Goal: Task Accomplishment & Management: Manage account settings

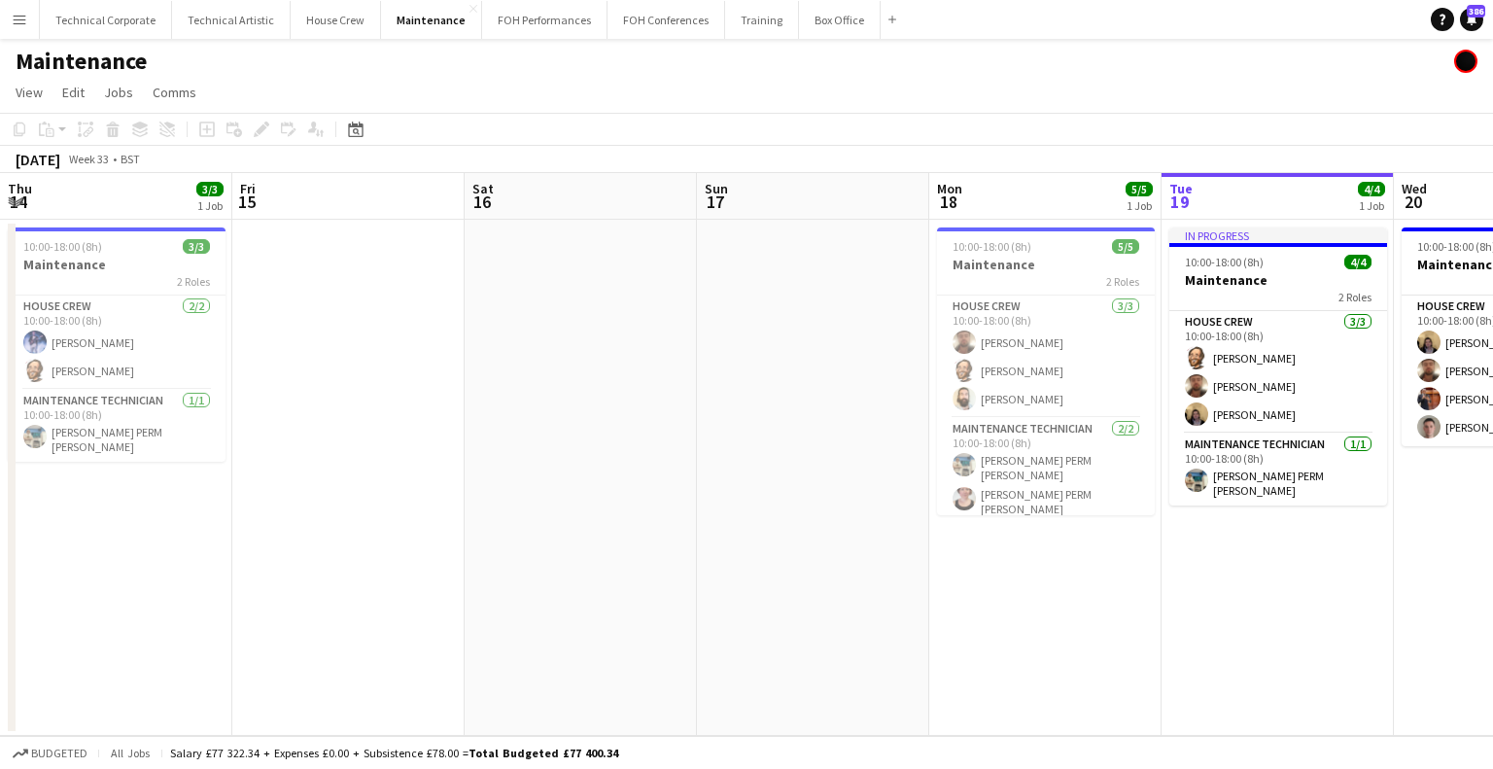
scroll to position [0, 392]
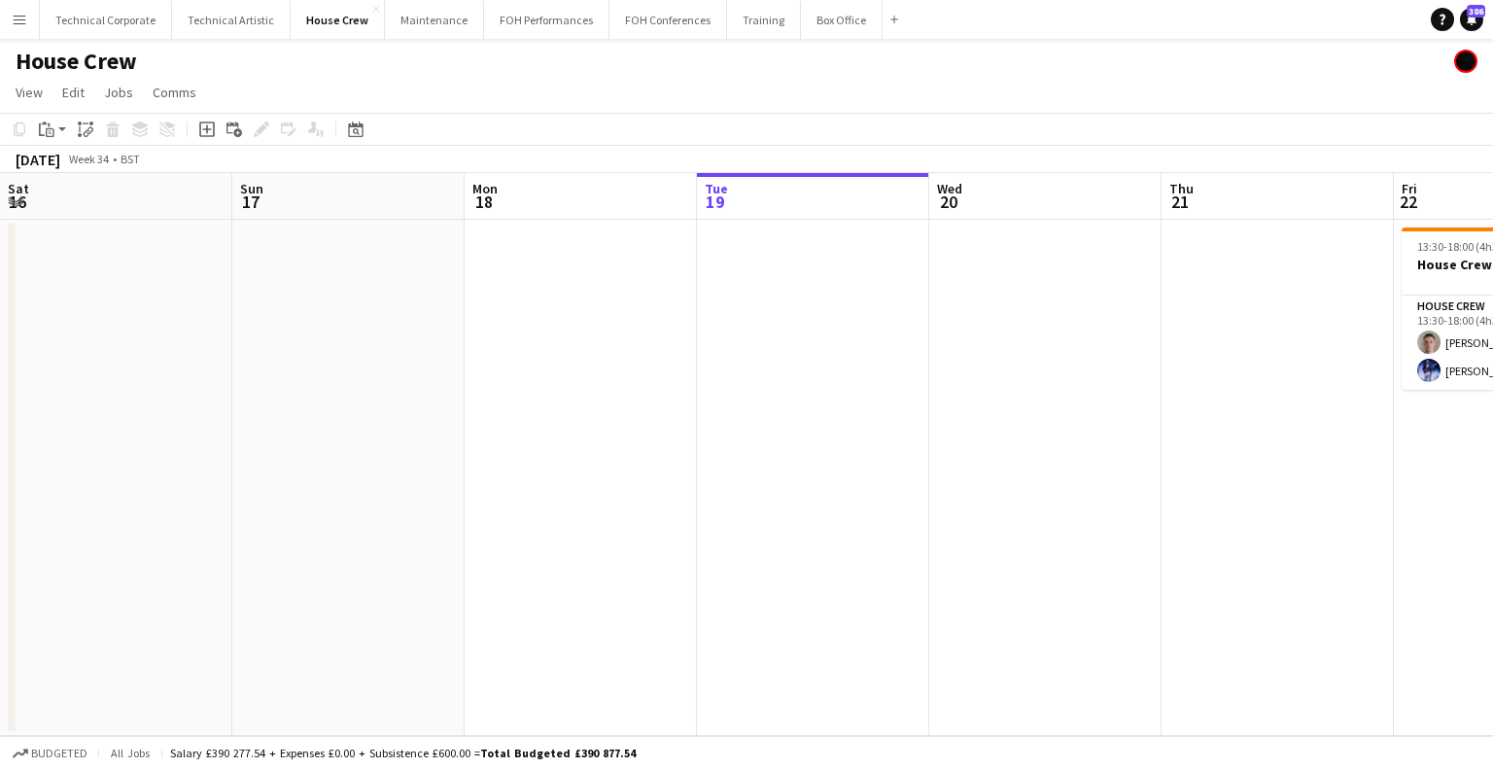
scroll to position [0, 894]
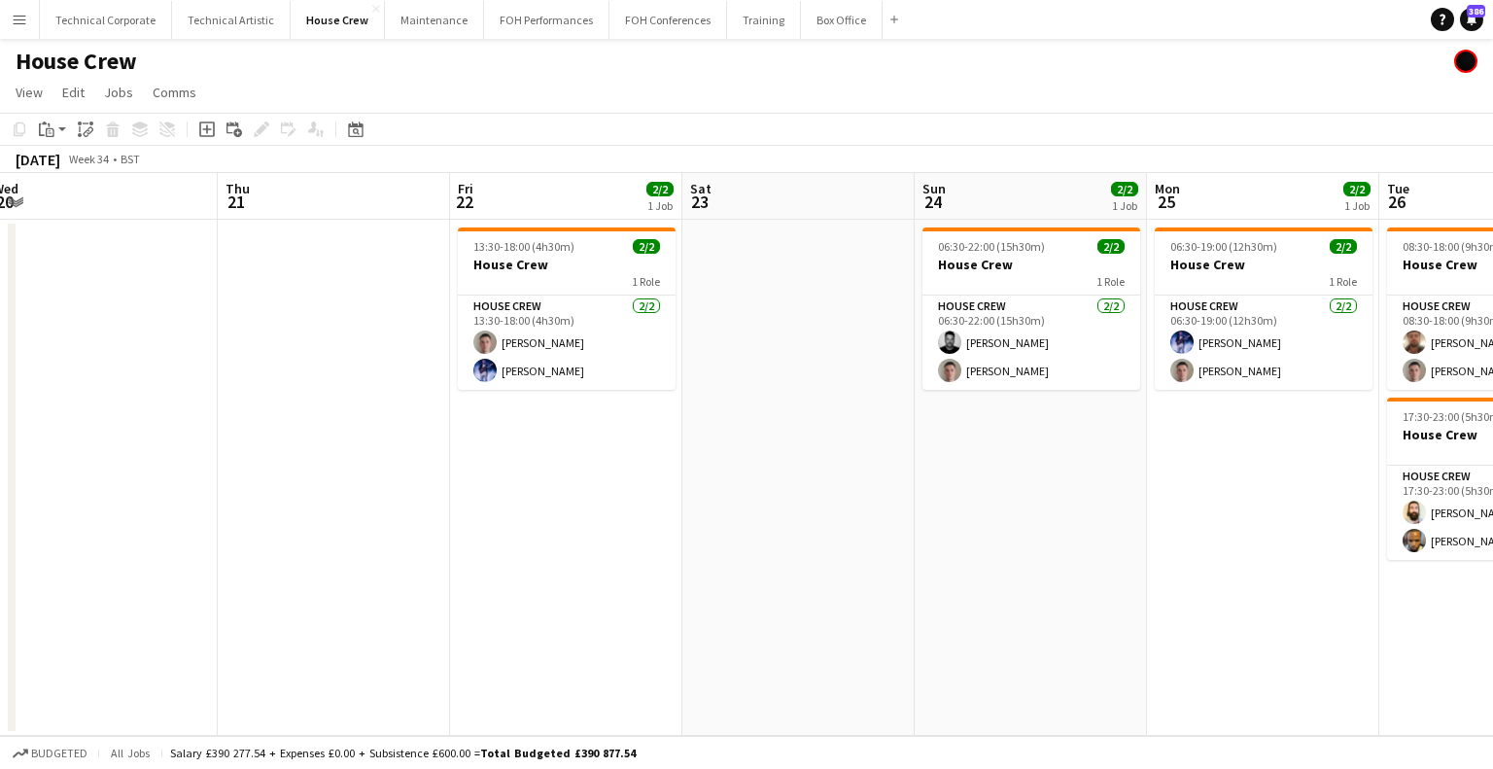
drag, startPoint x: 513, startPoint y: 368, endPoint x: 426, endPoint y: 416, distance: 99.6
click at [426, 416] on app-calendar-viewport "Sun 17 Mon 18 Tue 19 Wed 20 Thu 21 Fri 22 2/2 1 Job Sat 23 Sun 24 2/2 1 Job Mon…" at bounding box center [746, 454] width 1493 height 563
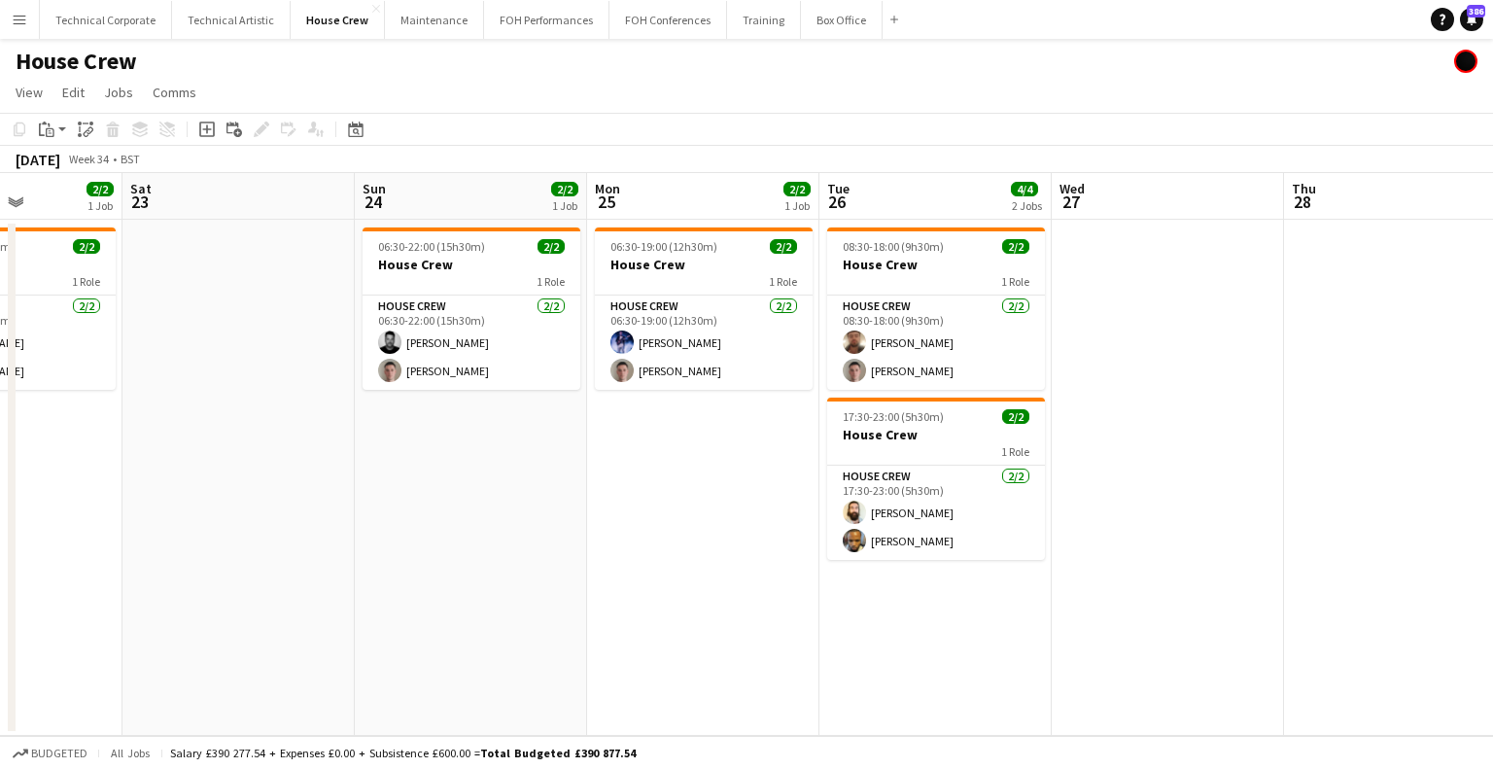
scroll to position [0, 850]
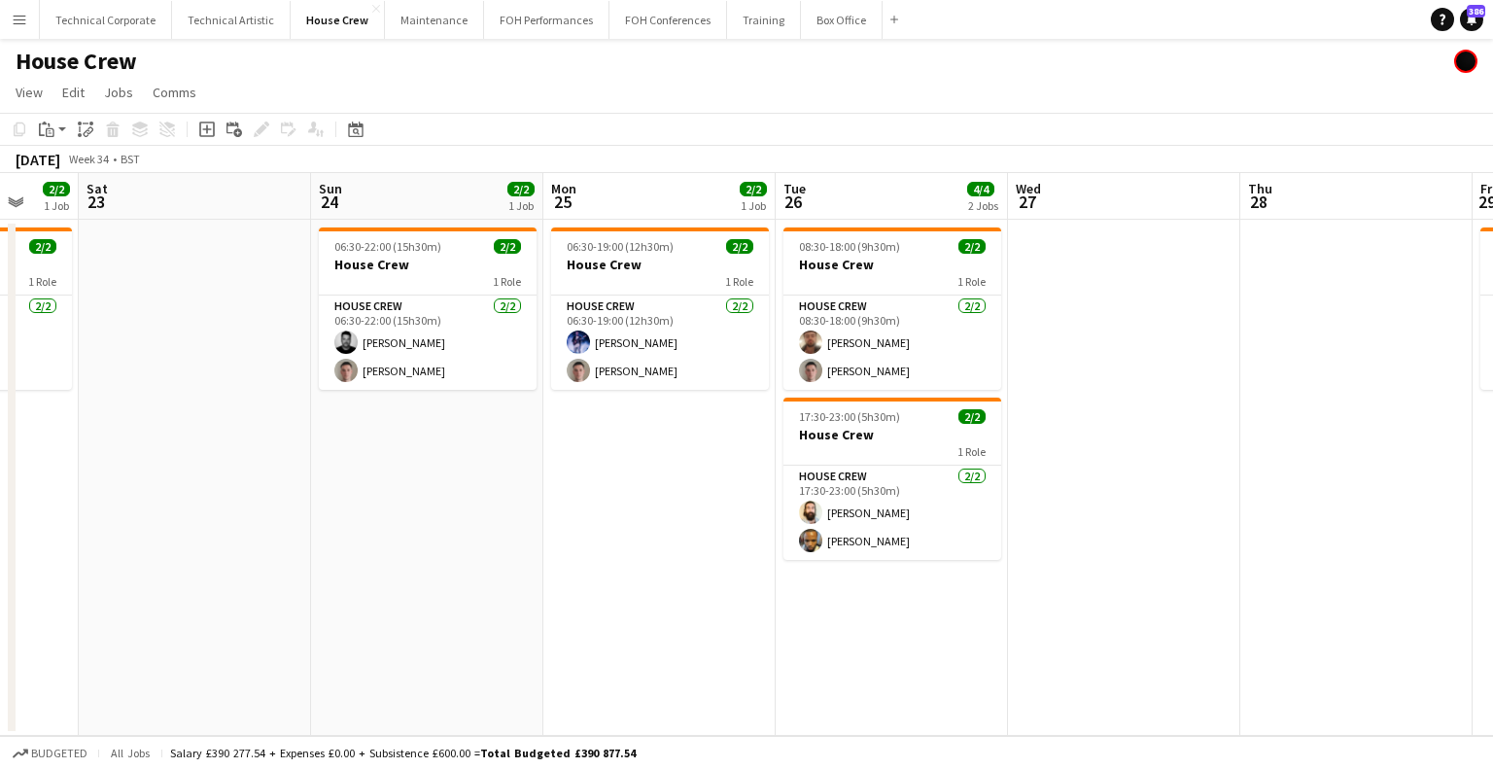
drag, startPoint x: 358, startPoint y: 429, endPoint x: 346, endPoint y: 429, distance: 11.7
click at [346, 429] on app-calendar-viewport "Tue 19 Wed 20 Thu 21 Fri 22 2/2 1 Job Sat 23 Sun 24 2/2 1 Job Mon 25 2/2 1 Job …" at bounding box center [746, 454] width 1493 height 563
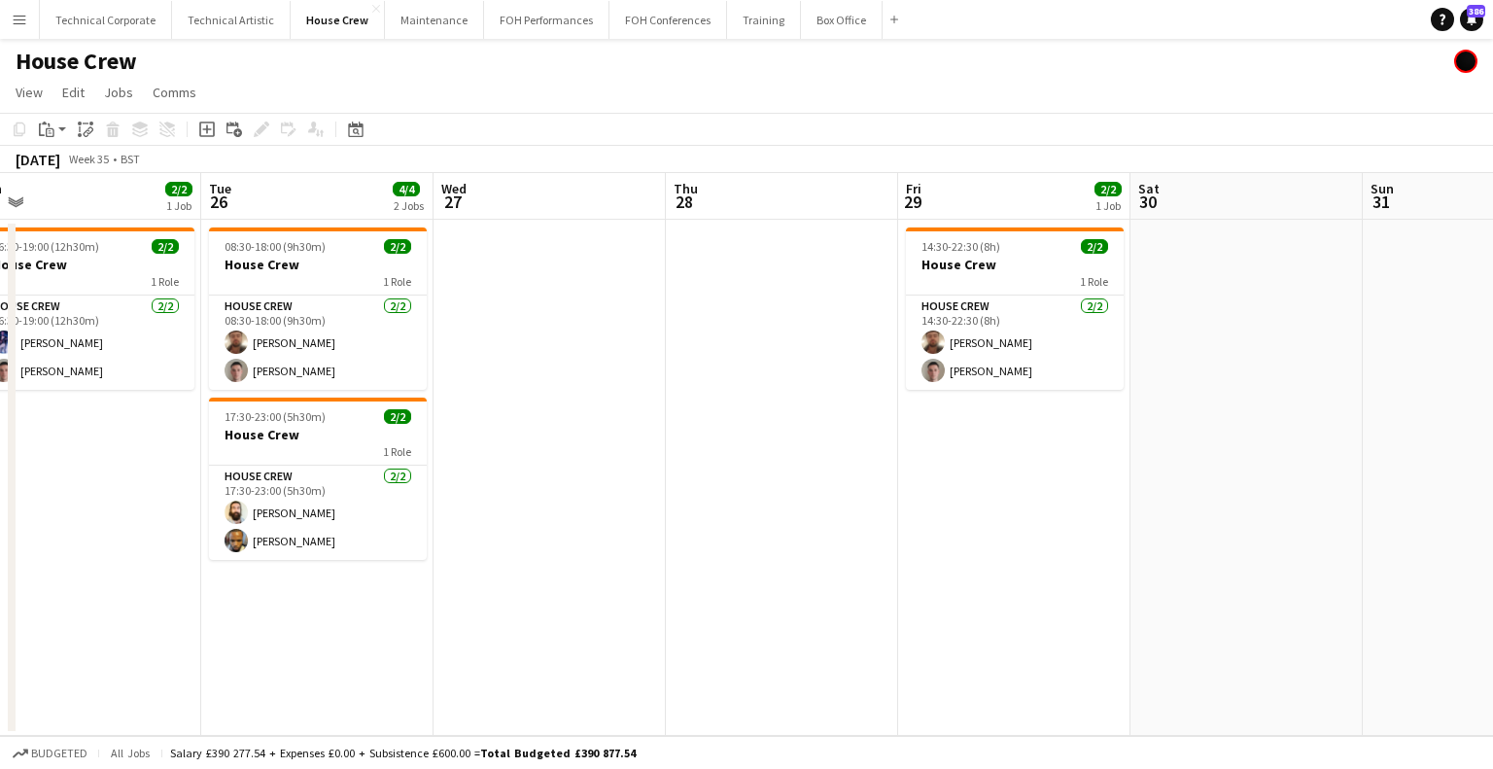
drag, startPoint x: 501, startPoint y: 395, endPoint x: 379, endPoint y: 395, distance: 122.4
click at [379, 395] on app-calendar-viewport "Sat 23 Sun 24 2/2 1 Job Mon 25 2/2 1 Job Tue 26 4/4 2 Jobs Wed 27 Thu 28 Fri 29…" at bounding box center [746, 454] width 1493 height 563
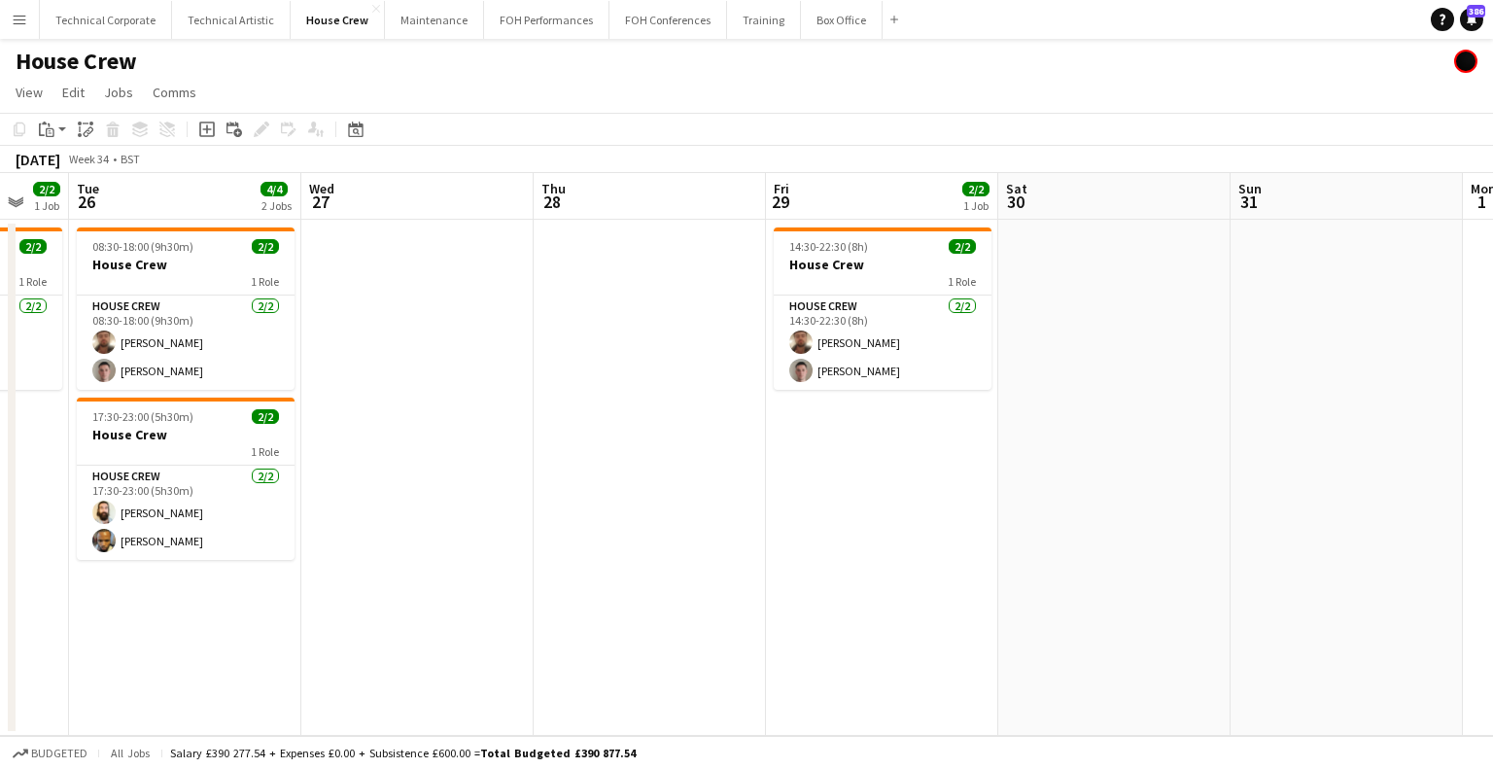
scroll to position [0, 727]
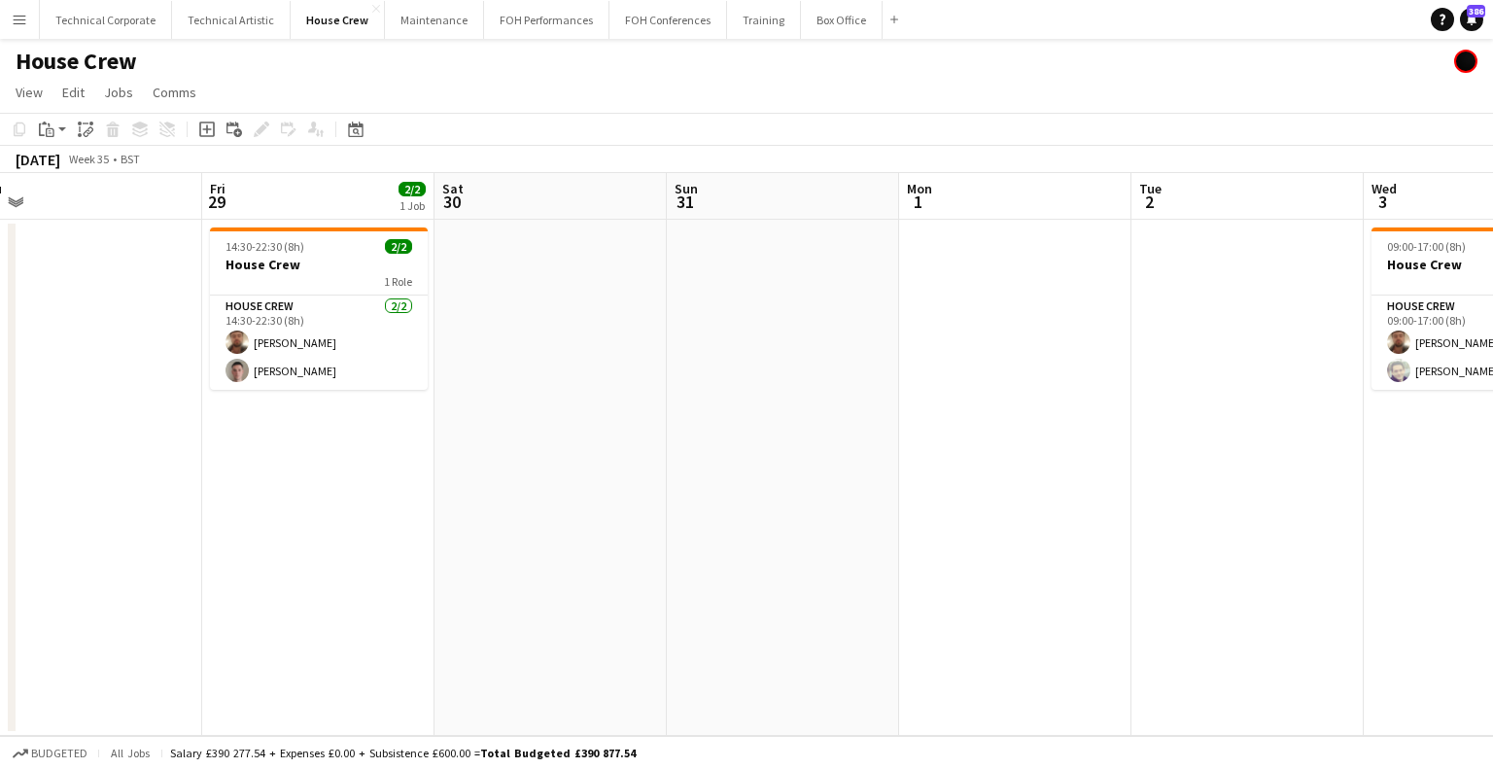
drag, startPoint x: 1202, startPoint y: 362, endPoint x: 506, endPoint y: 407, distance: 697.2
click at [506, 407] on app-calendar-viewport "Mon 25 2/2 1 Job Tue 26 4/4 2 Jobs Wed 27 Thu 28 Fri 29 2/2 1 Job Sat 30 Sun 31…" at bounding box center [746, 454] width 1493 height 563
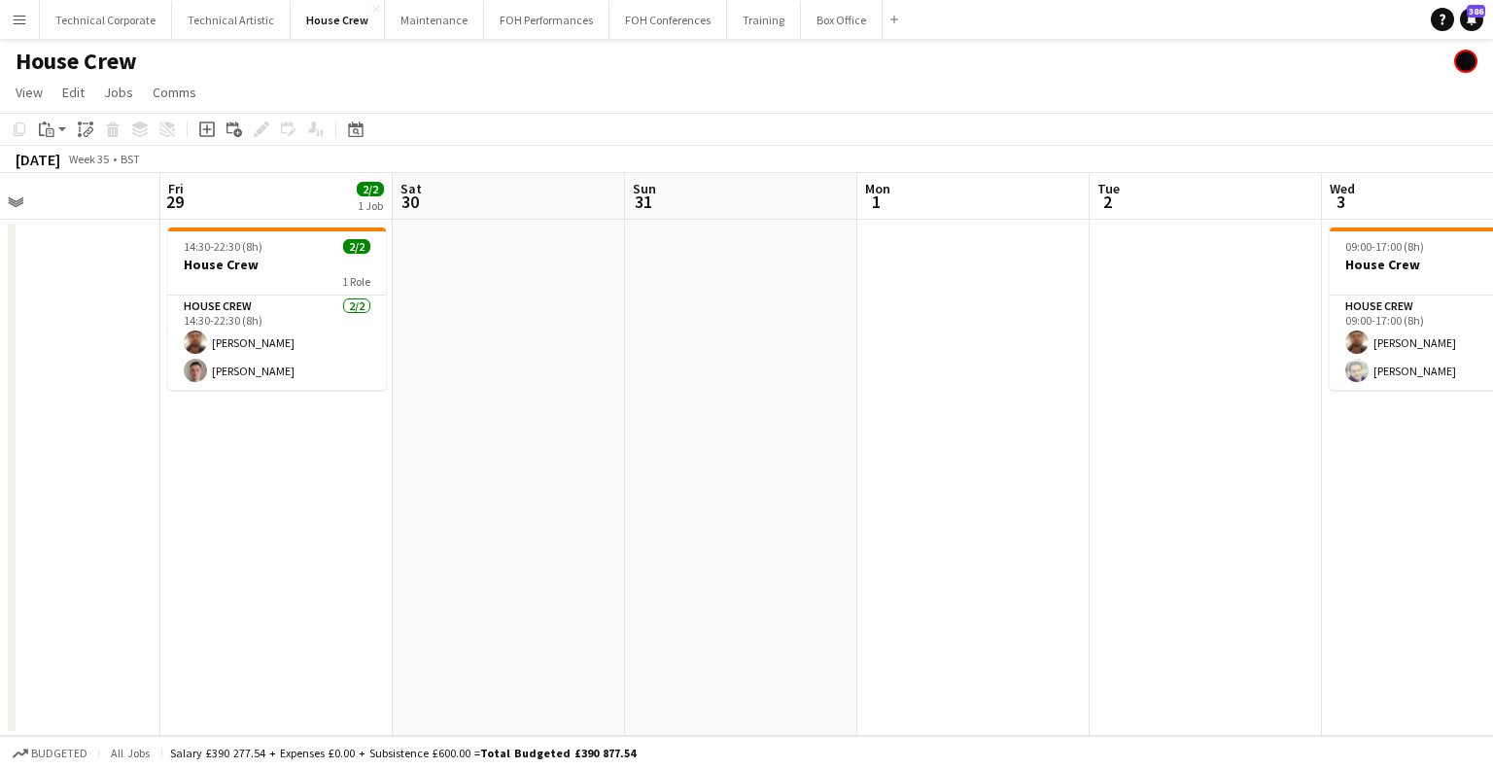
scroll to position [0, 773]
drag, startPoint x: 968, startPoint y: 368, endPoint x: 923, endPoint y: 372, distance: 44.9
click at [923, 372] on app-calendar-viewport "Mon 25 2/2 1 Job Tue 26 4/4 2 Jobs Wed 27 Thu 28 Fri 29 2/2 1 Job Sat 30 Sun 31…" at bounding box center [746, 454] width 1493 height 563
click at [1046, 335] on app-calendar-viewport "Mon 25 2/2 1 Job Tue 26 4/4 2 Jobs Wed 27 Thu 28 Fri 29 2/2 1 Job Sat 30 Sun 31…" at bounding box center [746, 454] width 1493 height 563
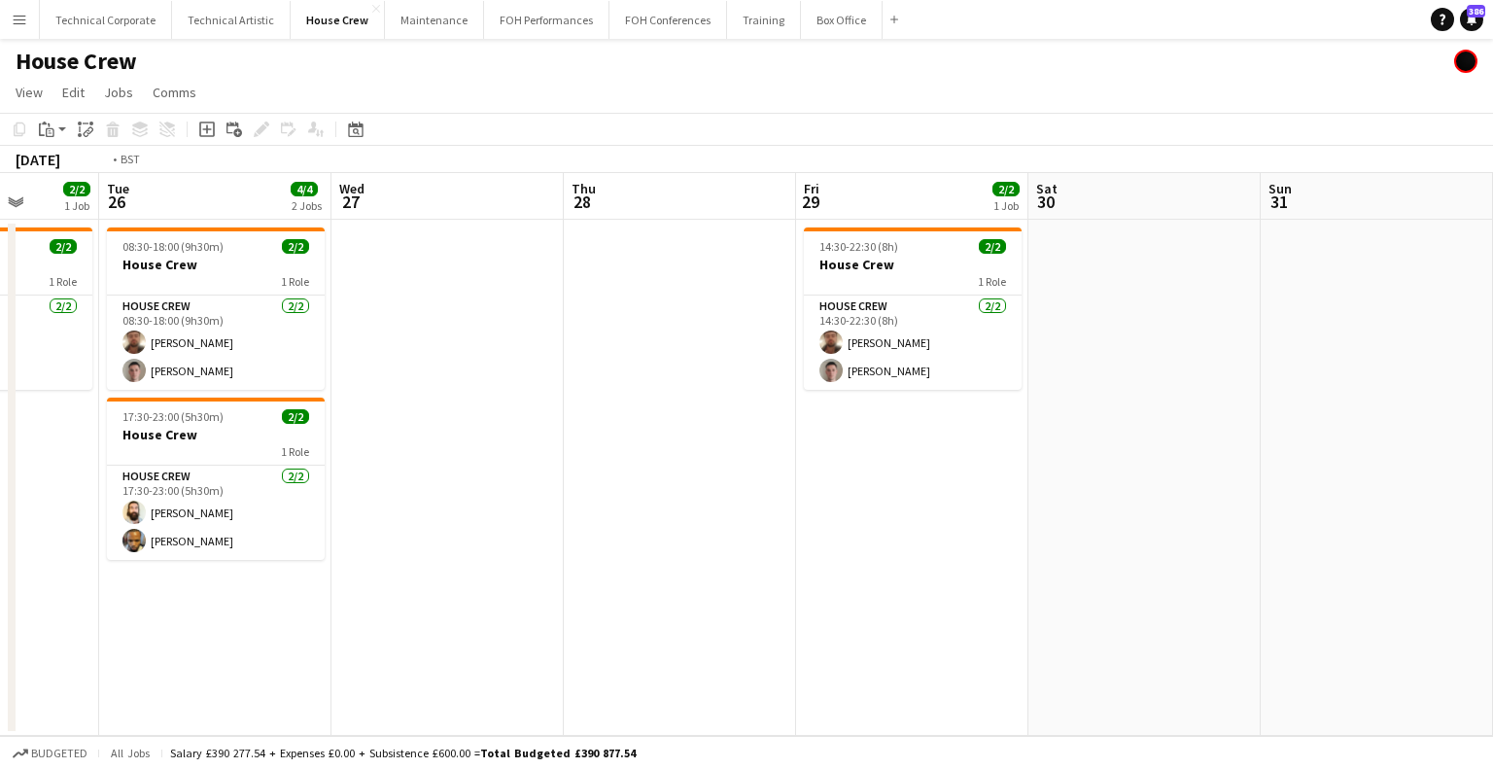
drag, startPoint x: 292, startPoint y: 400, endPoint x: 953, endPoint y: 393, distance: 661.8
click at [980, 385] on app-calendar-viewport "Sat 23 Sun 24 2/2 1 Job Mon 25 2/2 1 Job Tue 26 4/4 2 Jobs Wed 27 Thu 28 Fri 29…" at bounding box center [746, 454] width 1493 height 563
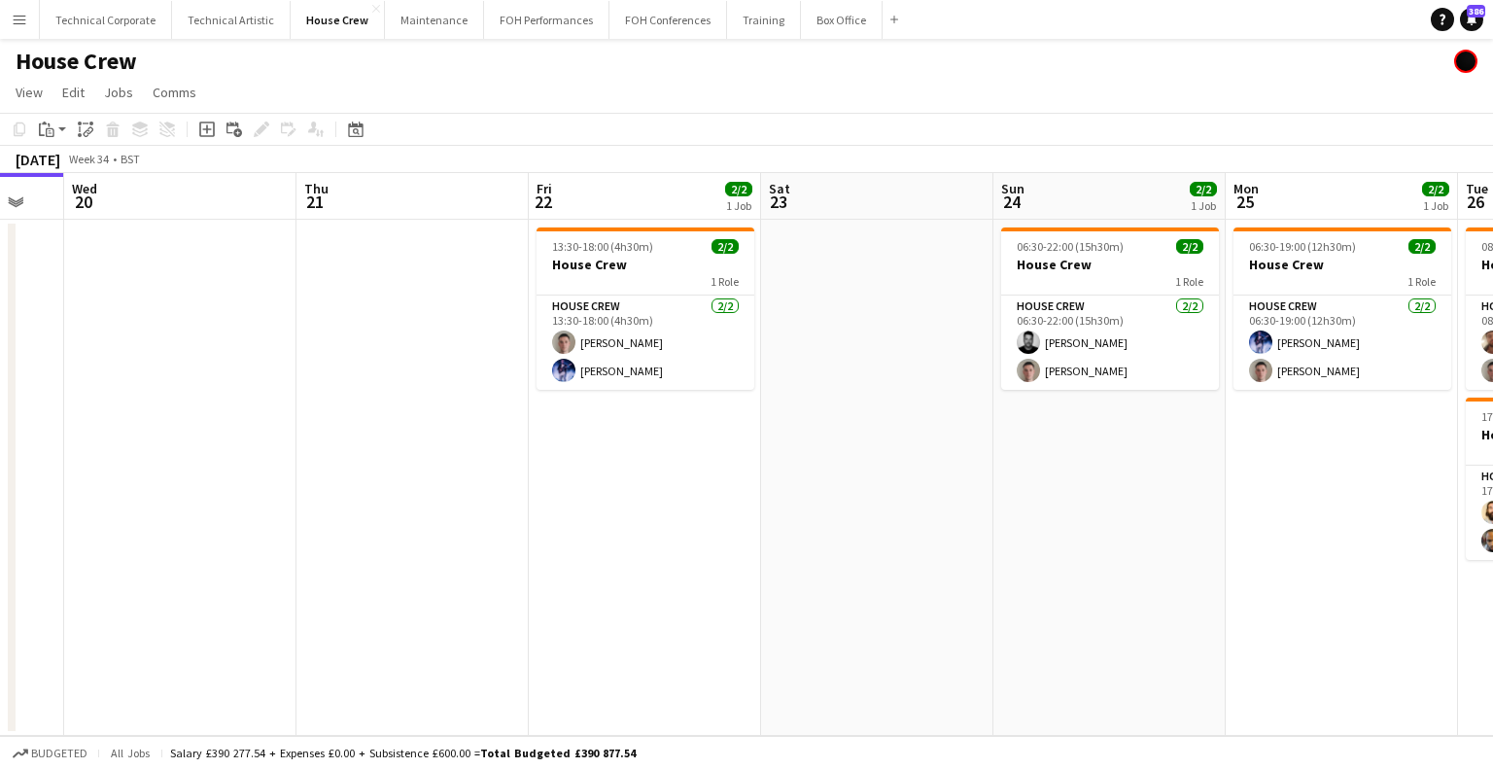
drag, startPoint x: 597, startPoint y: 413, endPoint x: 941, endPoint y: 413, distance: 344.0
click at [941, 413] on app-calendar-viewport "Mon 18 Tue 19 Wed 20 Thu 21 Fri 22 2/2 1 Job Sat 23 Sun 24 2/2 1 Job Mon 25 2/2…" at bounding box center [746, 454] width 1493 height 563
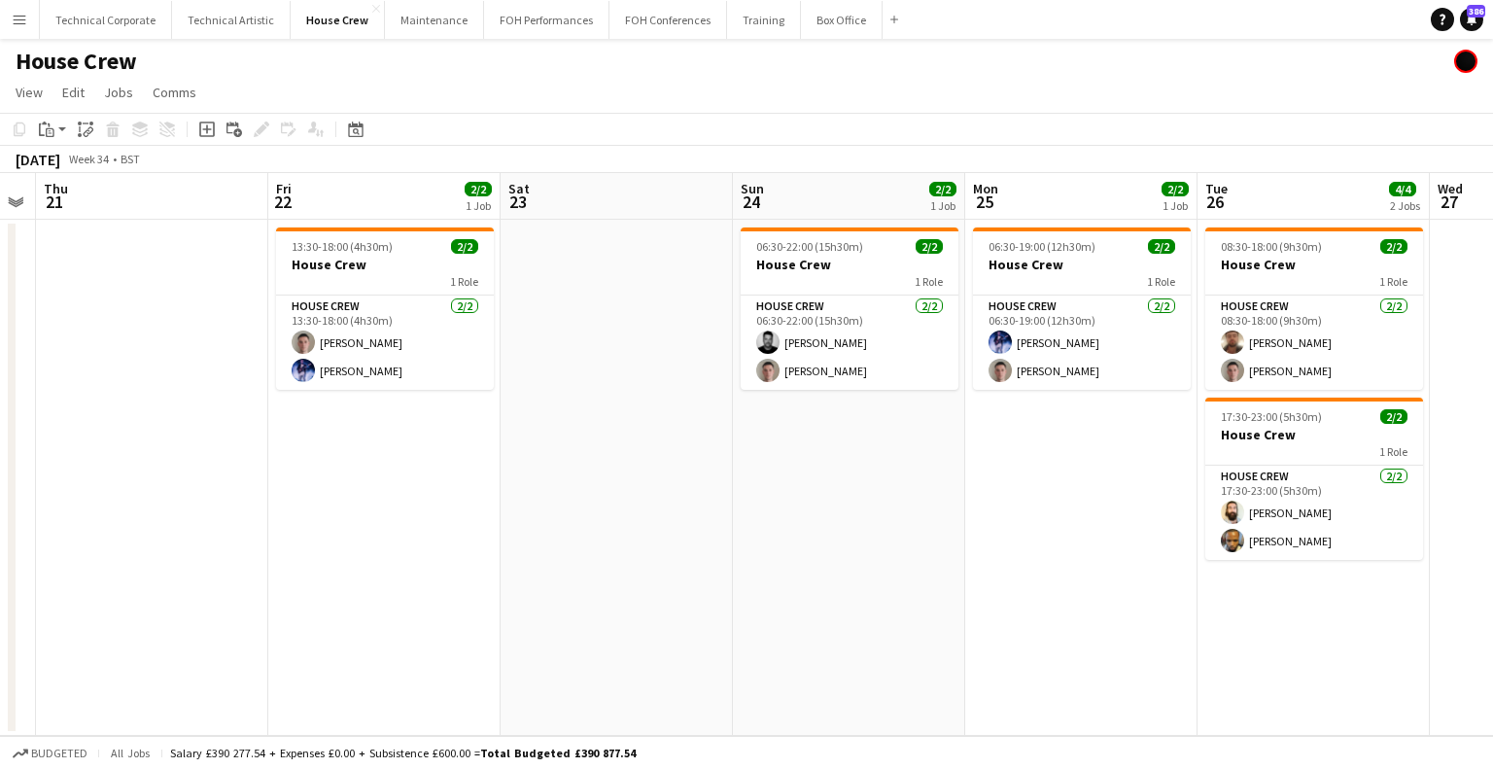
drag, startPoint x: 828, startPoint y: 416, endPoint x: 233, endPoint y: 438, distance: 595.1
click at [227, 438] on app-calendar-viewport "Mon 18 Tue 19 Wed 20 Thu 21 Fri 22 2/2 1 Job Sat 23 Sun 24 2/2 1 Job Mon 25 2/2…" at bounding box center [746, 454] width 1493 height 563
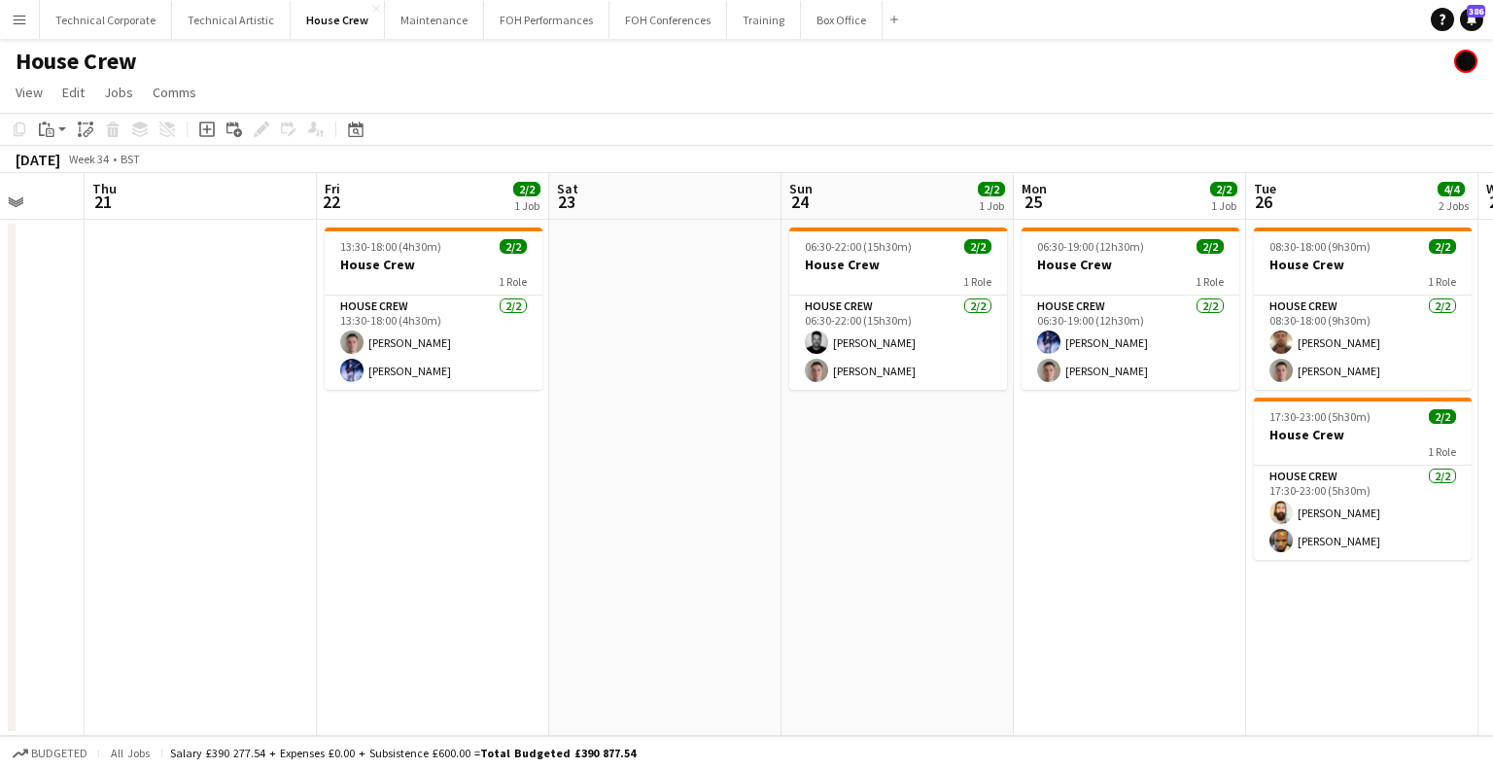
scroll to position [0, 770]
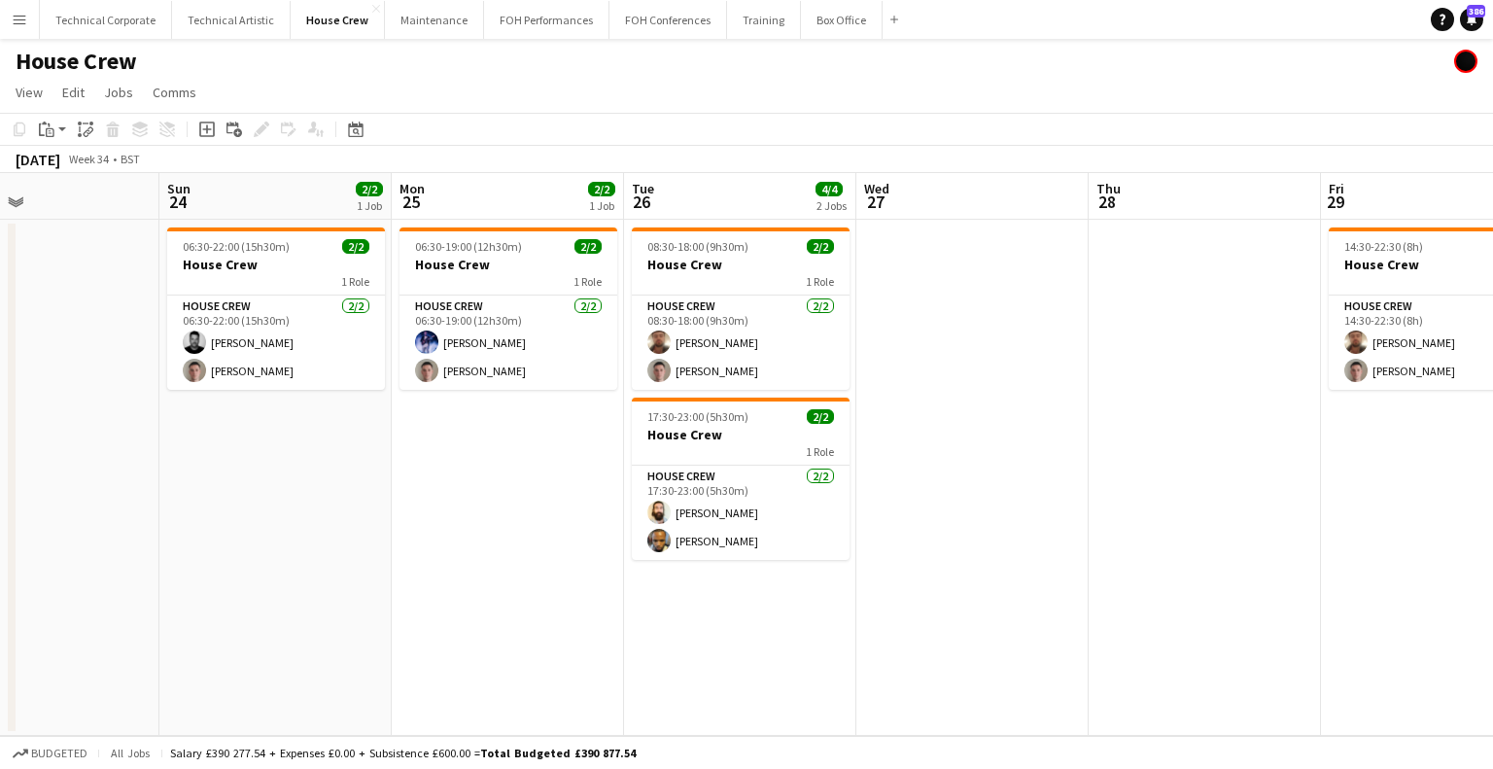
drag, startPoint x: 964, startPoint y: 464, endPoint x: 410, endPoint y: 438, distance: 554.5
click at [410, 438] on app-calendar-viewport "Wed 20 Thu 21 Fri 22 2/2 1 Job Sat 23 Sun 24 2/2 1 Job Mon 25 2/2 1 Job Tue 26 …" at bounding box center [746, 454] width 1493 height 563
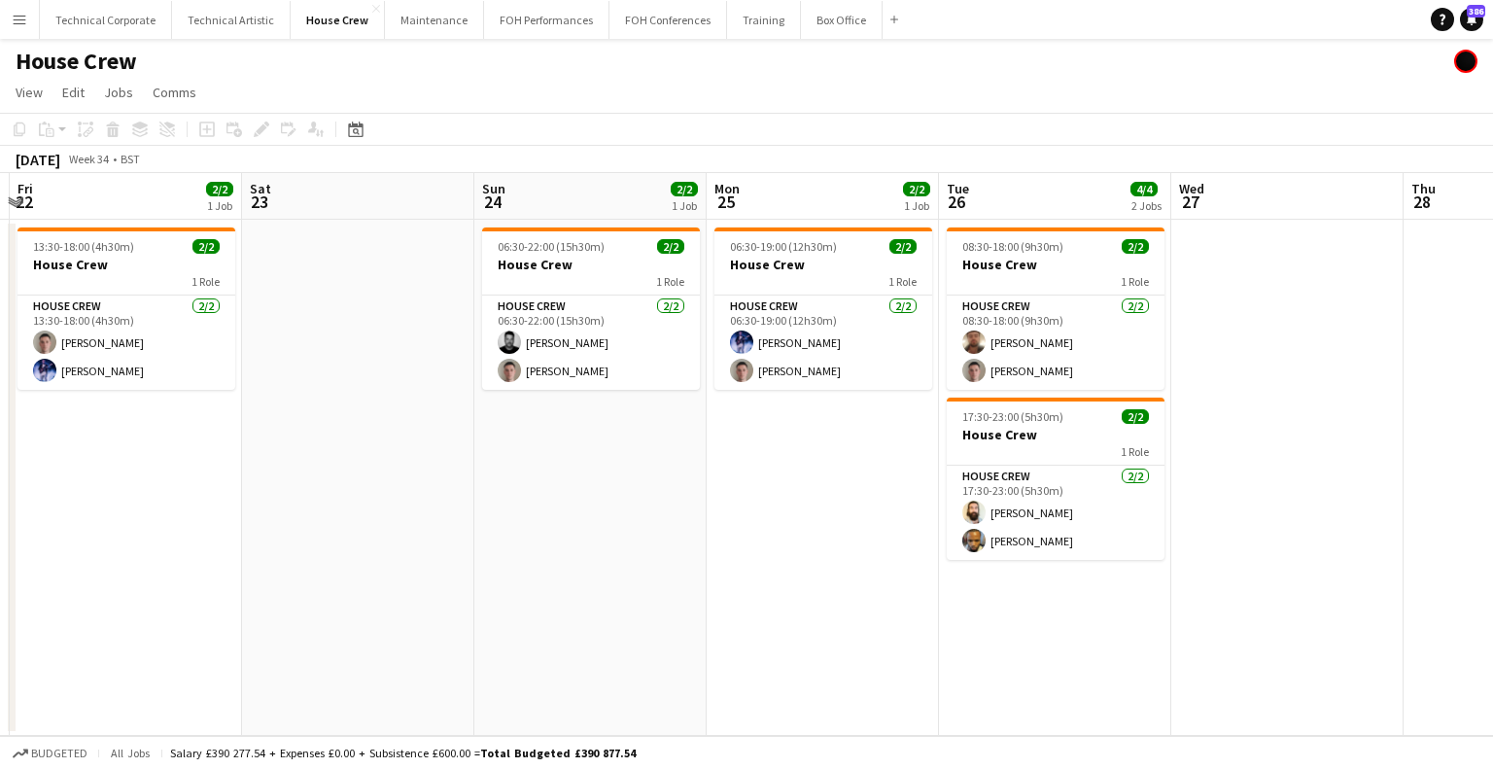
scroll to position [0, 432]
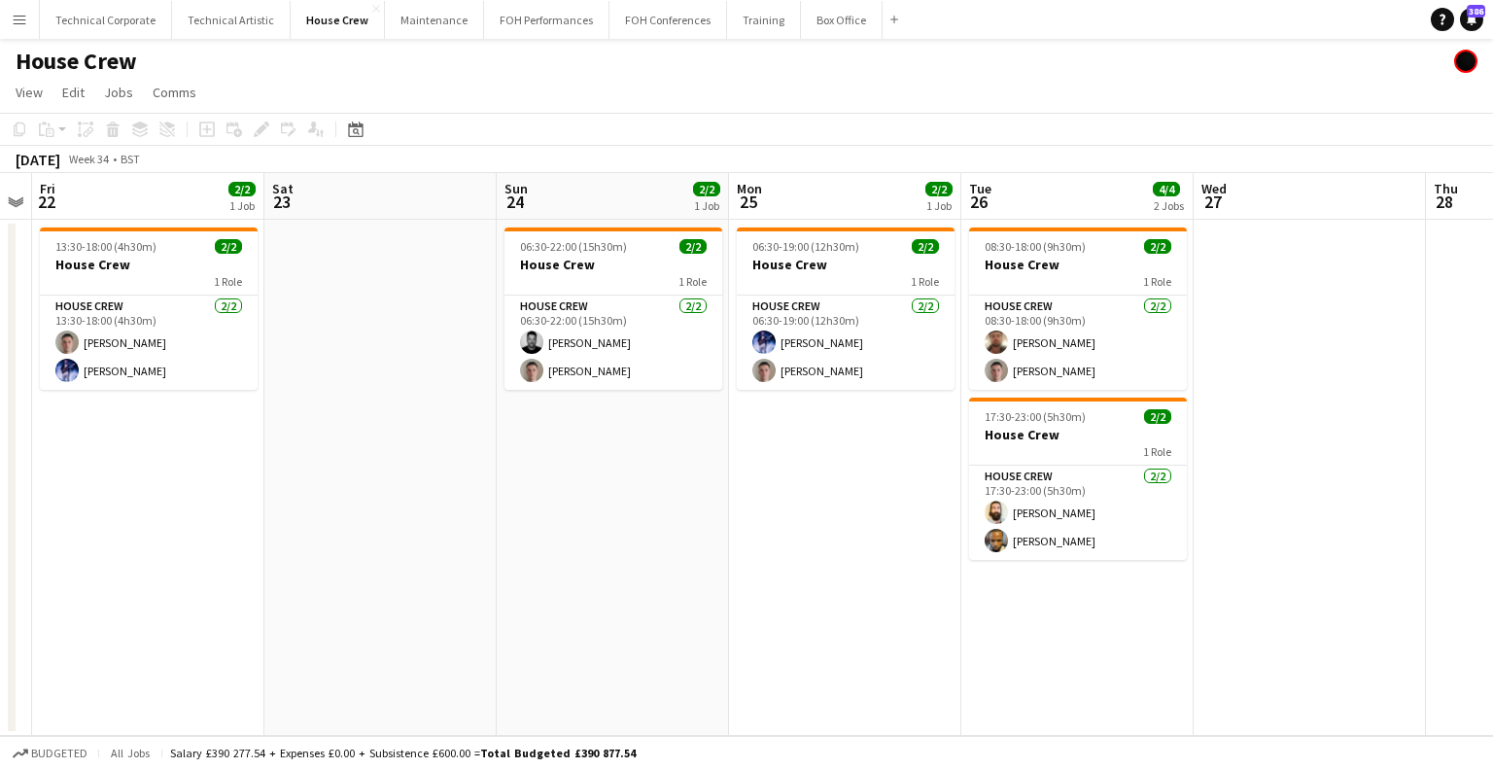
drag, startPoint x: 1154, startPoint y: 332, endPoint x: 1492, endPoint y: 322, distance: 337.4
click at [1492, 322] on app-calendar-viewport "Wed 20 Thu 21 Fri 22 2/2 1 Job Sat 23 Sun 24 2/2 1 Job Mon 25 2/2 1 Job Tue 26 …" at bounding box center [746, 454] width 1493 height 563
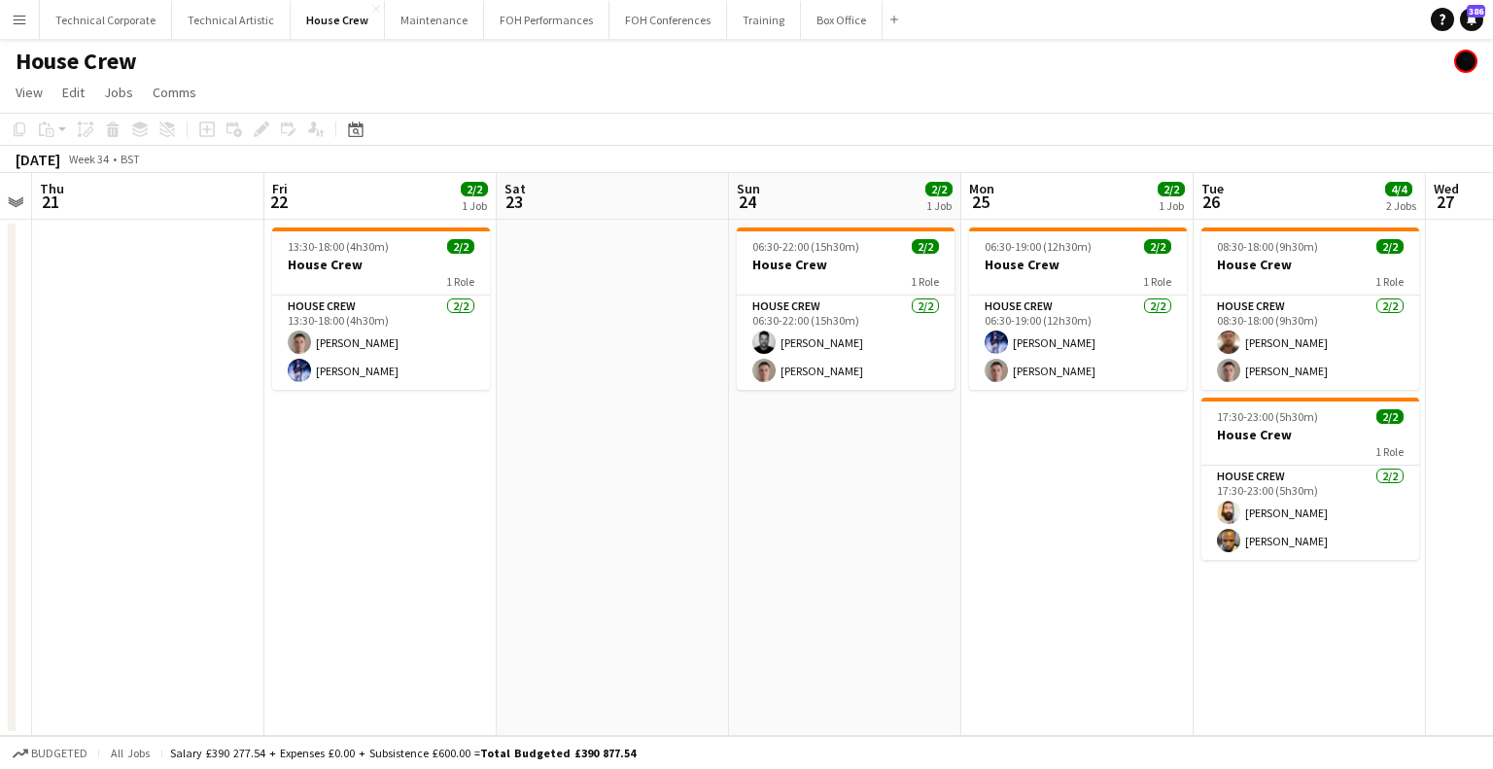
scroll to position [0, 669]
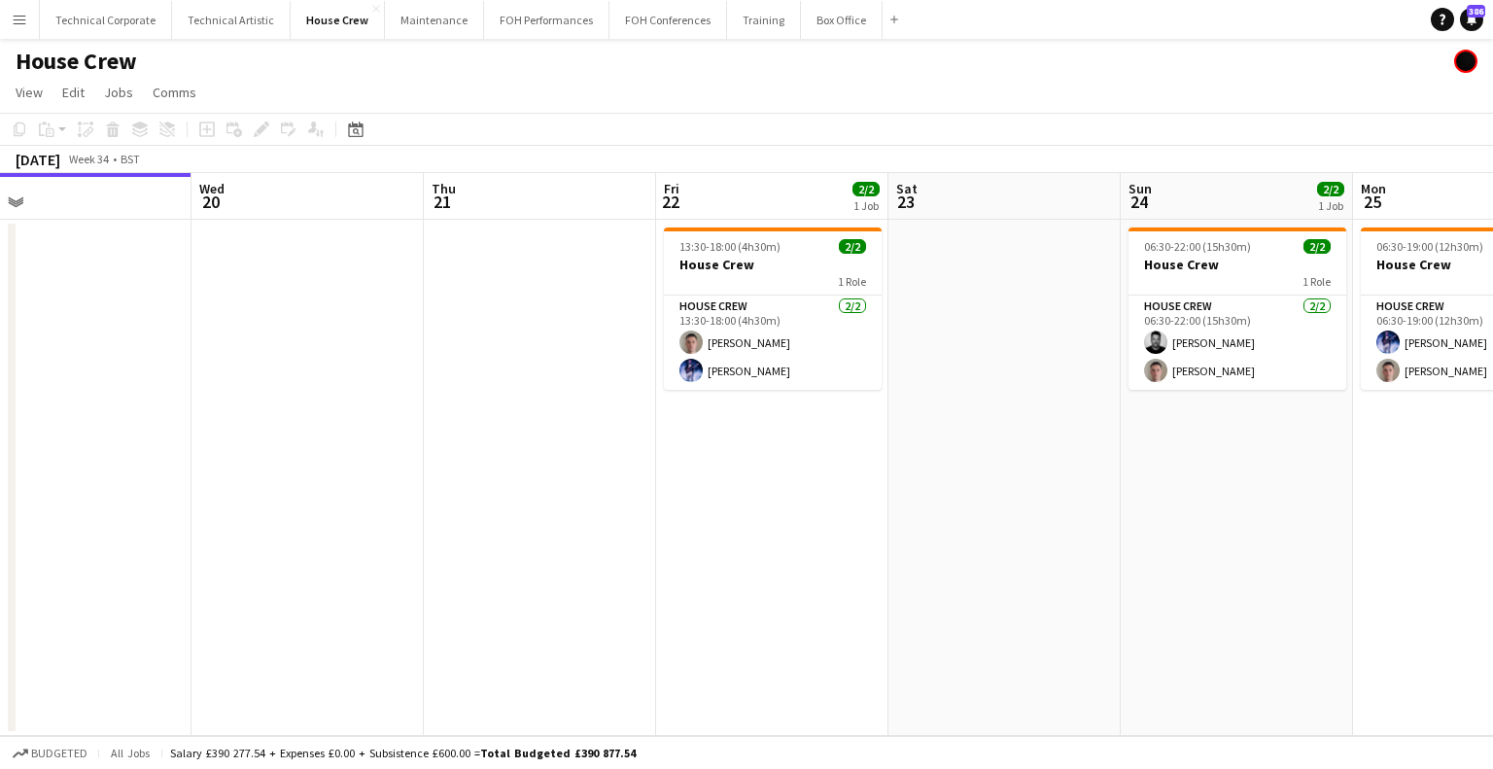
drag, startPoint x: 868, startPoint y: 497, endPoint x: 985, endPoint y: 477, distance: 119.2
click at [1179, 458] on app-calendar-viewport "Sun 17 Mon 18 Tue 19 Wed 20 Thu 21 Fri 22 2/2 1 Job Sat 23 Sun 24 2/2 1 Job Mon…" at bounding box center [746, 454] width 1493 height 563
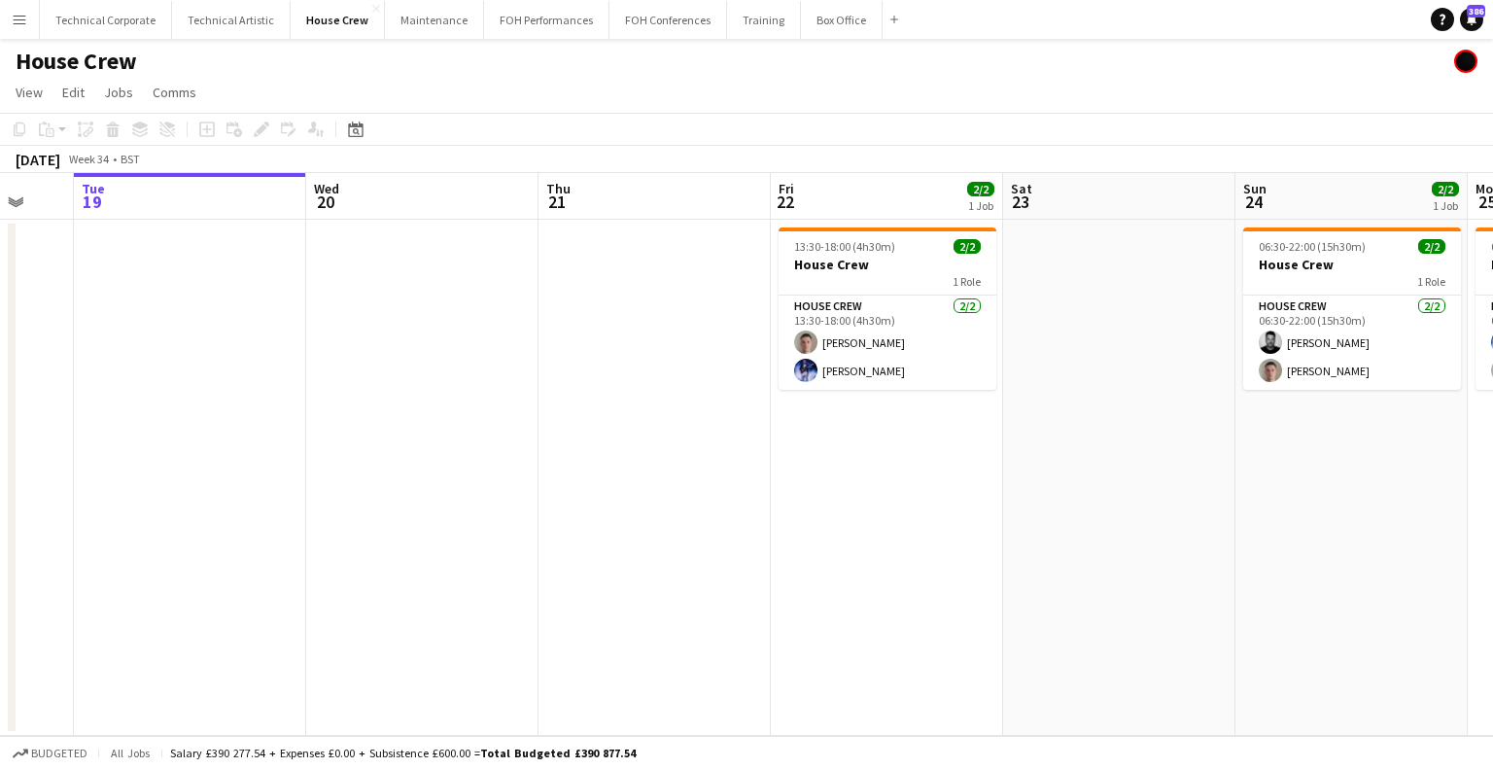
drag, startPoint x: 656, startPoint y: 488, endPoint x: 393, endPoint y: 528, distance: 266.3
click at [393, 528] on app-calendar-viewport "Fri 15 Sat 16 Sun 17 Mon 18 Tue 19 Wed 20 Thu 21 Fri 22 2/2 1 Job Sat 23 Sun 24…" at bounding box center [746, 454] width 1493 height 563
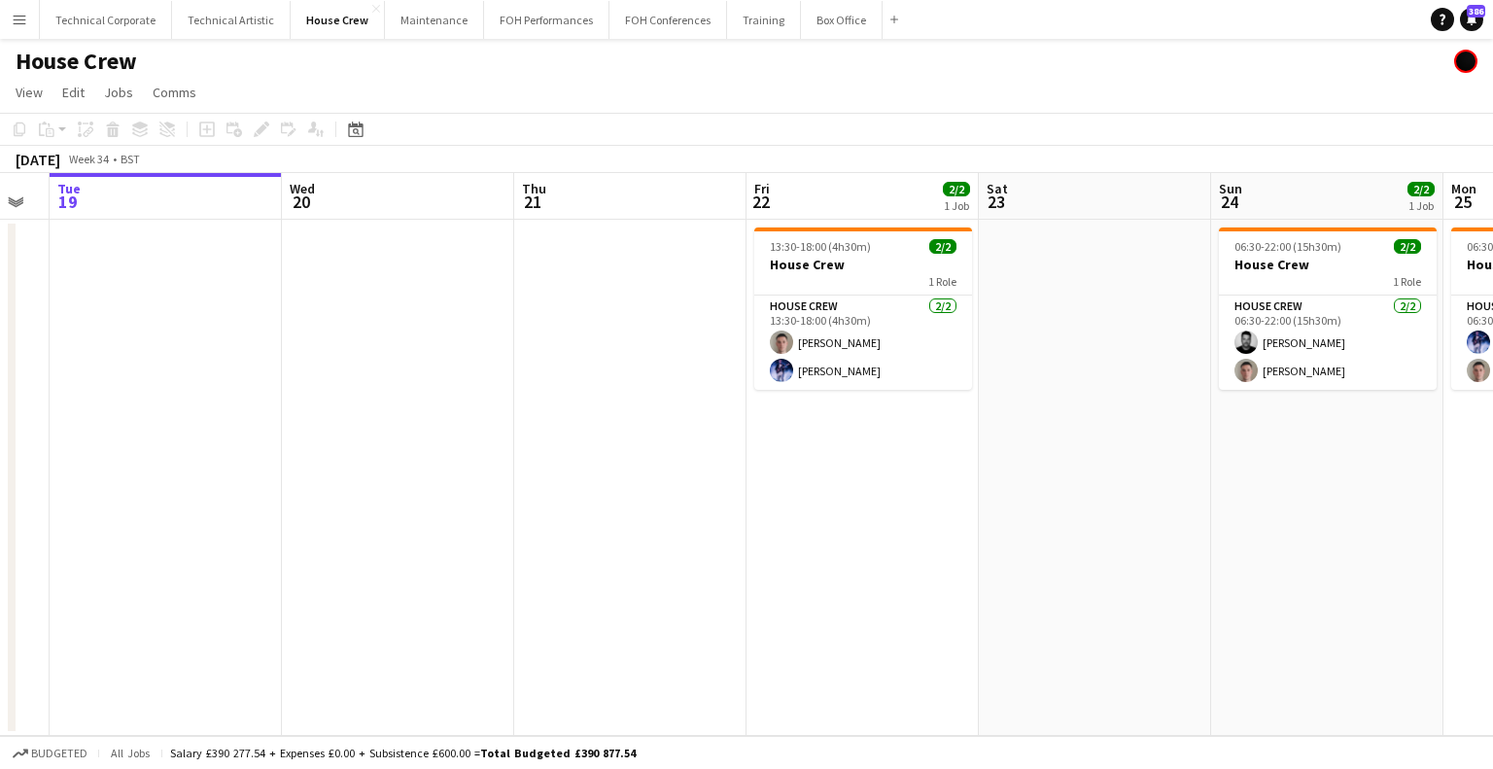
scroll to position [0, 494]
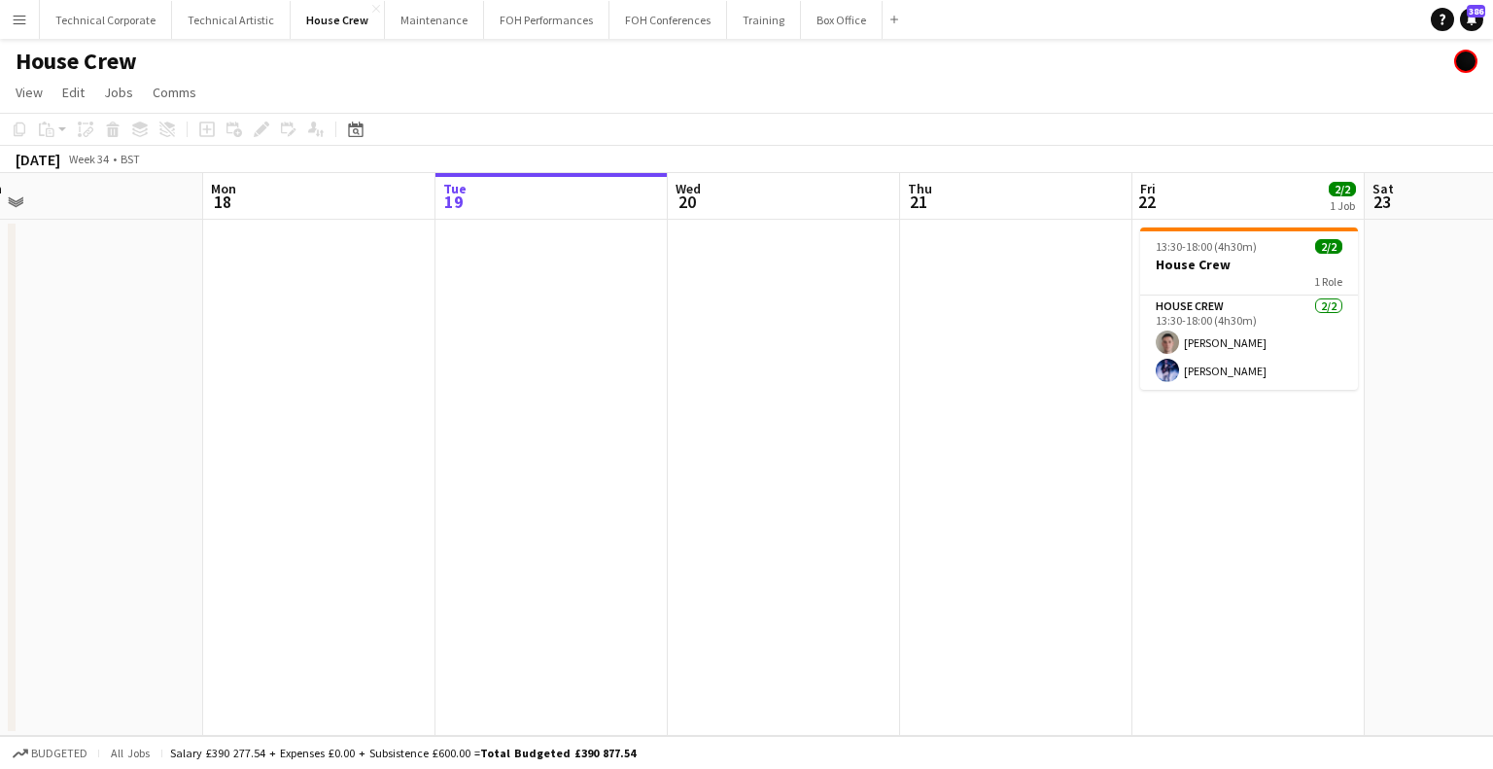
drag, startPoint x: 726, startPoint y: 500, endPoint x: 648, endPoint y: 512, distance: 78.6
click at [648, 512] on app-calendar-viewport "Fri 15 Sat 16 Sun 17 Mon 18 Tue 19 Wed 20 Thu 21 Fri 22 2/2 1 Job Sat 23 Sun 24…" at bounding box center [746, 454] width 1493 height 563
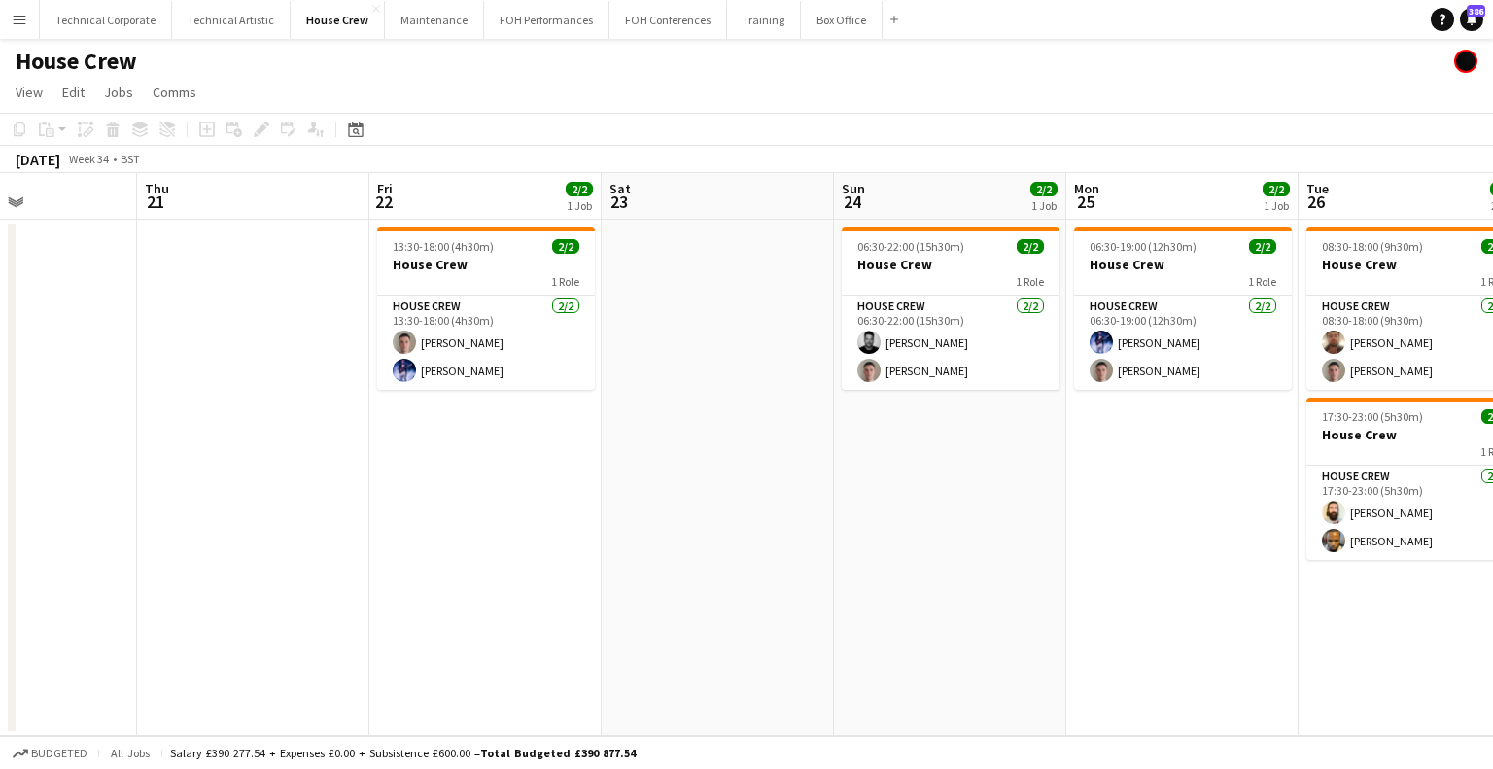
drag, startPoint x: 1227, startPoint y: 361, endPoint x: 452, endPoint y: 361, distance: 775.4
click at [452, 361] on app-calendar-viewport "Sun 17 Mon 18 Tue 19 Wed 20 Thu 21 Fri 22 2/2 1 Job Sat 23 Sun 24 2/2 1 Job Mon…" at bounding box center [746, 454] width 1493 height 563
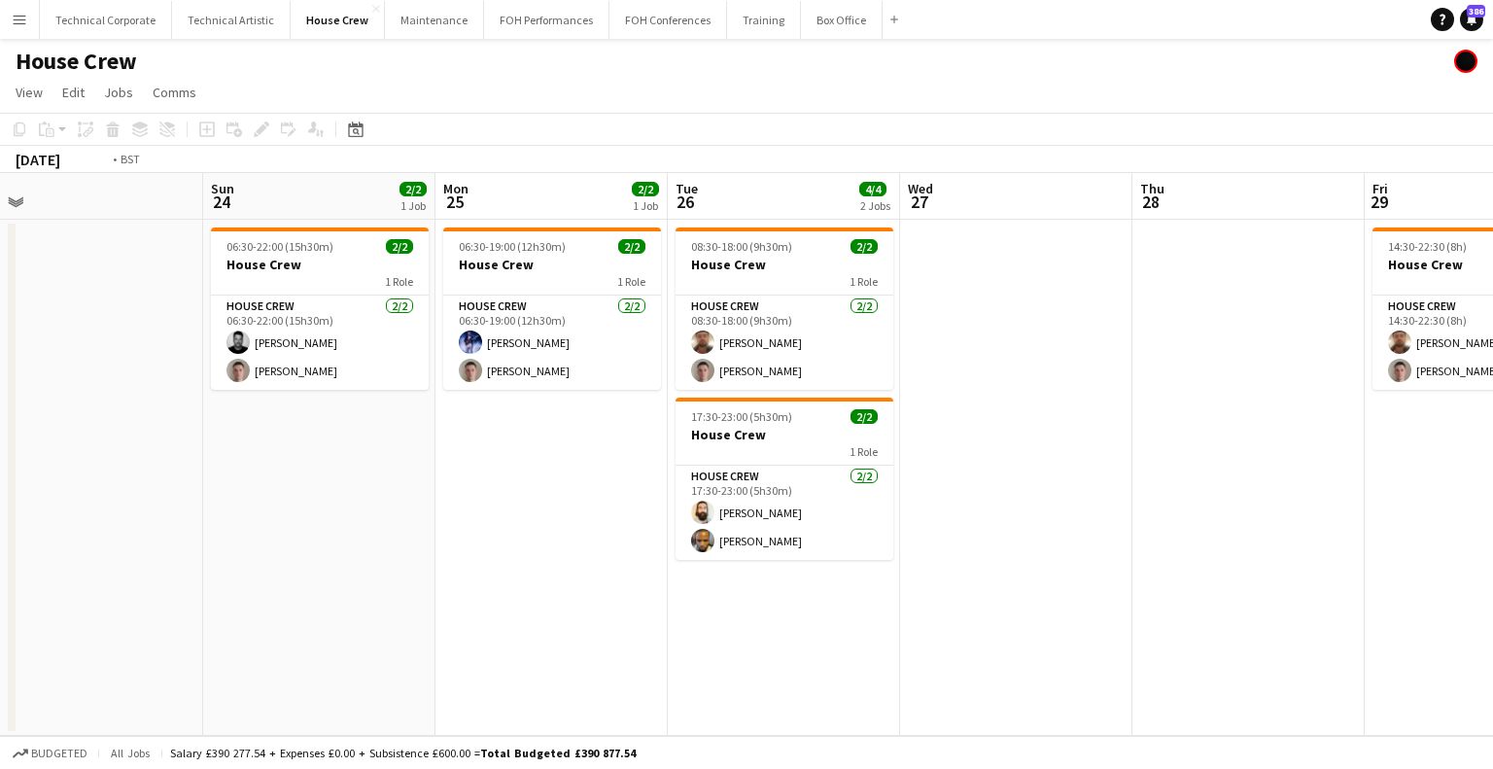
drag, startPoint x: 537, startPoint y: 331, endPoint x: 358, endPoint y: 348, distance: 180.5
click at [358, 348] on app-calendar-viewport "Thu 21 Fri 22 2/2 1 Job Sat 23 Sun 24 2/2 1 Job Mon 25 2/2 1 Job Tue 26 4/4 2 J…" at bounding box center [746, 454] width 1493 height 563
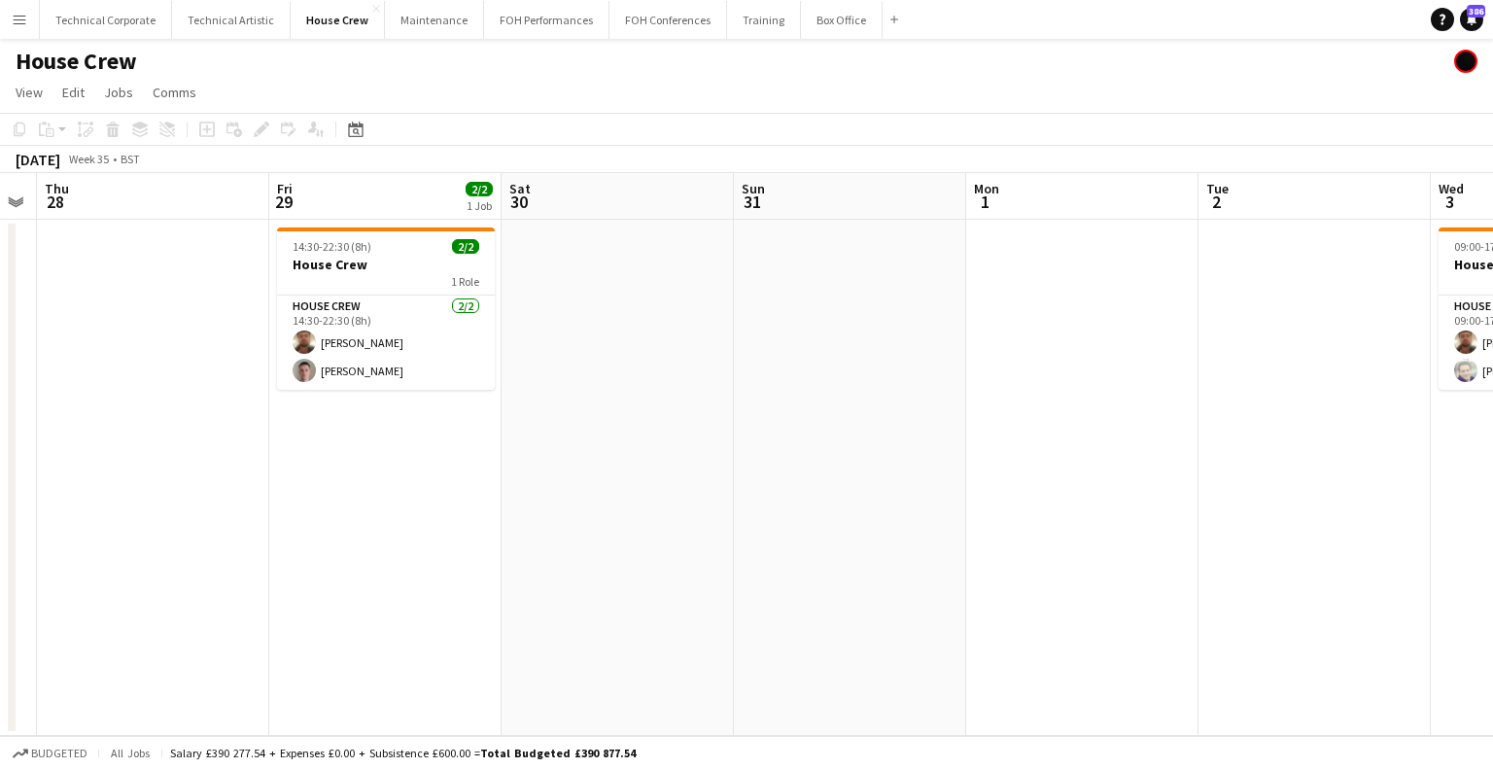
drag, startPoint x: 1055, startPoint y: 272, endPoint x: 425, endPoint y: 340, distance: 634.3
click at [425, 340] on app-calendar-viewport "Mon 25 2/2 1 Job Tue 26 4/4 2 Jobs Wed 27 Thu 28 Fri 29 2/2 1 Job Sat 30 Sun 31…" at bounding box center [746, 454] width 1493 height 563
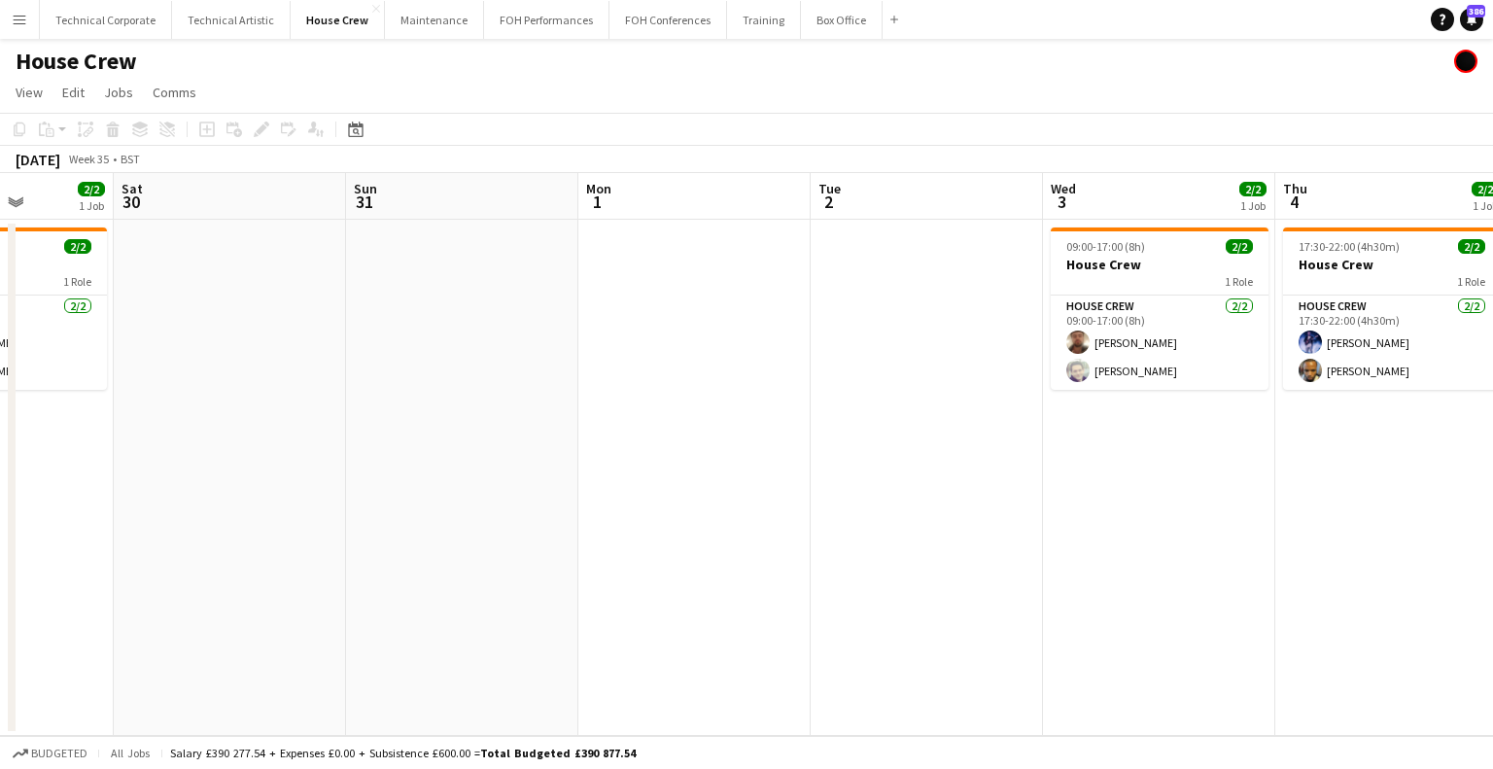
scroll to position [0, 786]
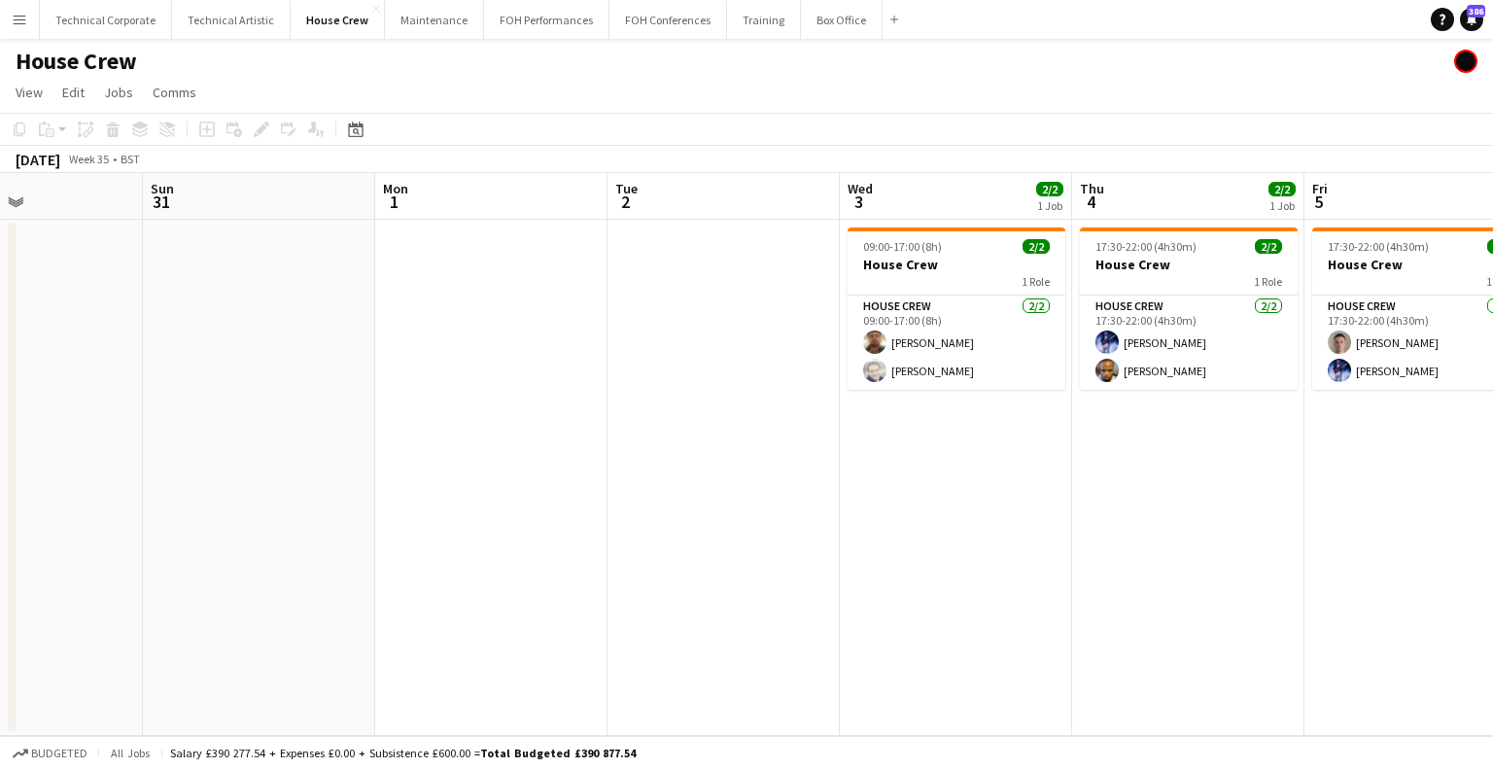
drag, startPoint x: 1252, startPoint y: 324, endPoint x: 661, endPoint y: 434, distance: 601.1
click at [661, 434] on app-calendar-viewport "Wed 27 Thu 28 Fri 29 2/2 1 Job Sat 30 Sun 31 Mon 1 Tue 2 Wed 3 2/2 1 Job Thu 4 …" at bounding box center [746, 454] width 1493 height 563
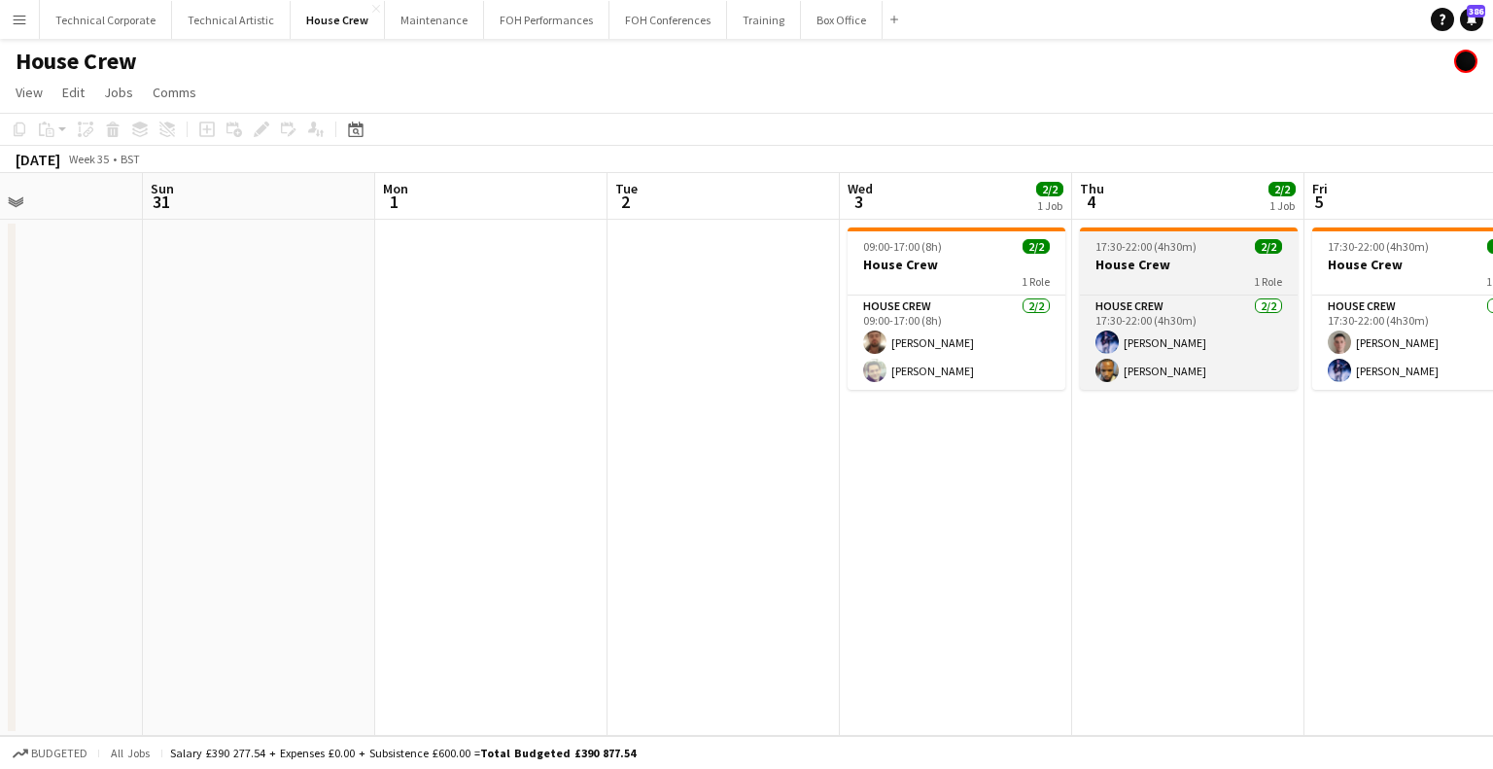
click at [1152, 262] on h3 "House Crew" at bounding box center [1189, 264] width 218 height 17
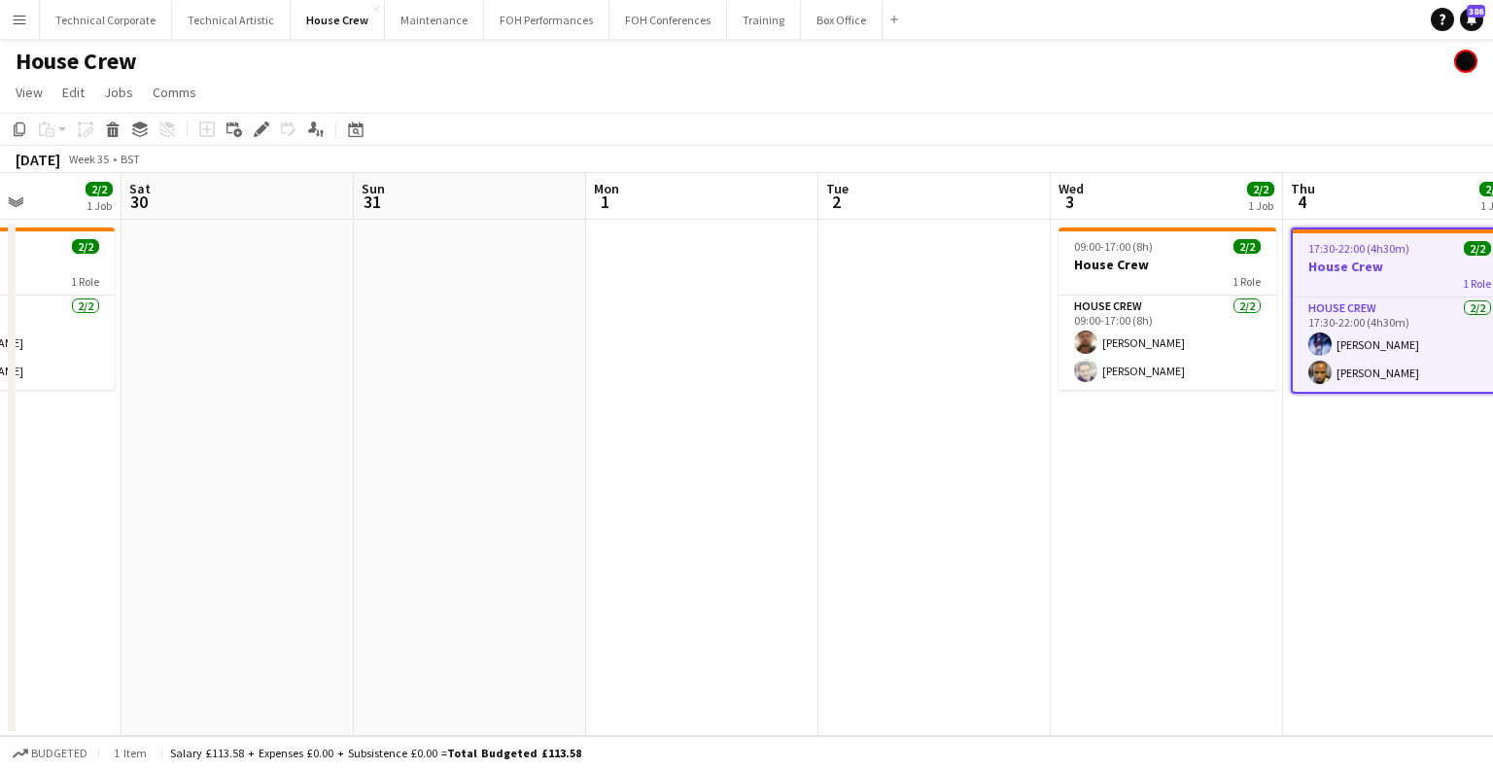
scroll to position [0, 557]
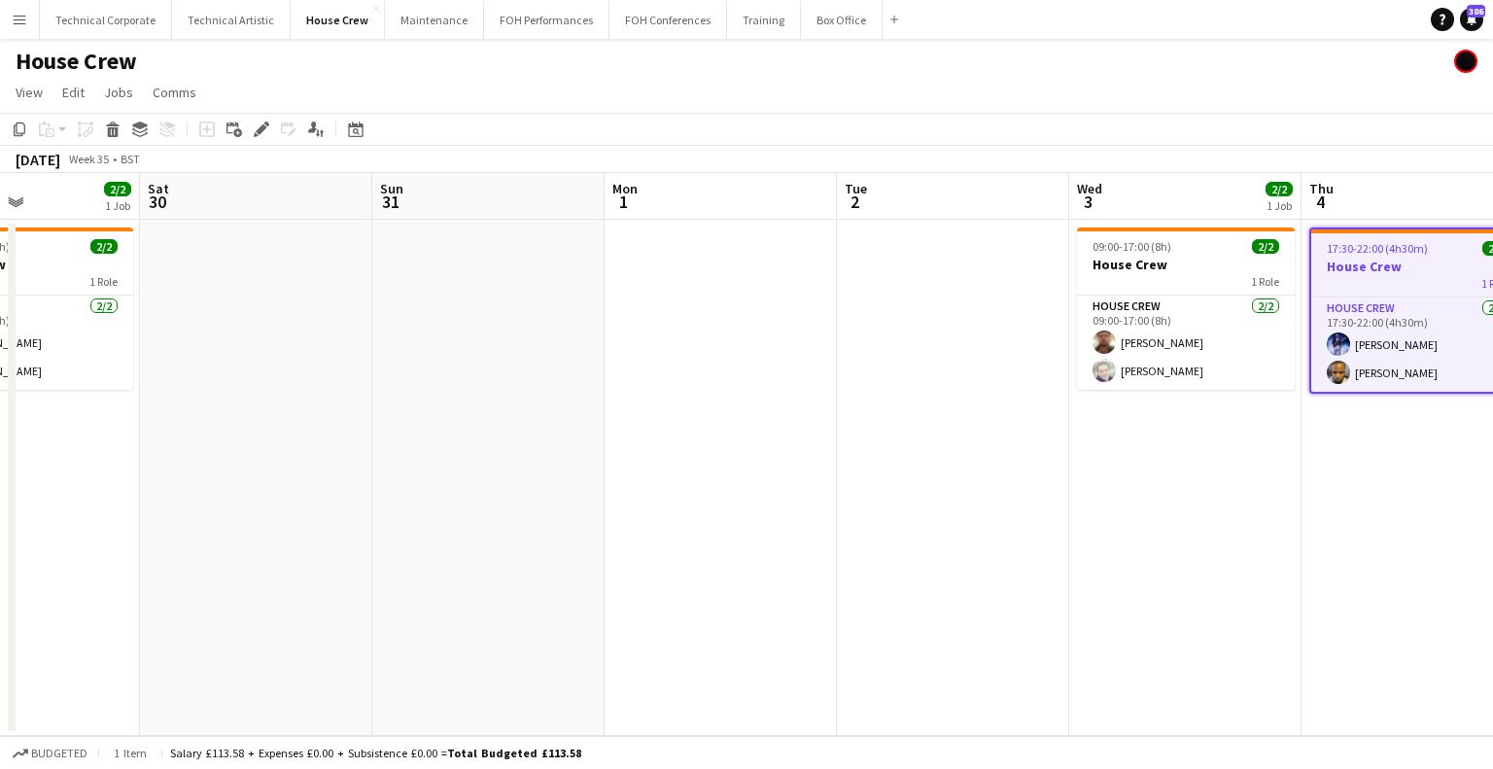
drag, startPoint x: 738, startPoint y: 392, endPoint x: 967, endPoint y: 392, distance: 229.3
click at [967, 392] on app-calendar-viewport "Wed 27 Thu 28 Fri 29 2/2 1 Job Sat 30 Sun 31 Mon 1 Tue 2 Wed 3 2/2 1 Job Thu 4 …" at bounding box center [746, 454] width 1493 height 563
click at [950, 376] on app-date-cell at bounding box center [953, 478] width 232 height 516
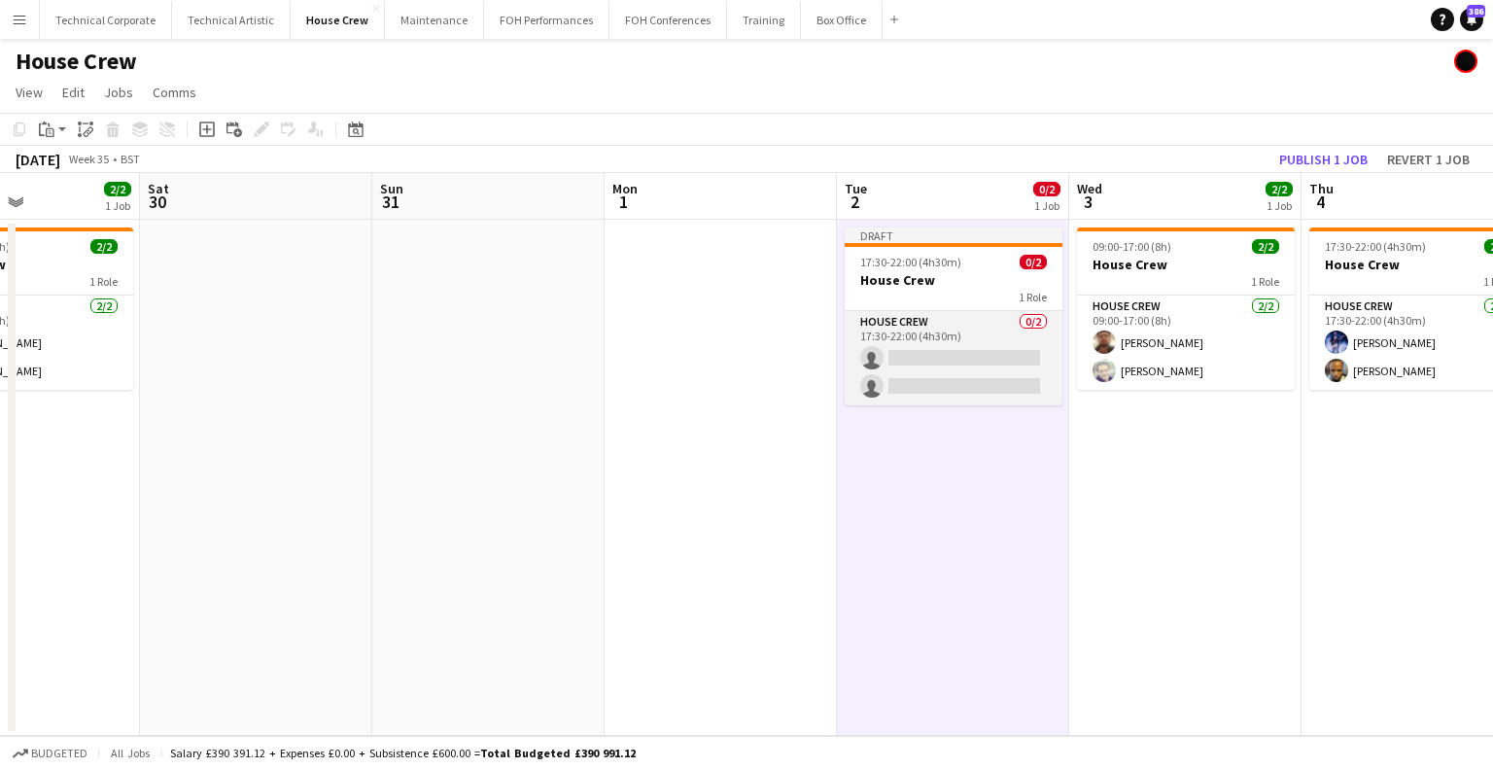
drag, startPoint x: 935, startPoint y: 337, endPoint x: 927, endPoint y: 376, distance: 39.6
click at [937, 337] on app-card-role "House Crew 0/2 17:30-22:00 (4h30m) single-neutral-actions single-neutral-actions" at bounding box center [953, 358] width 218 height 94
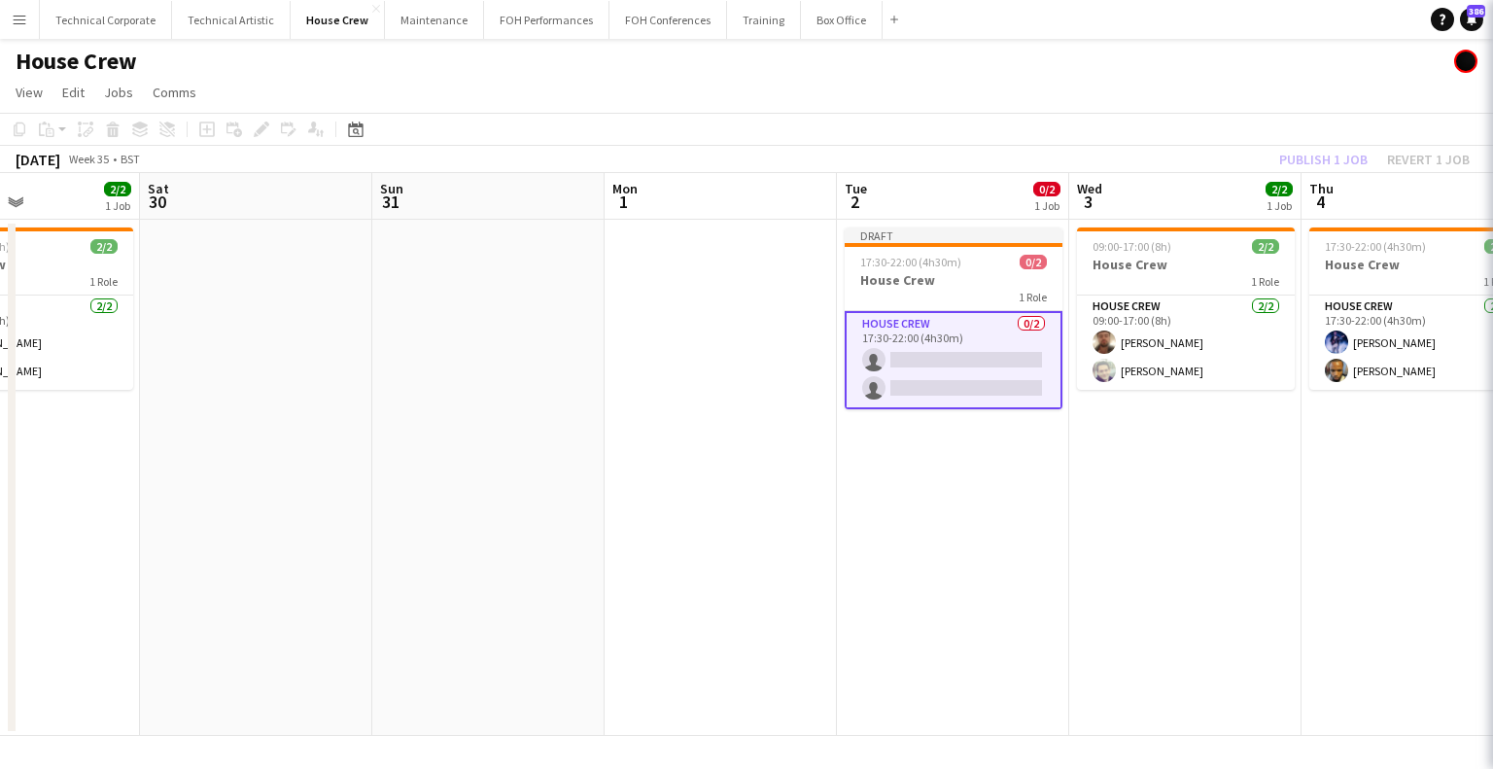
scroll to position [0, 556]
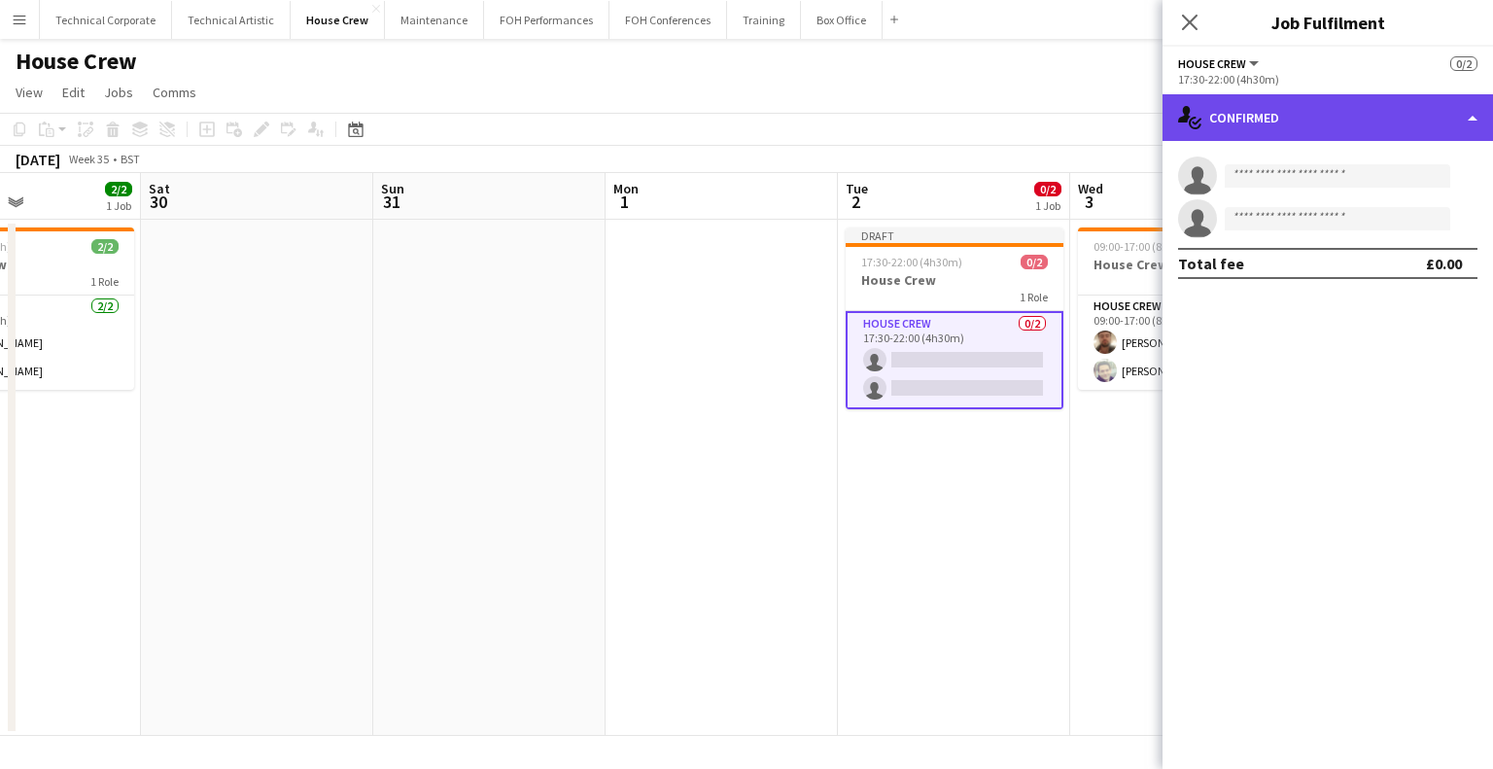
click at [1261, 140] on div "single-neutral-actions-check-2 Confirmed" at bounding box center [1327, 117] width 330 height 47
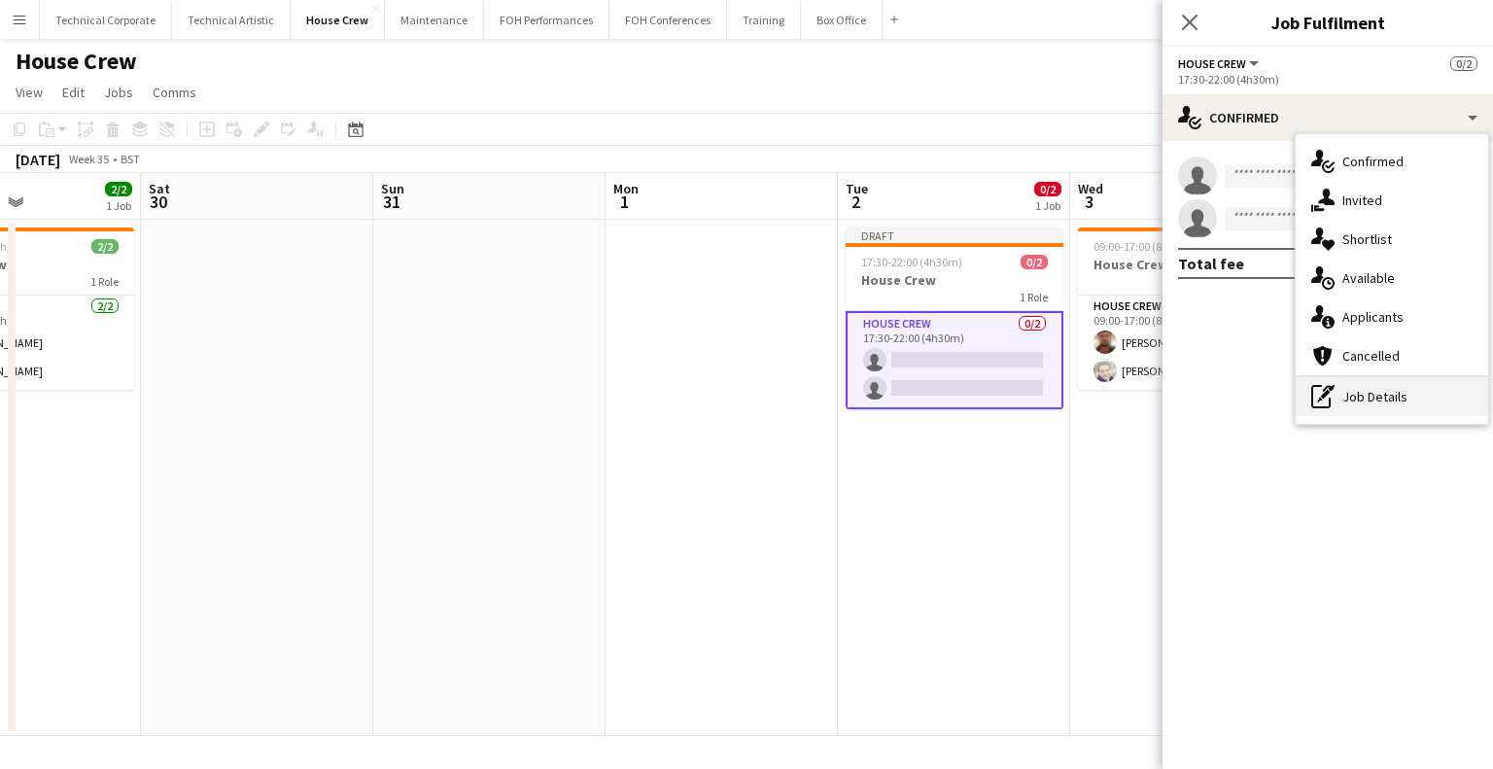
click at [1362, 398] on div "pen-write Job Details" at bounding box center [1391, 396] width 192 height 39
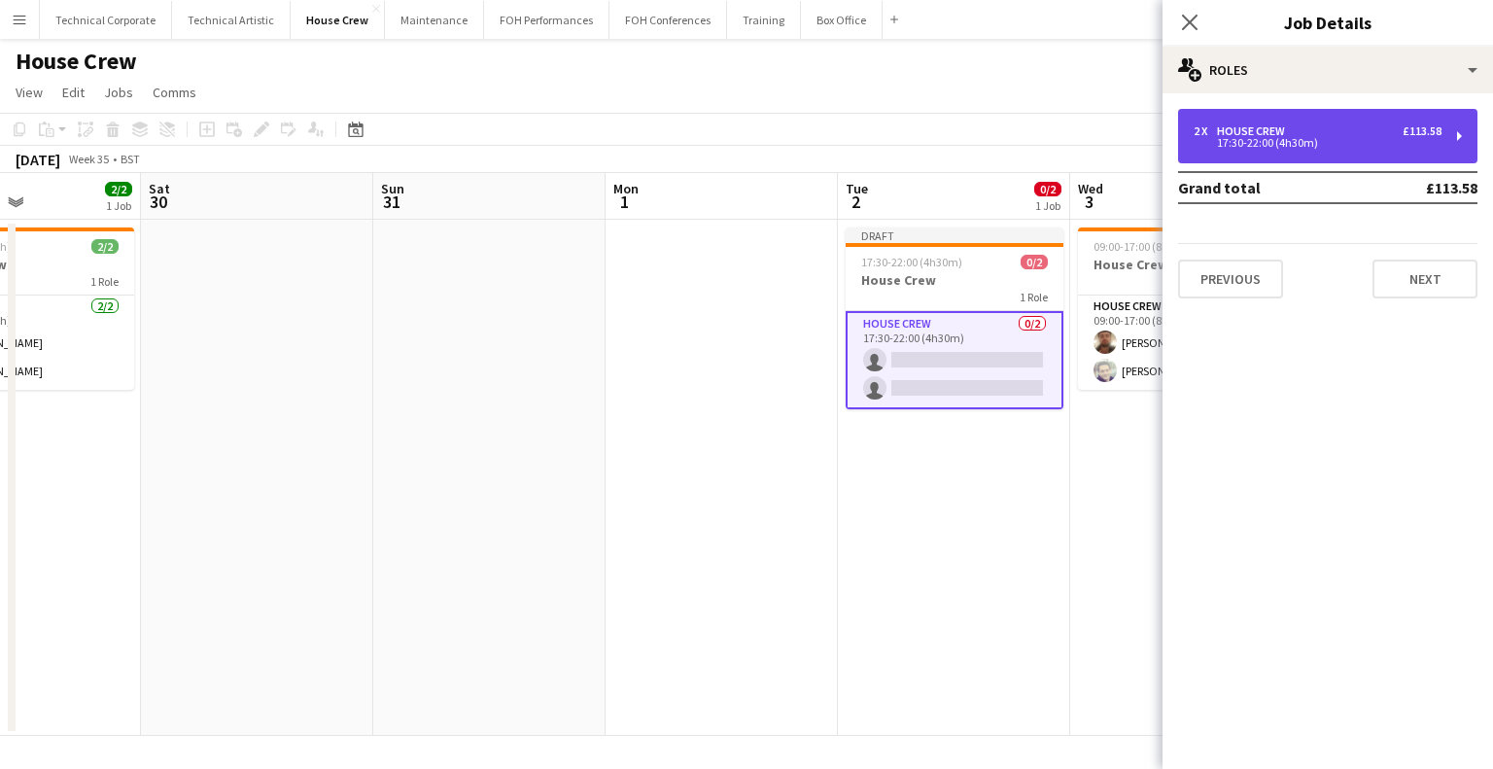
click at [1351, 154] on div "2 x House Crew £113.58 17:30-22:00 (4h30m)" at bounding box center [1327, 136] width 299 height 54
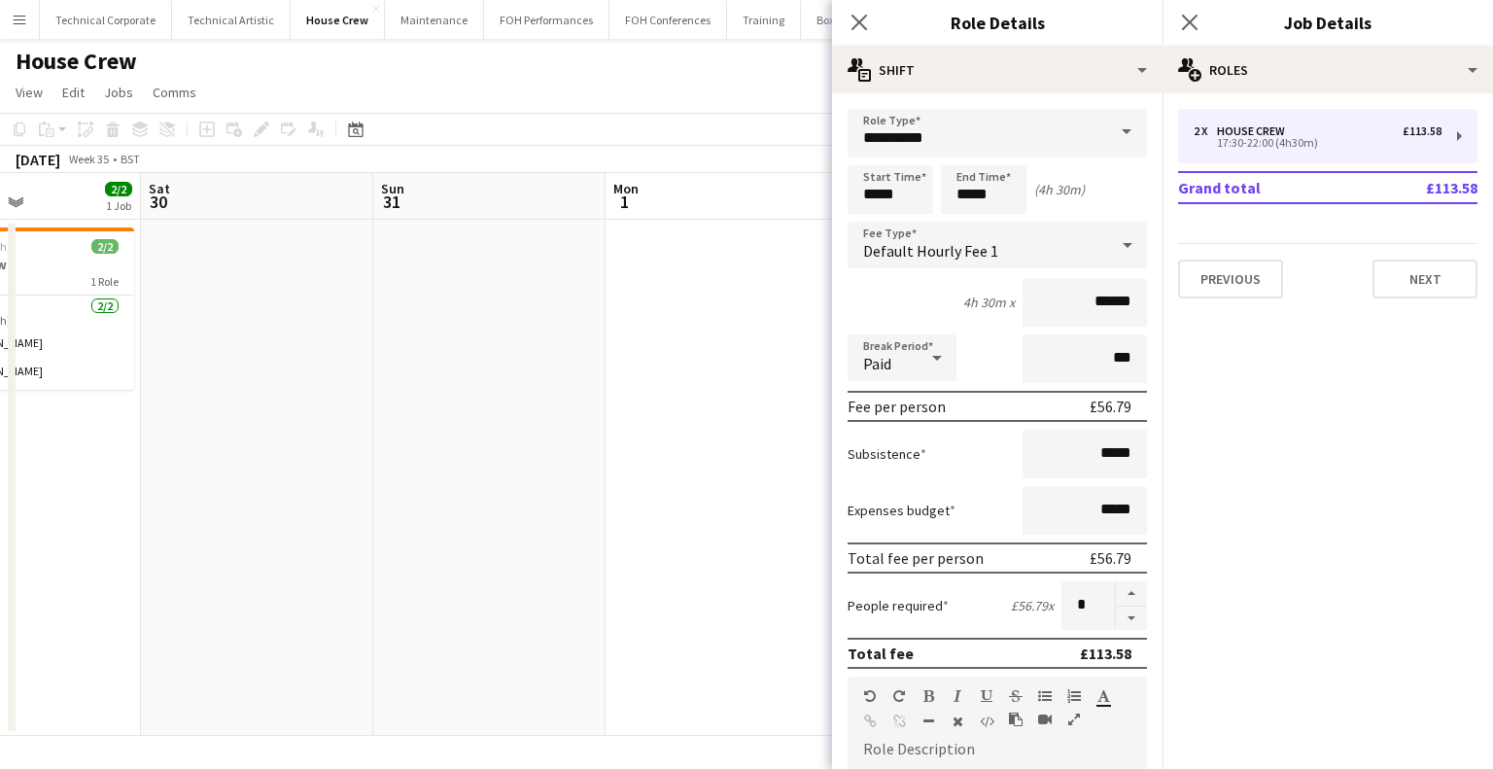
scroll to position [0, 695]
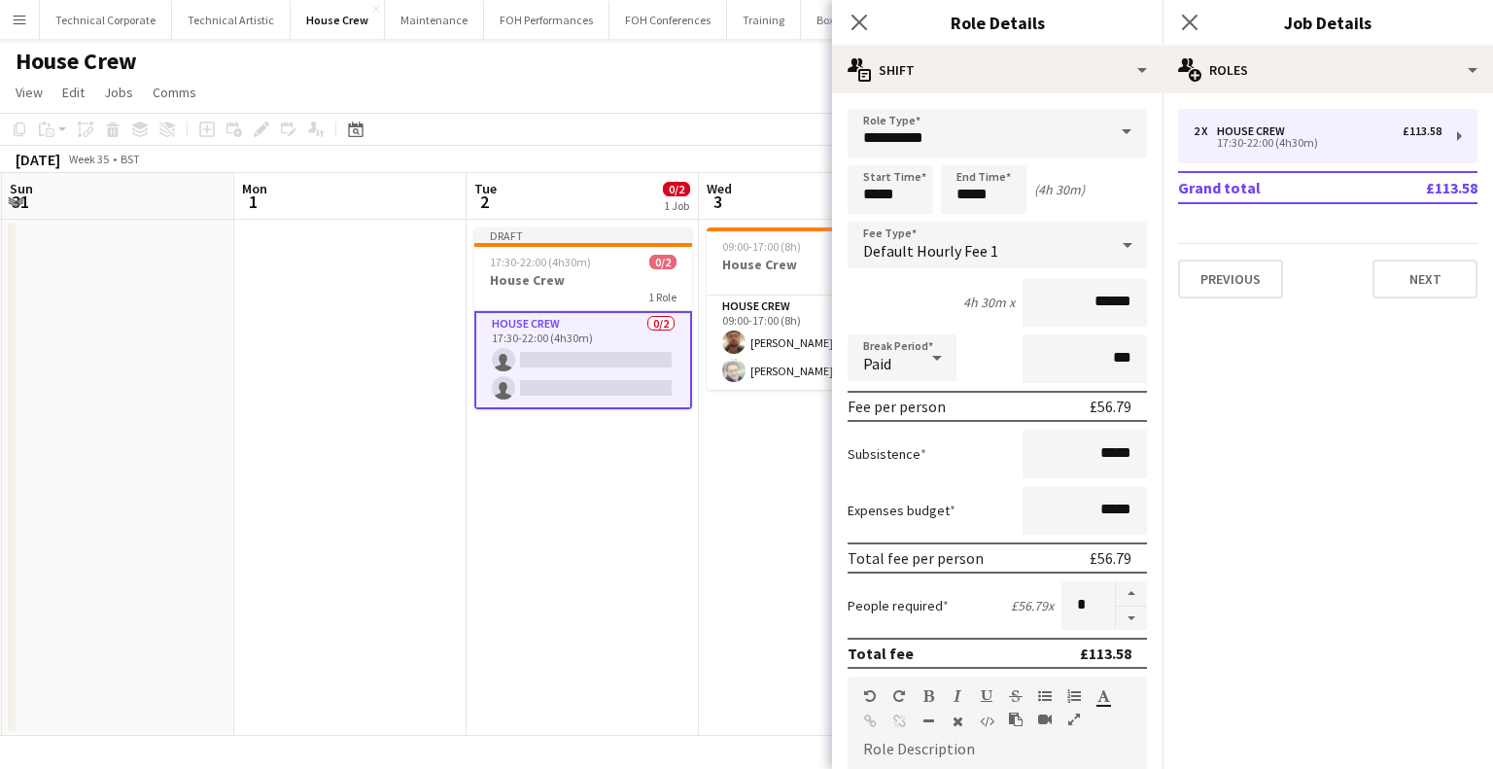
drag, startPoint x: 739, startPoint y: 235, endPoint x: 368, endPoint y: 272, distance: 373.0
click at [368, 272] on app-calendar-viewport "Thu 28 Fri 29 2/2 1 Job Sat 30 Sun 31 Mon 1 Tue 2 0/2 1 Job Wed 3 2/2 1 Job Thu…" at bounding box center [746, 454] width 1493 height 563
click at [983, 186] on input "*****" at bounding box center [984, 189] width 86 height 49
click at [1008, 156] on div at bounding box center [1002, 155] width 39 height 19
type input "*****"
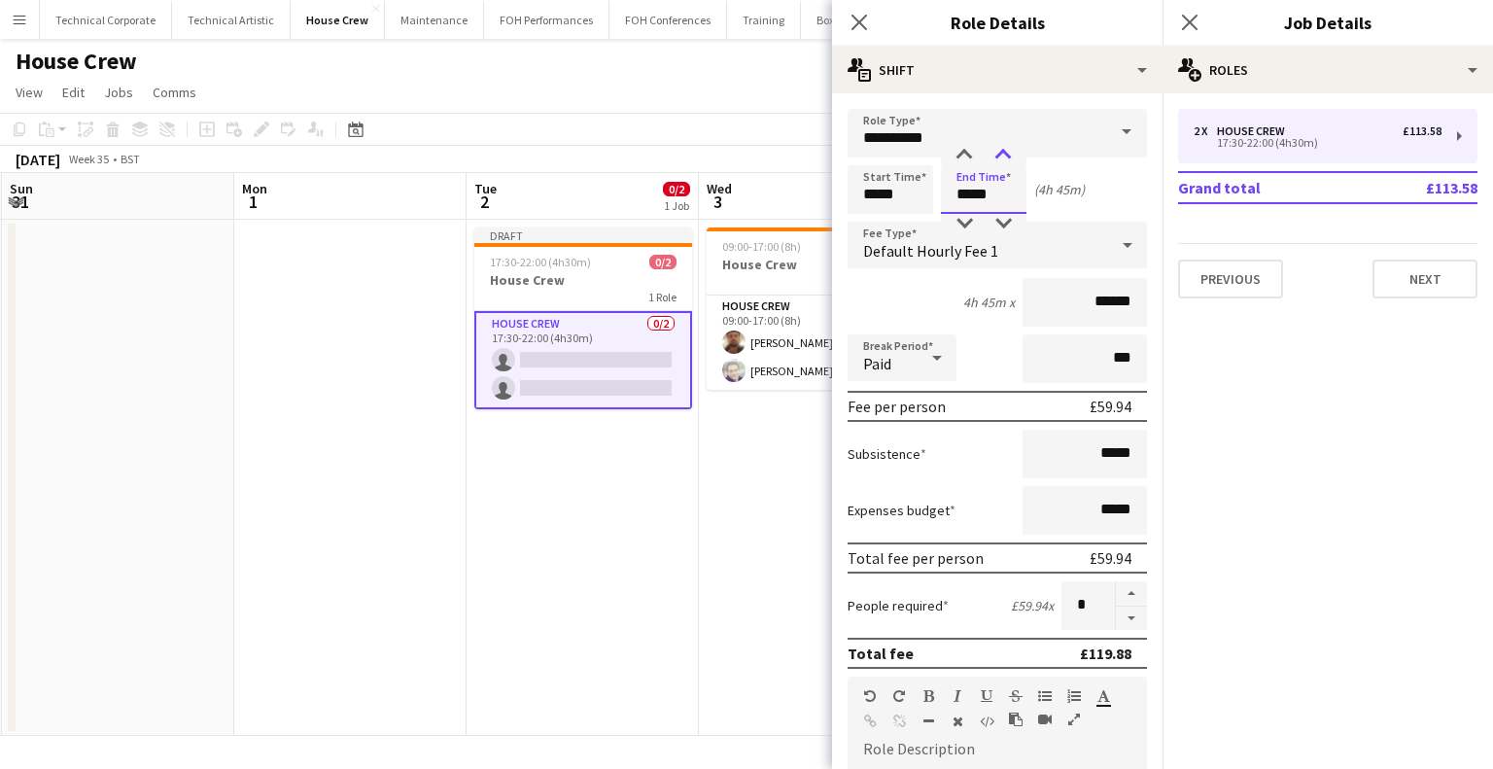
click at [1008, 156] on div at bounding box center [1002, 155] width 39 height 19
click at [587, 513] on app-date-cell "Draft 17:30-22:00 (4h30m) 0/2 House Crew 1 Role House Crew 0/2 17:30-22:00 (4h3…" at bounding box center [582, 478] width 232 height 516
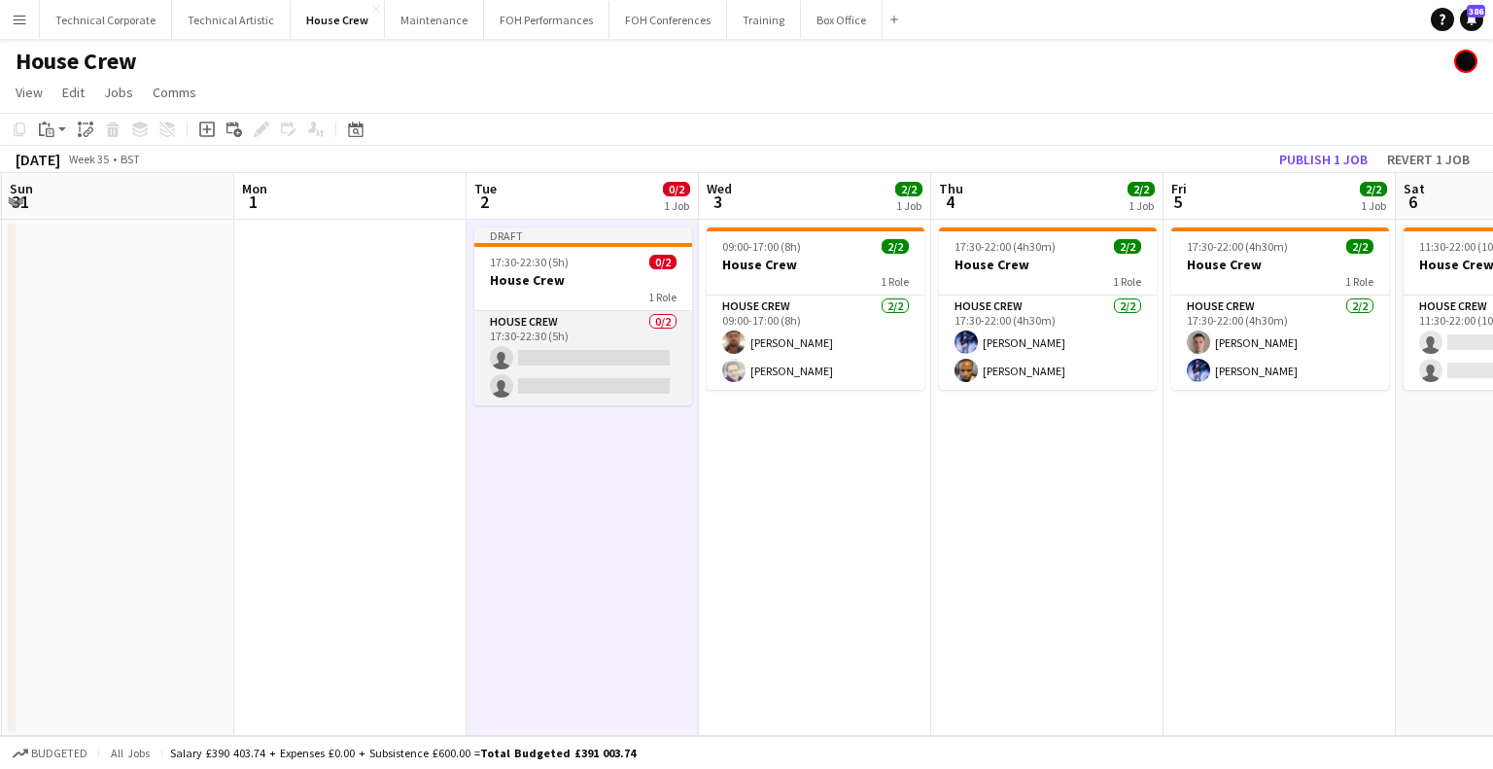
click at [566, 376] on app-card-role "House Crew 0/2 17:30-22:30 (5h) single-neutral-actions single-neutral-actions" at bounding box center [583, 358] width 218 height 94
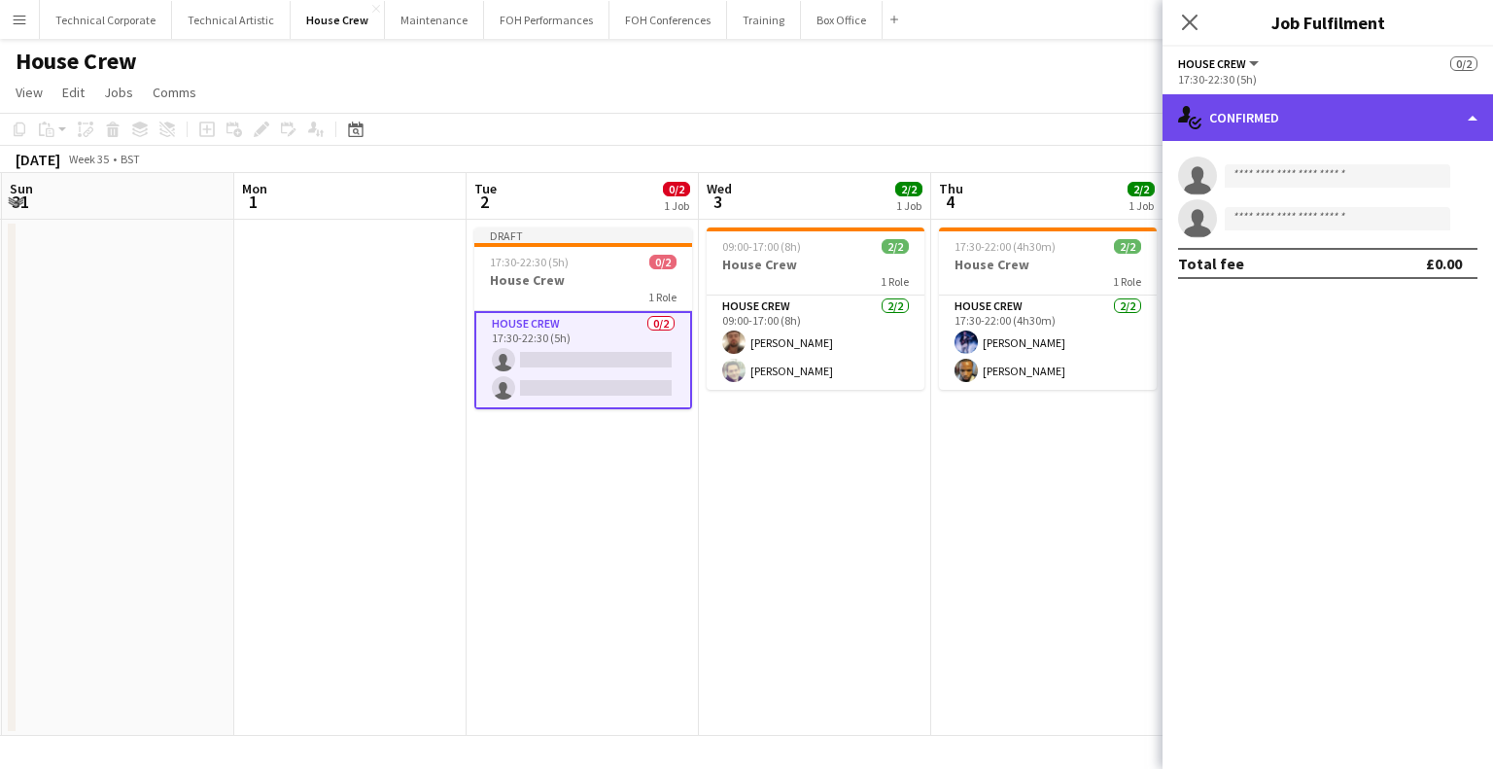
click at [1310, 125] on div "single-neutral-actions-check-2 Confirmed" at bounding box center [1327, 117] width 330 height 47
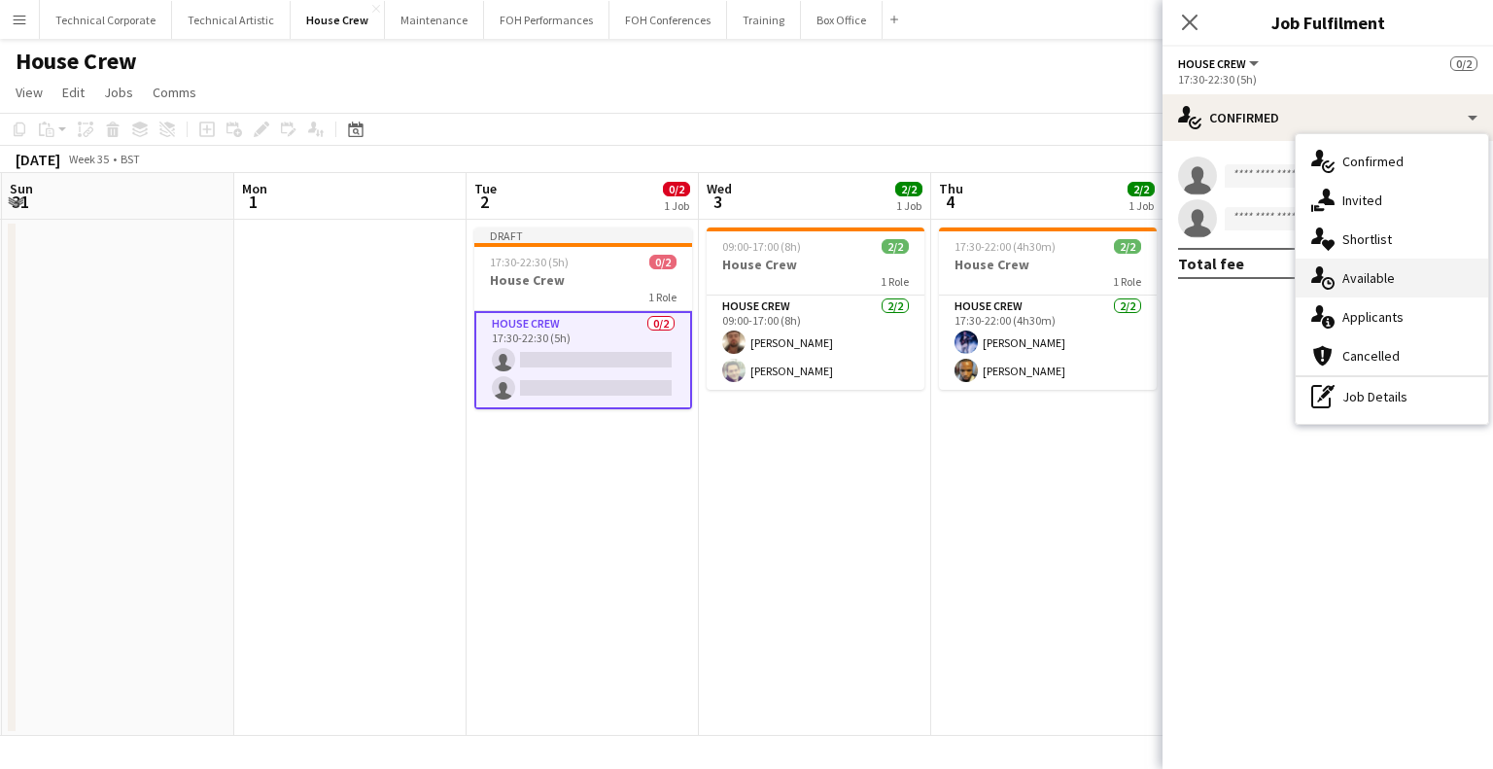
click at [1409, 290] on div "single-neutral-actions-upload Available" at bounding box center [1391, 277] width 192 height 39
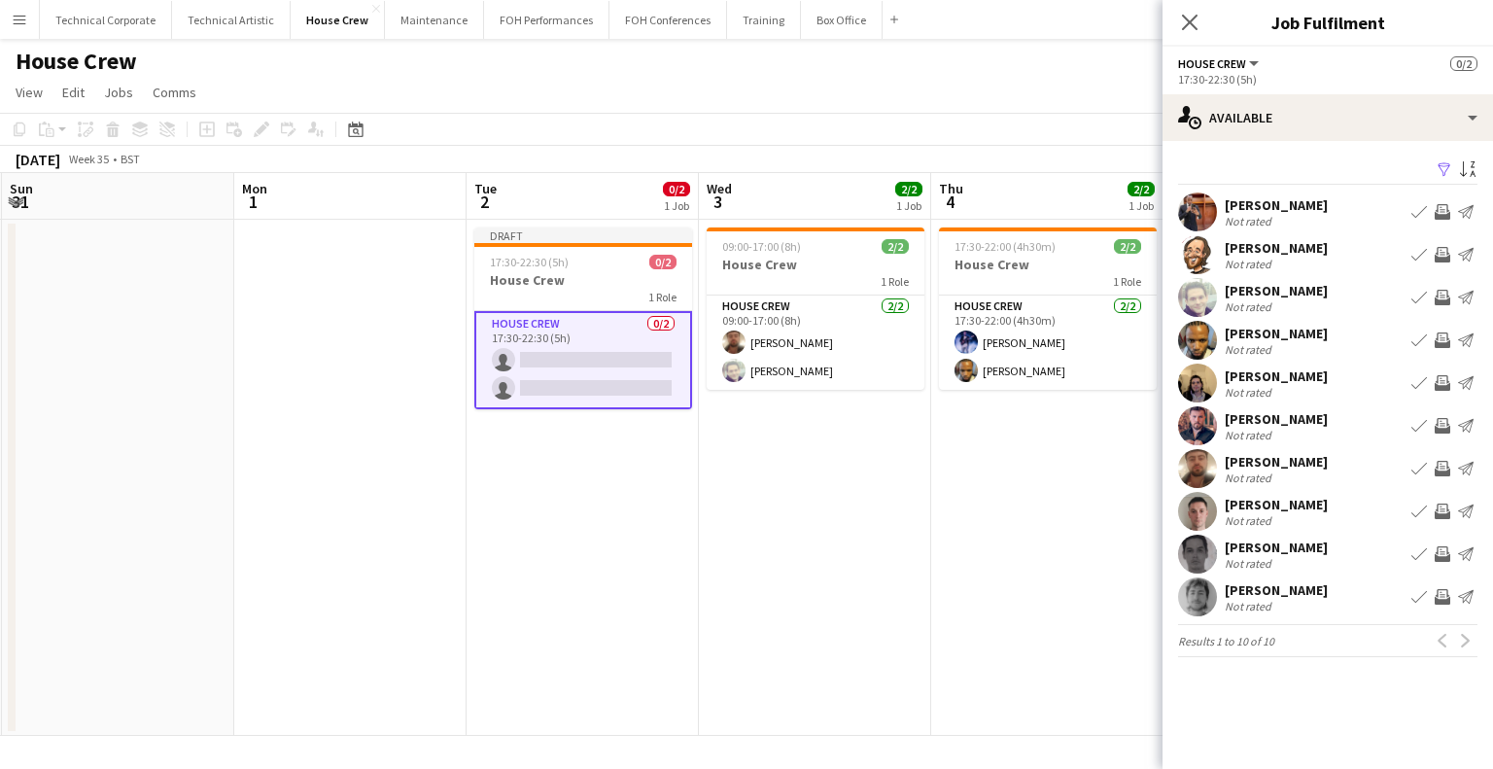
click at [1436, 459] on button "Invite crew" at bounding box center [1441, 468] width 23 height 23
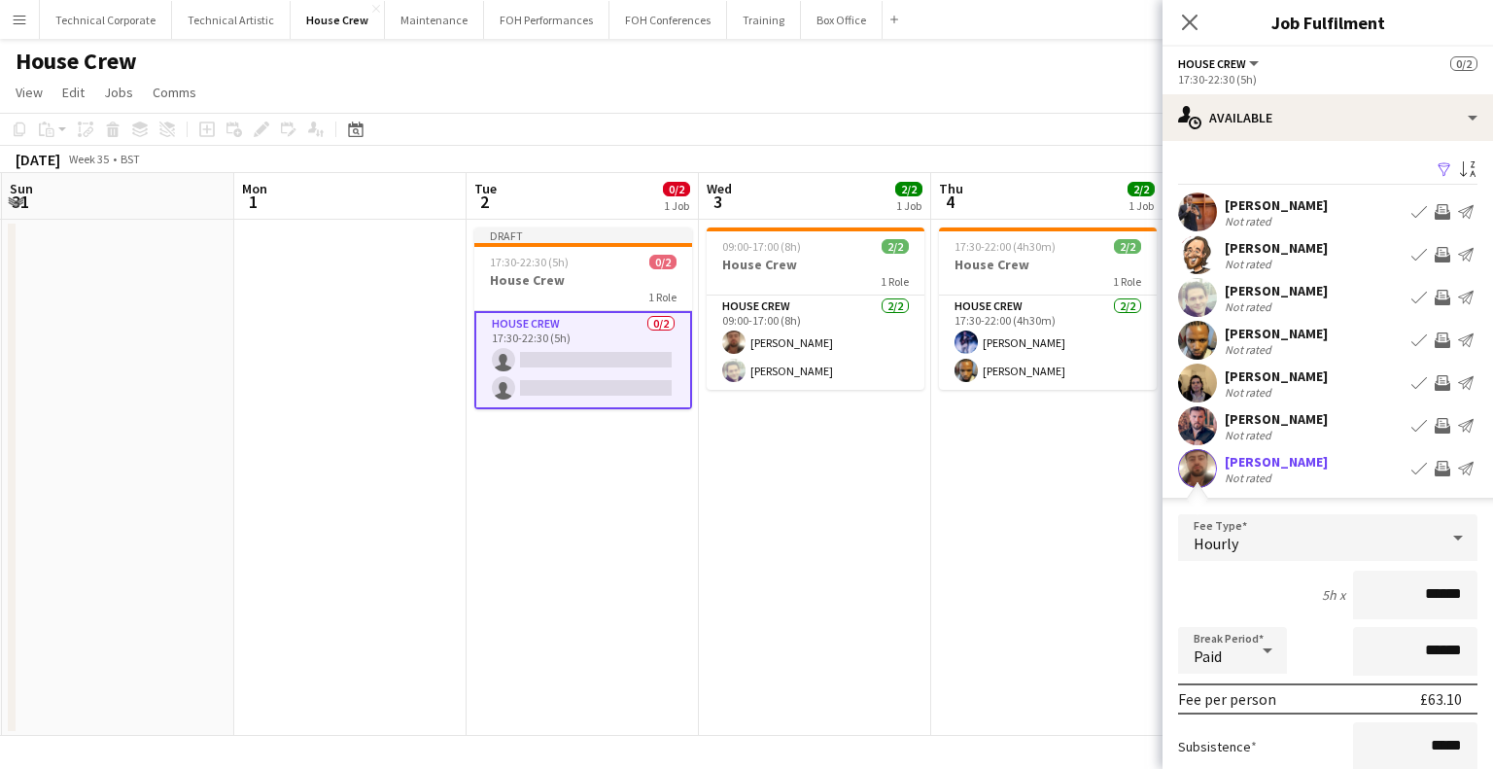
scroll to position [350, 0]
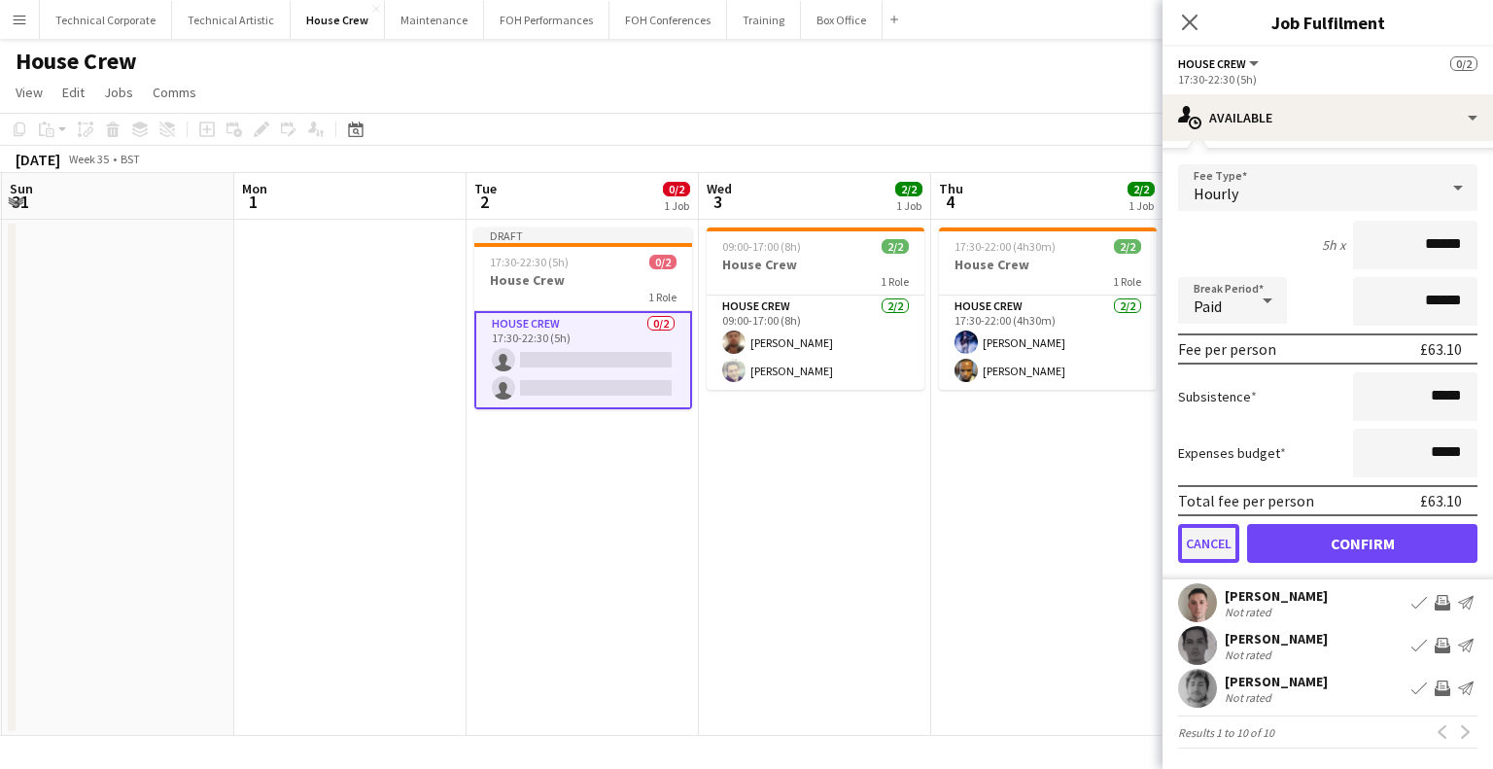
click at [1188, 540] on button "Cancel" at bounding box center [1208, 543] width 61 height 39
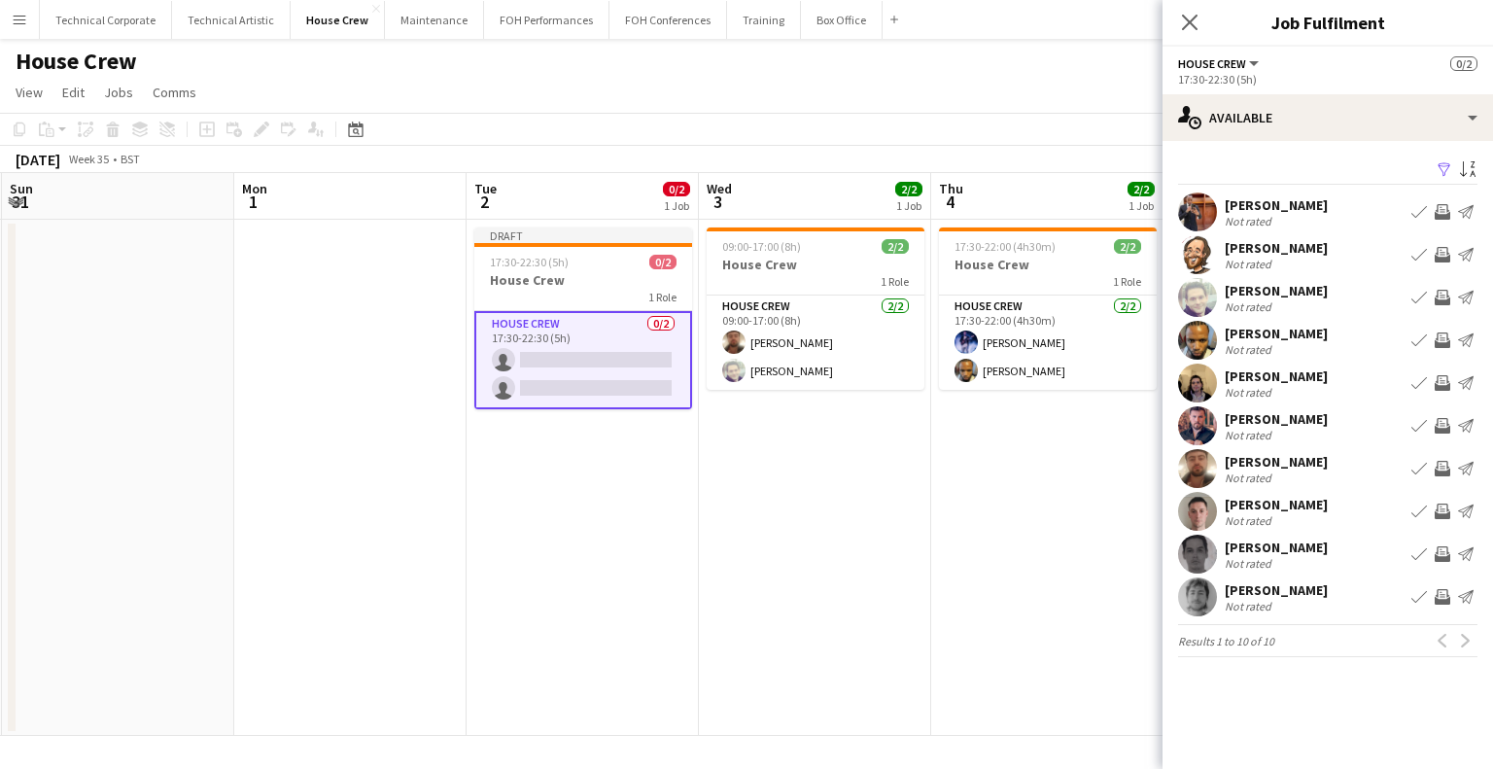
scroll to position [0, 0]
click at [1447, 511] on app-icon "Invite crew" at bounding box center [1442, 511] width 16 height 16
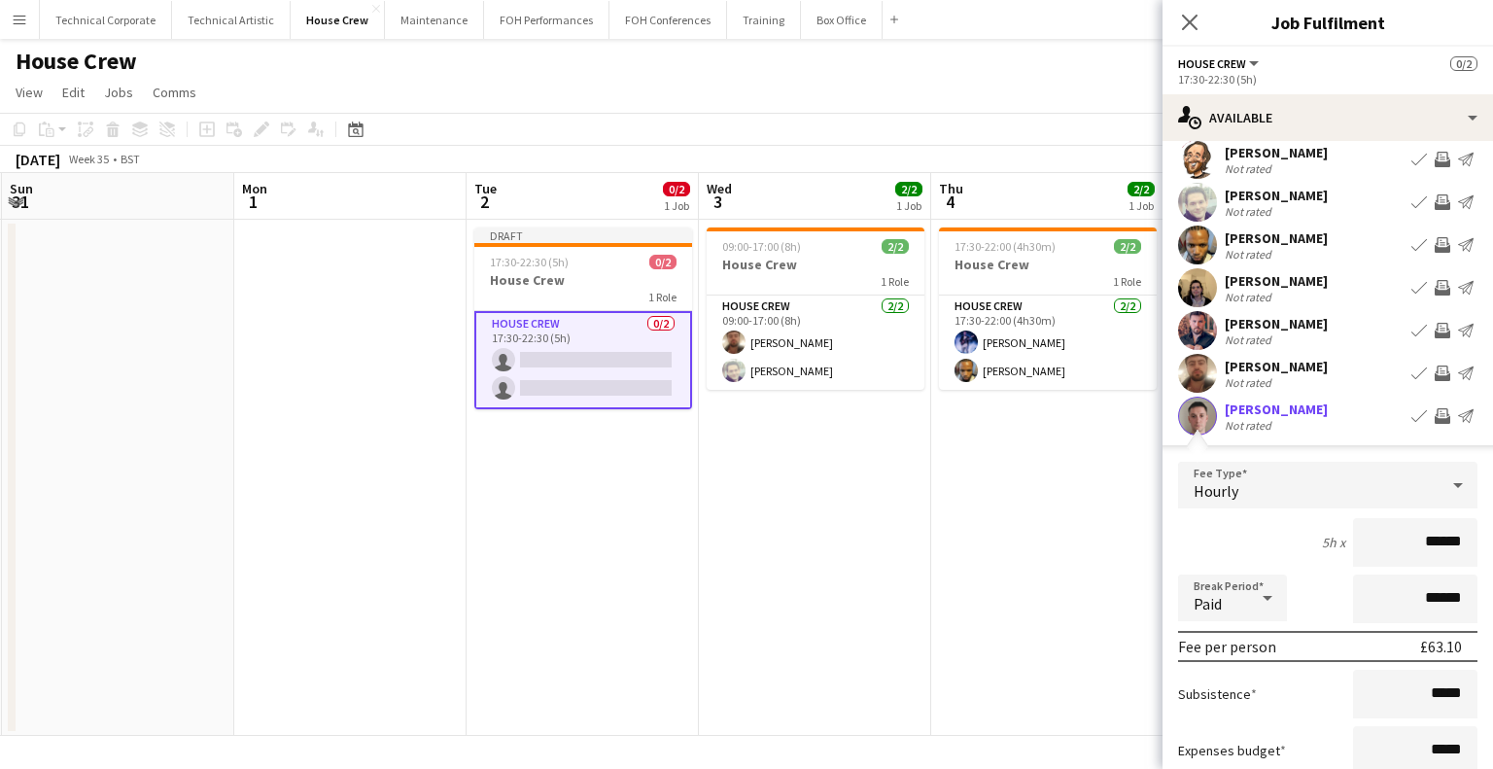
scroll to position [194, 0]
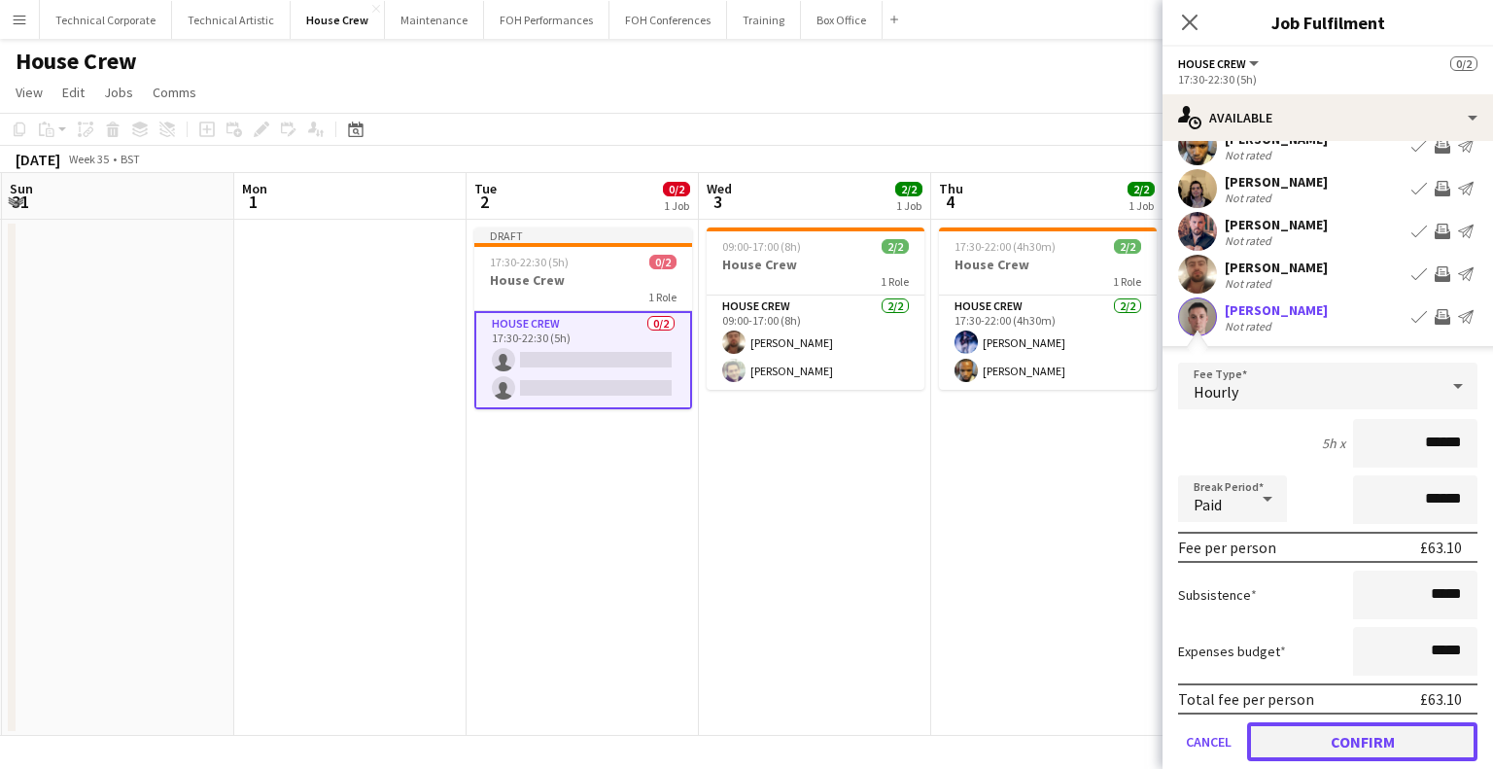
click at [1380, 732] on button "Confirm" at bounding box center [1362, 741] width 230 height 39
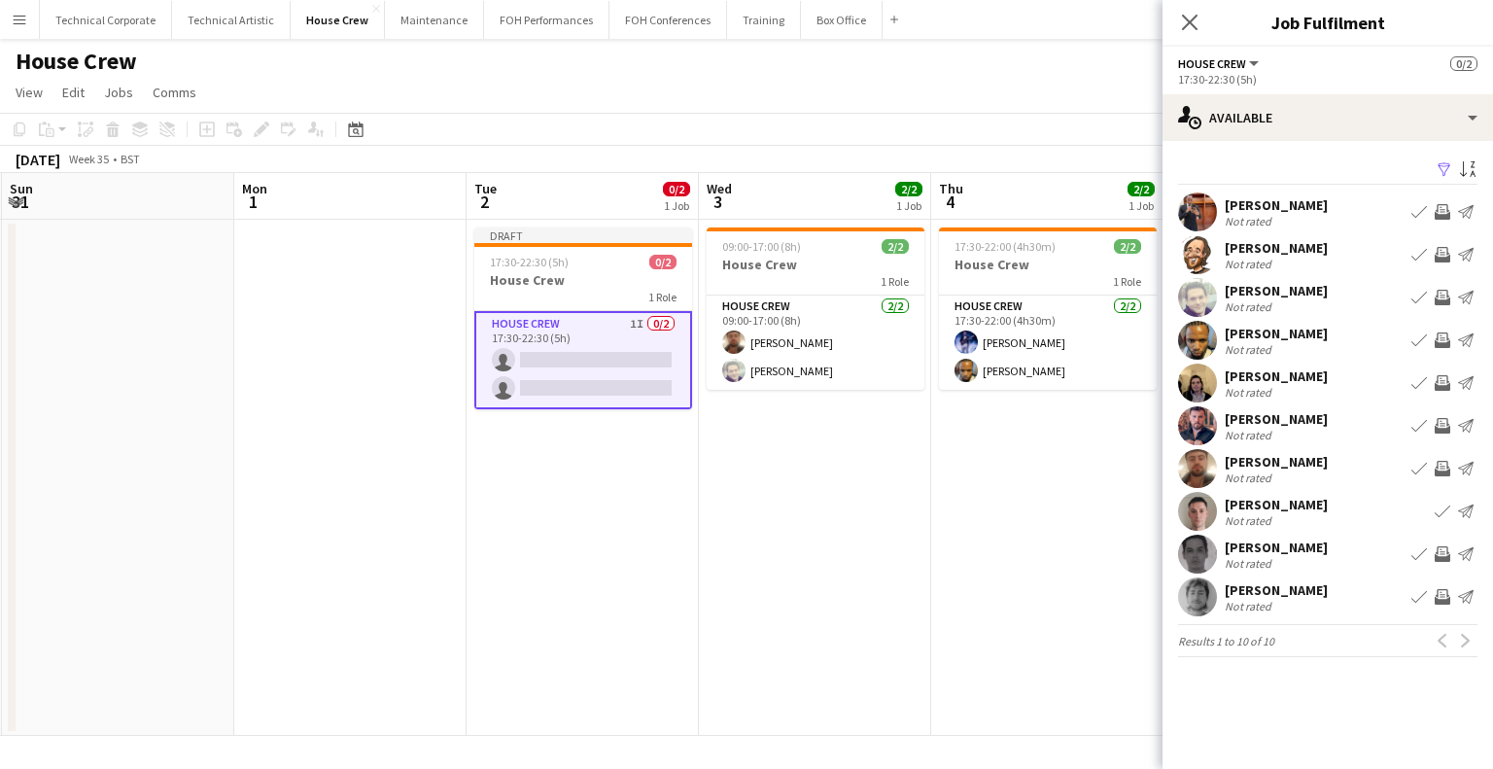
scroll to position [0, 0]
click at [1438, 559] on app-icon "Invite crew" at bounding box center [1442, 554] width 16 height 16
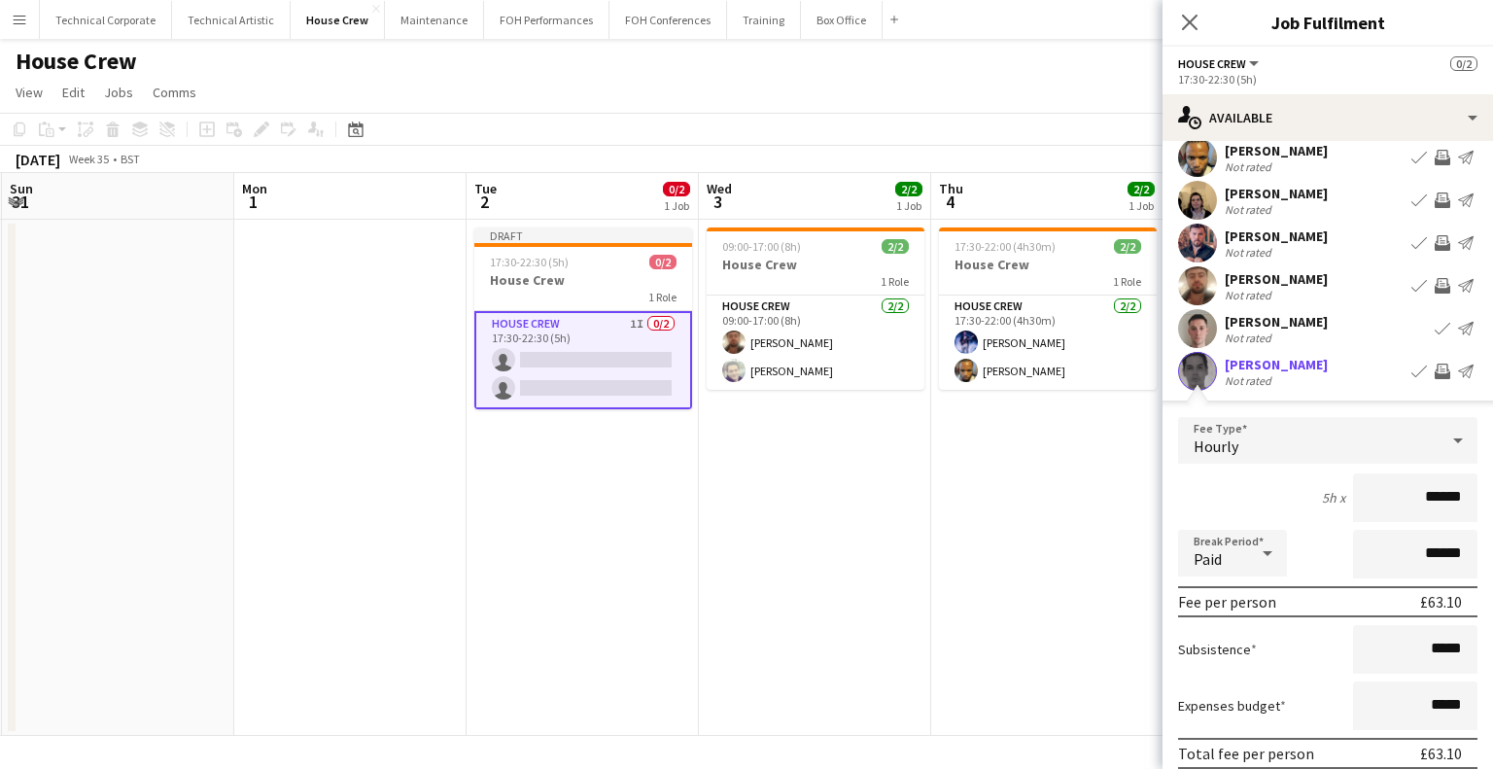
scroll to position [292, 0]
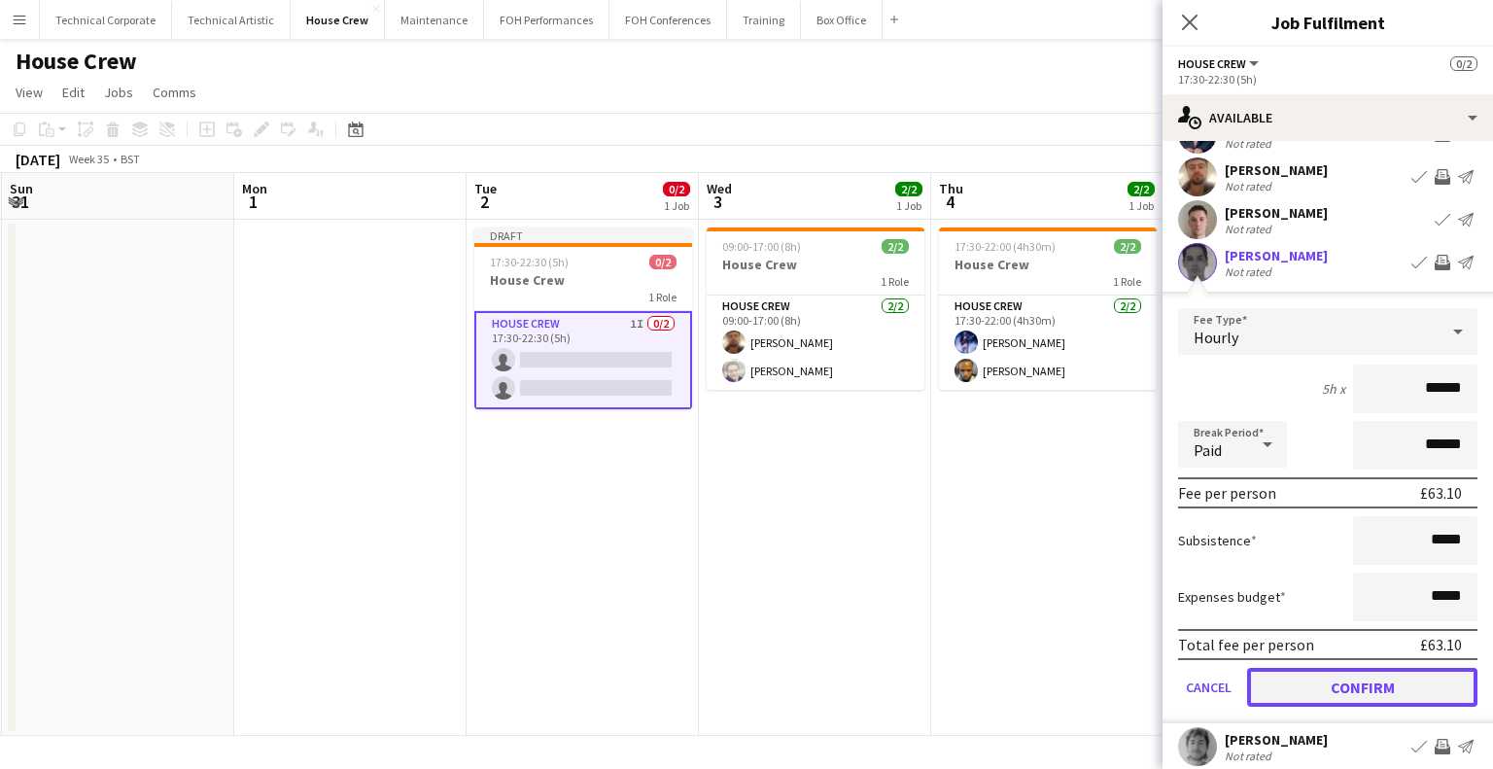
click at [1353, 679] on button "Confirm" at bounding box center [1362, 687] width 230 height 39
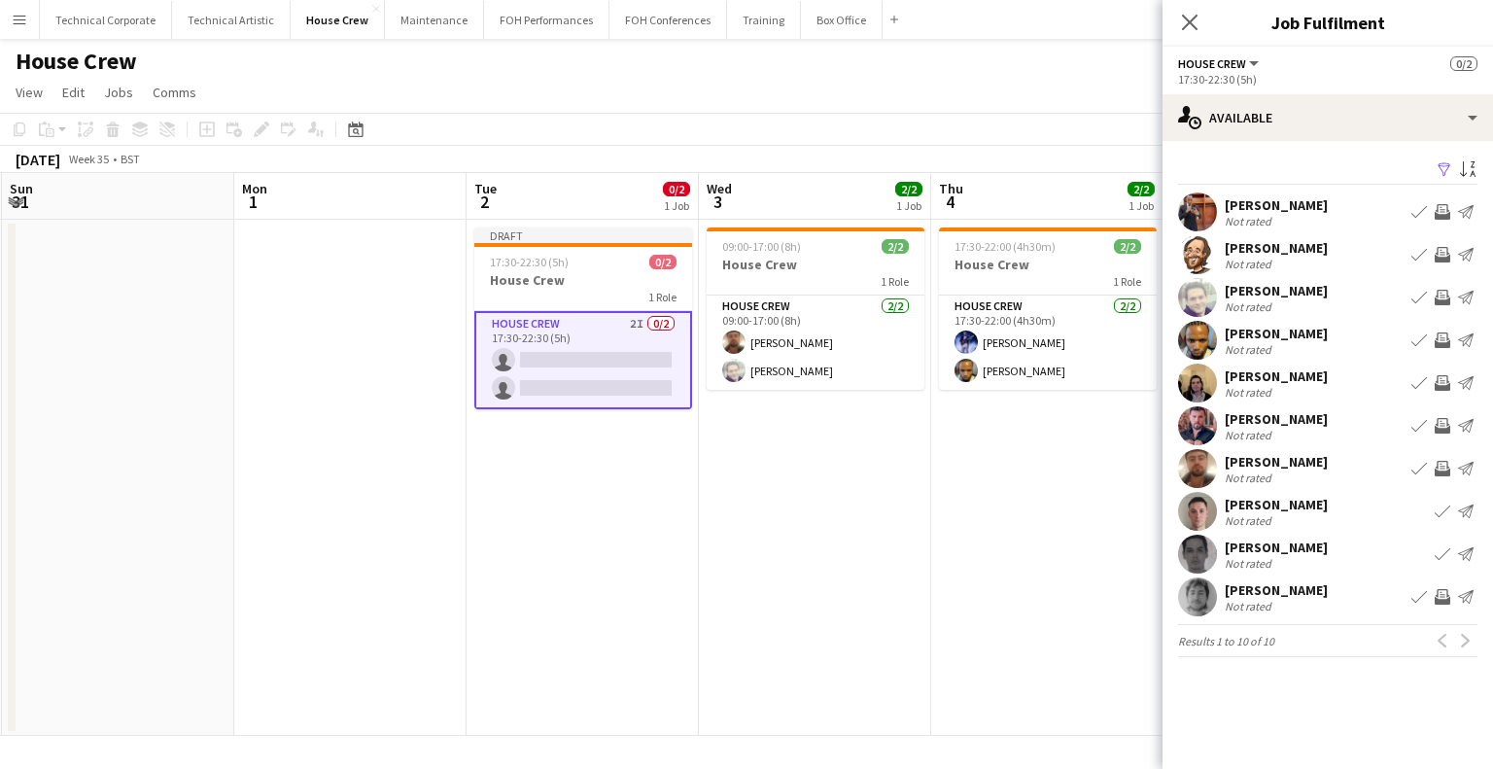
scroll to position [0, 0]
click at [1437, 427] on app-icon "Invite crew" at bounding box center [1442, 426] width 16 height 16
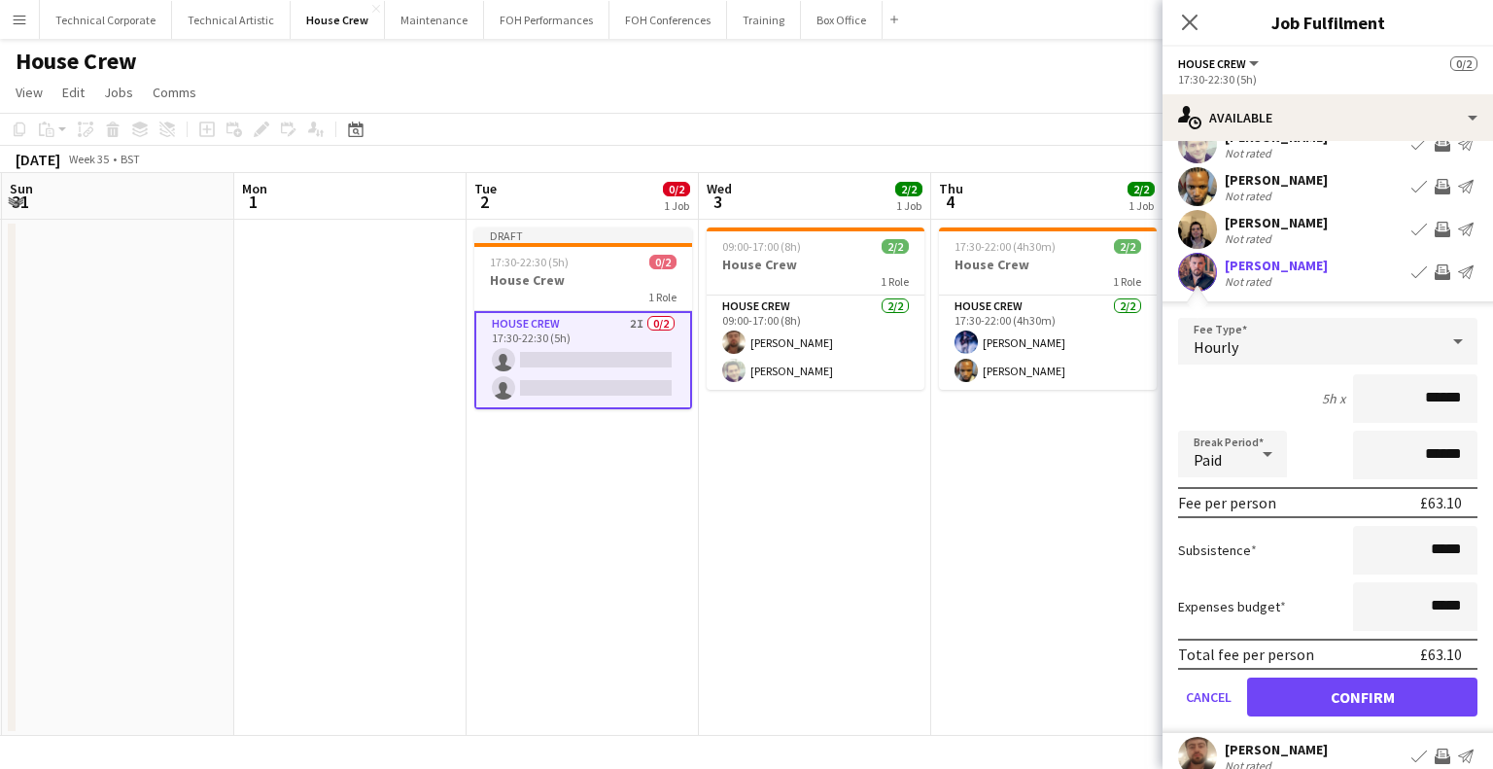
scroll to position [292, 0]
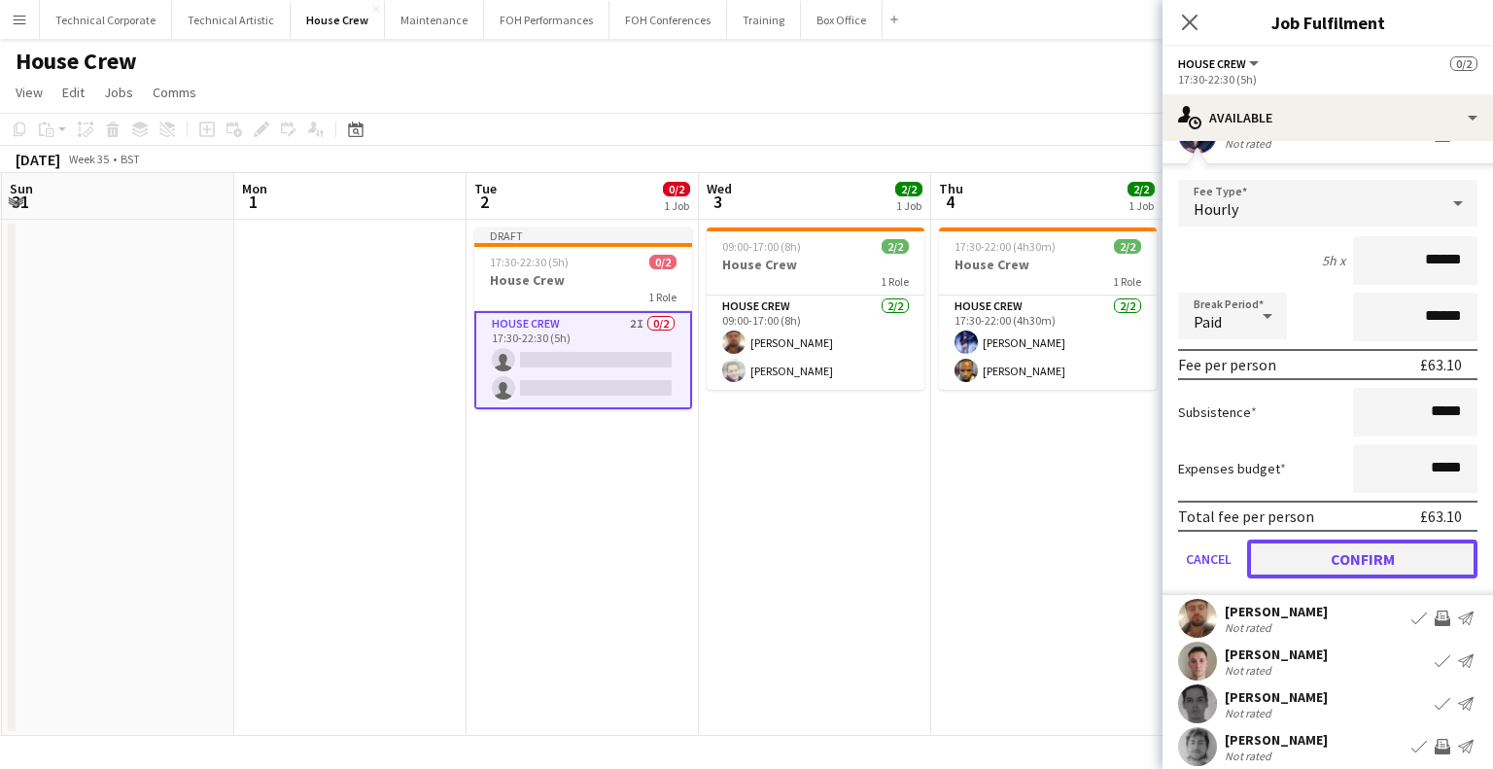
click at [1373, 567] on button "Confirm" at bounding box center [1362, 558] width 230 height 39
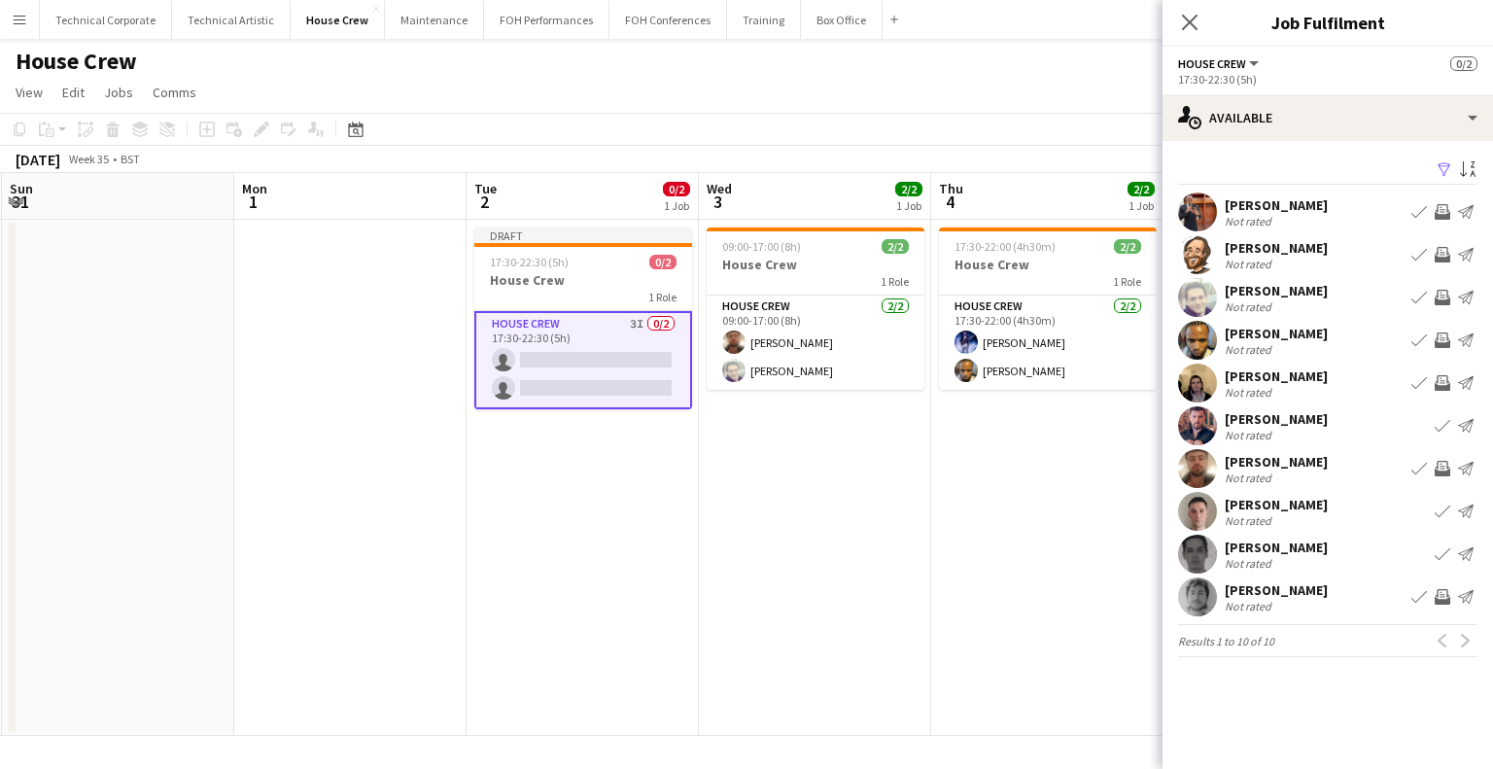
click at [1446, 341] on app-icon "Invite crew" at bounding box center [1442, 340] width 16 height 16
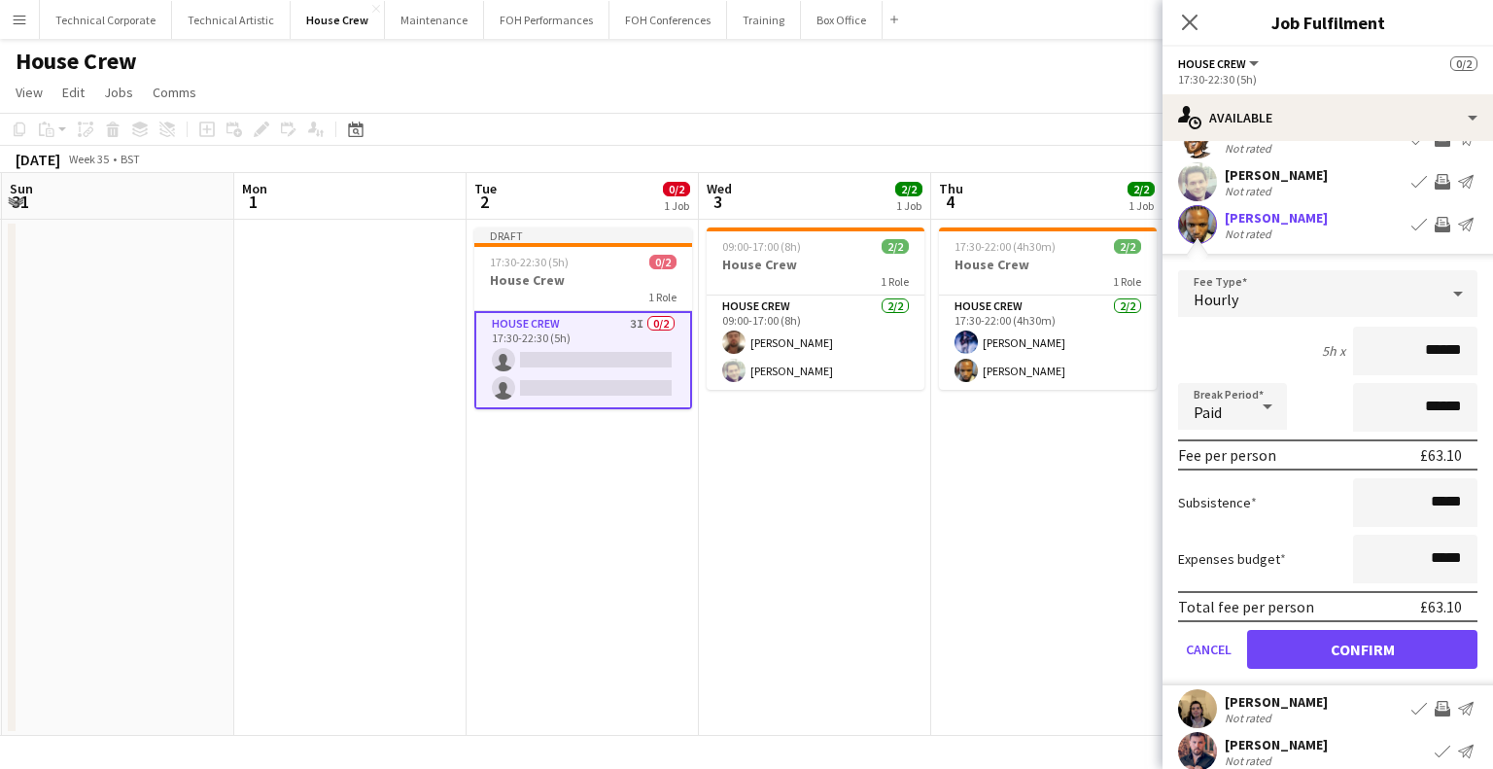
scroll to position [194, 0]
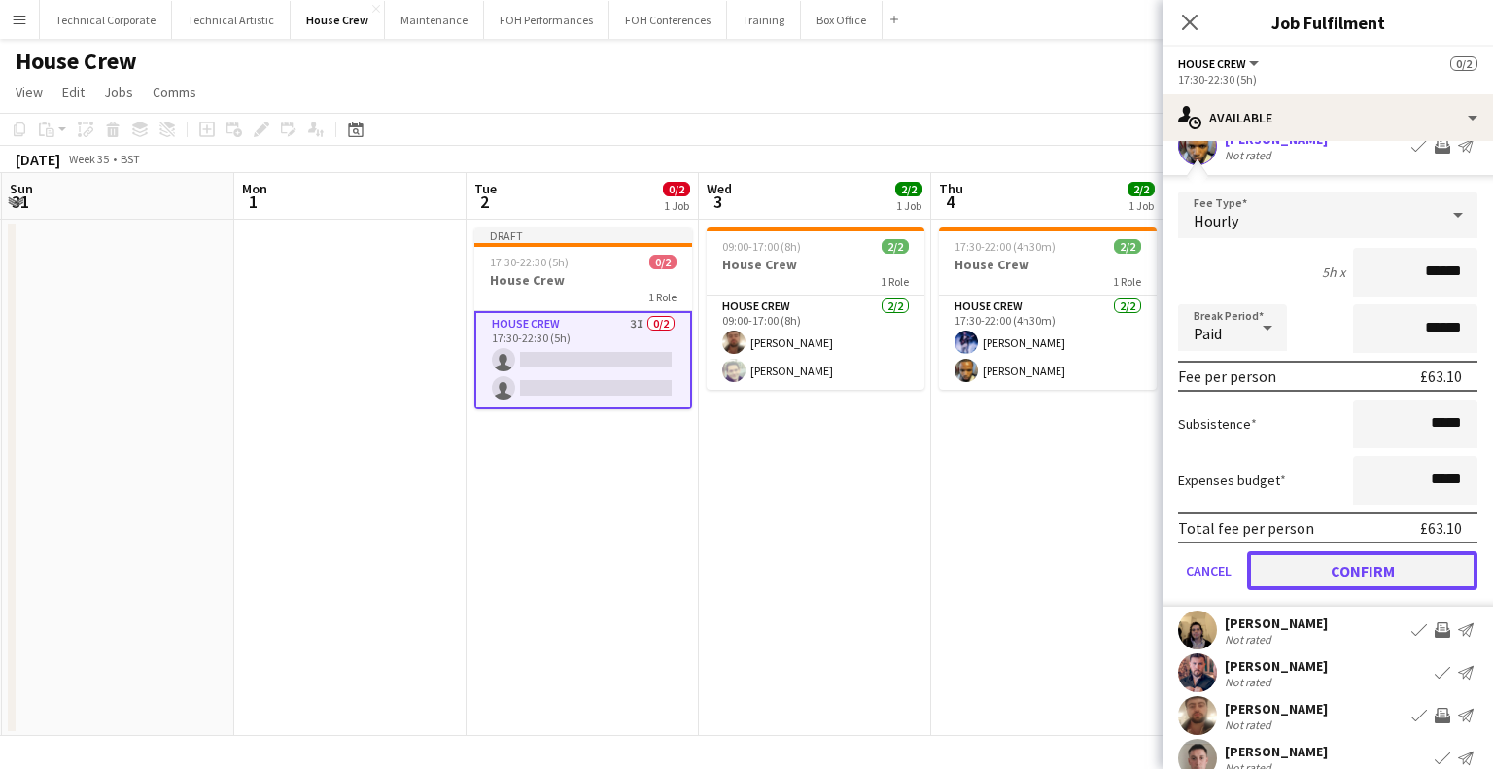
click at [1374, 566] on button "Confirm" at bounding box center [1362, 570] width 230 height 39
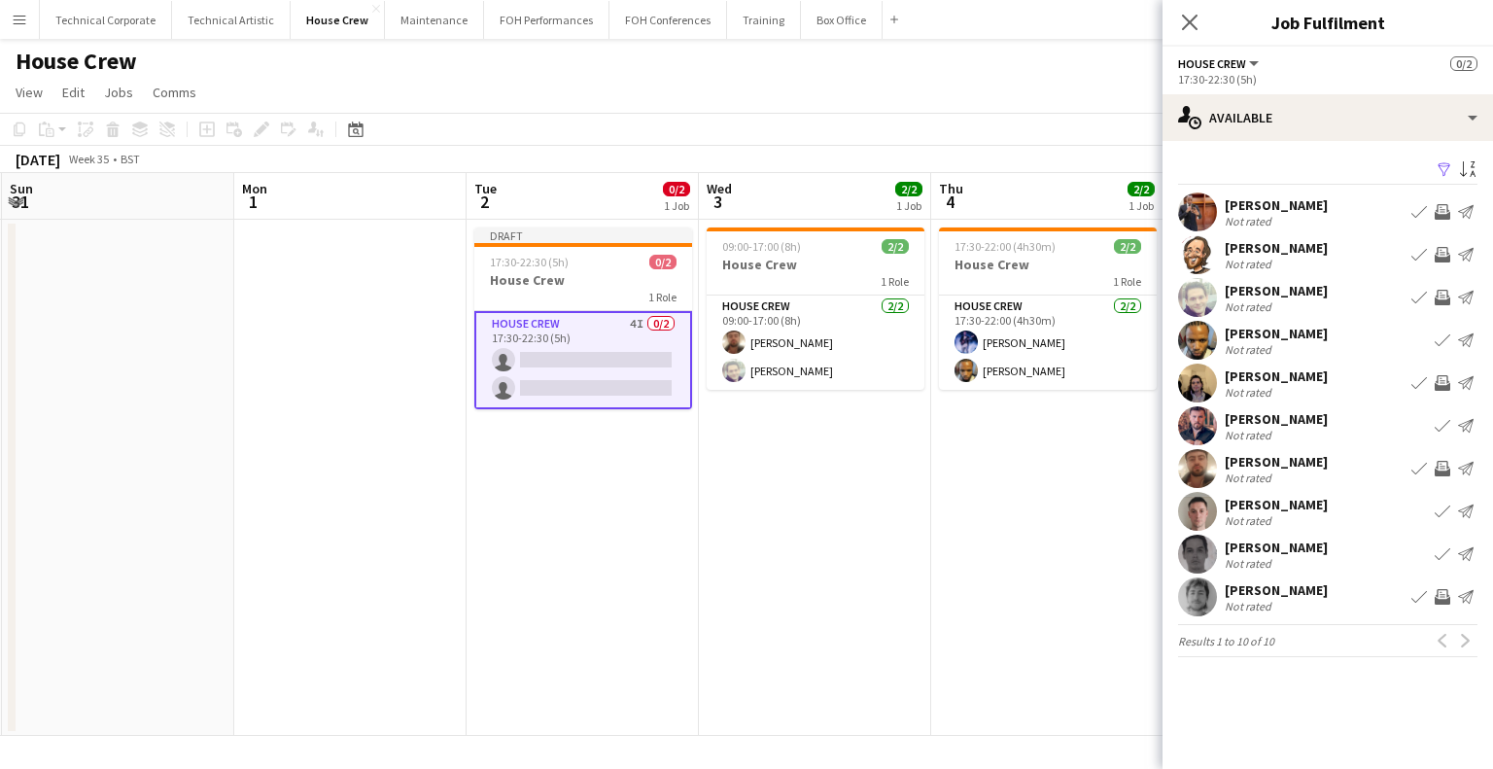
scroll to position [0, 0]
click at [952, 527] on app-date-cell "17:30-22:00 (4h30m) 2/2 House Crew 1 Role House Crew 2/2 17:30-22:00 (4h30m) Ed…" at bounding box center [1047, 478] width 232 height 516
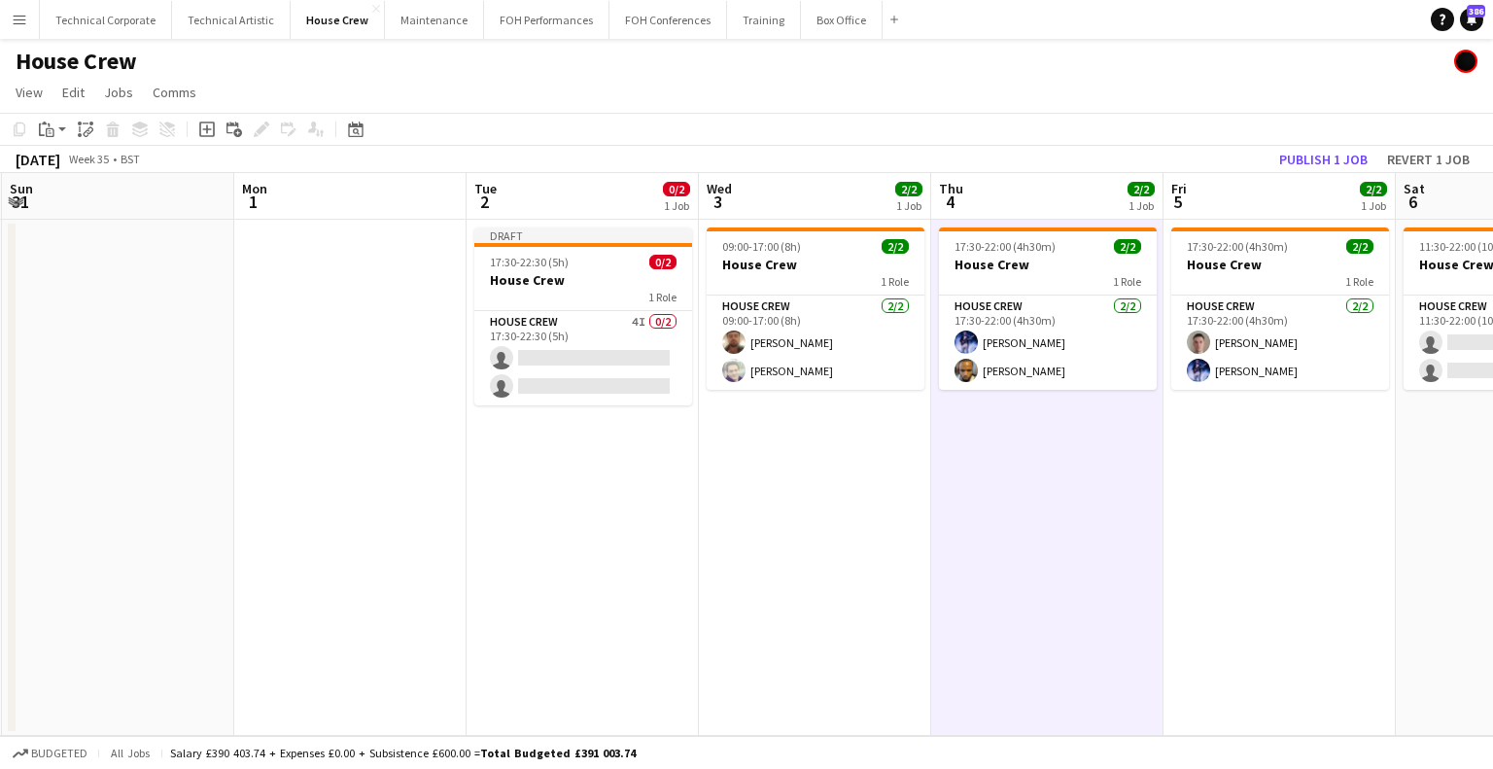
click at [1336, 141] on app-toolbar "Copy Paste Paste Ctrl+V Paste with crew Ctrl+Shift+V Paste linked Job Delete Gr…" at bounding box center [746, 129] width 1493 height 33
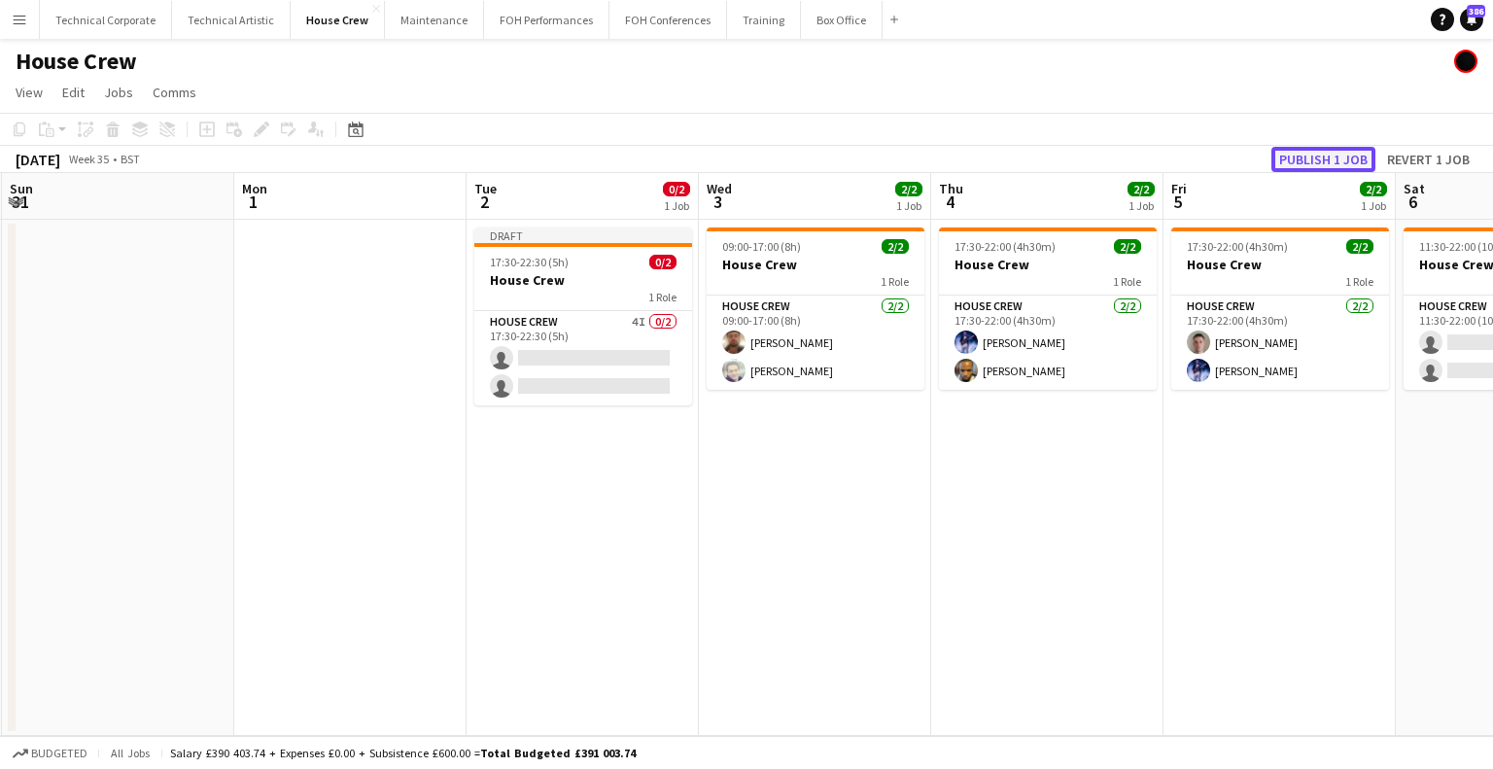
click at [1318, 159] on button "Publish 1 job" at bounding box center [1323, 159] width 104 height 25
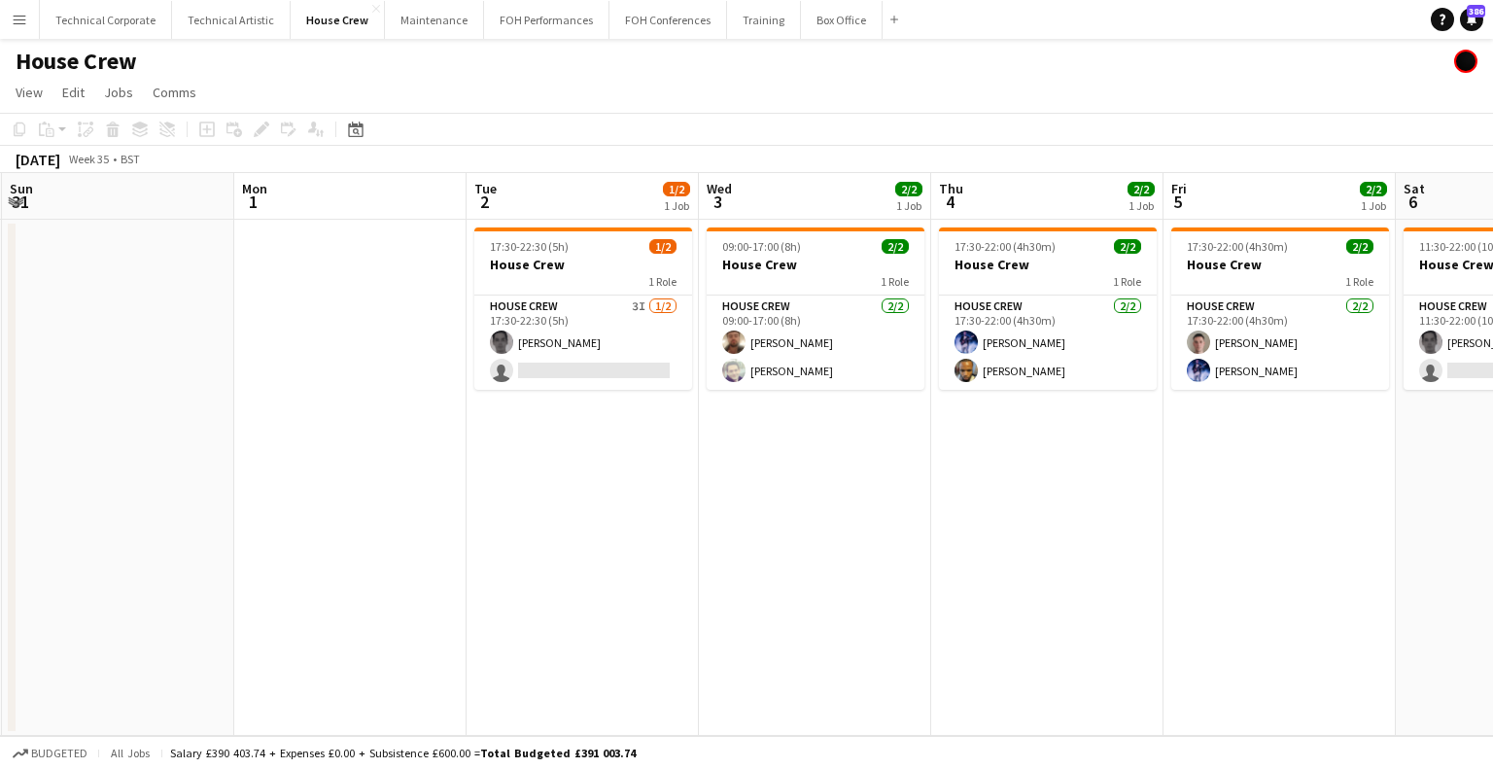
click at [575, 350] on app-card-role "House Crew 3I 1/2 17:30-22:30 (5h) Johnny McCaughan single-neutral-actions" at bounding box center [583, 342] width 218 height 94
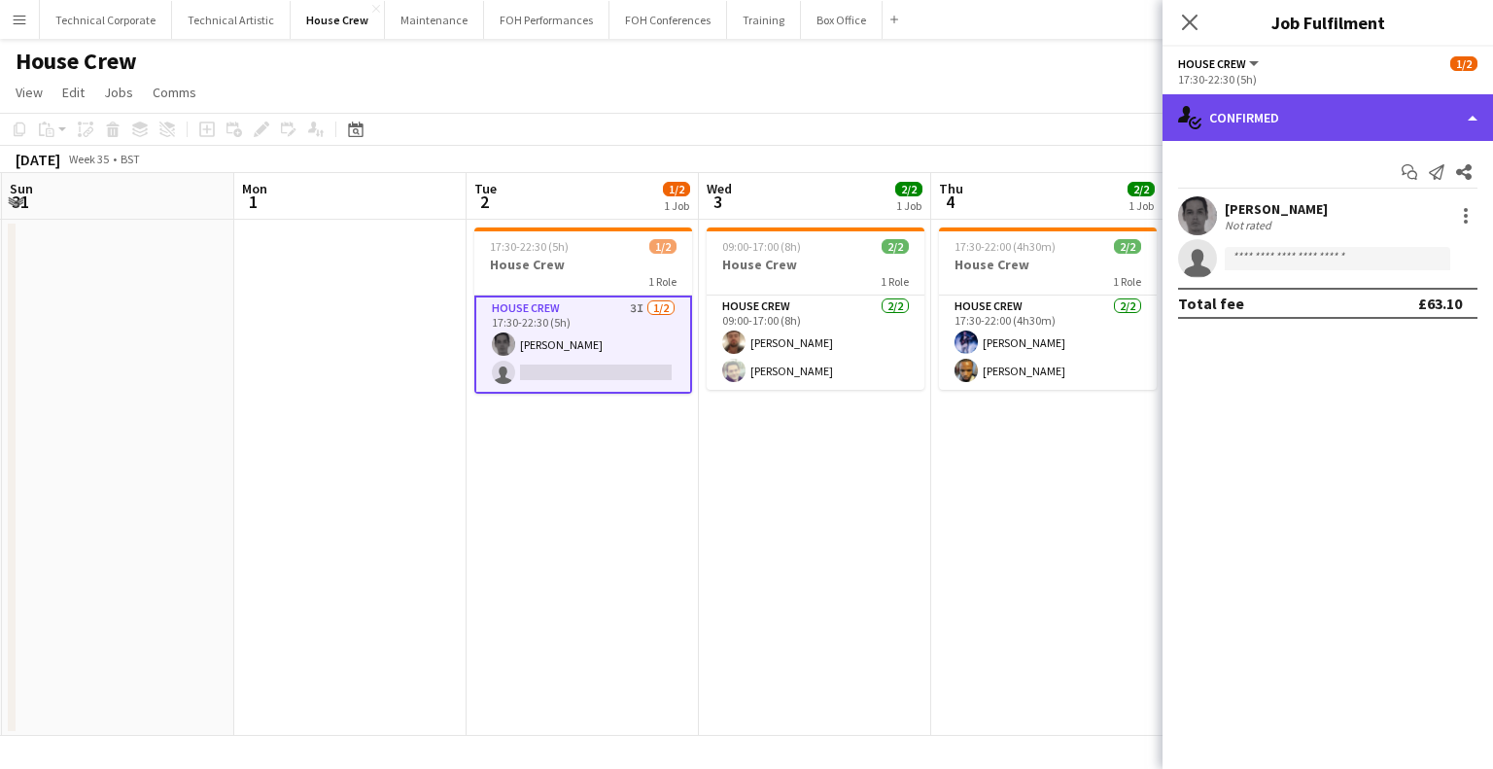
click at [1275, 117] on div "single-neutral-actions-check-2 Confirmed" at bounding box center [1327, 117] width 330 height 47
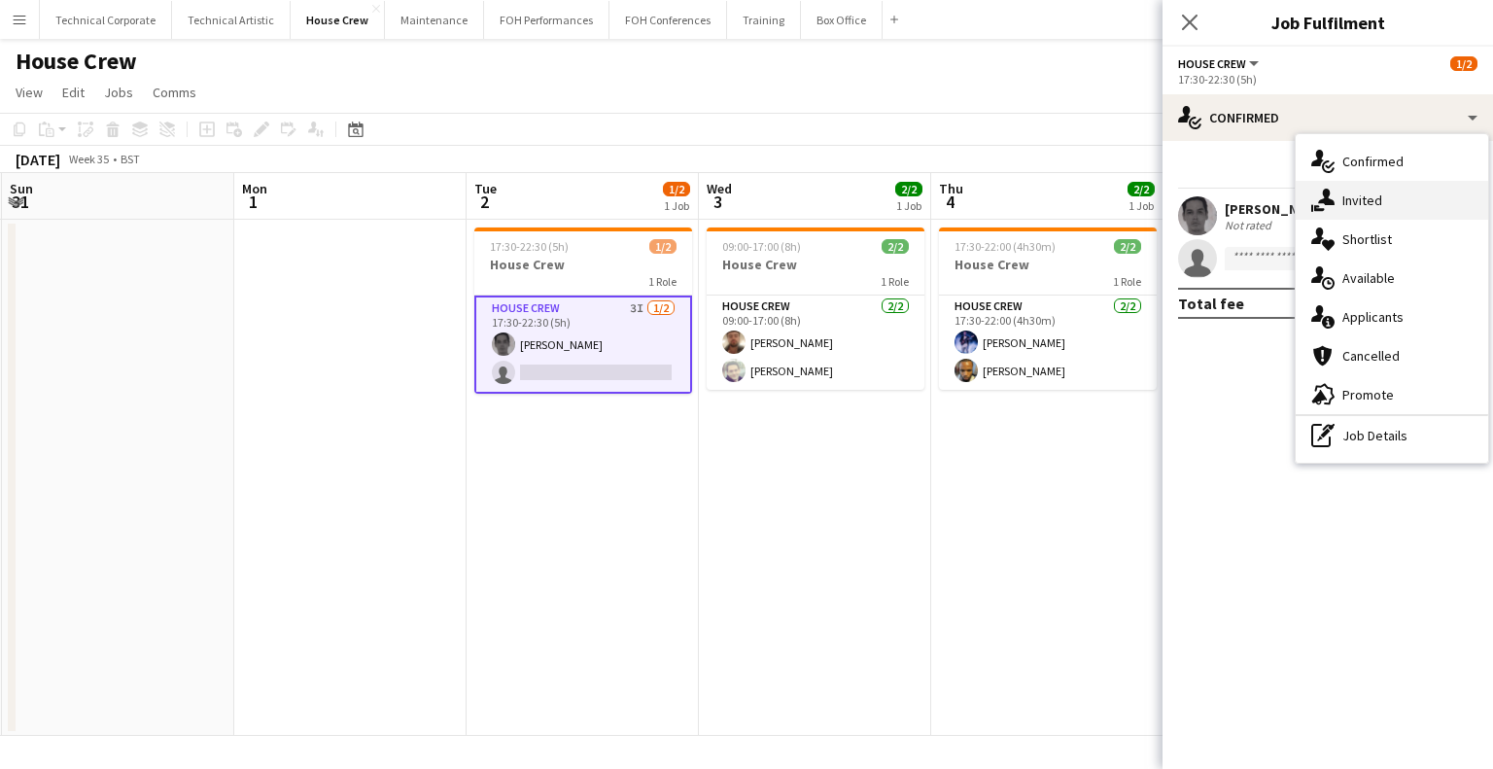
click at [1351, 204] on div "single-neutral-actions-share-1 Invited" at bounding box center [1391, 200] width 192 height 39
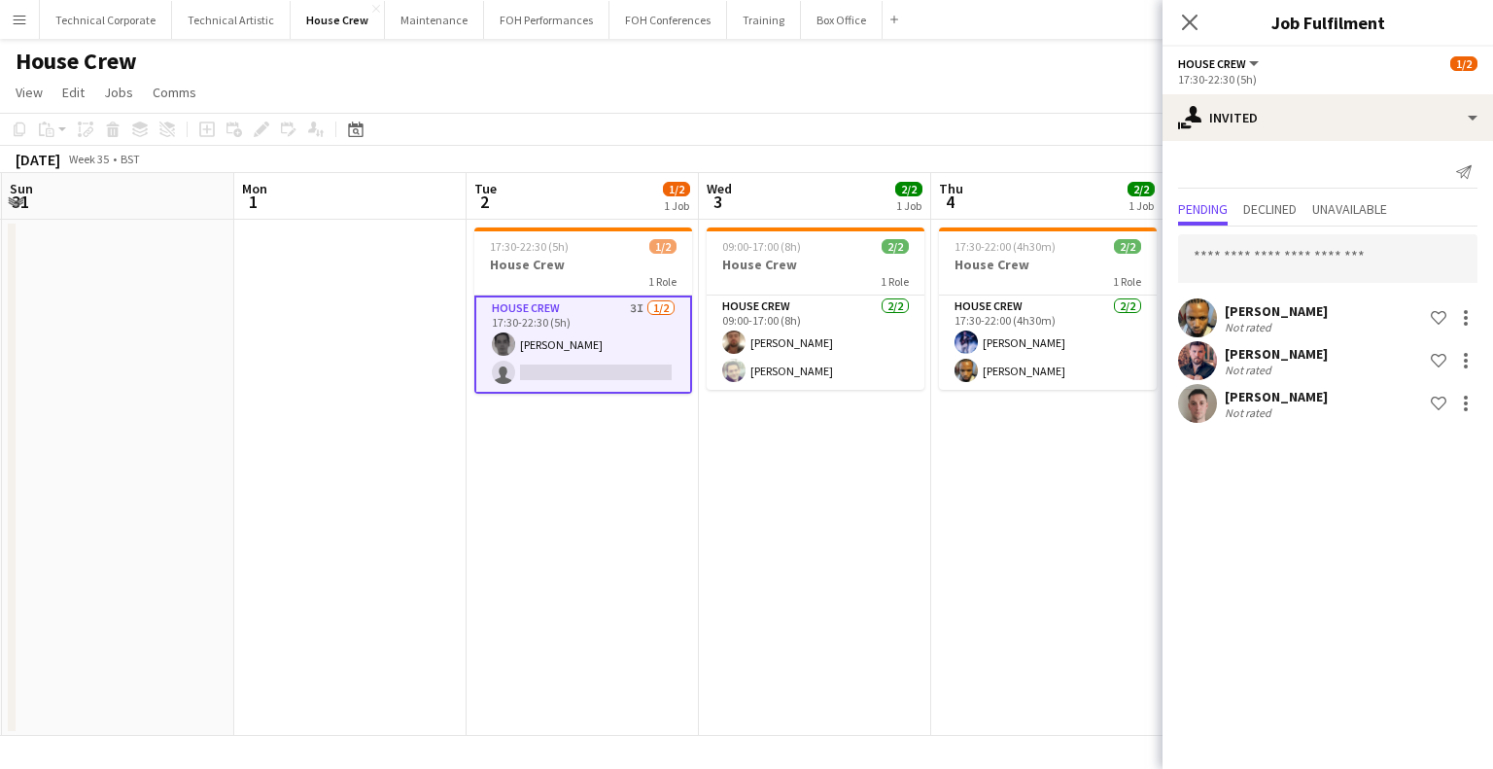
click at [722, 571] on app-date-cell "09:00-17:00 (8h) 2/2 House Crew 1 Role House Crew 2/2 09:00-17:00 (8h) Donnacha…" at bounding box center [815, 478] width 232 height 516
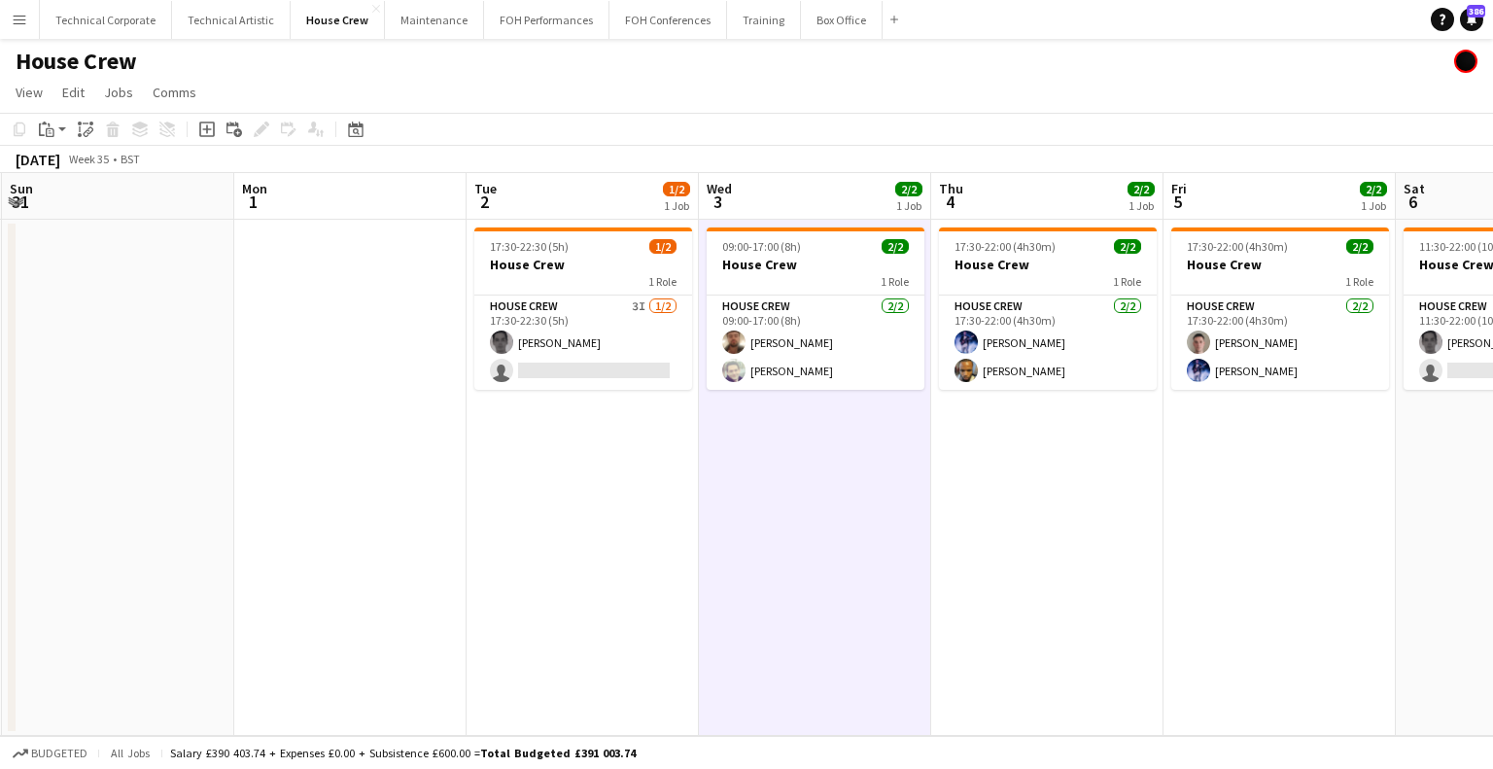
click at [722, 571] on app-date-cell "09:00-17:00 (8h) 2/2 House Crew 1 Role House Crew 2/2 09:00-17:00 (8h) Donnacha…" at bounding box center [815, 478] width 232 height 516
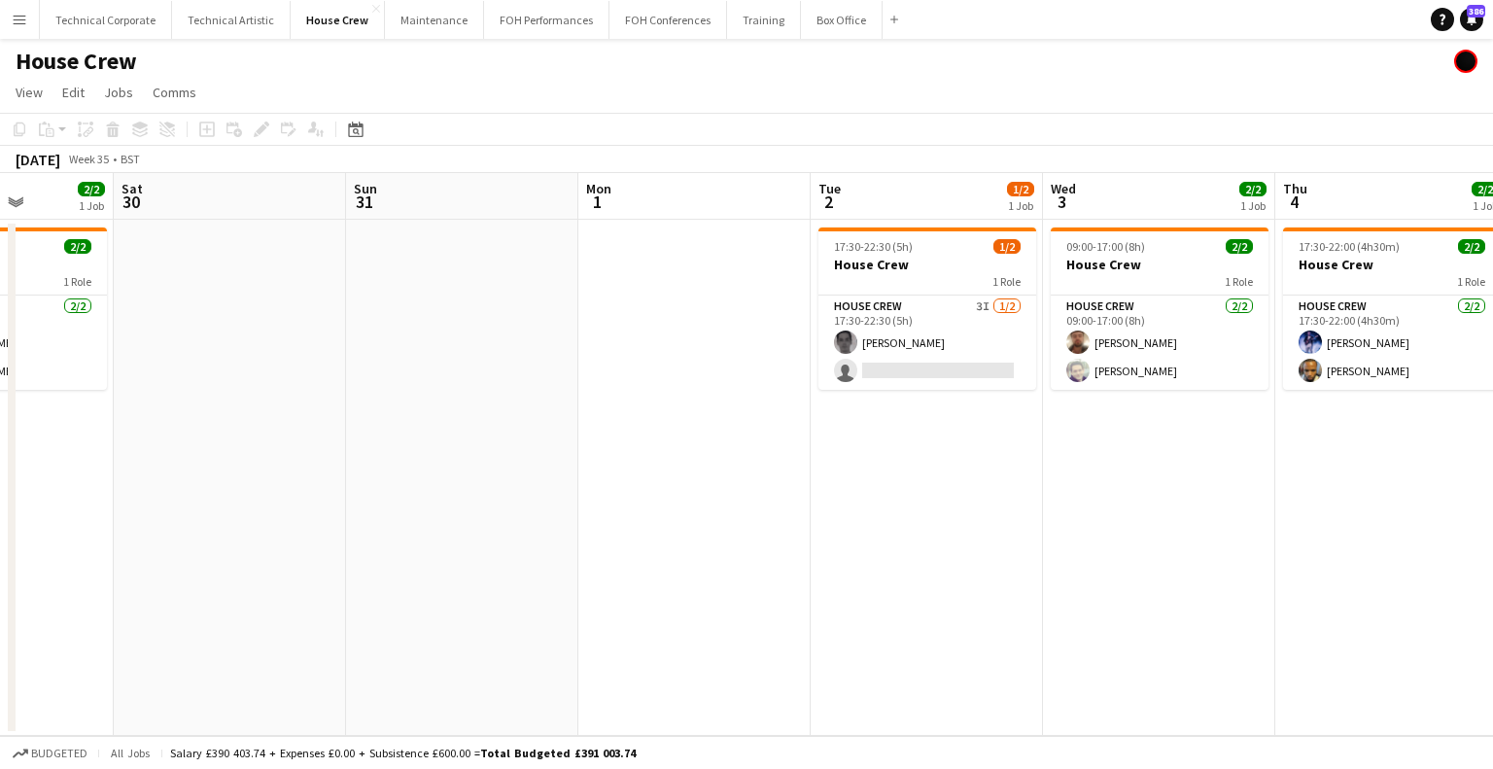
drag, startPoint x: 691, startPoint y: 527, endPoint x: 980, endPoint y: 489, distance: 292.0
click at [980, 489] on app-calendar-viewport "Wed 27 Thu 28 Fri 29 2/2 1 Job Sat 30 Sun 31 Mon 1 Tue 2 1/2 1 Job Wed 3 2/2 1 …" at bounding box center [746, 454] width 1493 height 563
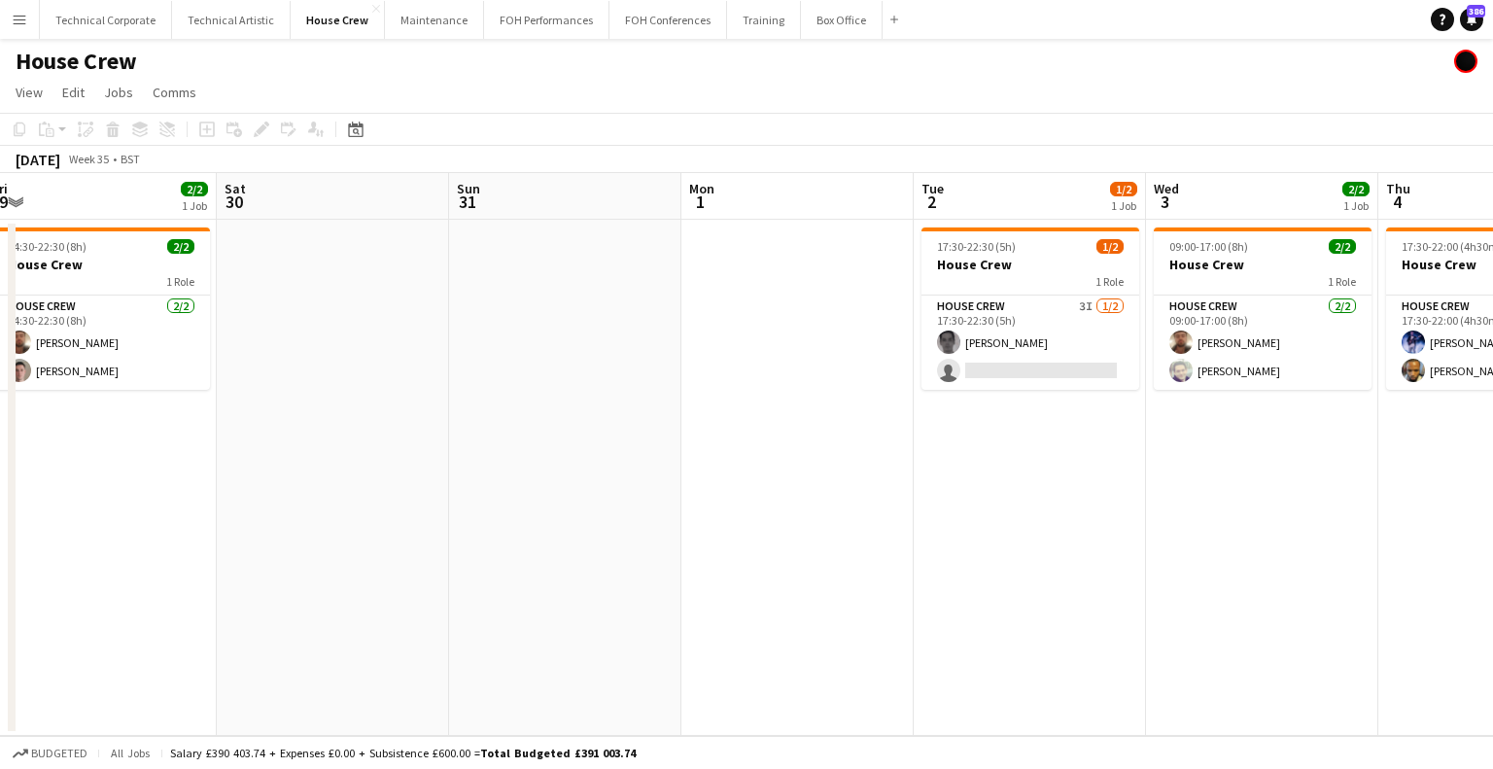
drag, startPoint x: 670, startPoint y: 519, endPoint x: 1230, endPoint y: 420, distance: 569.4
click at [1243, 420] on app-calendar-viewport "Wed 27 Thu 28 Fri 29 2/2 1 Job Sat 30 Sun 31 Mon 1 Tue 2 1/2 1 Job Wed 3 2/2 1 …" at bounding box center [746, 454] width 1493 height 563
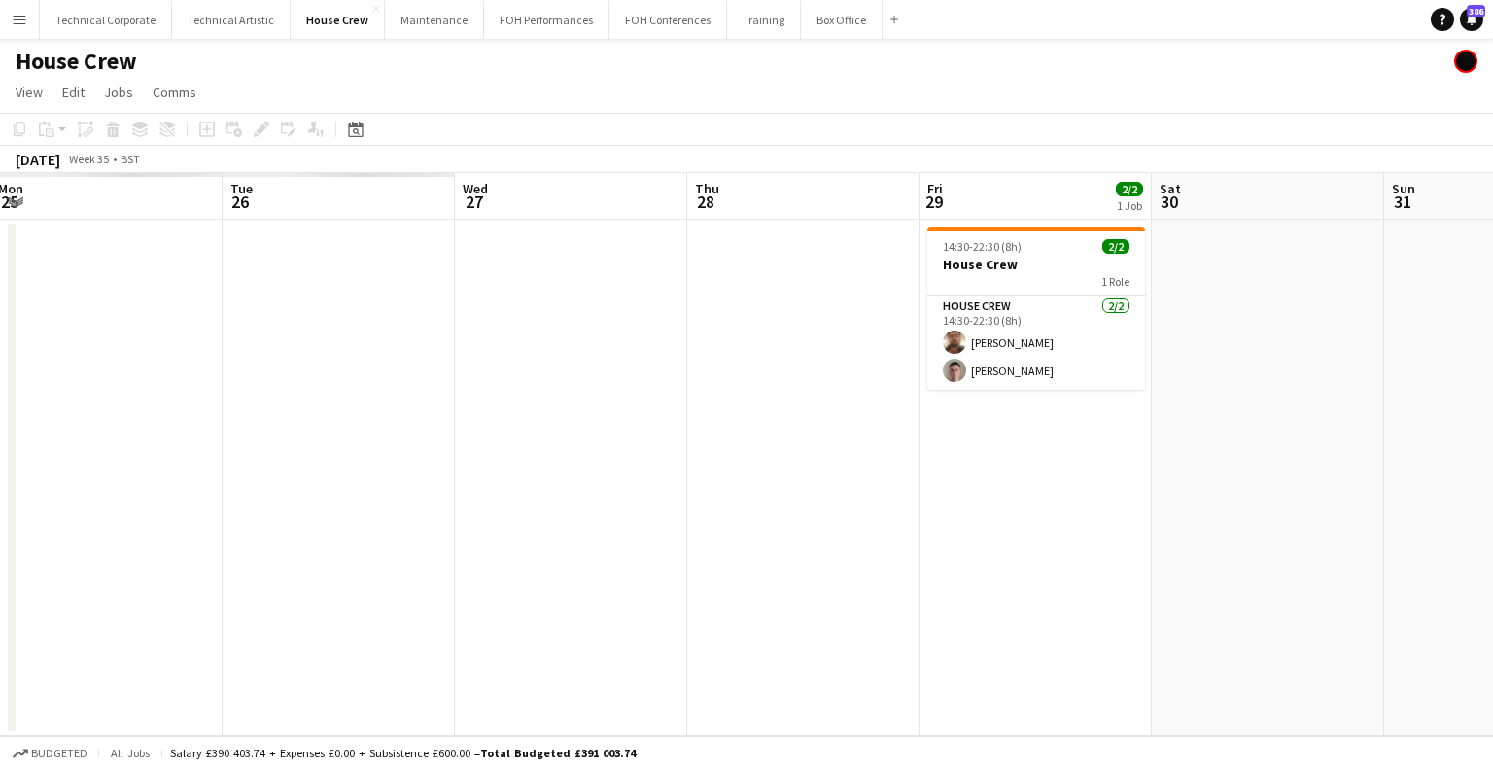
drag, startPoint x: 710, startPoint y: 523, endPoint x: 983, endPoint y: 496, distance: 274.4
click at [995, 500] on app-calendar-viewport "Sat 23 Sun 24 Mon 25 Tue 26 Wed 27 Thu 28 Fri 29 2/2 1 Job Sat 30 Sun 31 Mon 1 …" at bounding box center [746, 454] width 1493 height 563
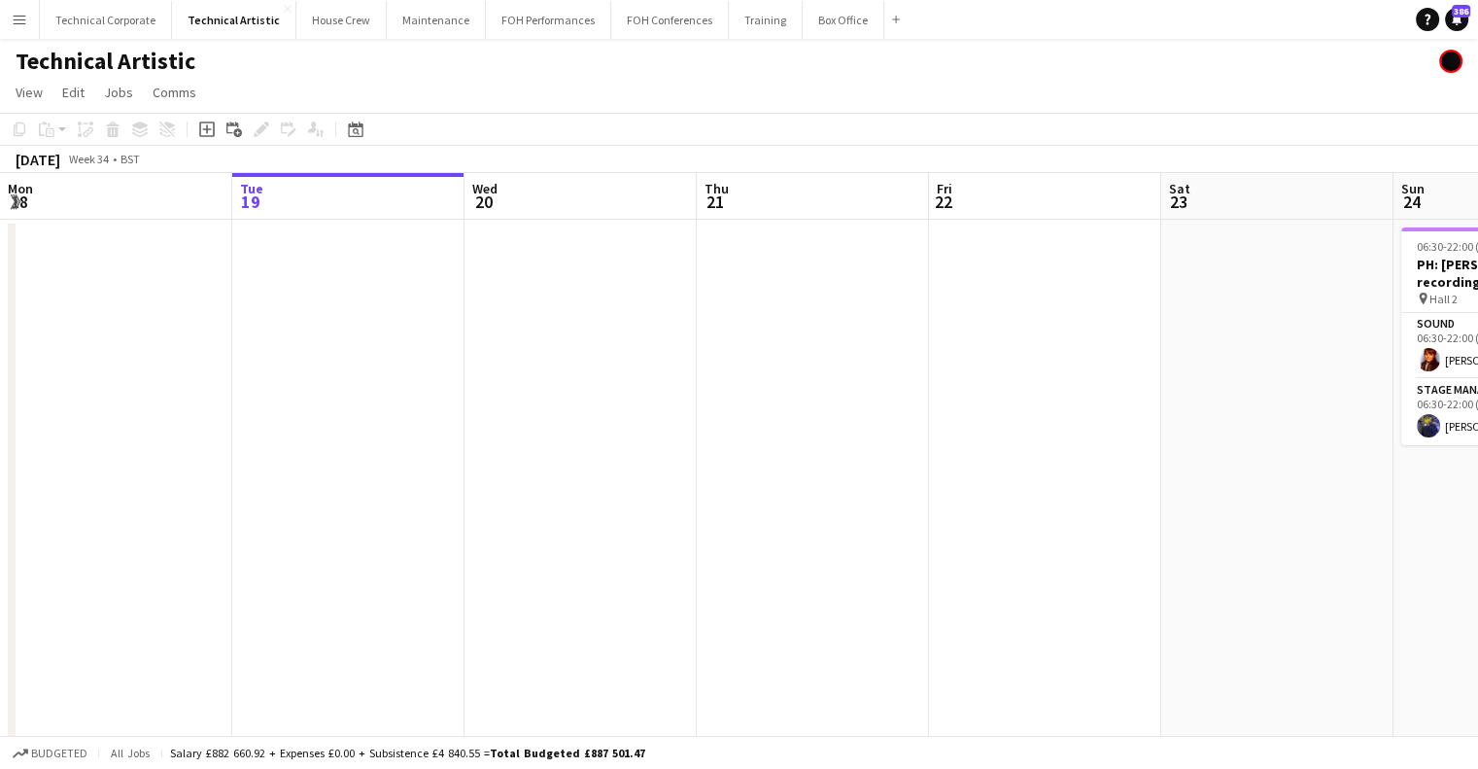
scroll to position [0, 723]
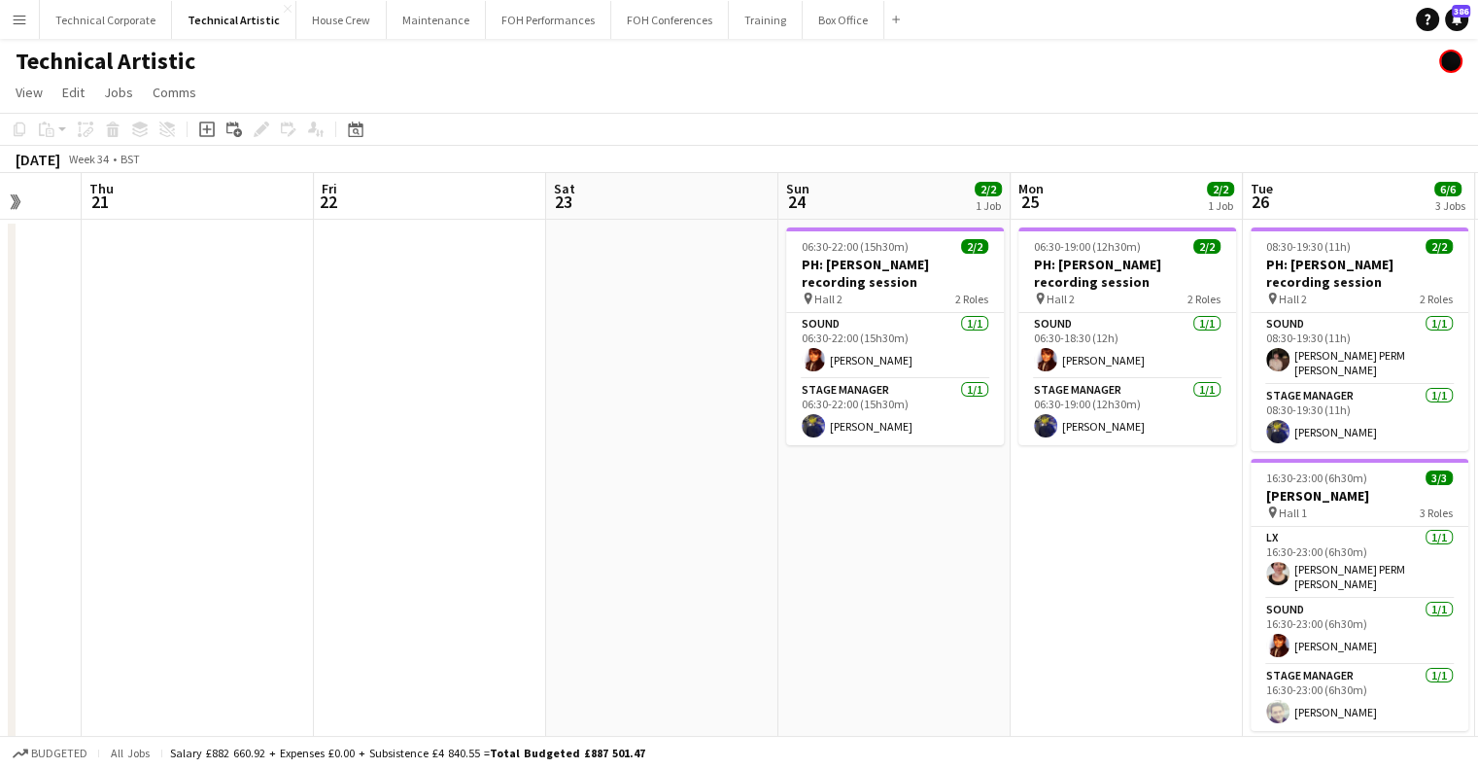
drag, startPoint x: 1205, startPoint y: 415, endPoint x: 832, endPoint y: 420, distance: 373.2
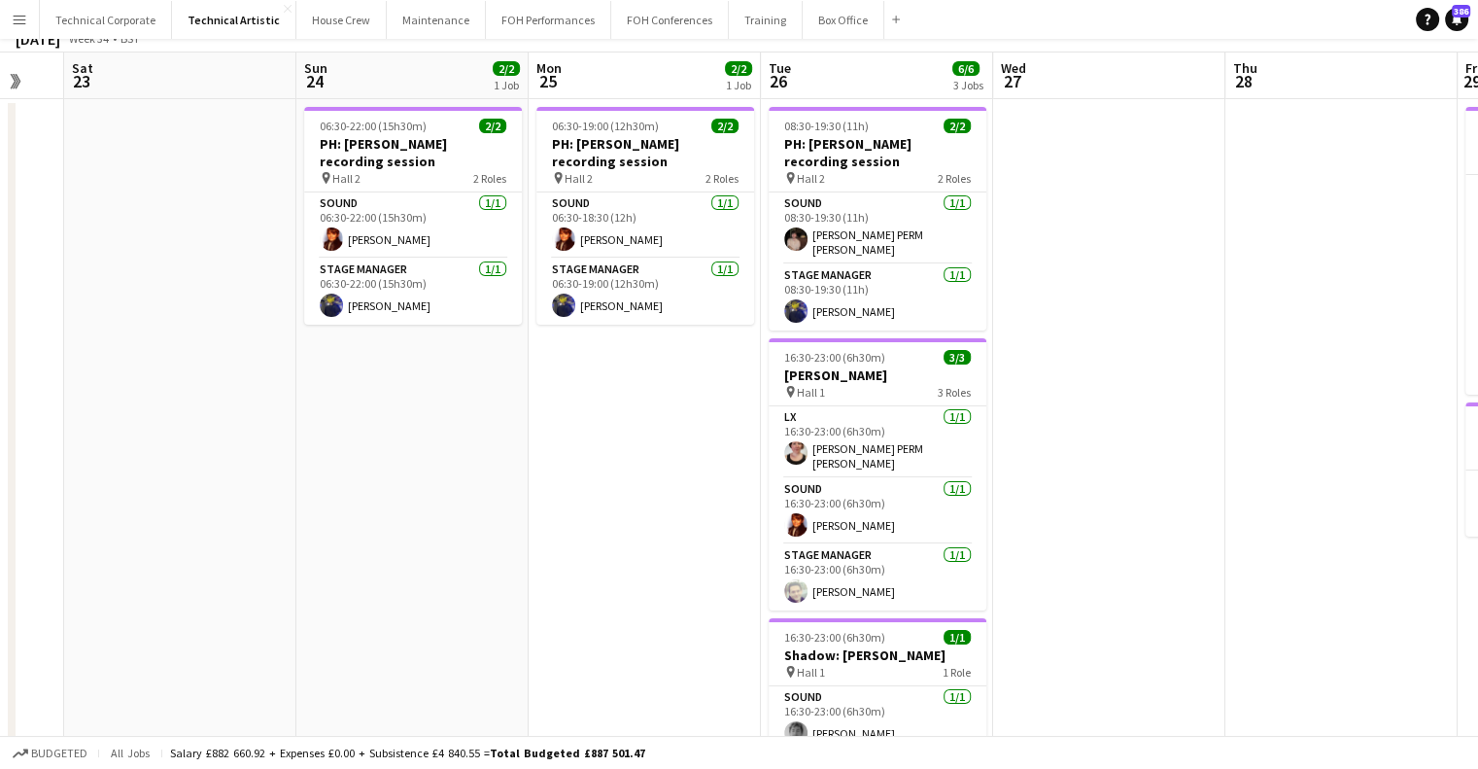
scroll to position [0, 0]
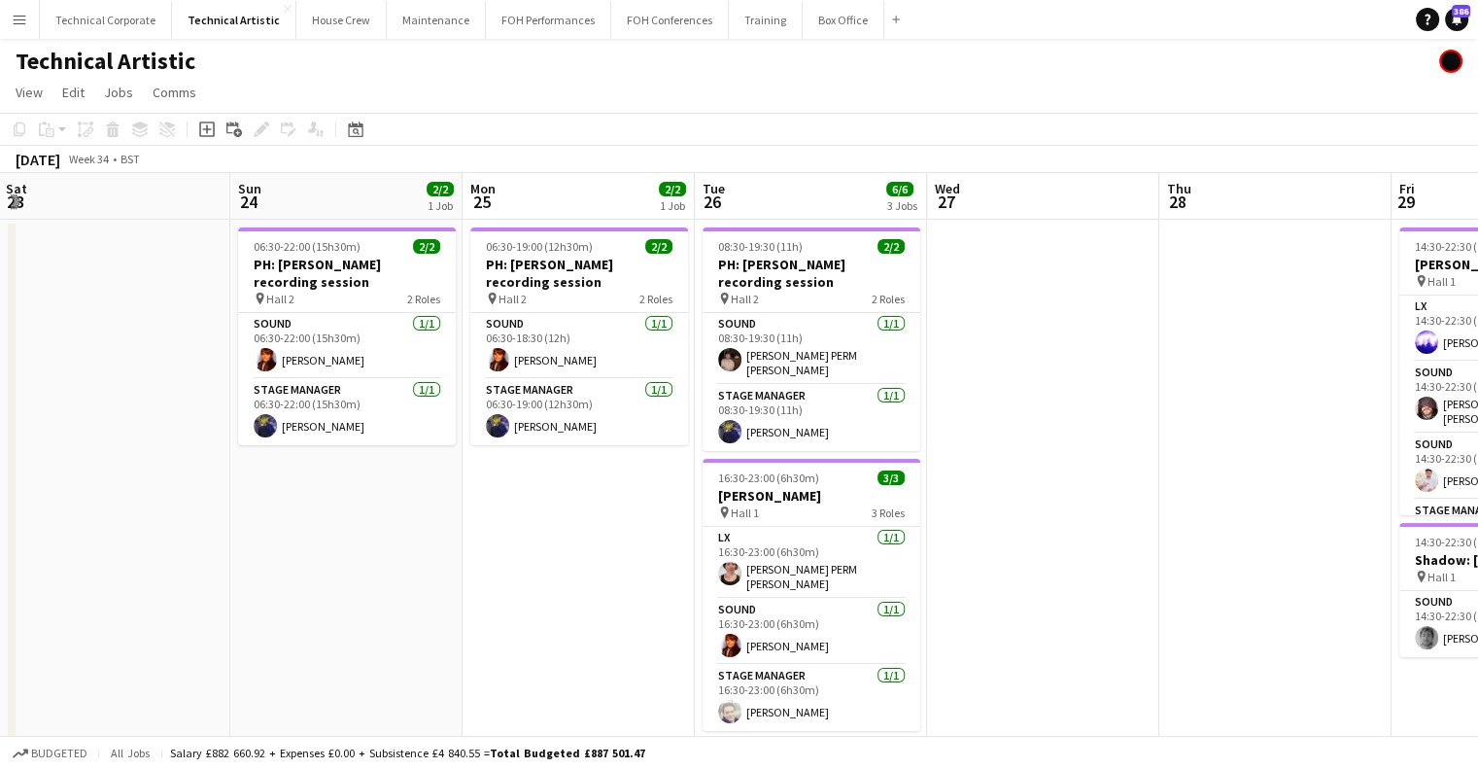
drag, startPoint x: 1148, startPoint y: 455, endPoint x: 909, endPoint y: 387, distance: 248.5
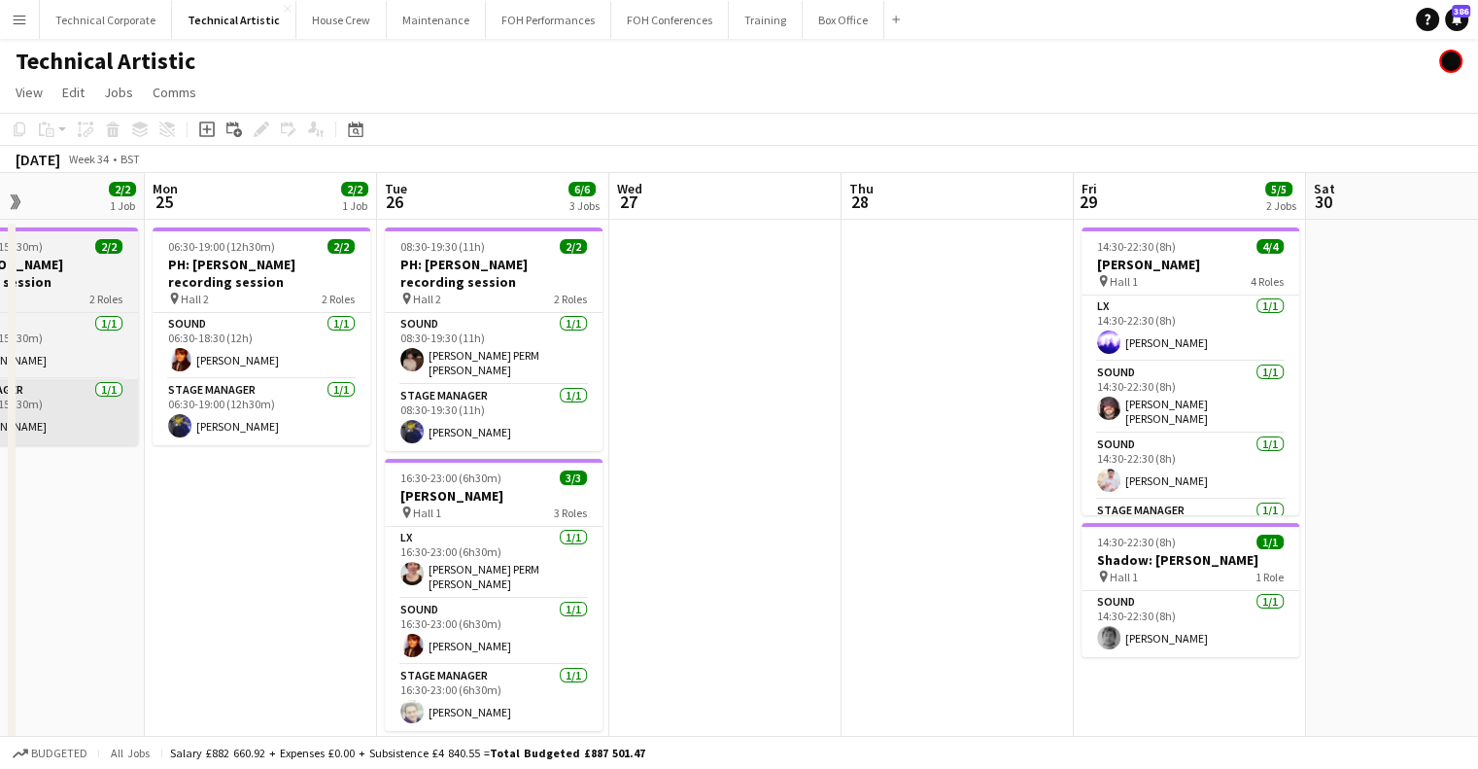
drag, startPoint x: 197, startPoint y: 419, endPoint x: 35, endPoint y: 436, distance: 163.2
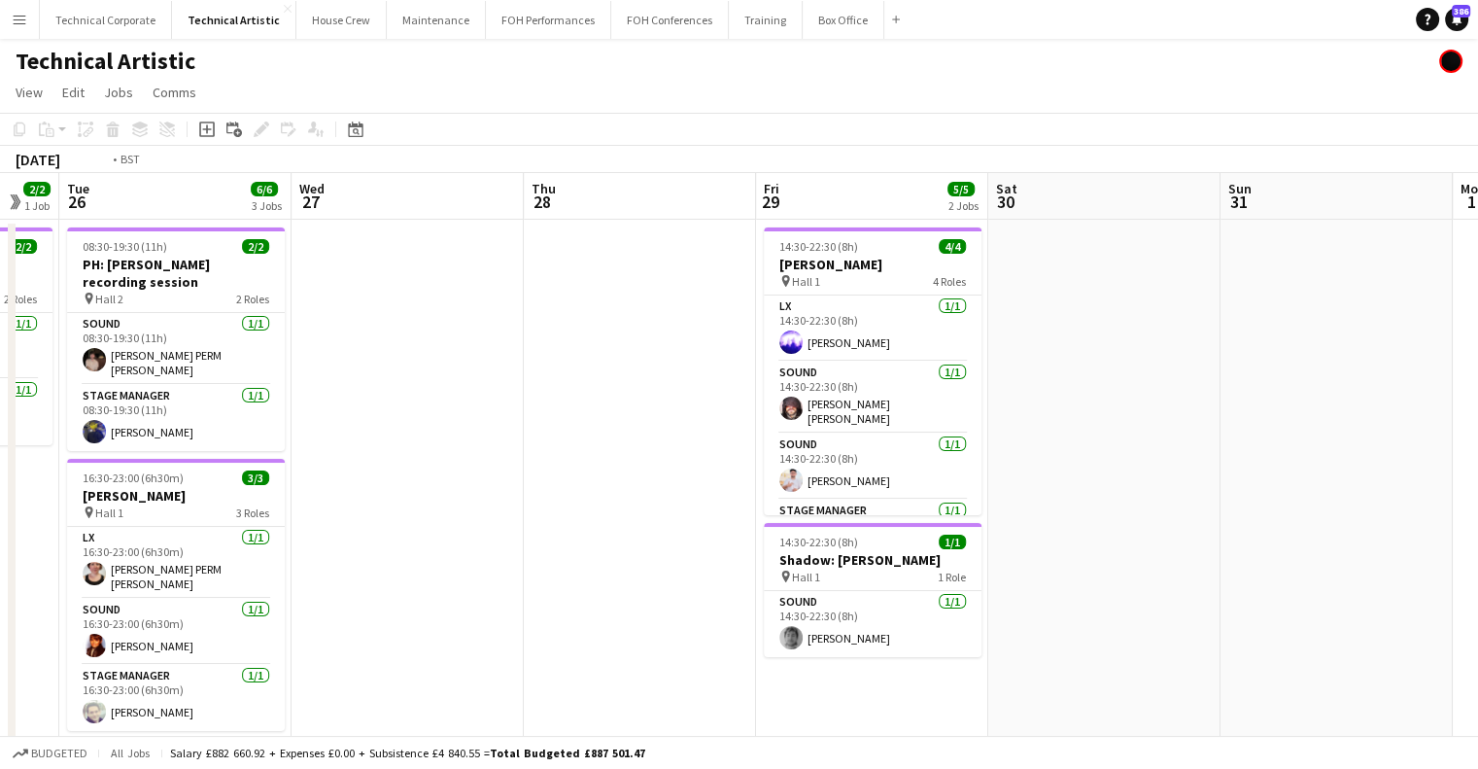
drag, startPoint x: 938, startPoint y: 423, endPoint x: 207, endPoint y: 428, distance: 730.8
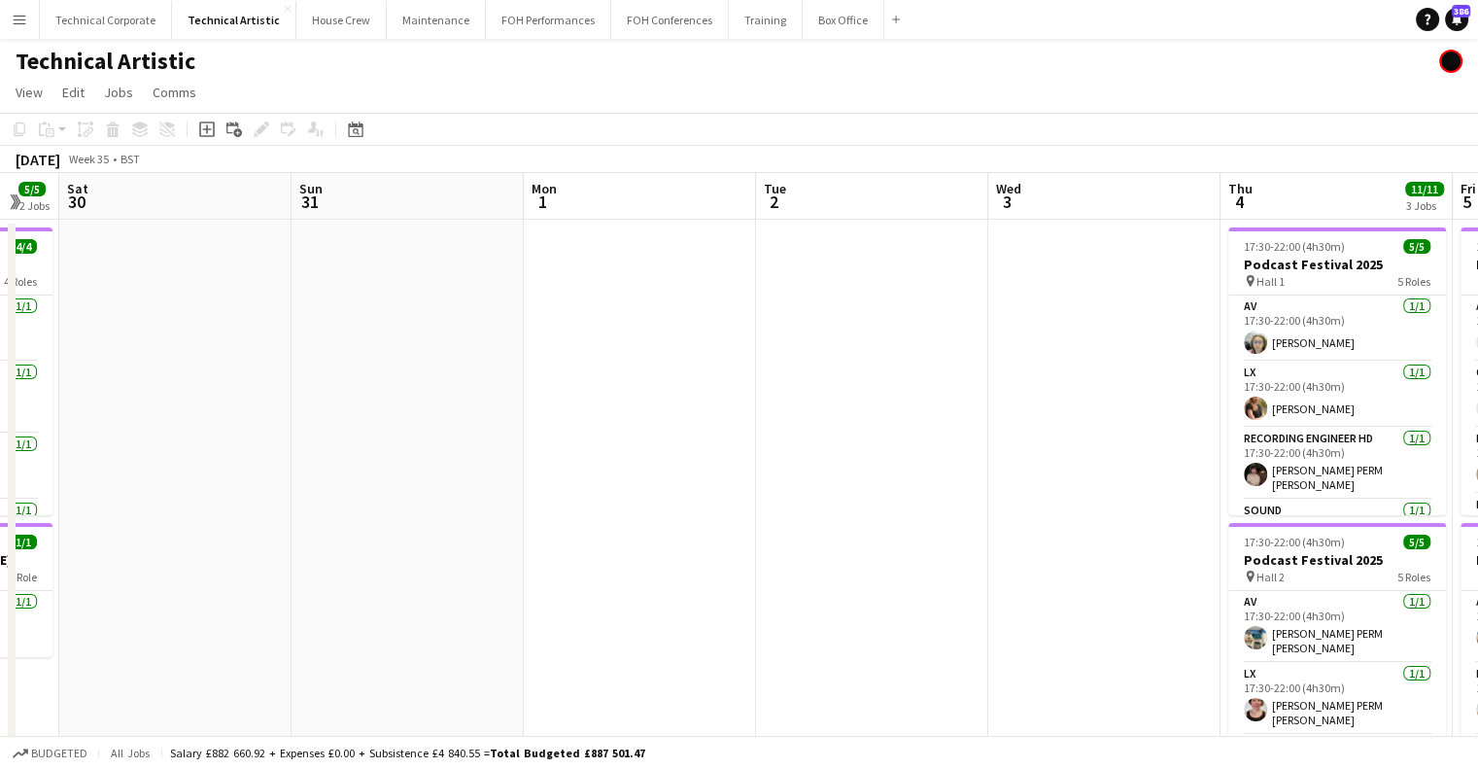
scroll to position [0, 911]
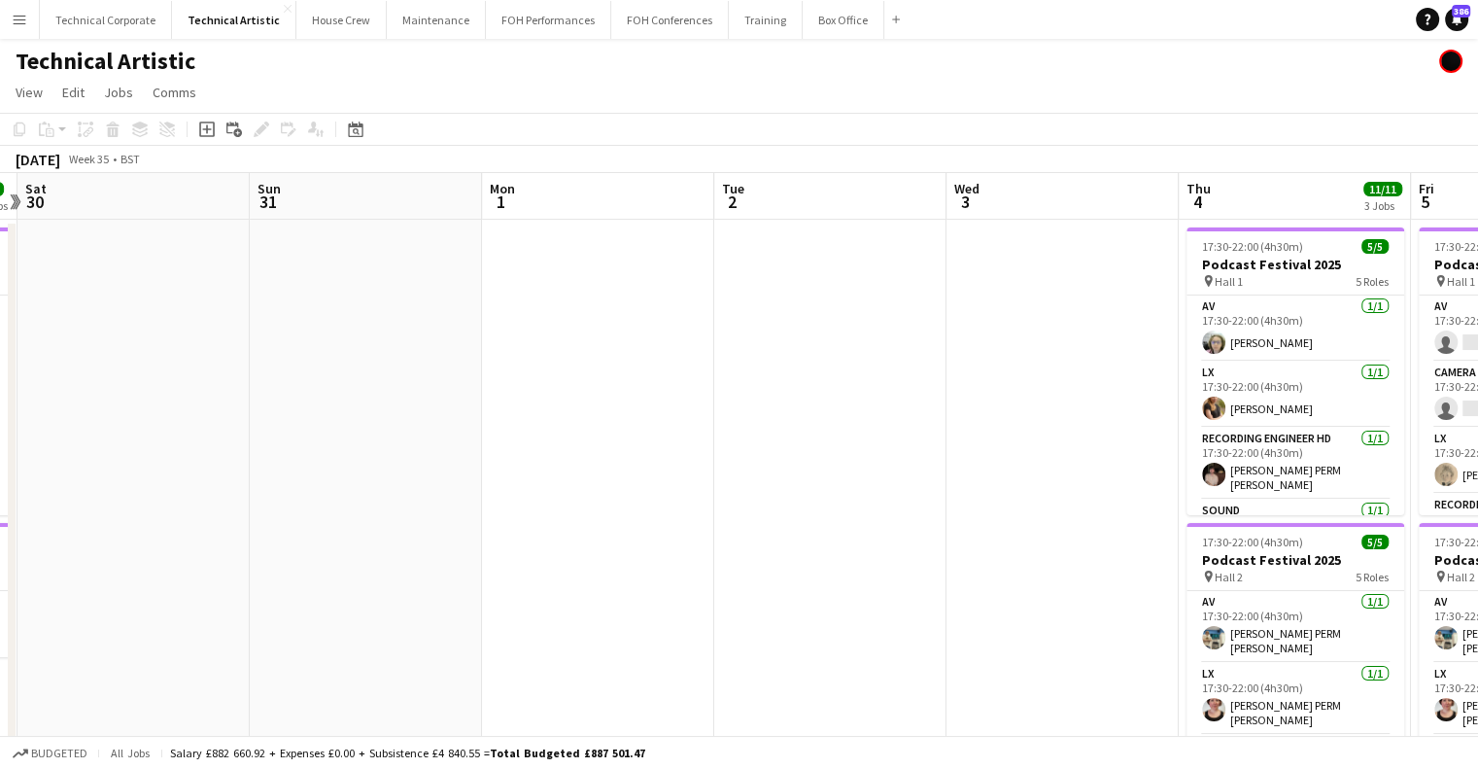
drag, startPoint x: 539, startPoint y: 458, endPoint x: 494, endPoint y: 460, distance: 45.7
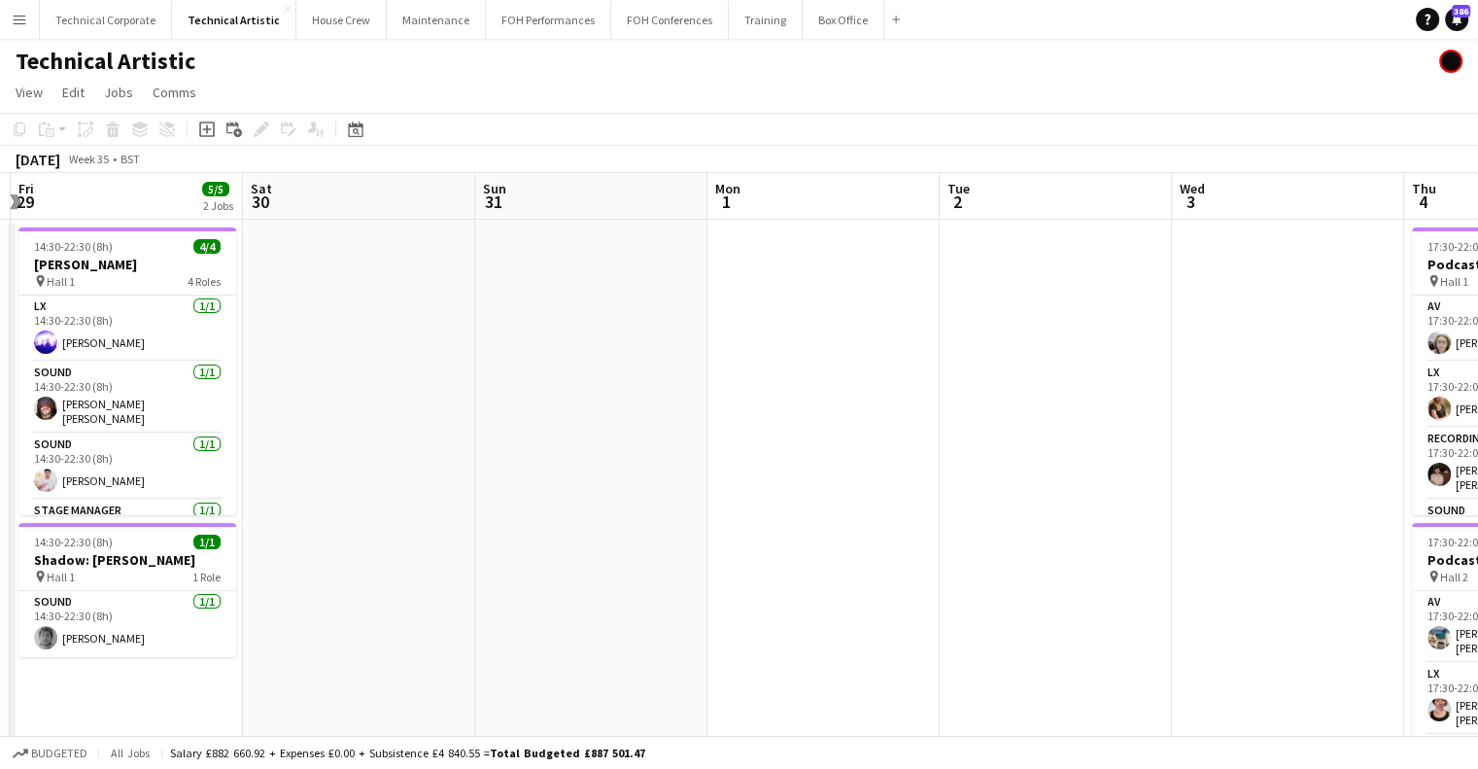
scroll to position [0, 740]
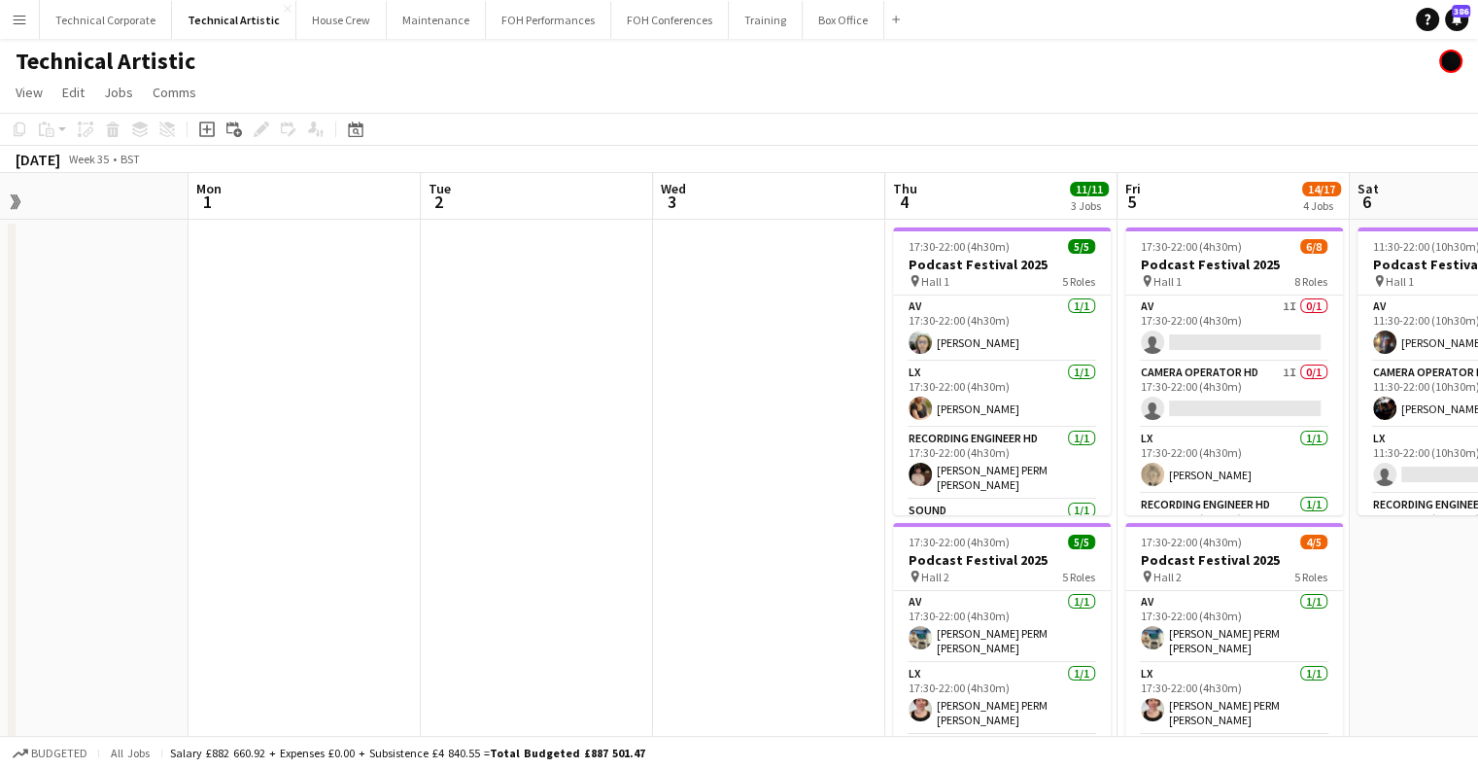
drag, startPoint x: 799, startPoint y: 435, endPoint x: 505, endPoint y: 438, distance: 293.5
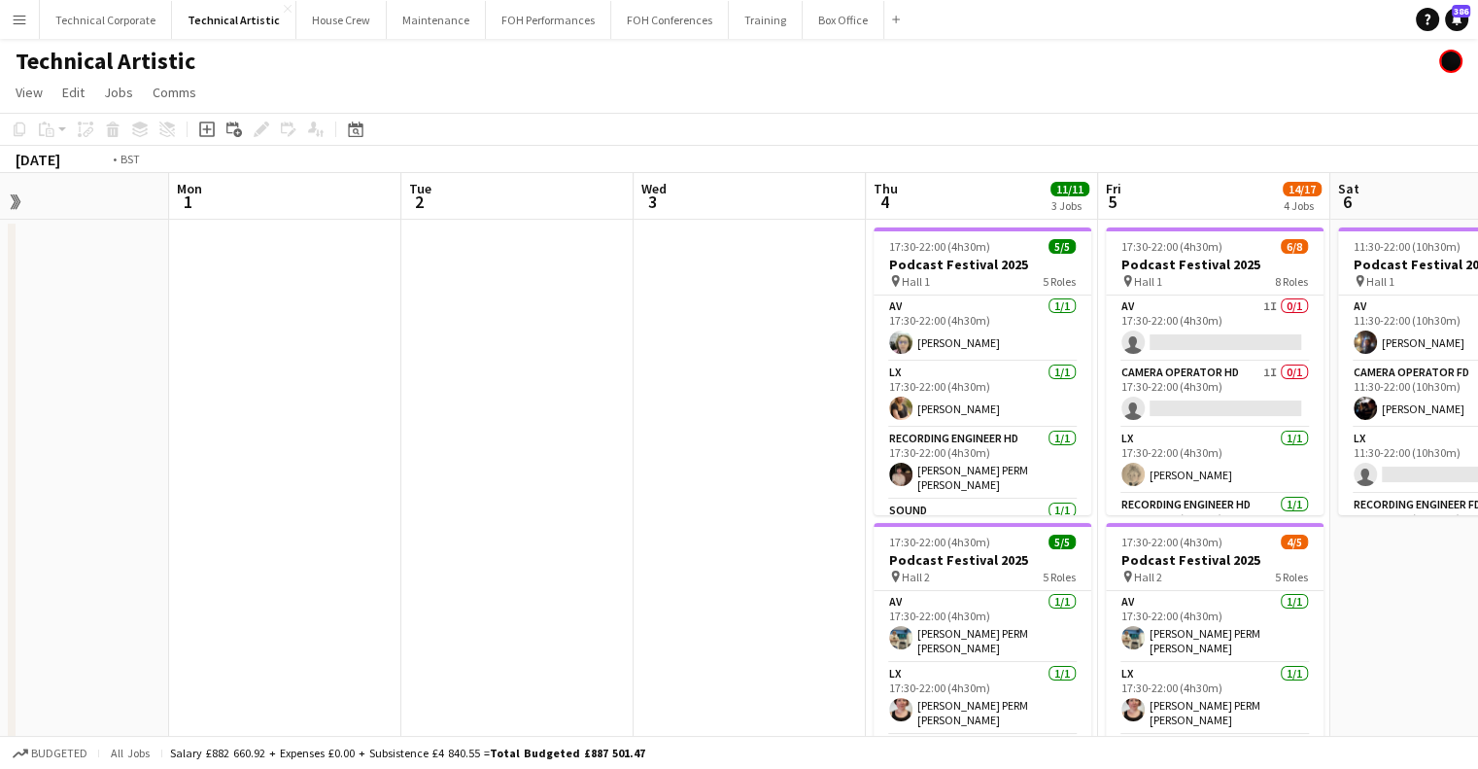
drag, startPoint x: 889, startPoint y: 393, endPoint x: 346, endPoint y: 395, distance: 543.2
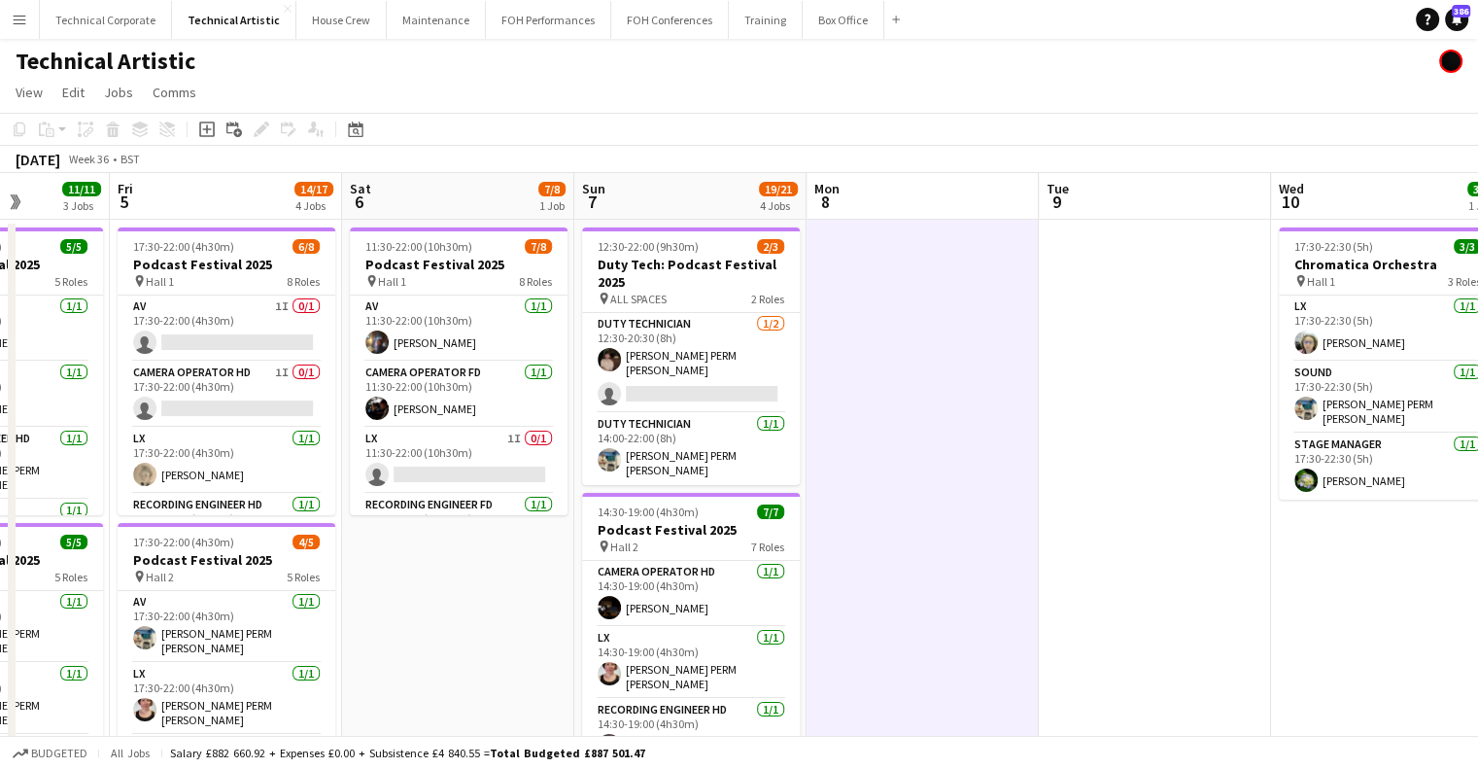
scroll to position [0, 610]
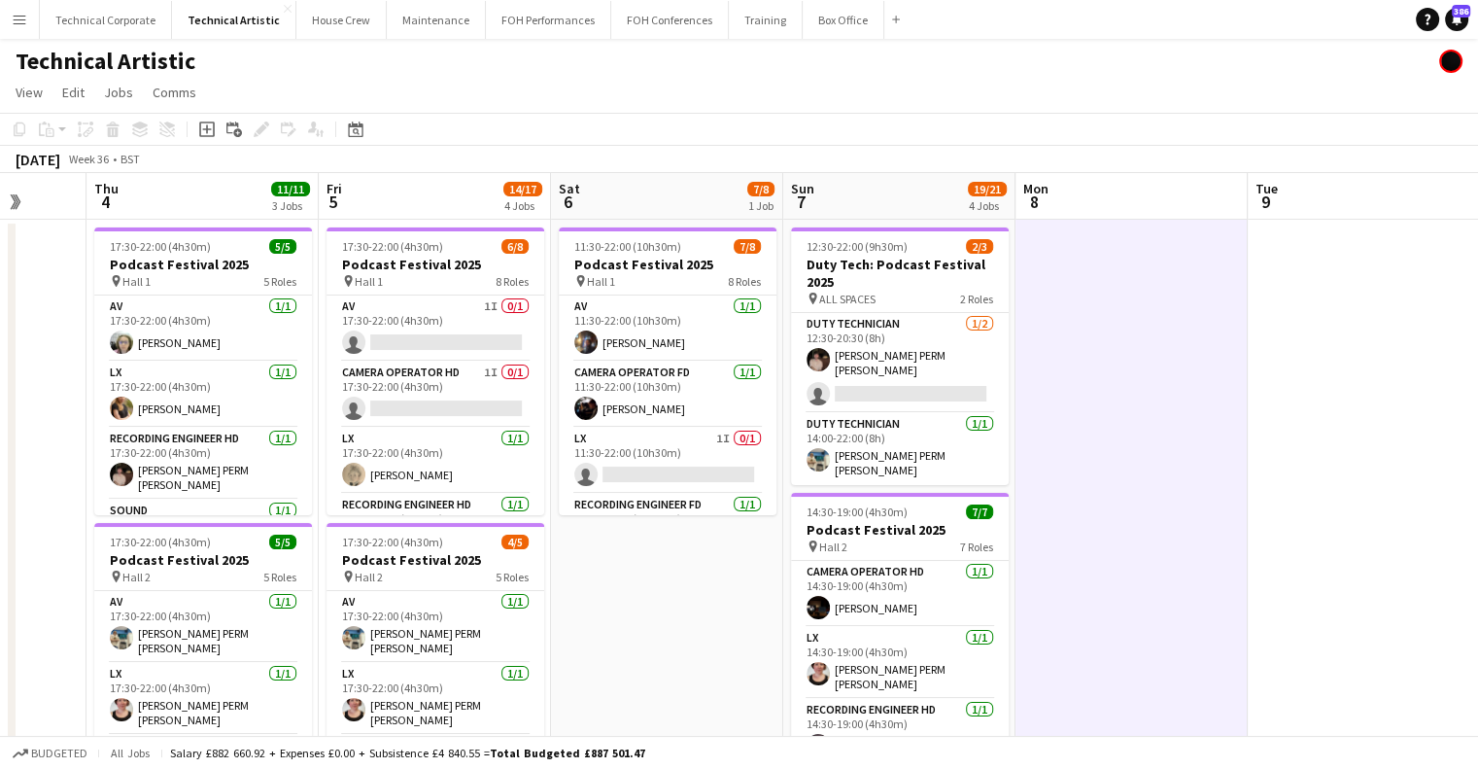
drag, startPoint x: 818, startPoint y: 644, endPoint x: 675, endPoint y: 636, distance: 143.1
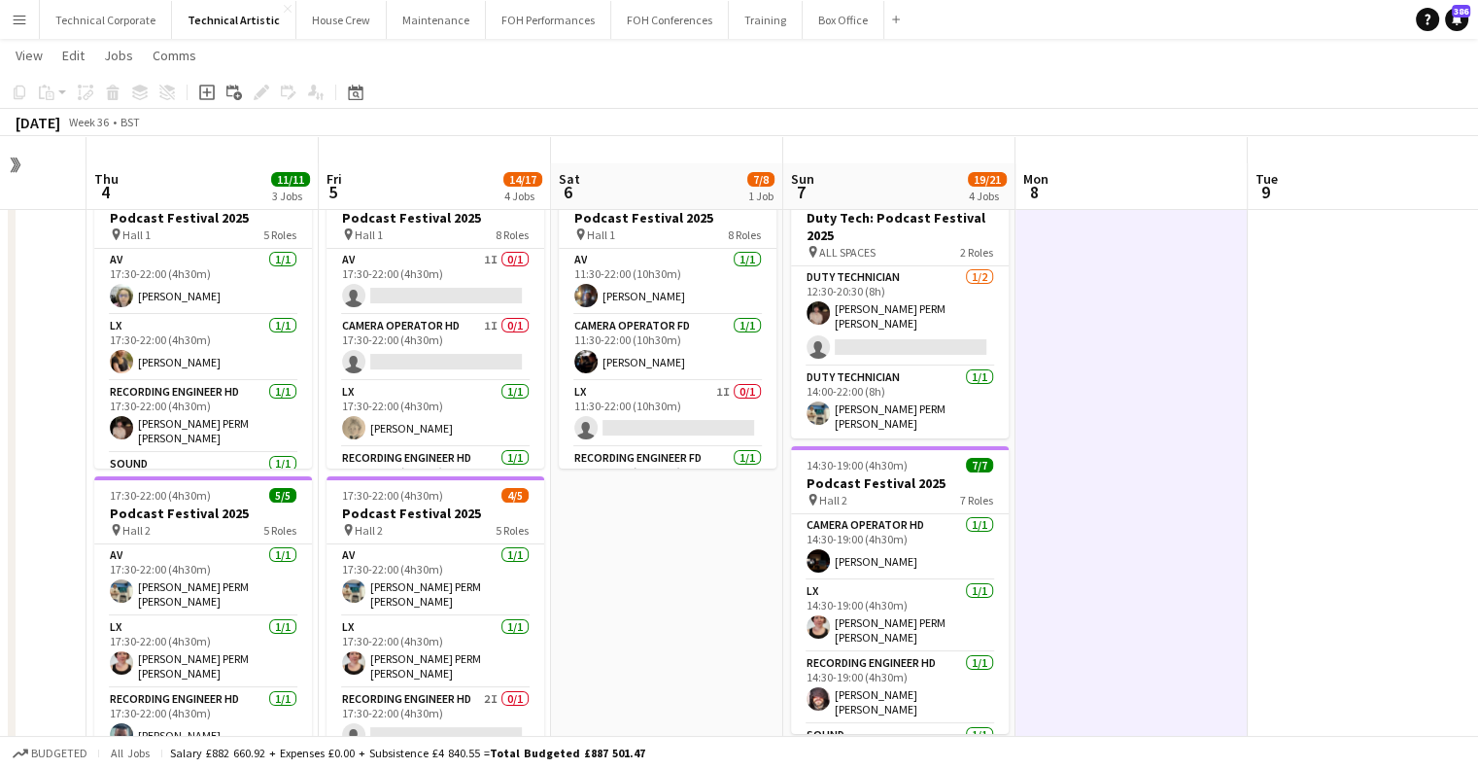
scroll to position [0, 0]
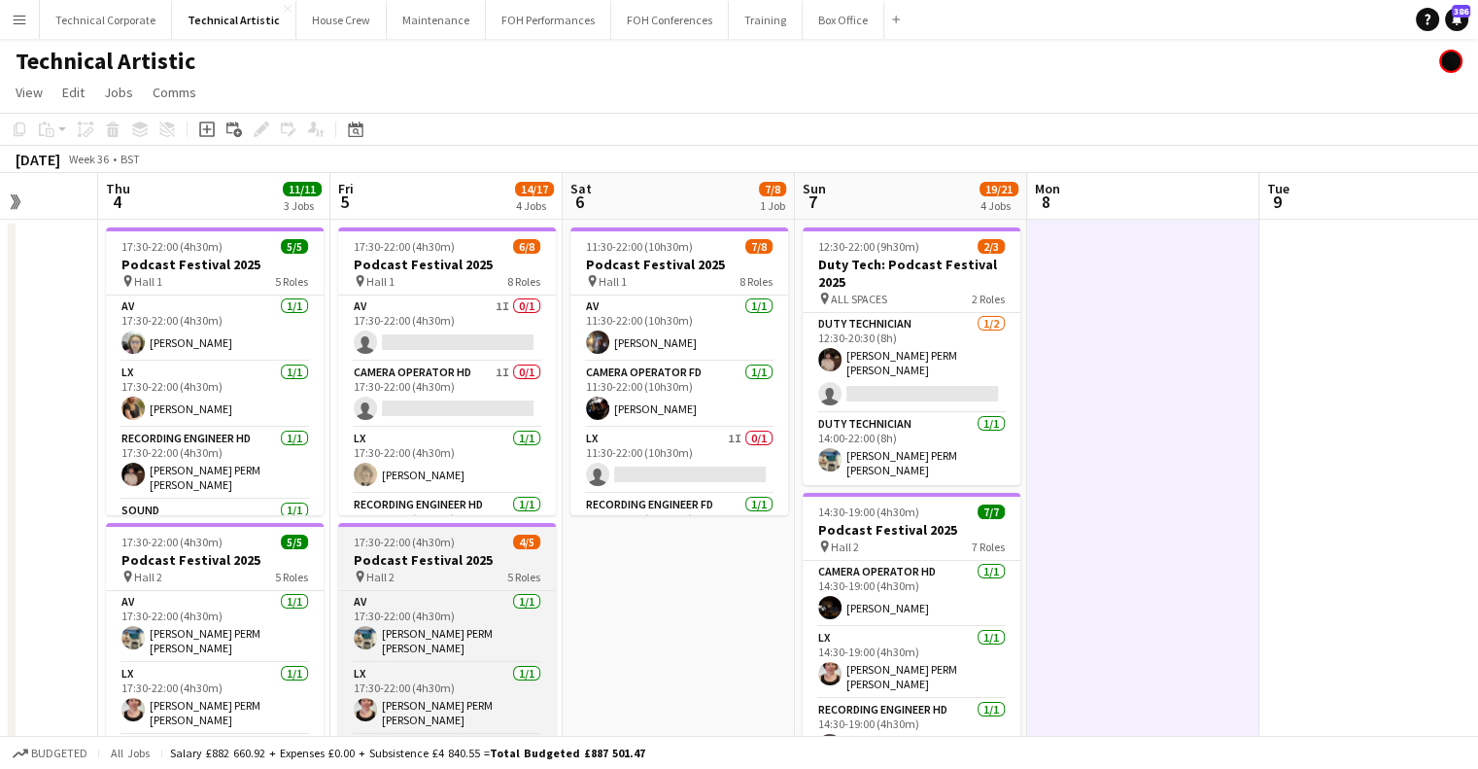
drag, startPoint x: 644, startPoint y: 512, endPoint x: 912, endPoint y: 528, distance: 268.7
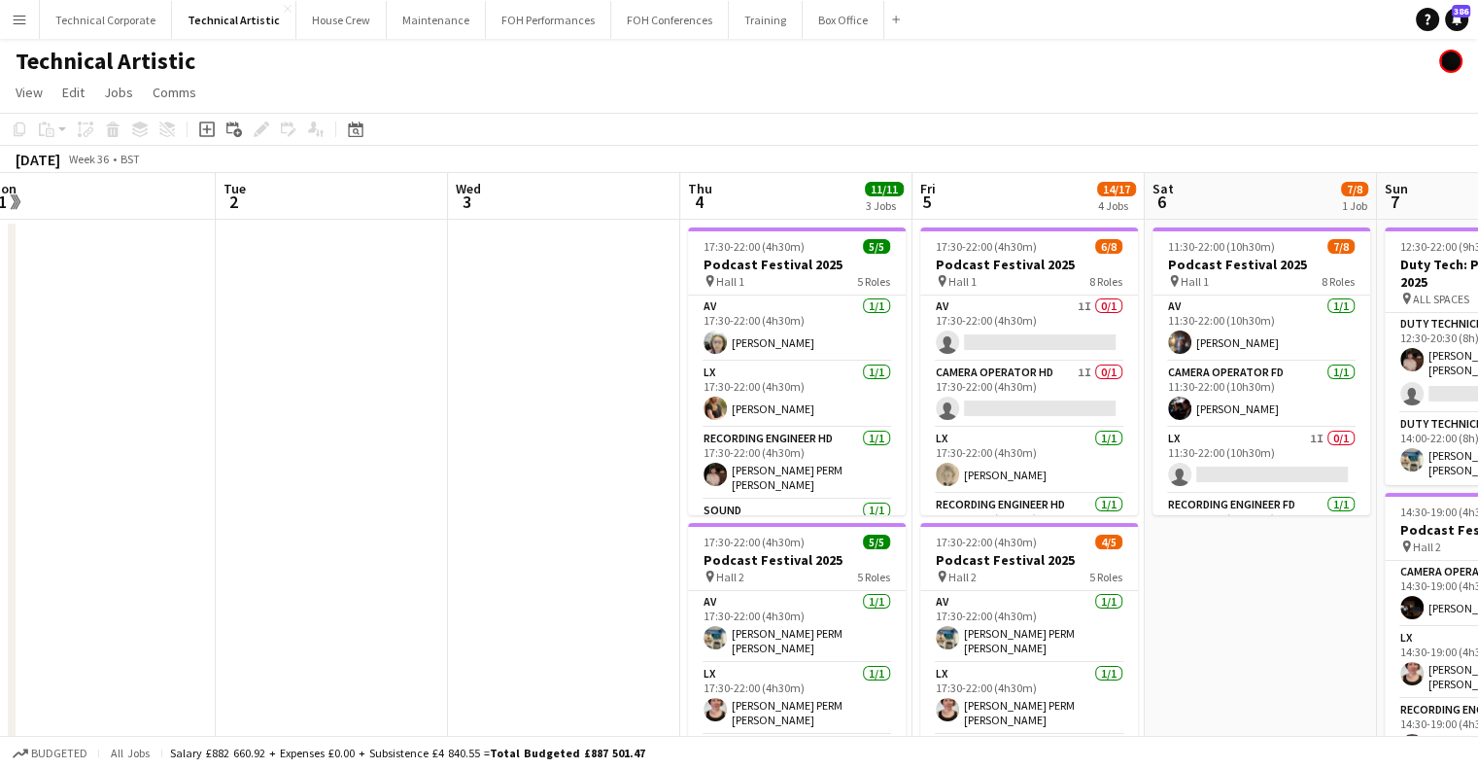
drag, startPoint x: 668, startPoint y: 518, endPoint x: 756, endPoint y: 536, distance: 90.3
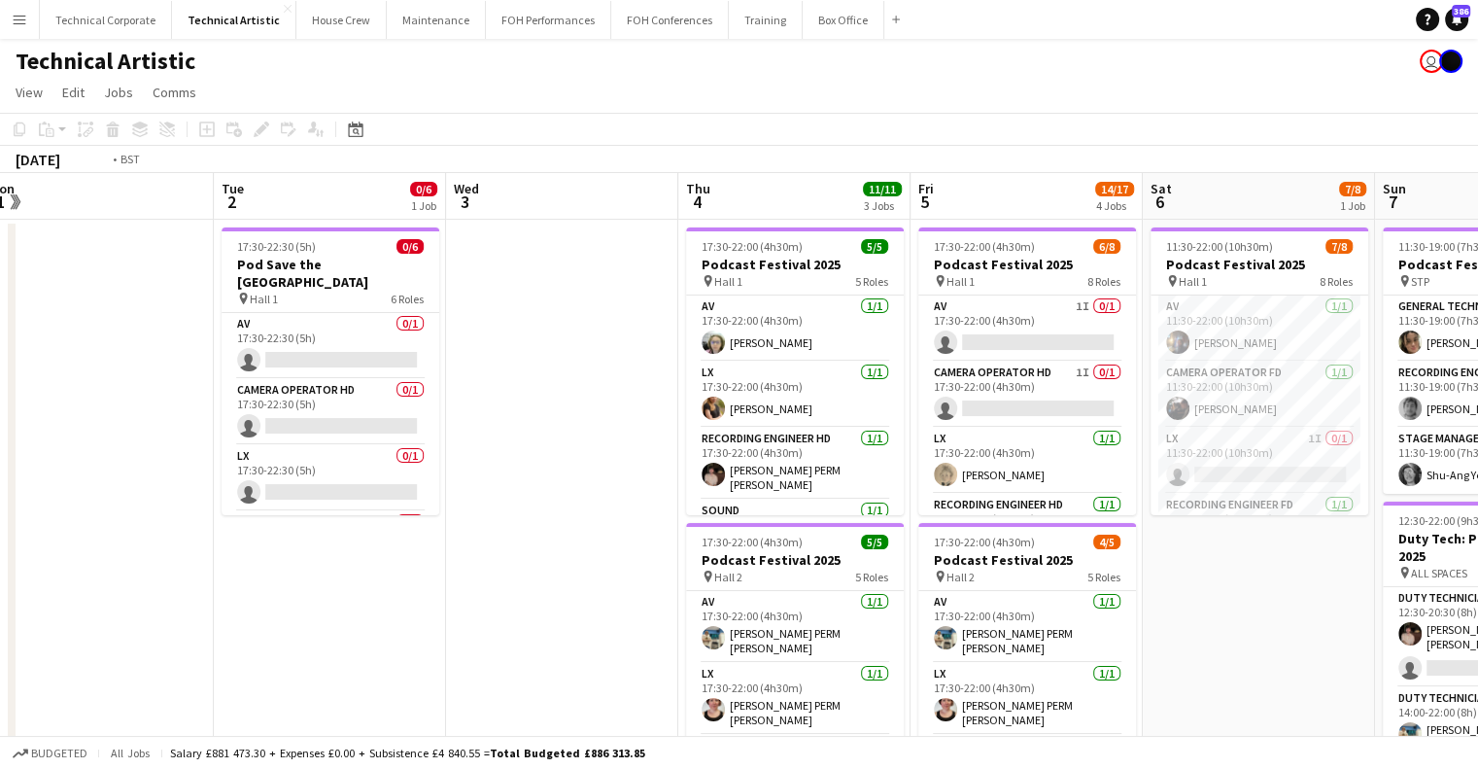
drag, startPoint x: 589, startPoint y: 374, endPoint x: 705, endPoint y: 372, distance: 115.7
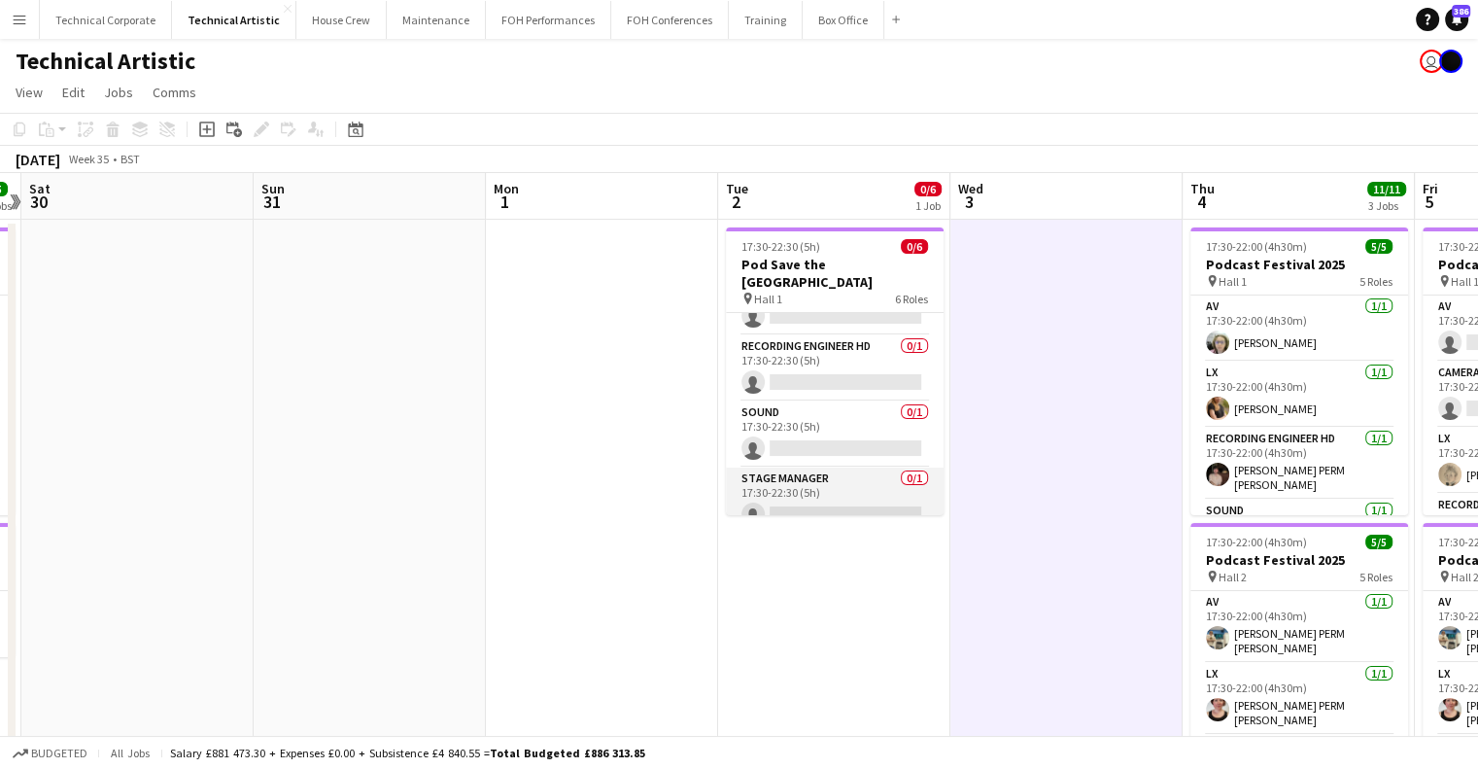
scroll to position [97, 0]
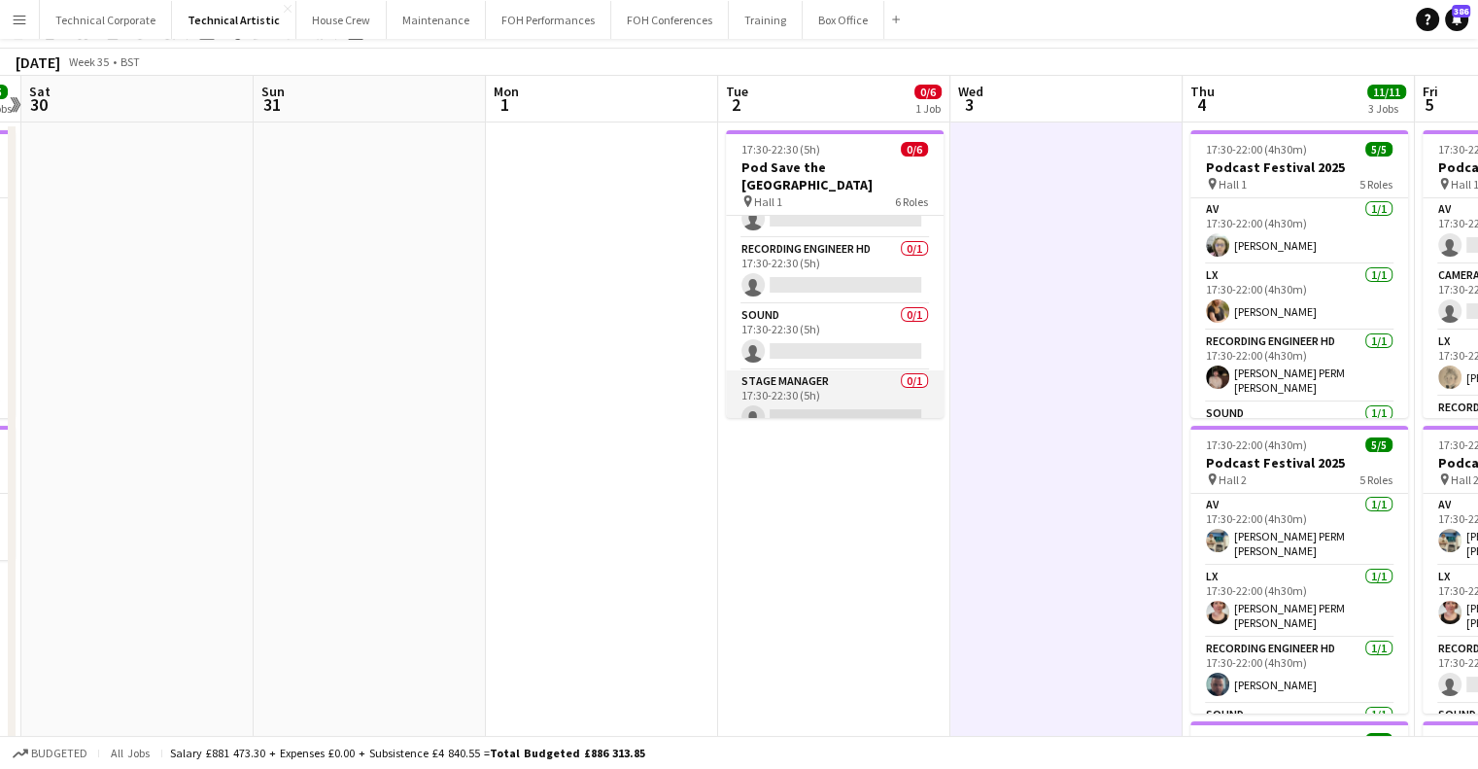
click at [834, 475] on app-date-cell "17:30-22:30 (5h) 0/6 Pod Save the UK pin Hall 1 6 Roles AV 0/1 17:30-22:30 (5h)…" at bounding box center [834, 711] width 232 height 1178
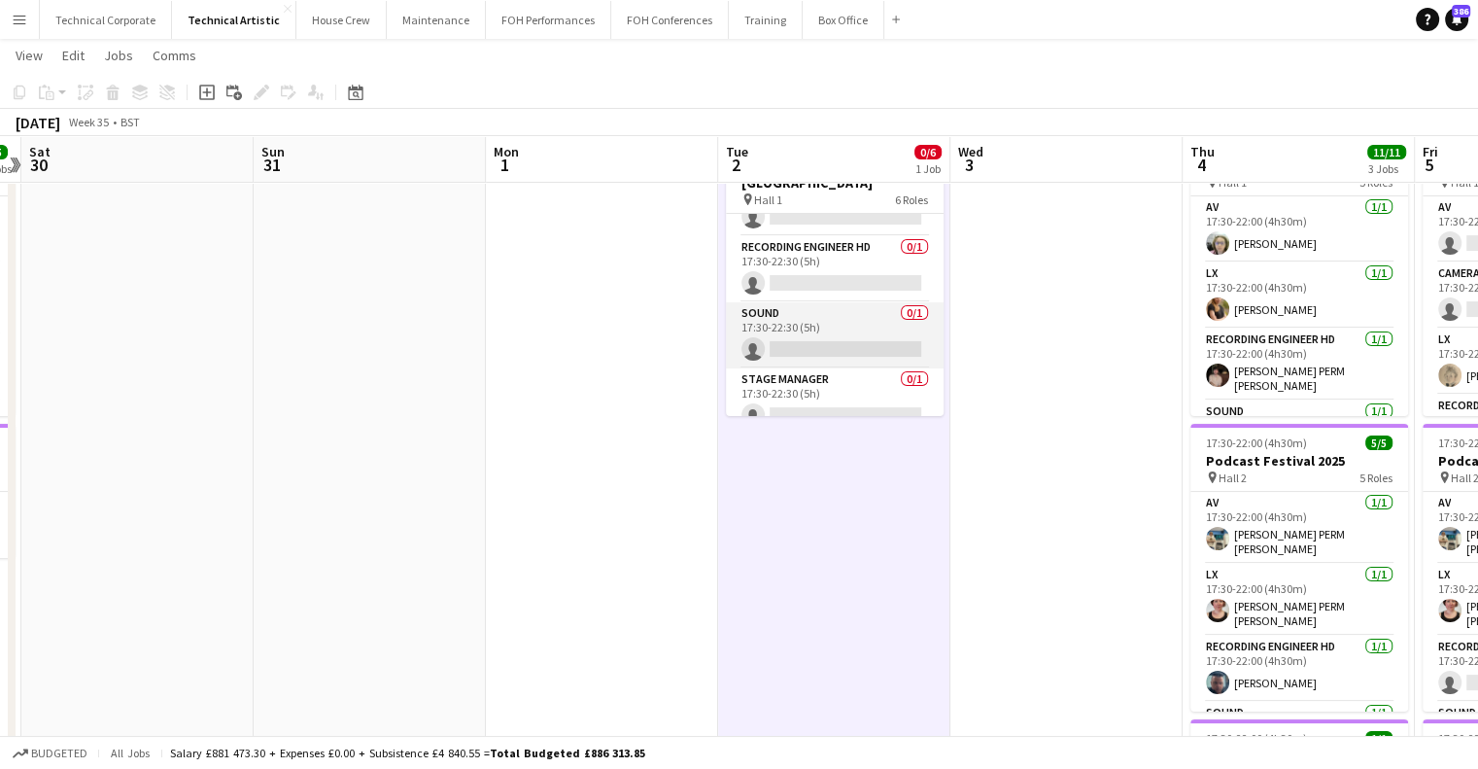
click at [816, 345] on app-card-role "Sound 0/1 17:30-22:30 (5h) single-neutral-actions" at bounding box center [835, 335] width 218 height 66
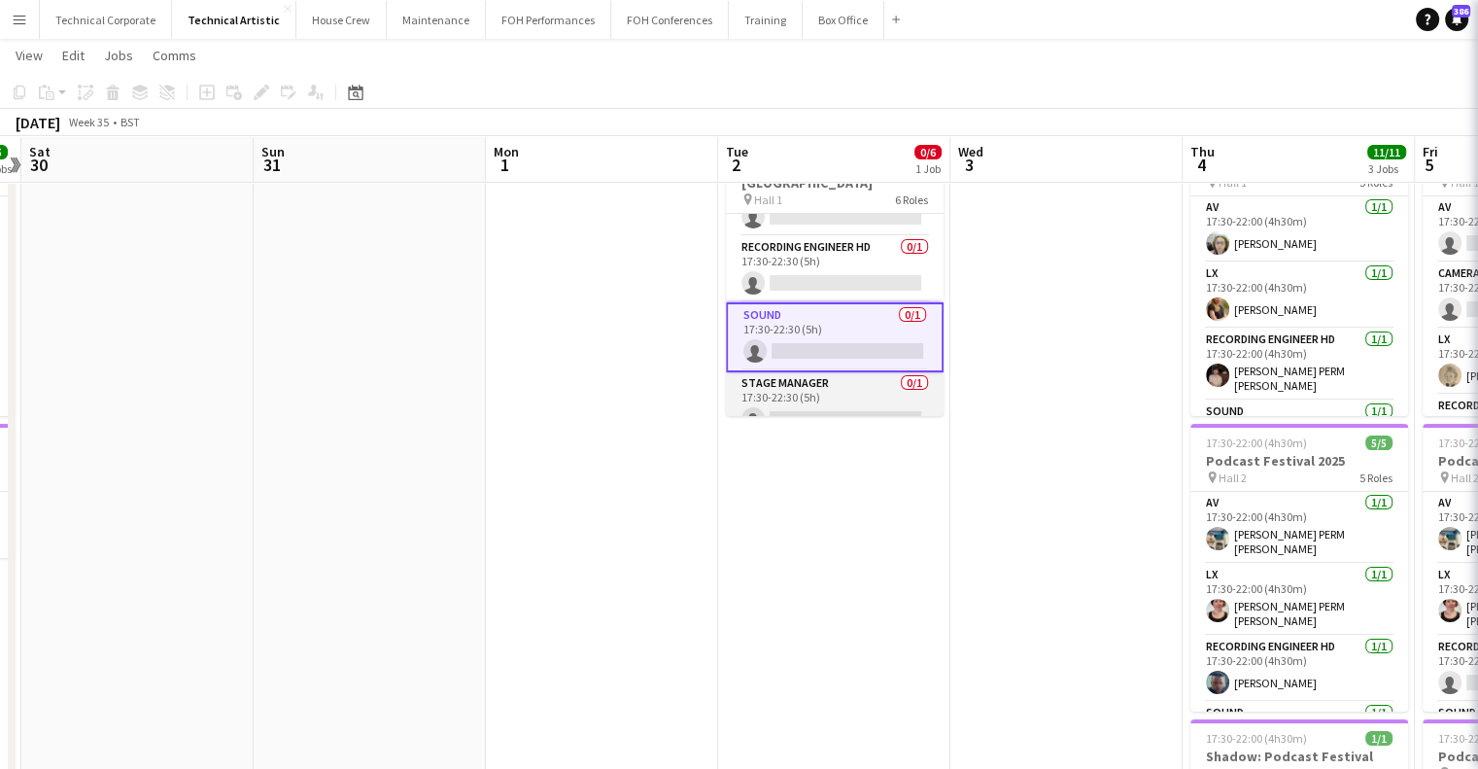
click at [826, 372] on app-card-role "Stage Manager 0/1 17:30-22:30 (5h) single-neutral-actions" at bounding box center [835, 405] width 218 height 66
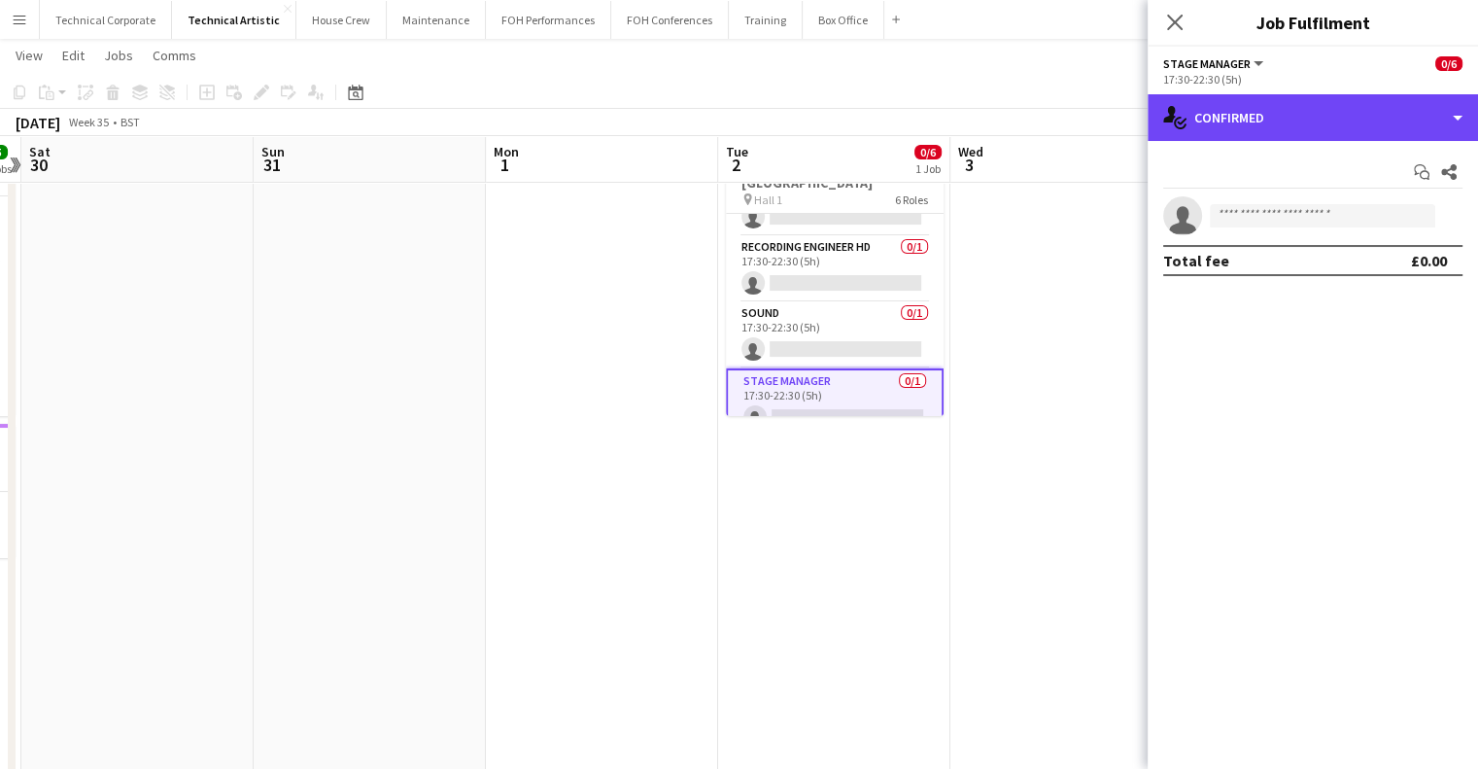
drag, startPoint x: 1248, startPoint y: 123, endPoint x: 1259, endPoint y: 166, distance: 44.3
click at [1250, 124] on div "single-neutral-actions-check-2 Confirmed" at bounding box center [1313, 117] width 330 height 47
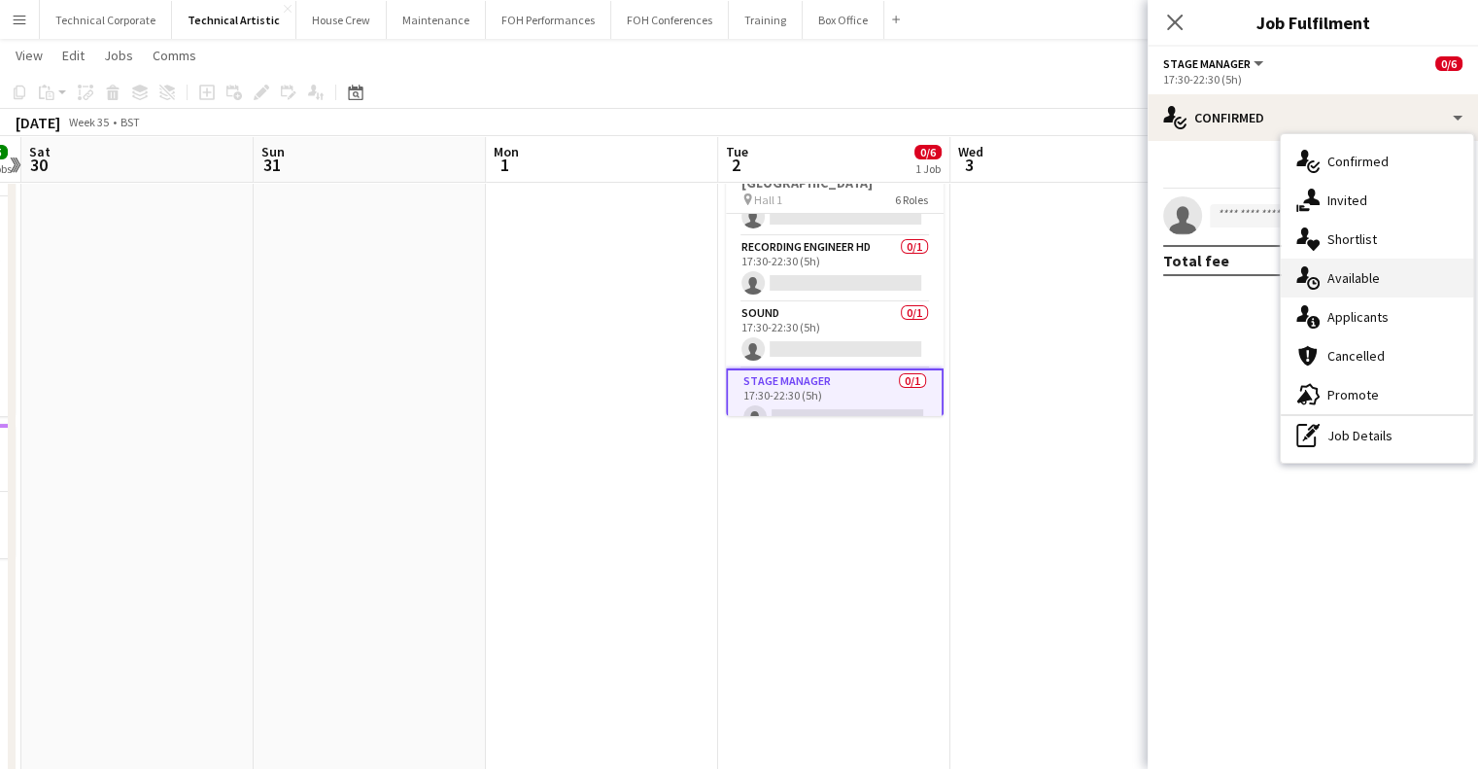
click at [1333, 277] on div "single-neutral-actions-upload Available" at bounding box center [1377, 277] width 192 height 39
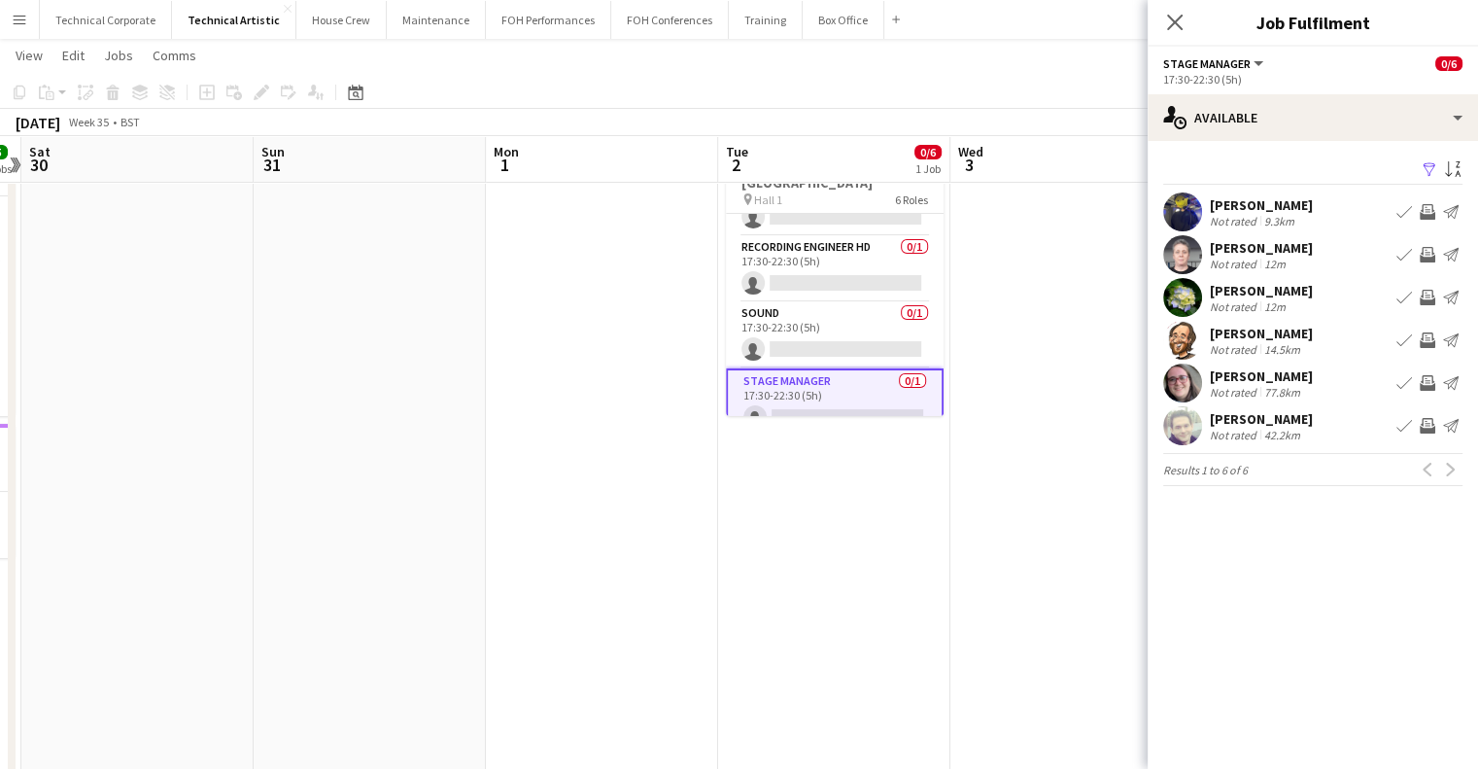
click at [1434, 295] on button "Invite crew" at bounding box center [1427, 297] width 23 height 23
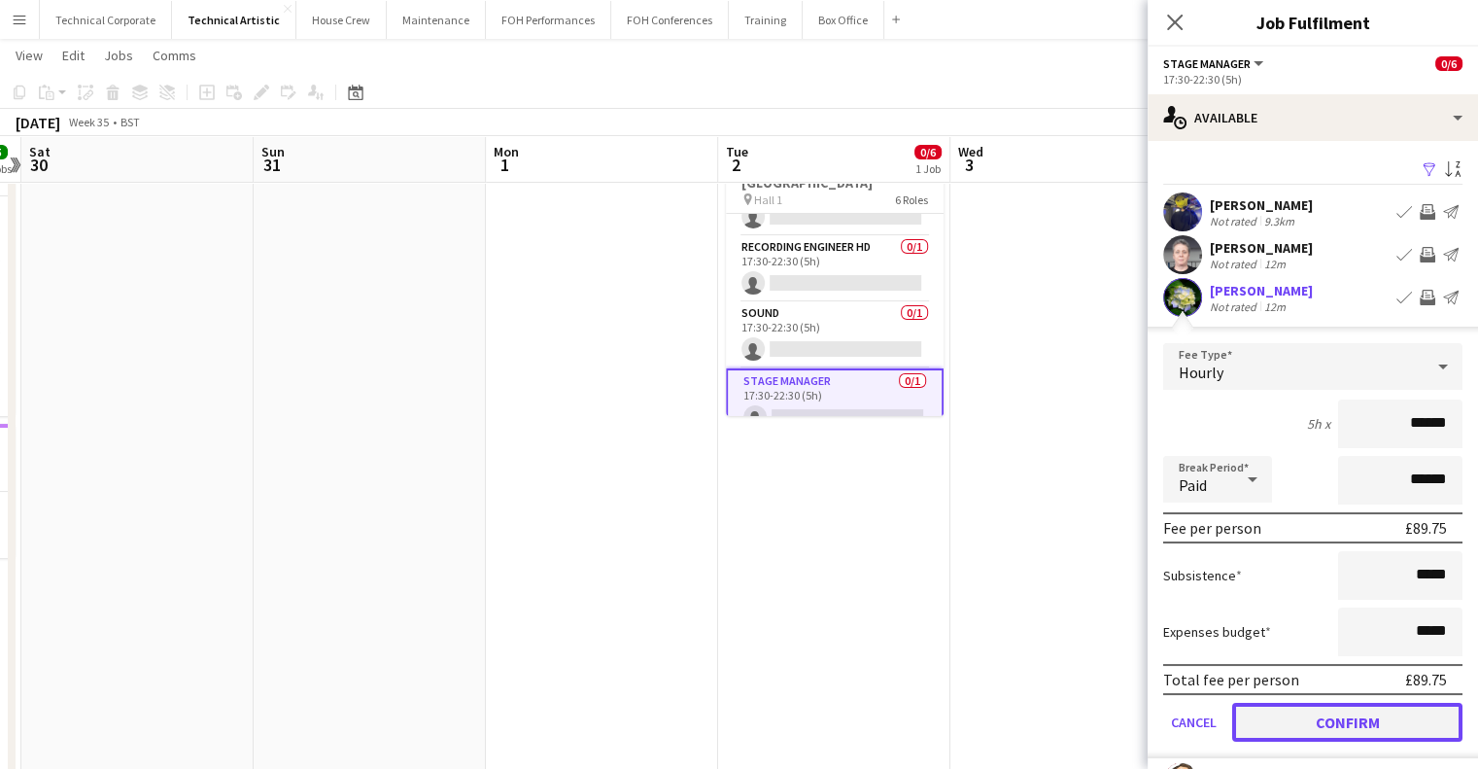
click at [1340, 710] on button "Confirm" at bounding box center [1347, 722] width 230 height 39
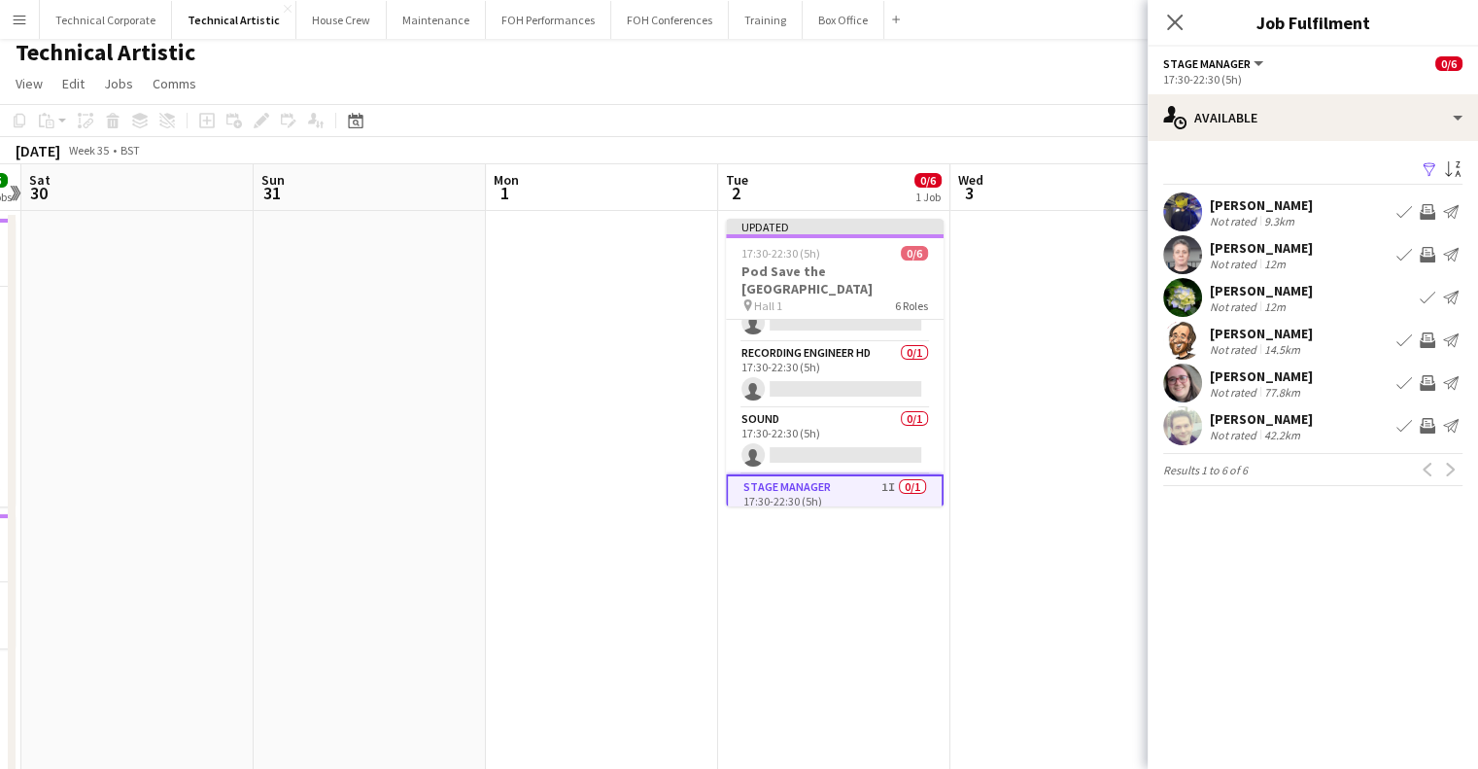
scroll to position [0, 0]
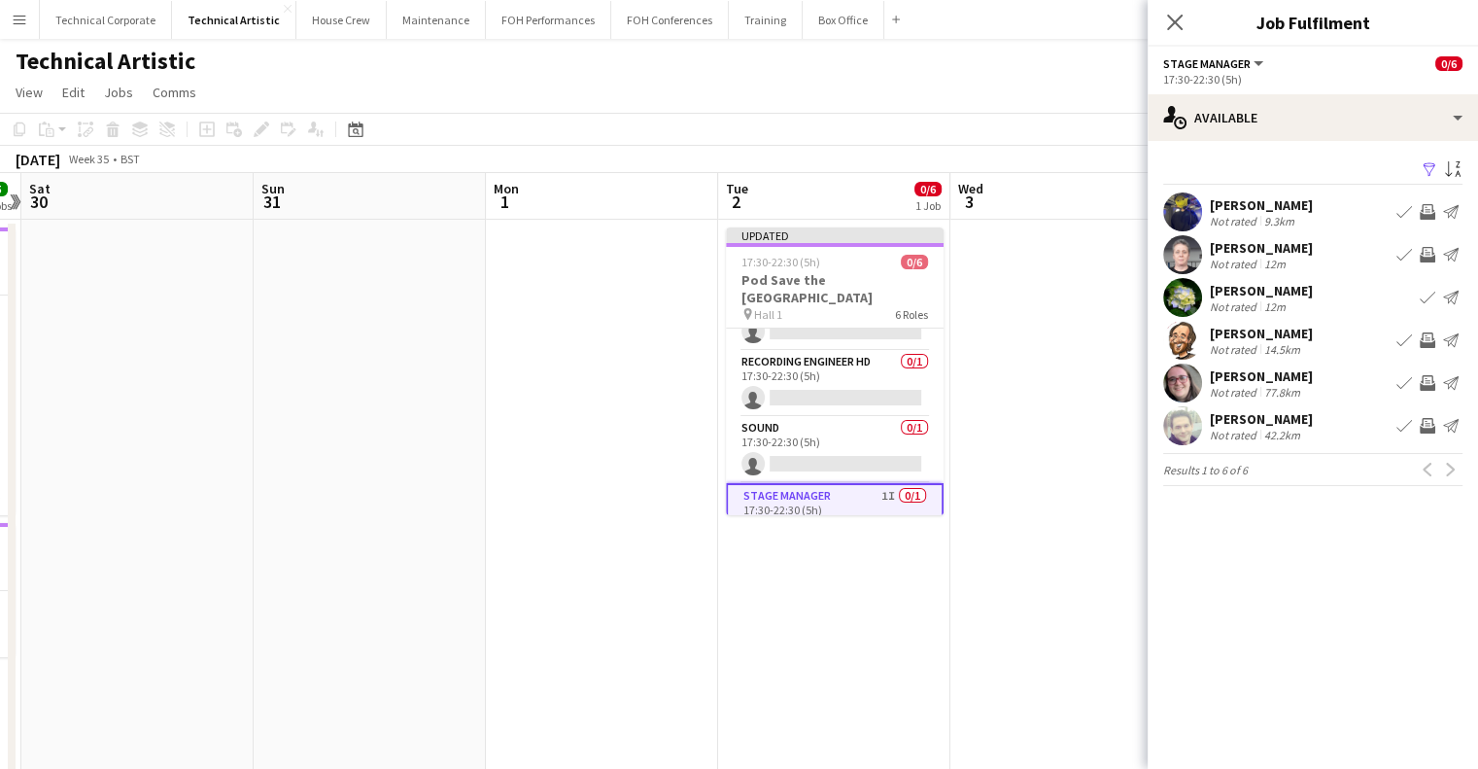
click at [792, 483] on app-card-role "Stage Manager 1I 0/1 17:30-22:30 (5h) single-neutral-actions" at bounding box center [835, 518] width 218 height 70
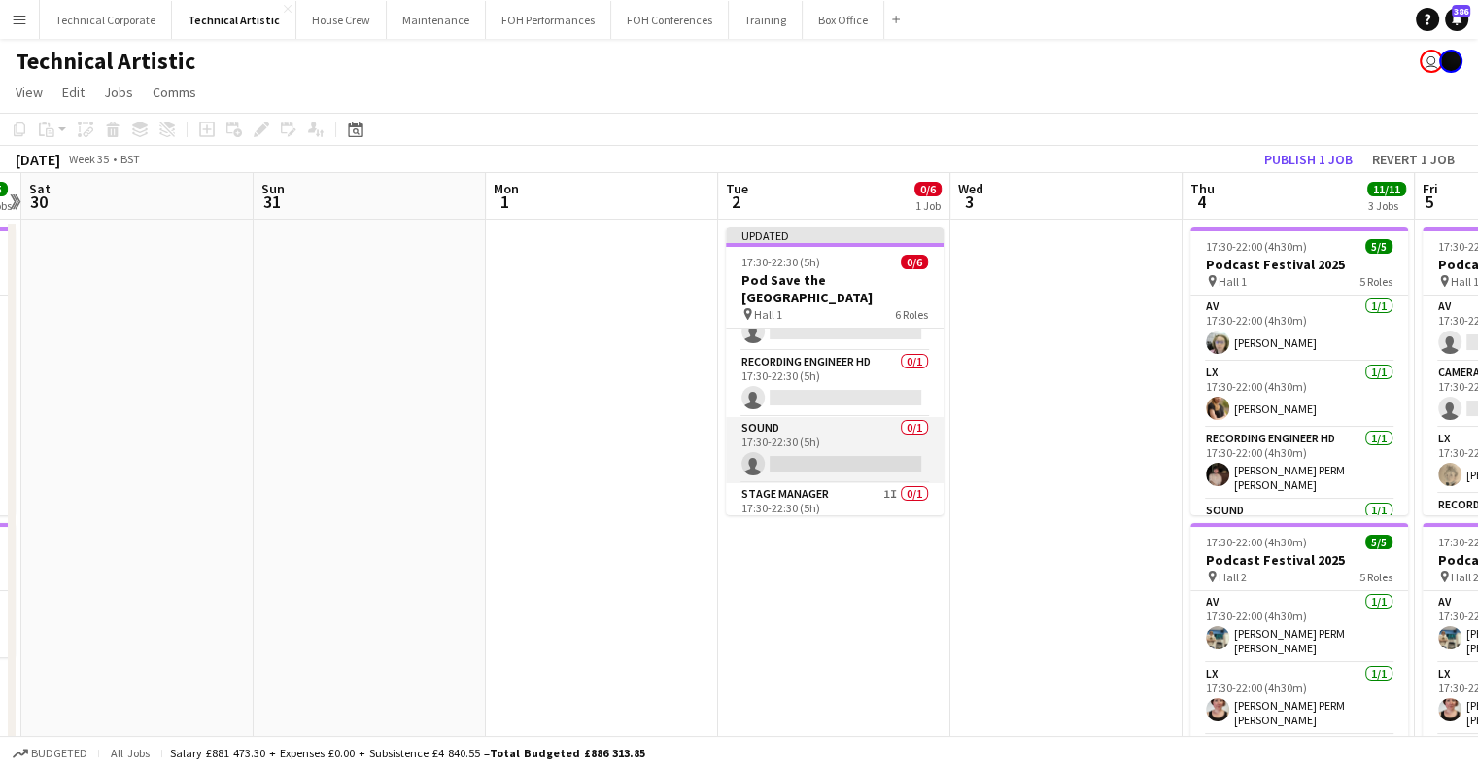
click at [813, 427] on app-card-role "Sound 0/1 17:30-22:30 (5h) single-neutral-actions" at bounding box center [835, 450] width 218 height 66
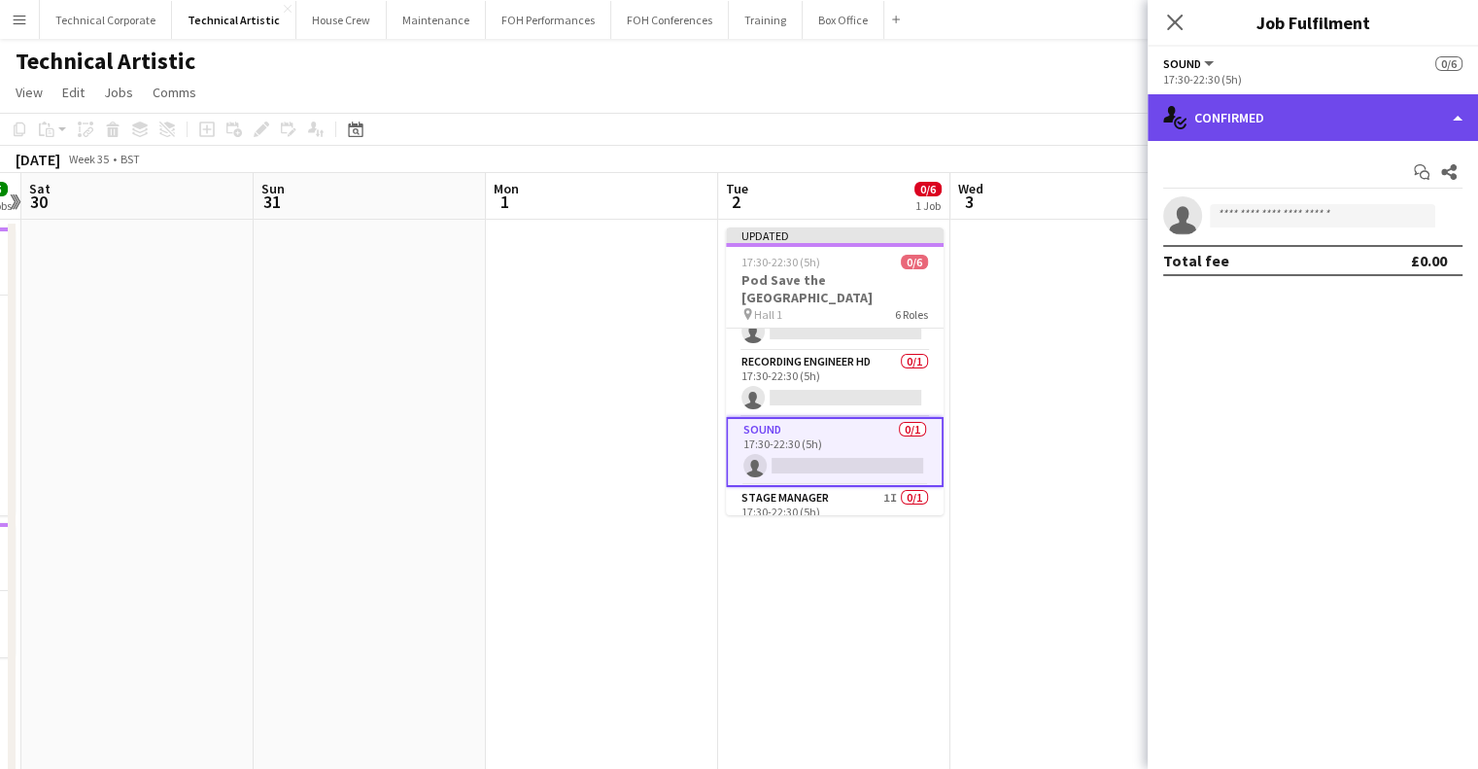
click at [1262, 98] on div "single-neutral-actions-check-2 Confirmed" at bounding box center [1313, 117] width 330 height 47
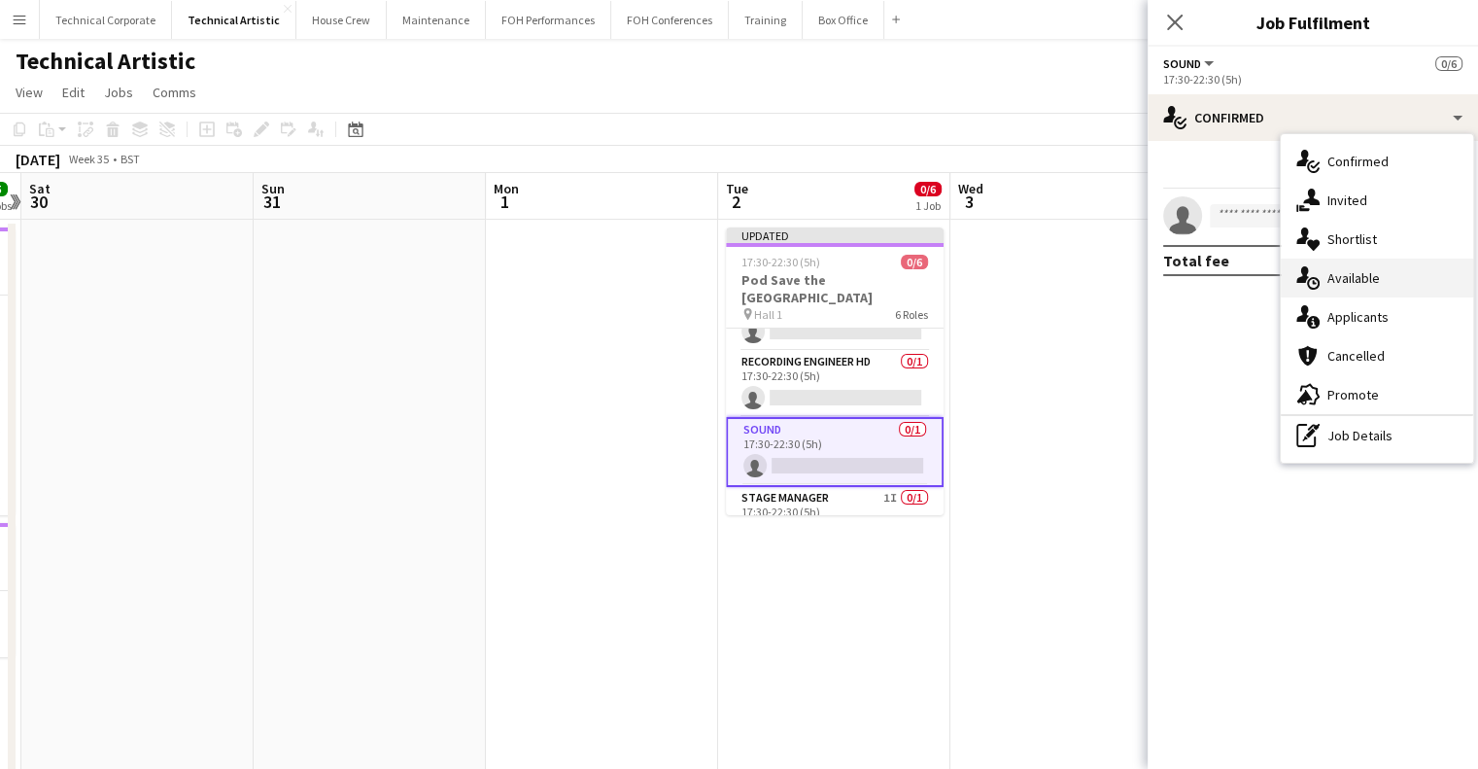
click at [1345, 280] on div "single-neutral-actions-upload Available" at bounding box center [1377, 277] width 192 height 39
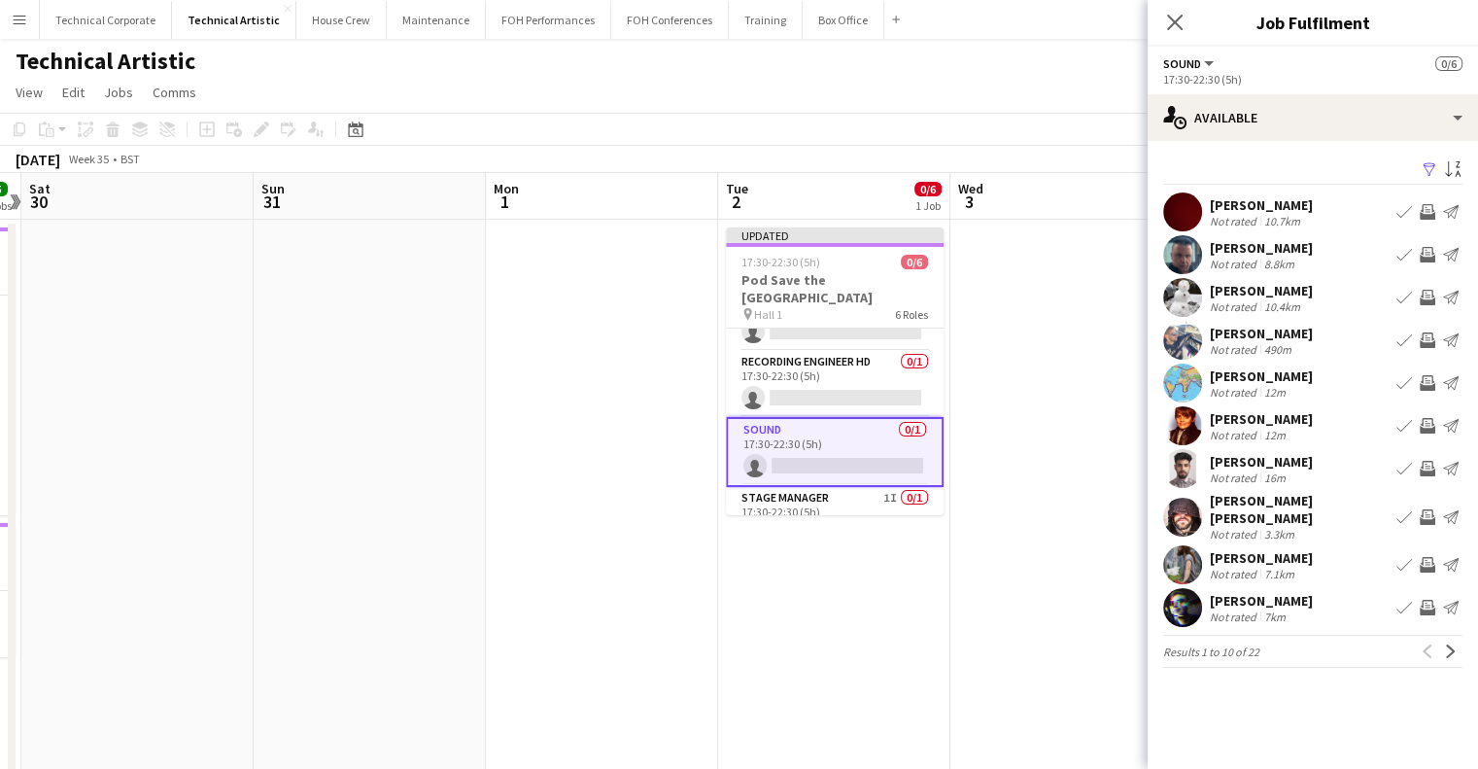
click at [1426, 428] on app-icon "Invite crew" at bounding box center [1428, 426] width 16 height 16
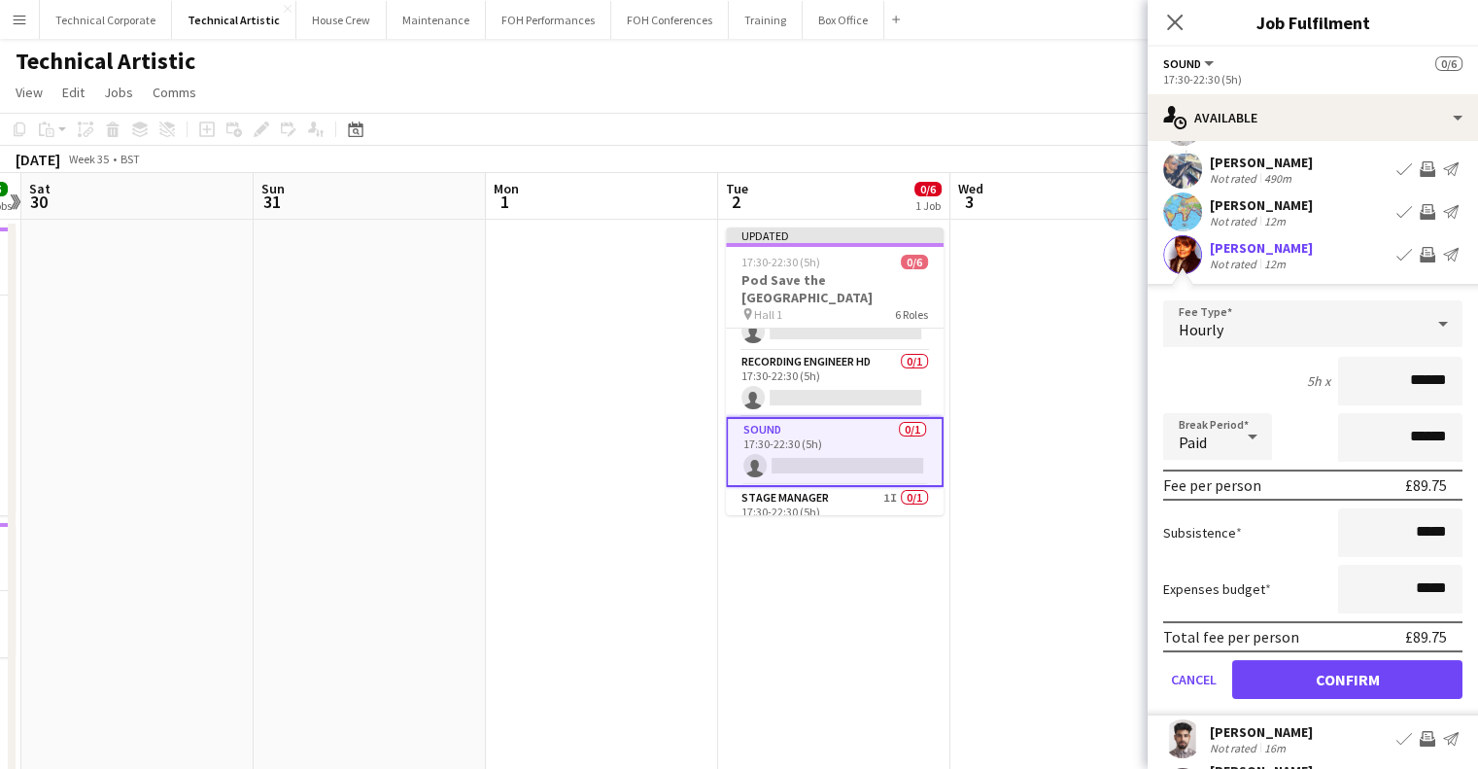
scroll to position [292, 0]
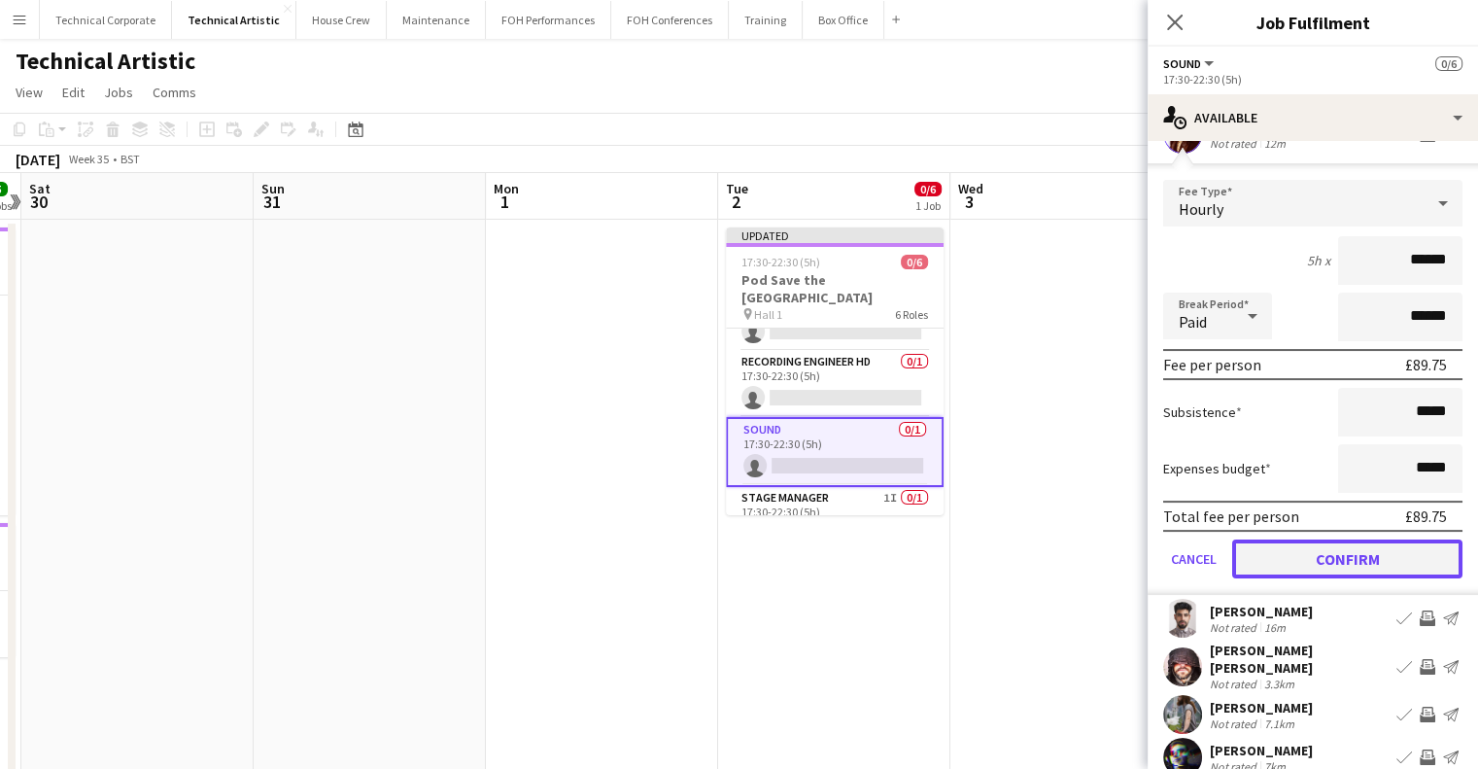
click at [1379, 549] on button "Confirm" at bounding box center [1347, 558] width 230 height 39
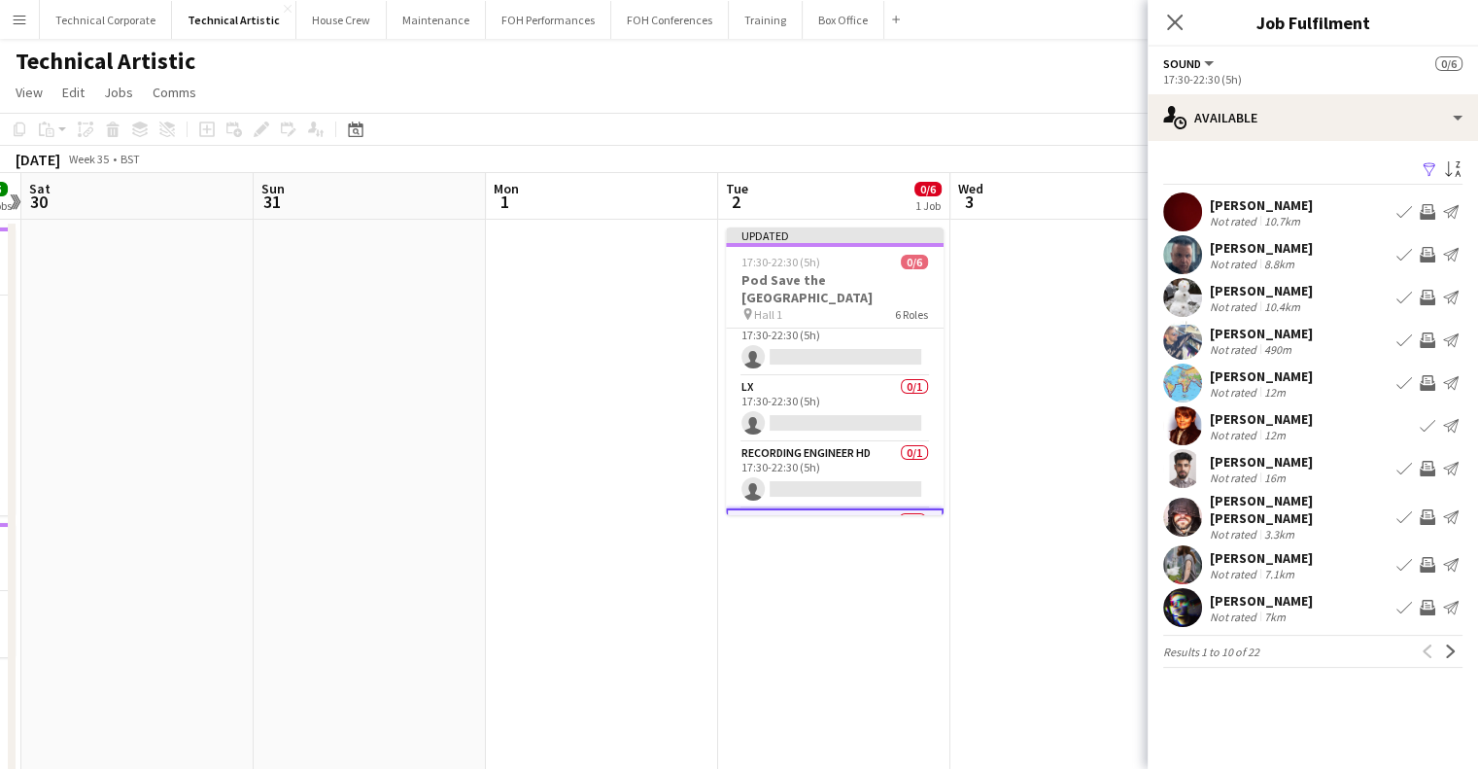
scroll to position [0, 0]
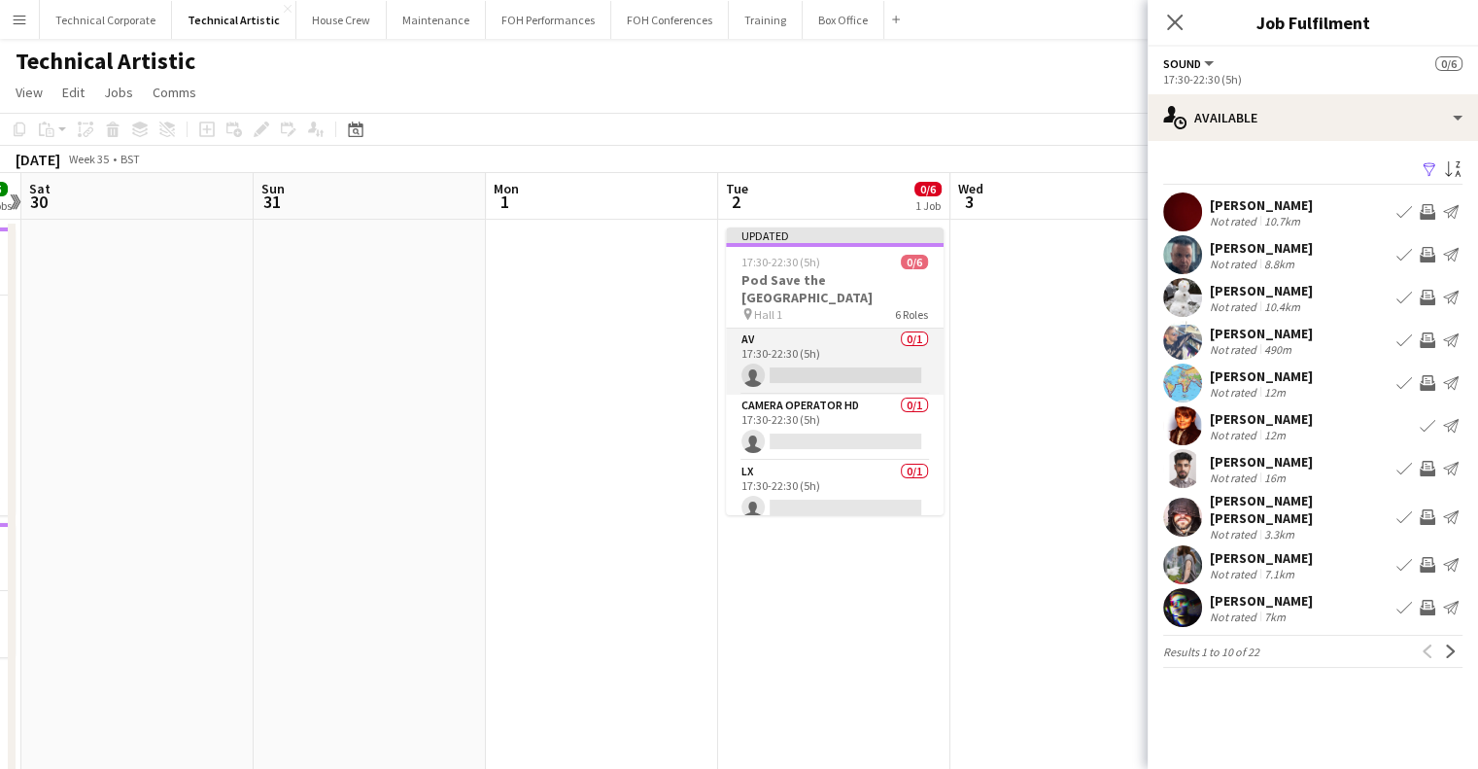
click at [859, 357] on app-card-role "AV 0/1 17:30-22:30 (5h) single-neutral-actions" at bounding box center [835, 361] width 218 height 66
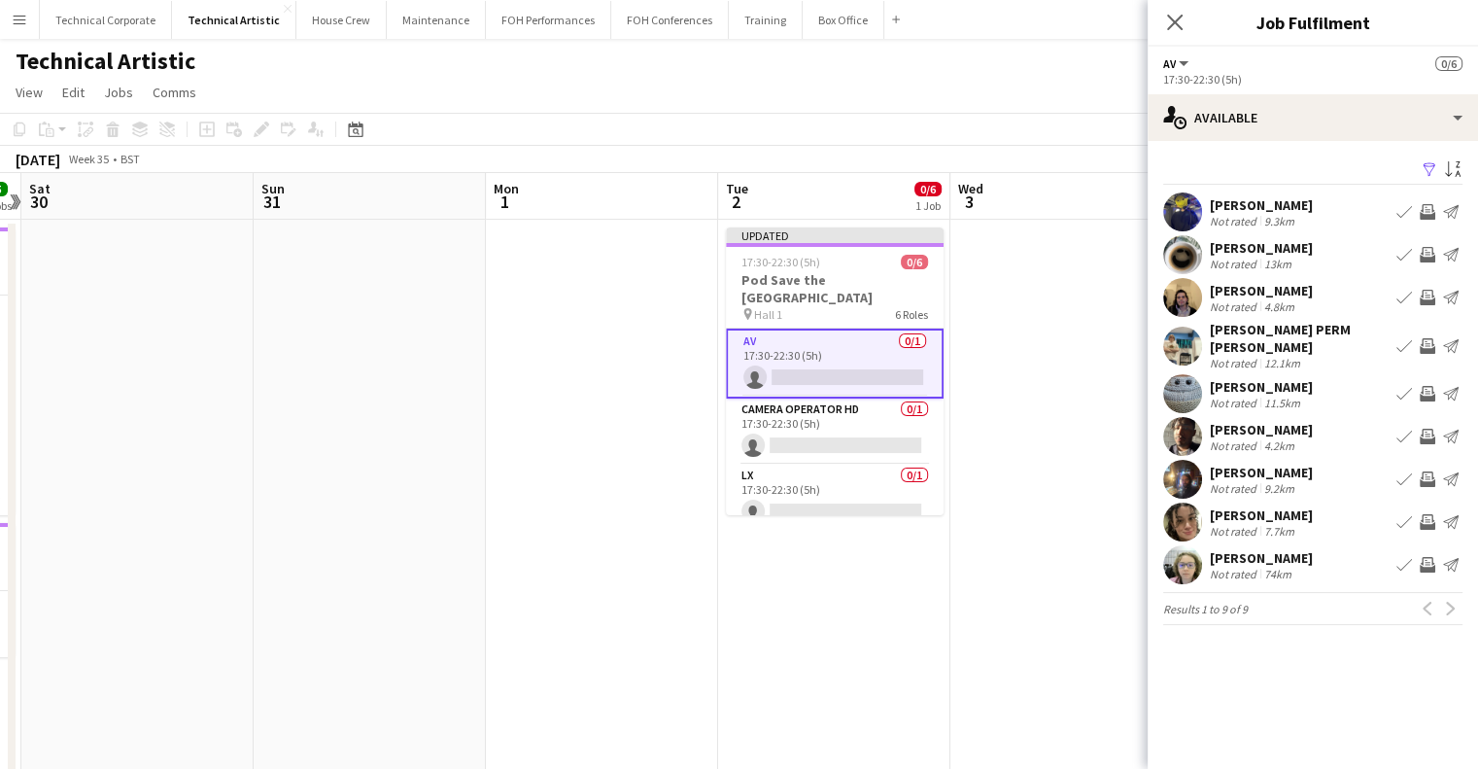
click at [1424, 293] on app-icon "Invite crew" at bounding box center [1428, 298] width 16 height 16
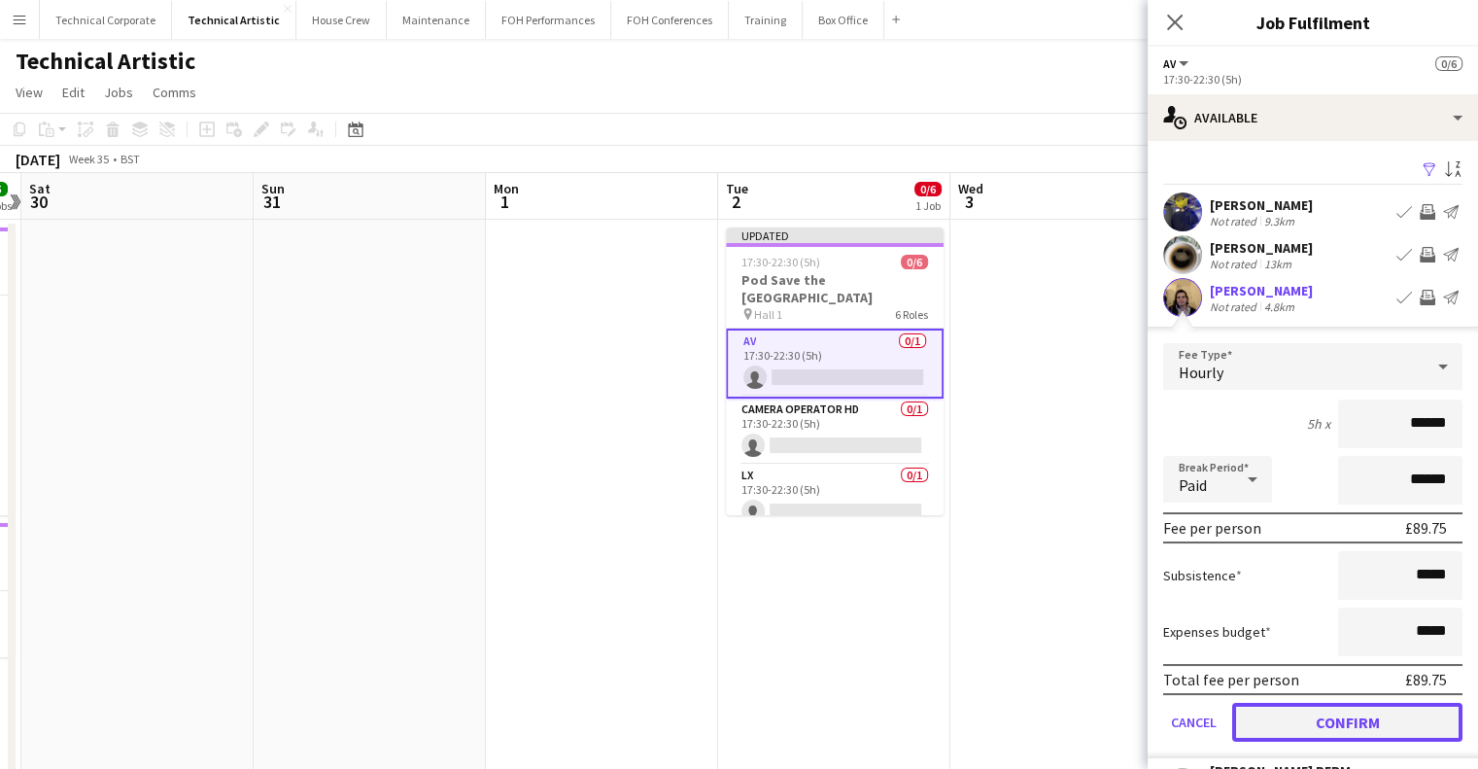
click at [1306, 707] on button "Confirm" at bounding box center [1347, 722] width 230 height 39
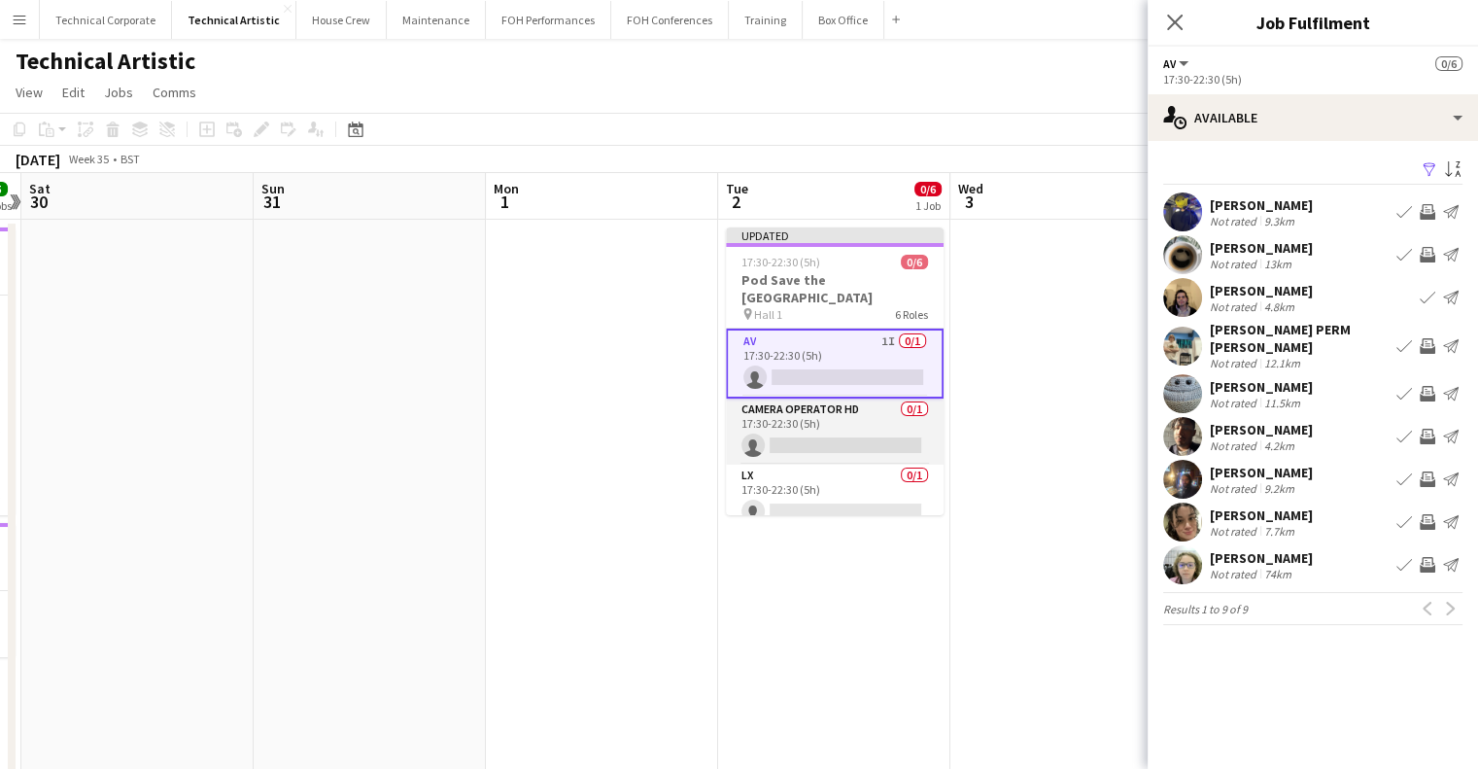
click at [840, 415] on app-card-role "Camera Operator HD 0/1 17:30-22:30 (5h) single-neutral-actions" at bounding box center [835, 431] width 218 height 66
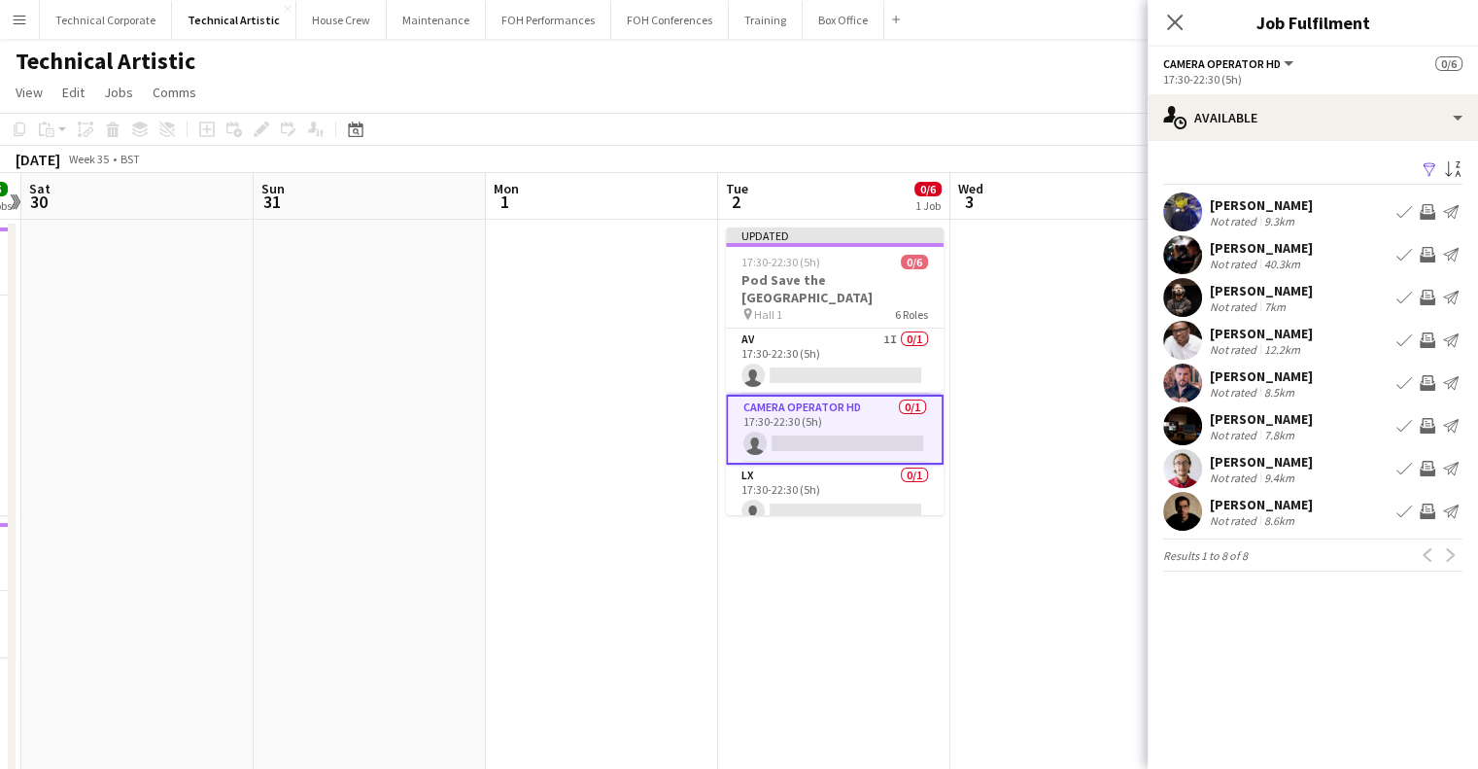
click at [1243, 659] on mat-expansion-panel "users Available Filter Sort asc Christopher Miller Not rated 9.3km Book crew In…" at bounding box center [1313, 455] width 330 height 628
click at [1427, 220] on button "Invite crew" at bounding box center [1427, 211] width 23 height 23
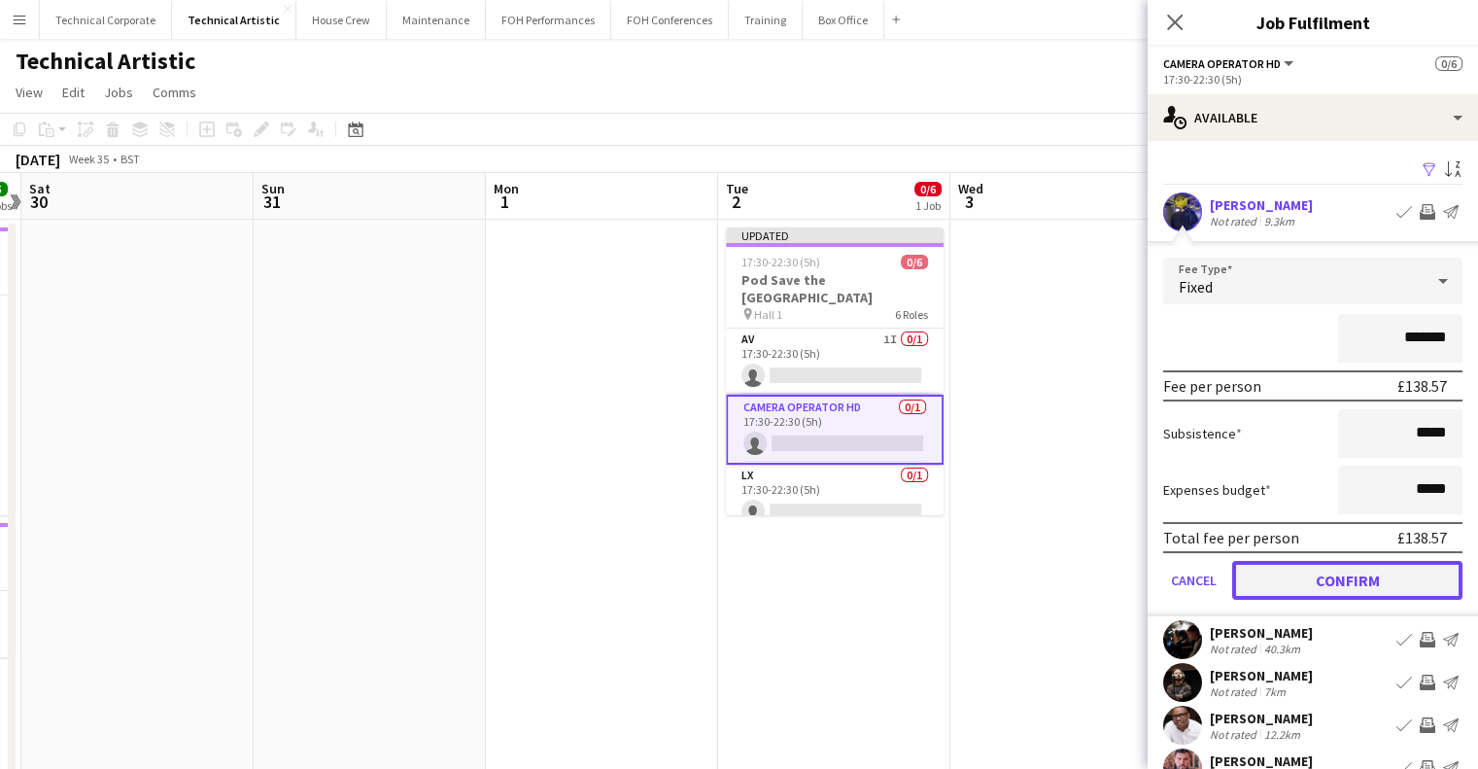
click at [1355, 574] on button "Confirm" at bounding box center [1347, 580] width 230 height 39
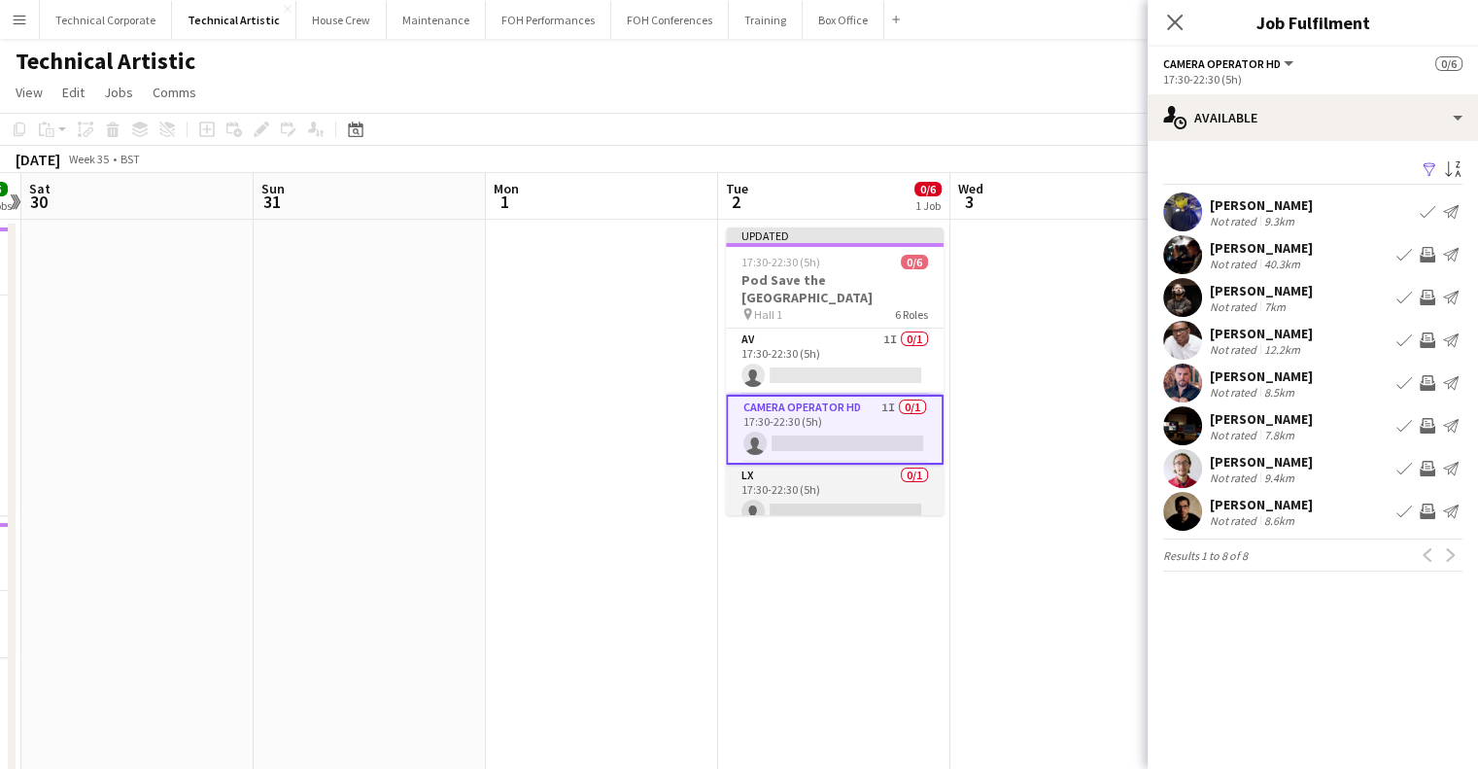
click at [872, 430] on app-card-role "Camera Operator HD 1I 0/1 17:30-22:30 (5h) single-neutral-actions" at bounding box center [835, 430] width 218 height 70
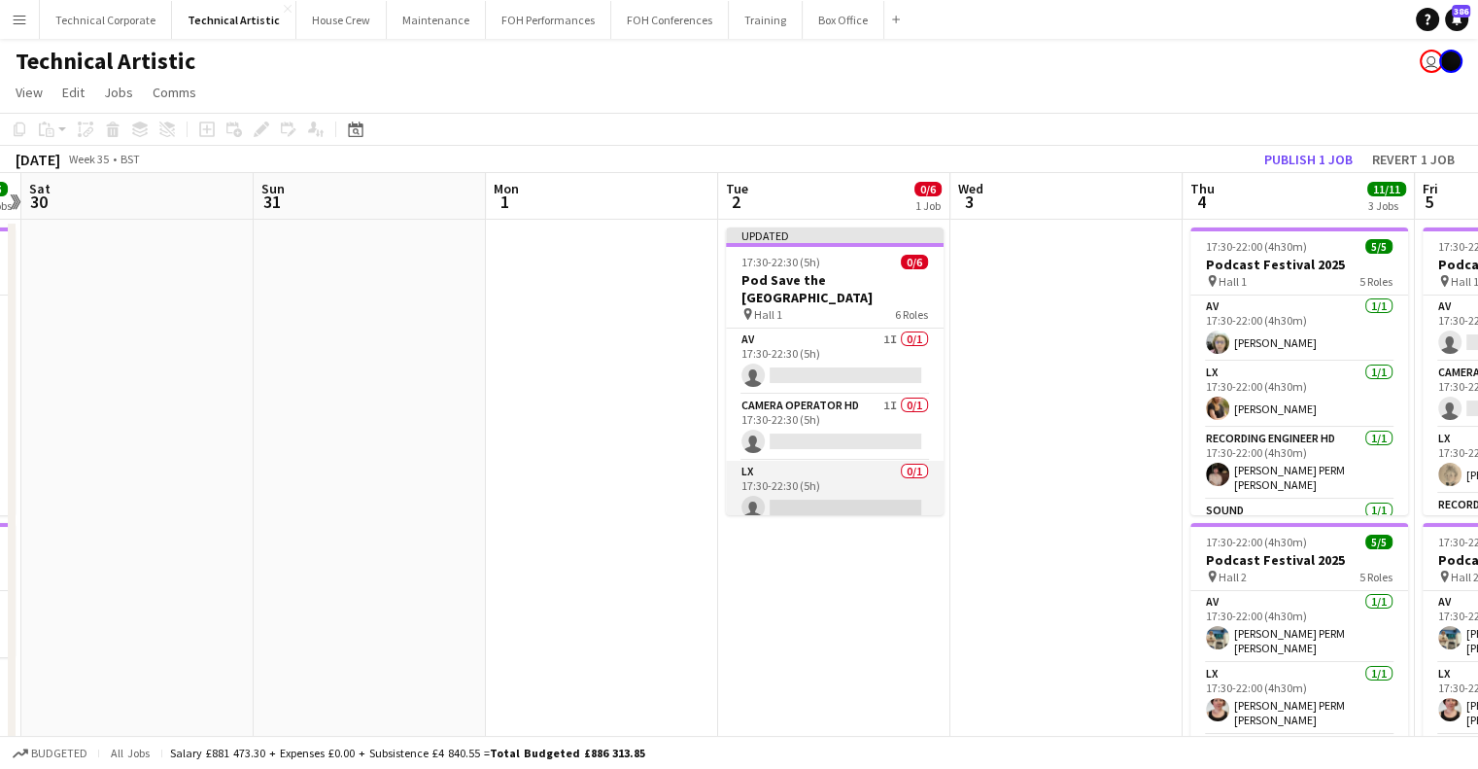
click at [867, 464] on app-card-role "LX 0/1 17:30-22:30 (5h) single-neutral-actions" at bounding box center [835, 494] width 218 height 66
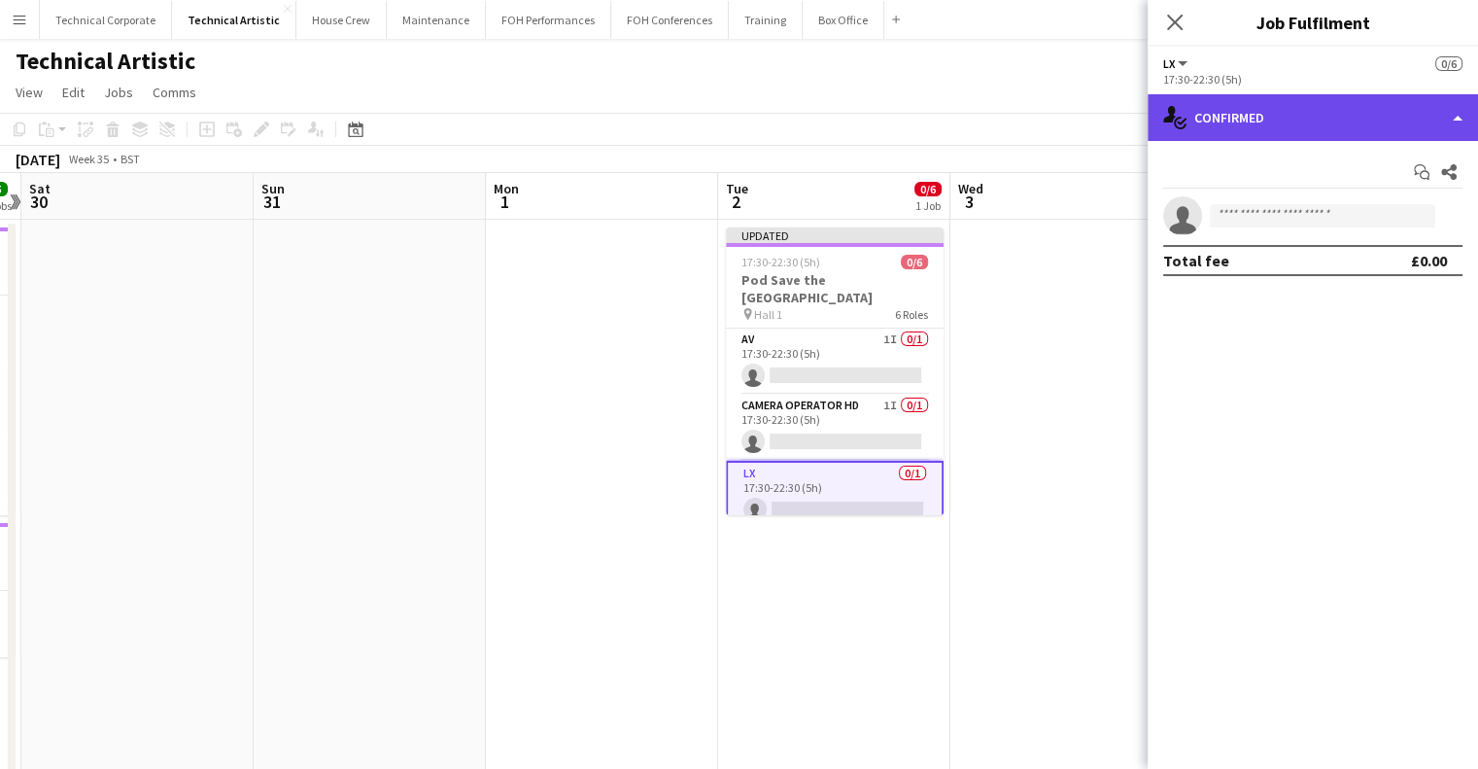
click at [1252, 112] on div "single-neutral-actions-check-2 Confirmed" at bounding box center [1313, 117] width 330 height 47
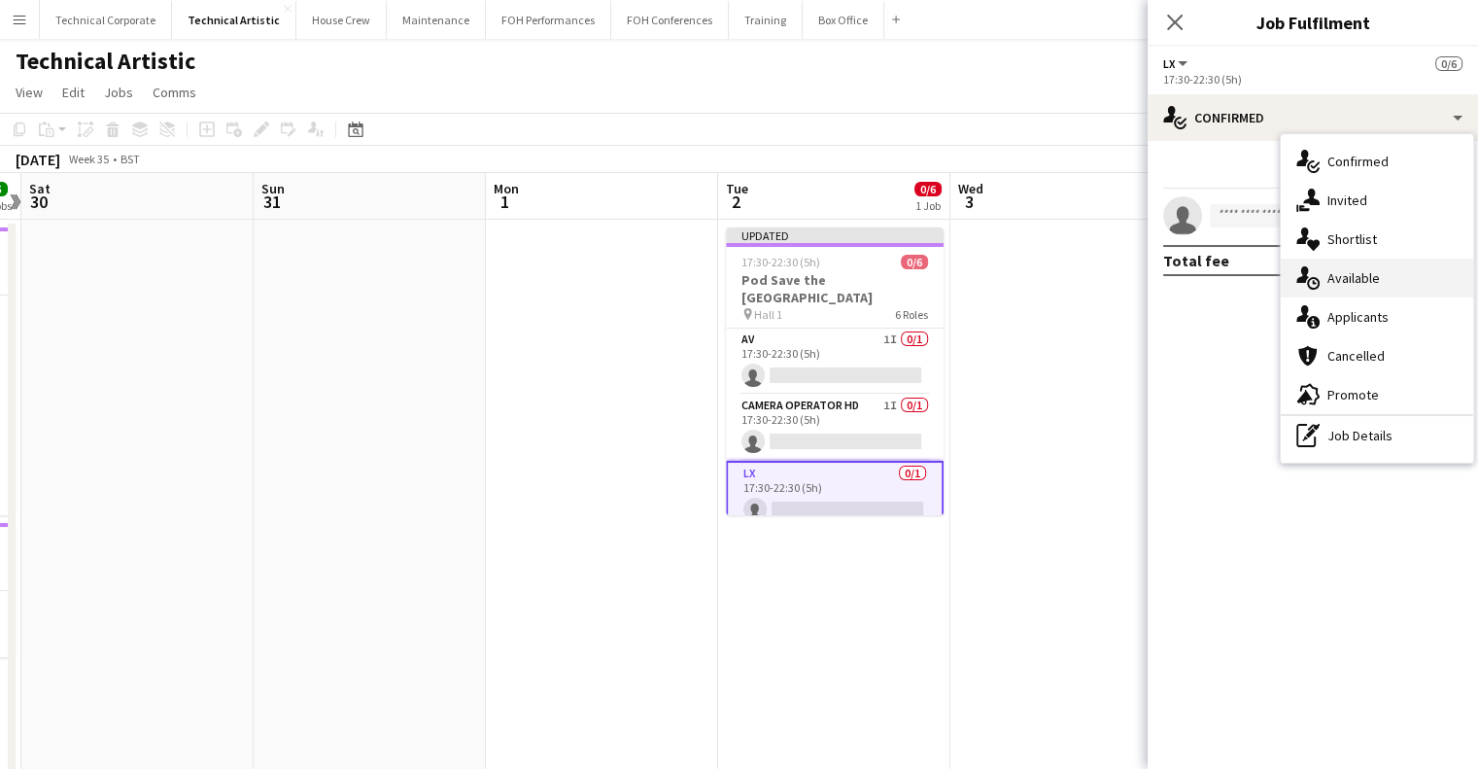
click at [1368, 279] on div "single-neutral-actions-upload Available" at bounding box center [1377, 277] width 192 height 39
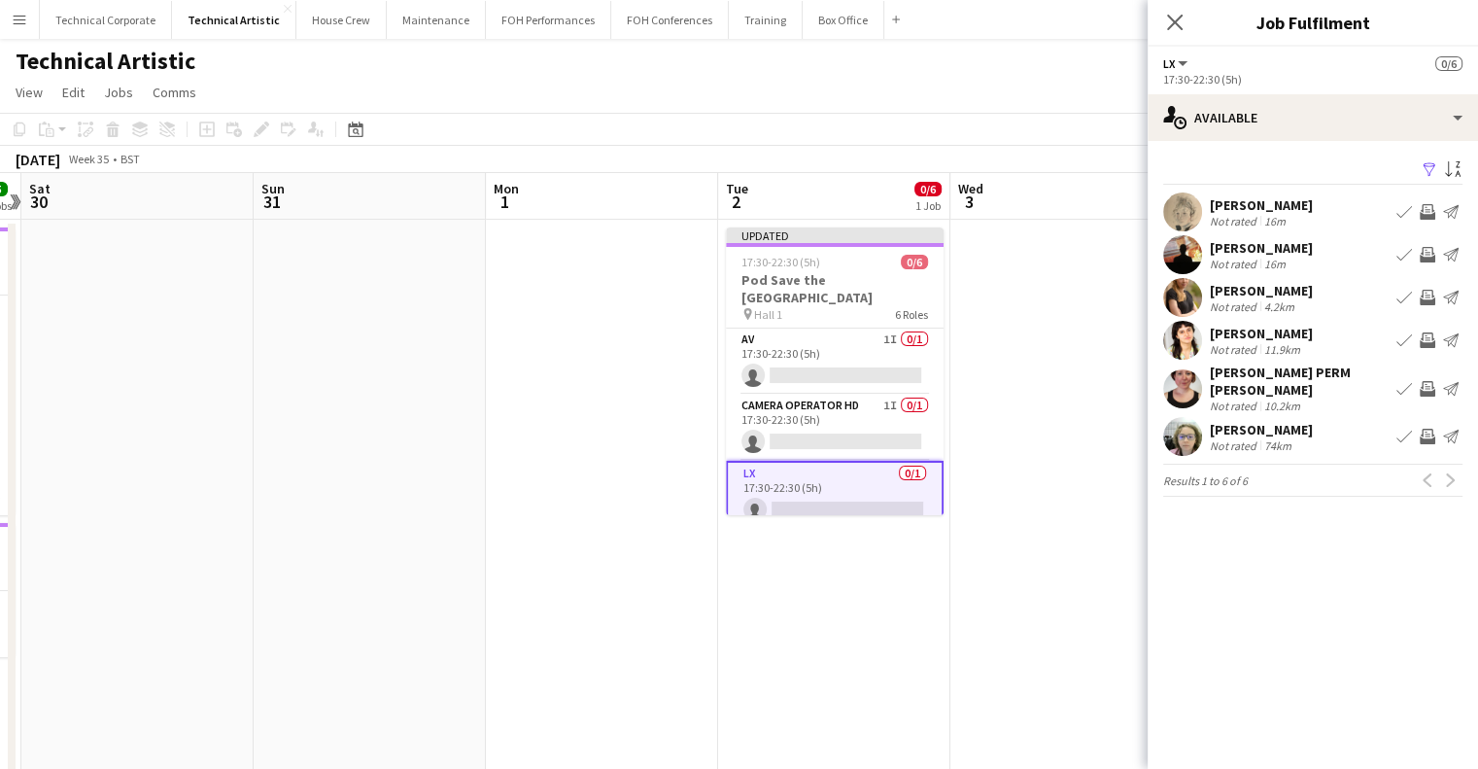
click at [1442, 531] on mat-expansion-panel "users Available Filter Sort asc Laurence Moss Not rated 16m Book crew Invite cr…" at bounding box center [1313, 455] width 330 height 628
click at [1430, 254] on app-icon "Invite crew" at bounding box center [1428, 255] width 16 height 16
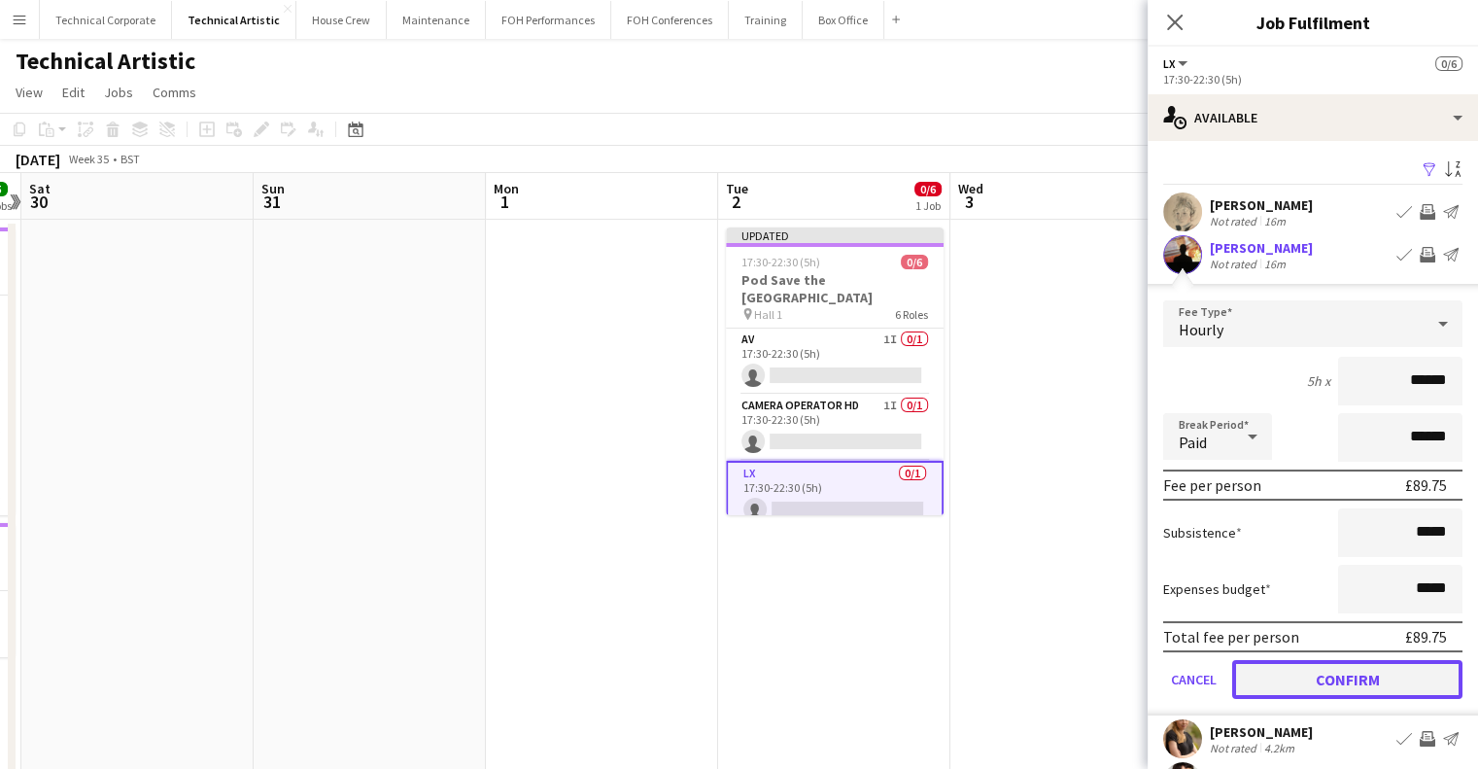
click at [1364, 670] on button "Confirm" at bounding box center [1347, 679] width 230 height 39
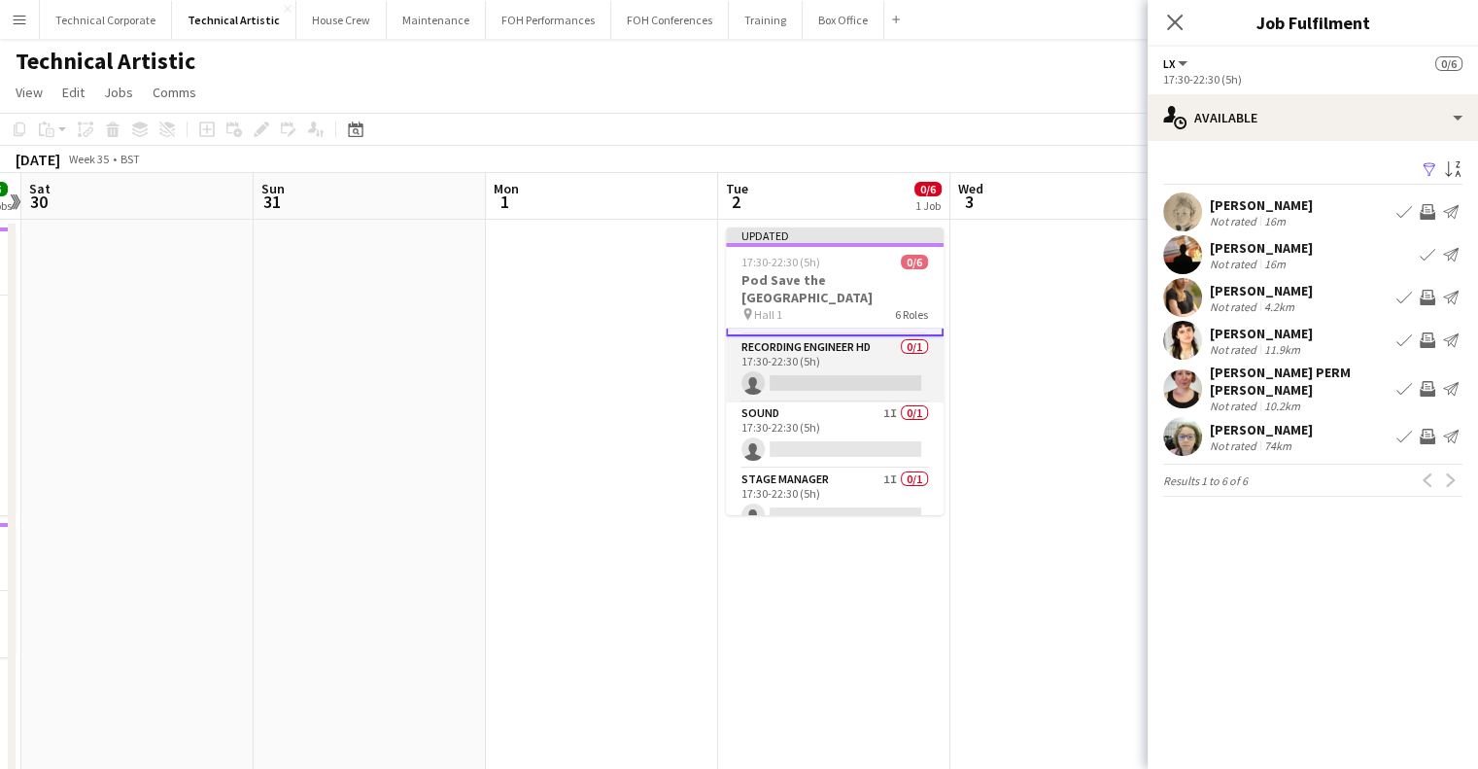
click at [859, 358] on app-card-role "Recording Engineer HD 0/1 17:30-22:30 (5h) single-neutral-actions" at bounding box center [835, 369] width 218 height 66
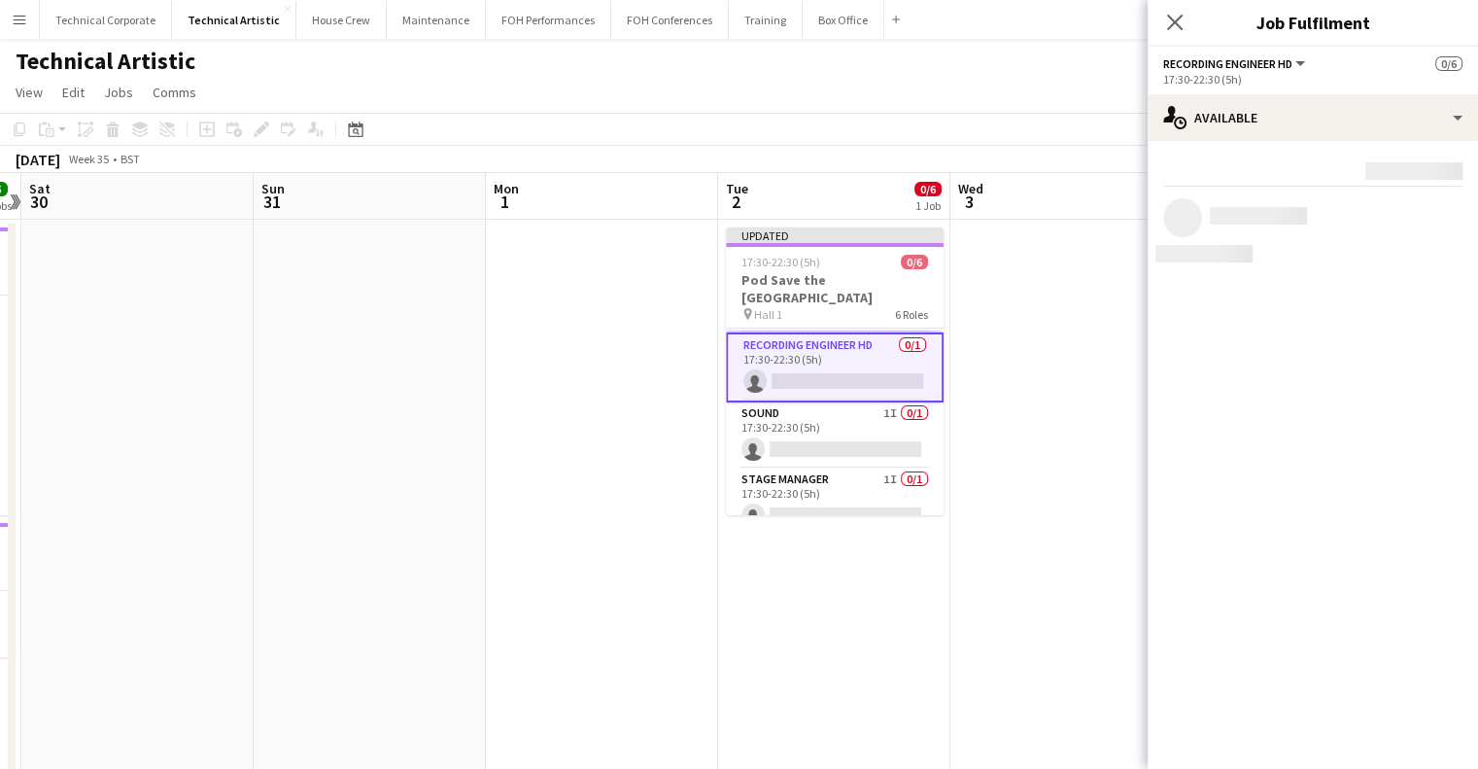
scroll to position [192, 0]
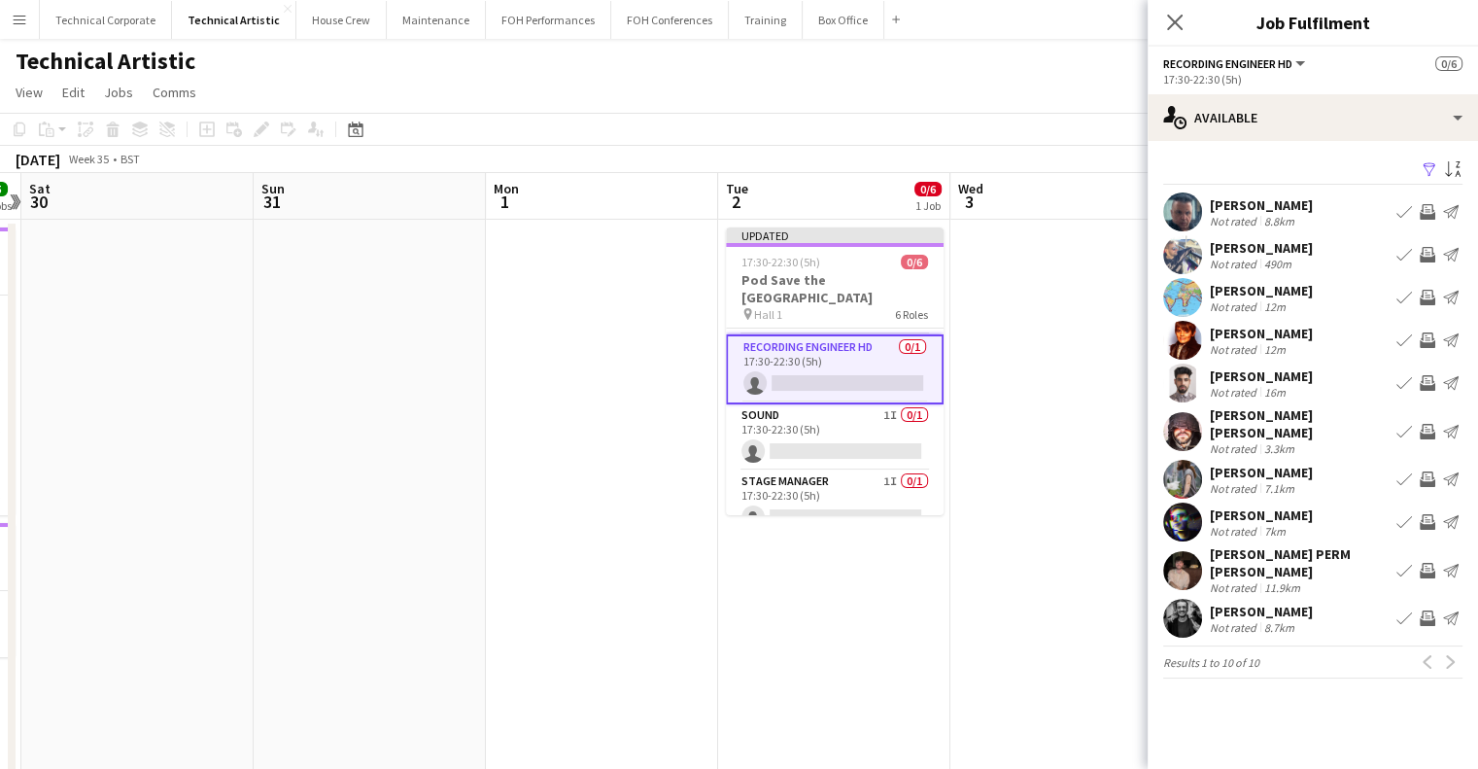
click at [1430, 424] on app-icon "Invite crew" at bounding box center [1428, 432] width 16 height 16
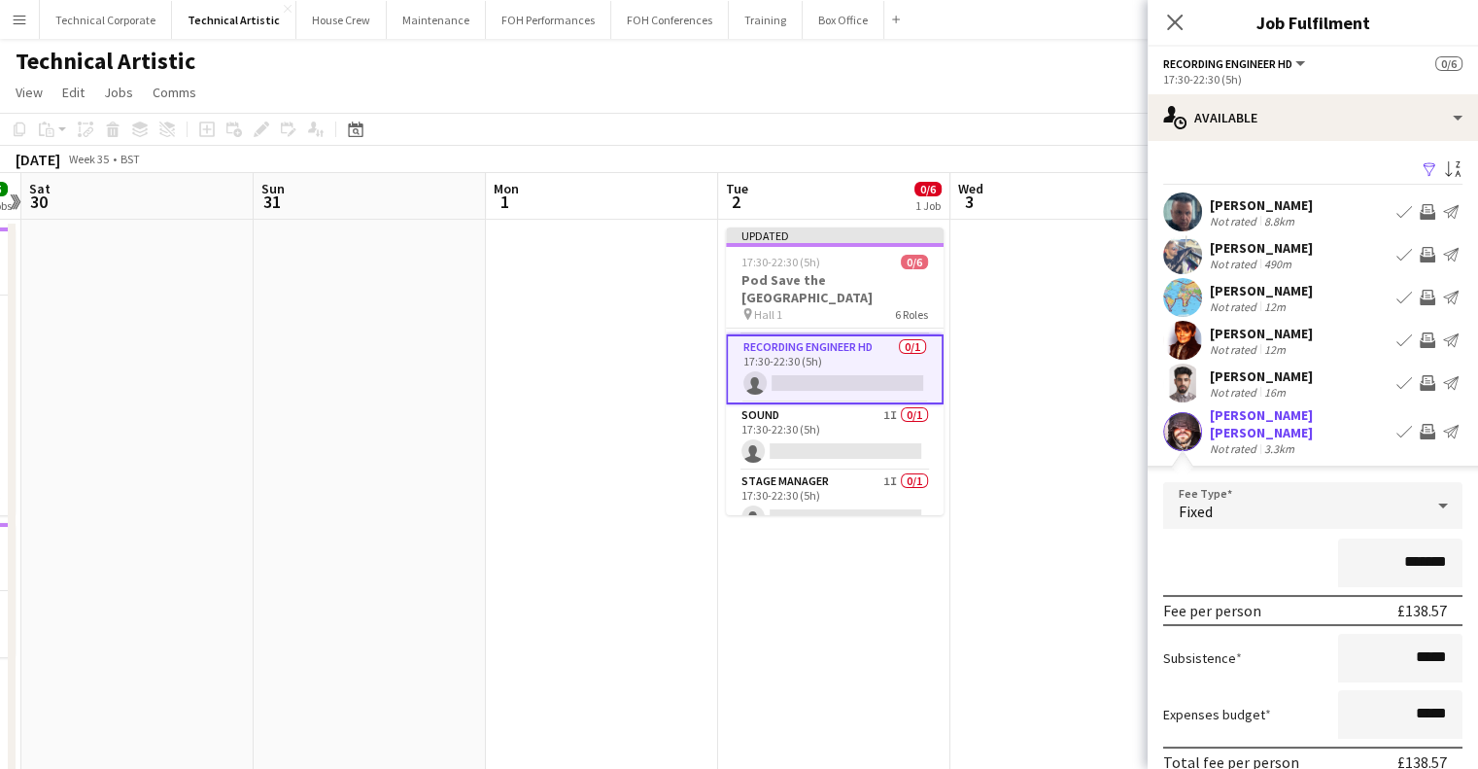
scroll to position [292, 0]
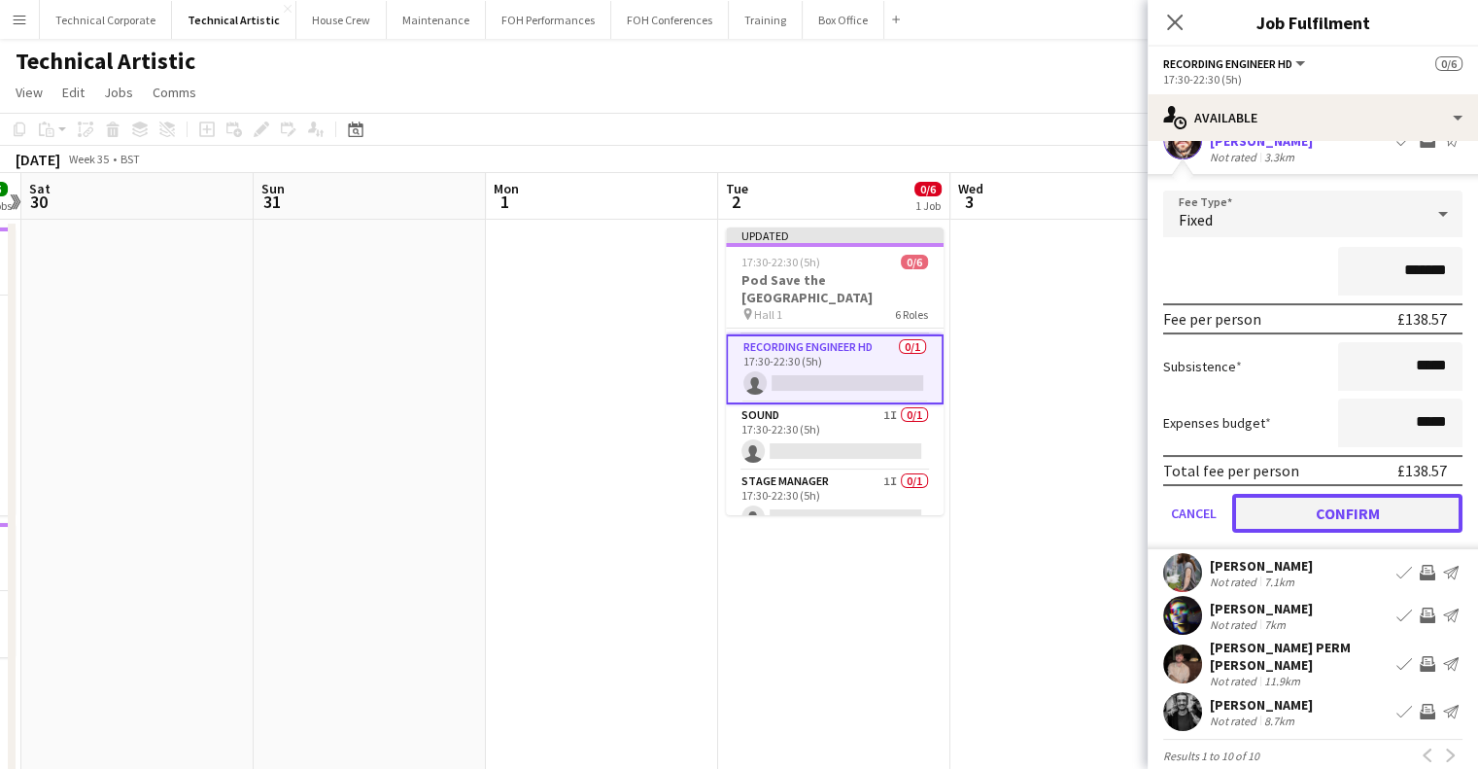
click at [1356, 504] on button "Confirm" at bounding box center [1347, 513] width 230 height 39
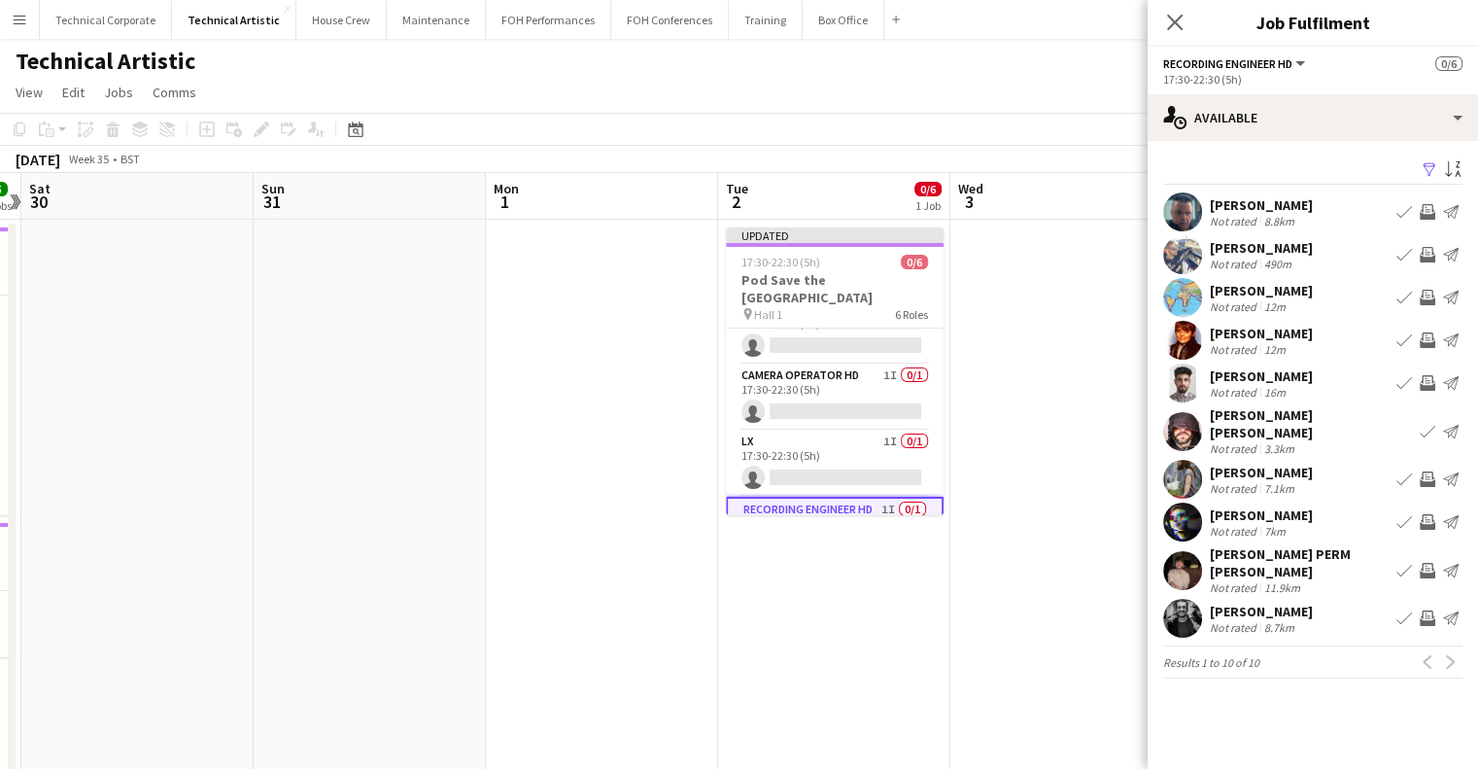
scroll to position [0, 0]
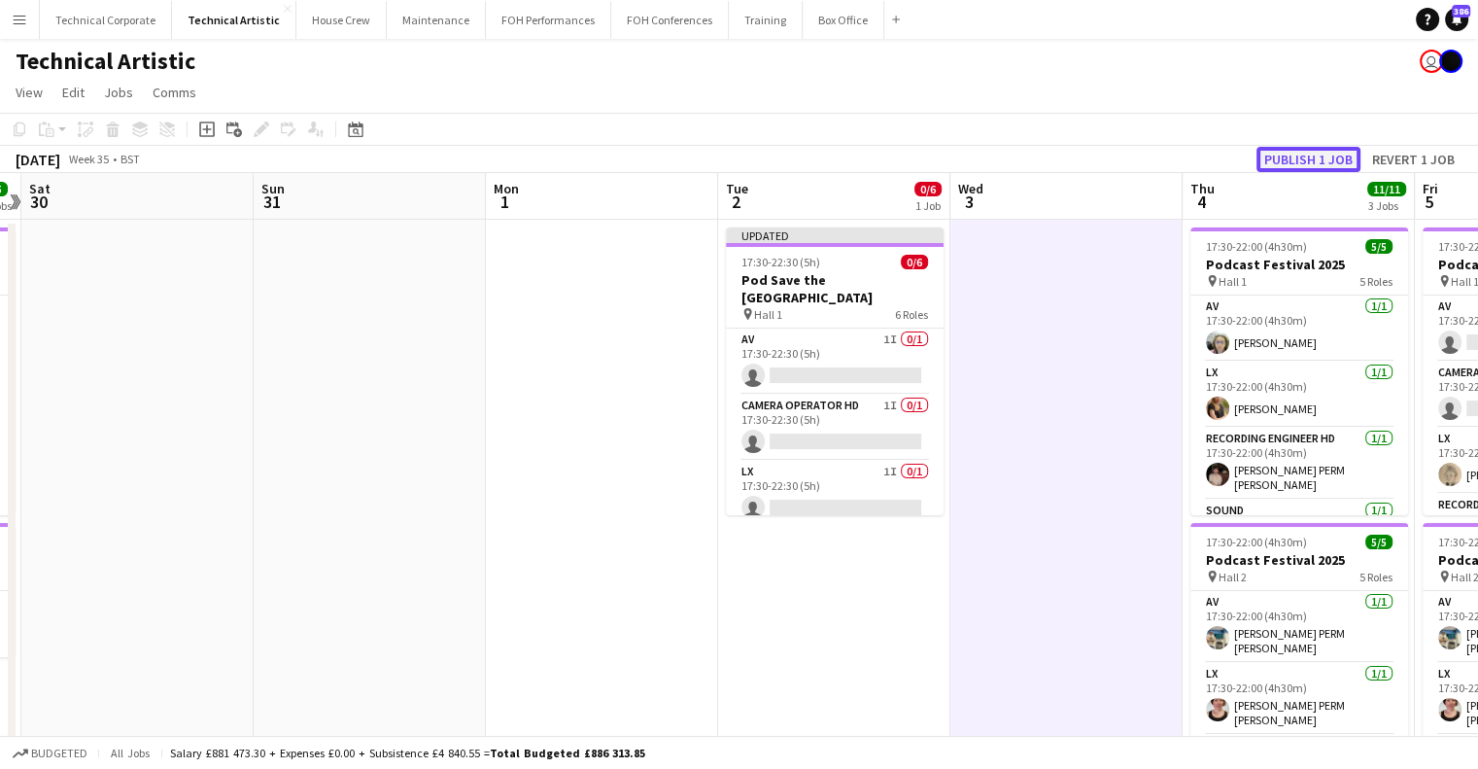
click at [1320, 154] on button "Publish 1 job" at bounding box center [1308, 159] width 104 height 25
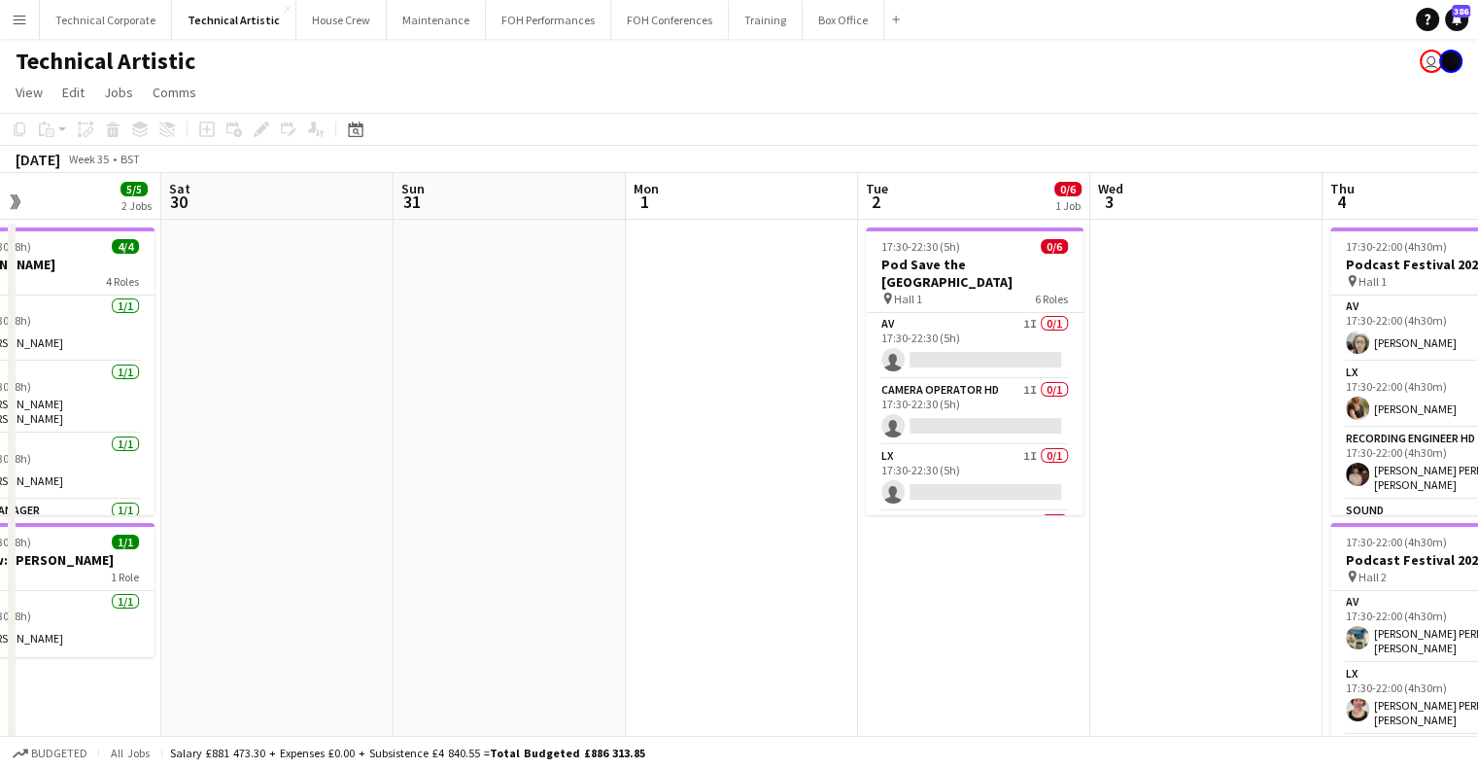
scroll to position [0, 769]
drag, startPoint x: 1103, startPoint y: 563, endPoint x: 850, endPoint y: 584, distance: 253.6
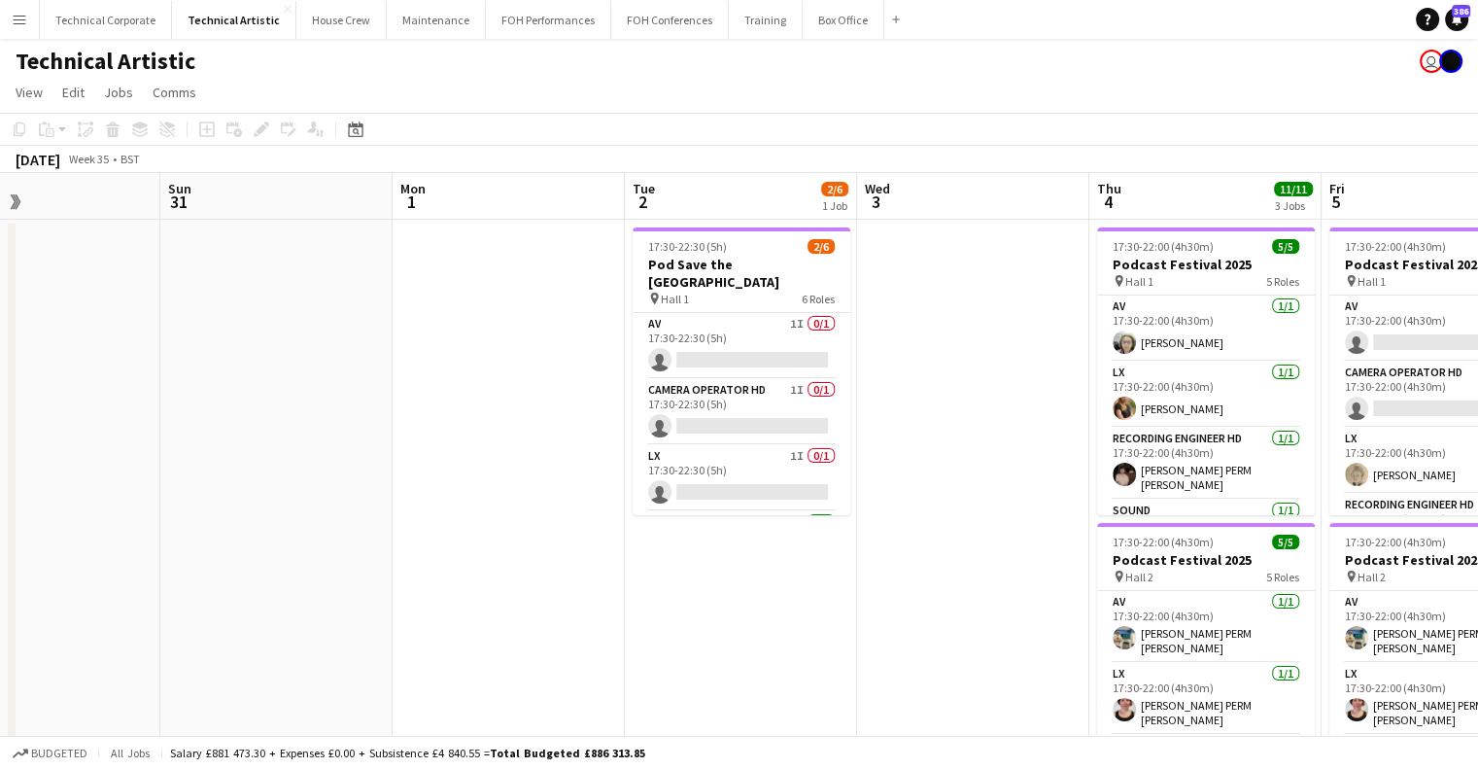
scroll to position [0, 695]
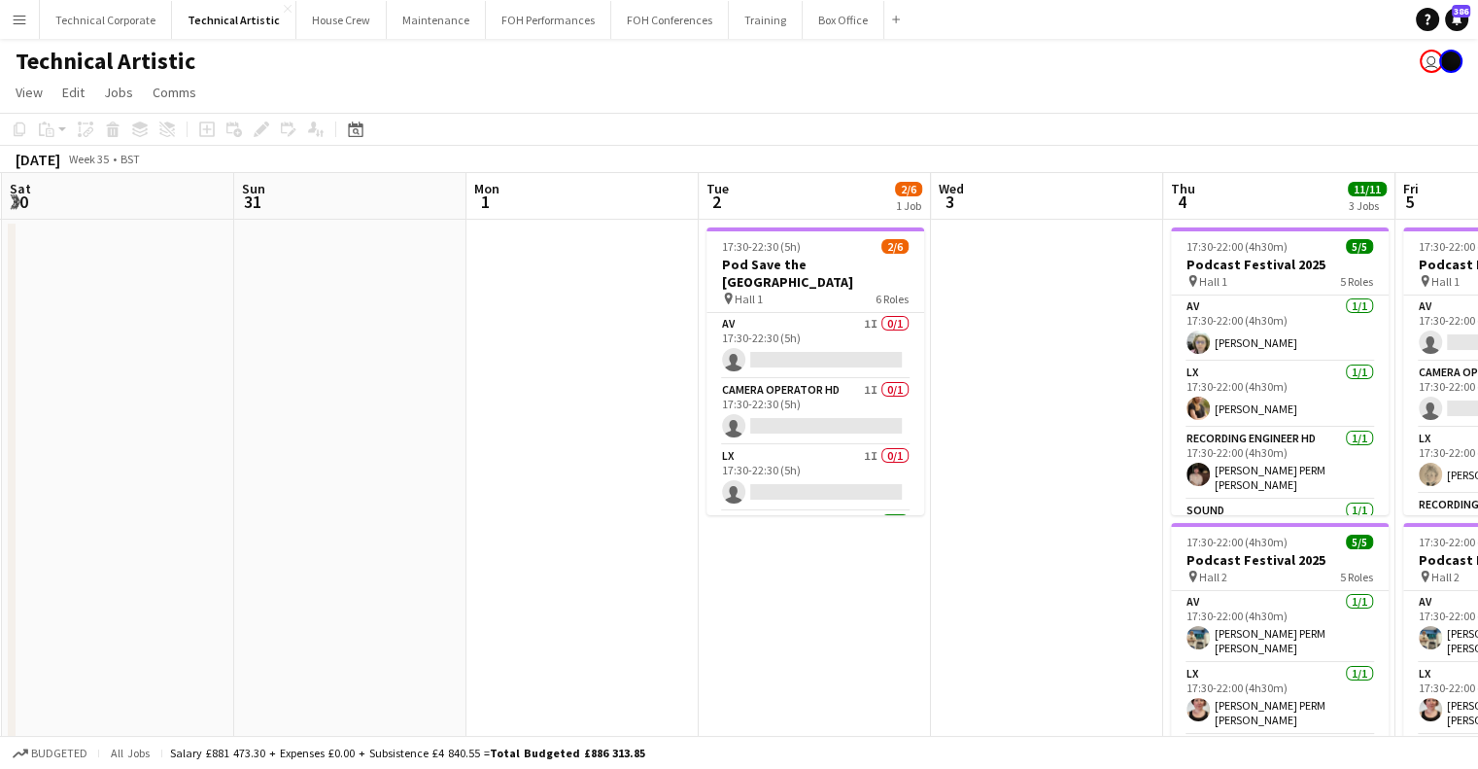
drag, startPoint x: 787, startPoint y: 450, endPoint x: 771, endPoint y: 453, distance: 16.8
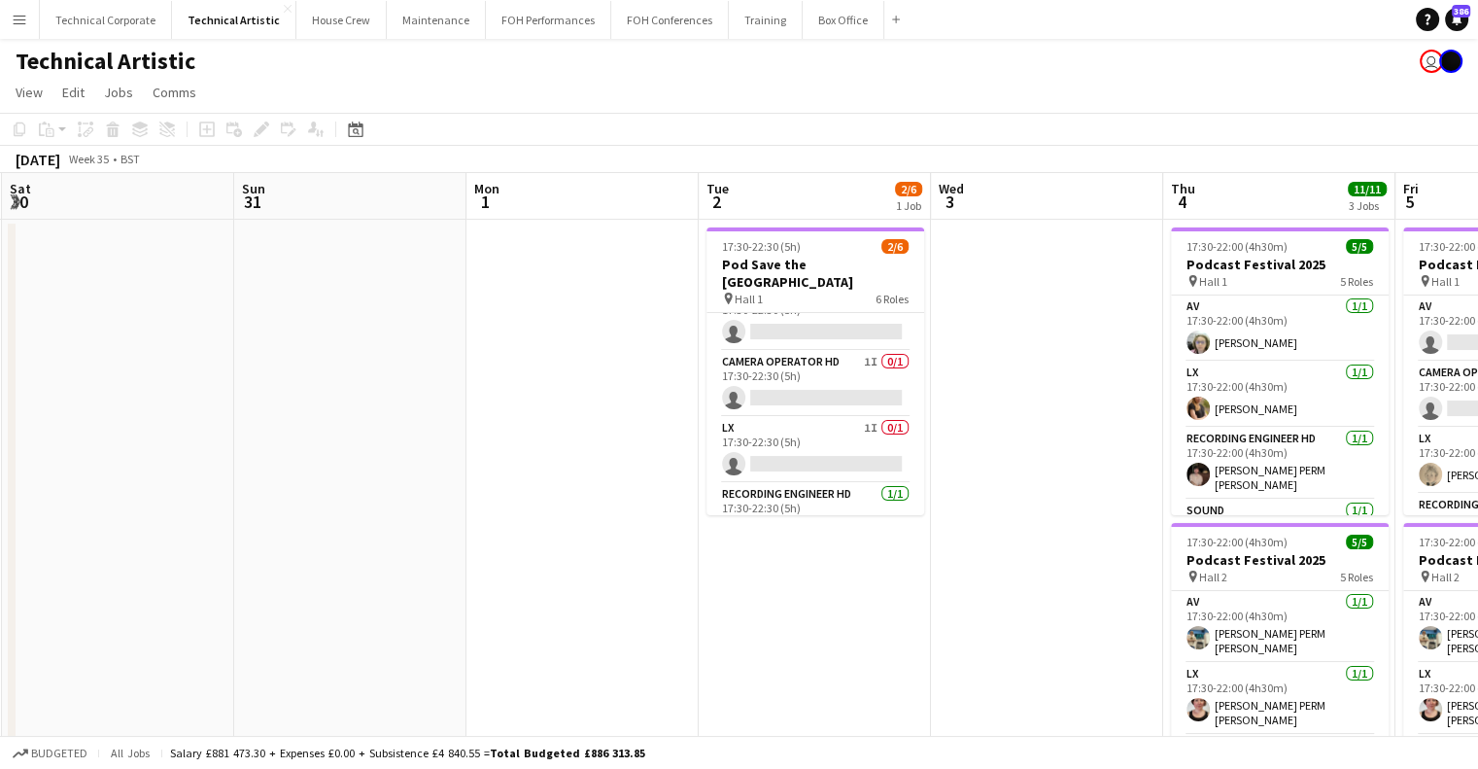
scroll to position [0, 0]
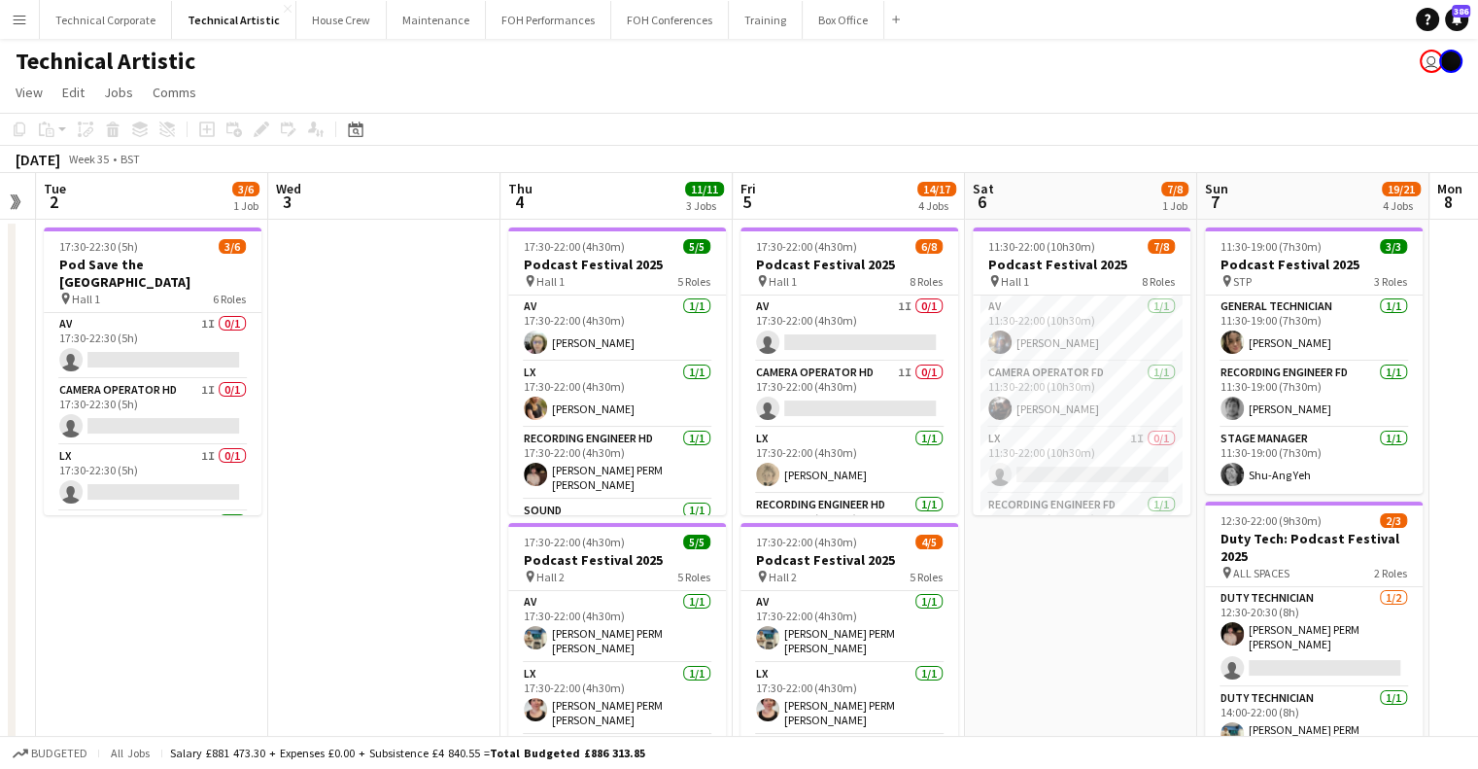
scroll to position [0, 579]
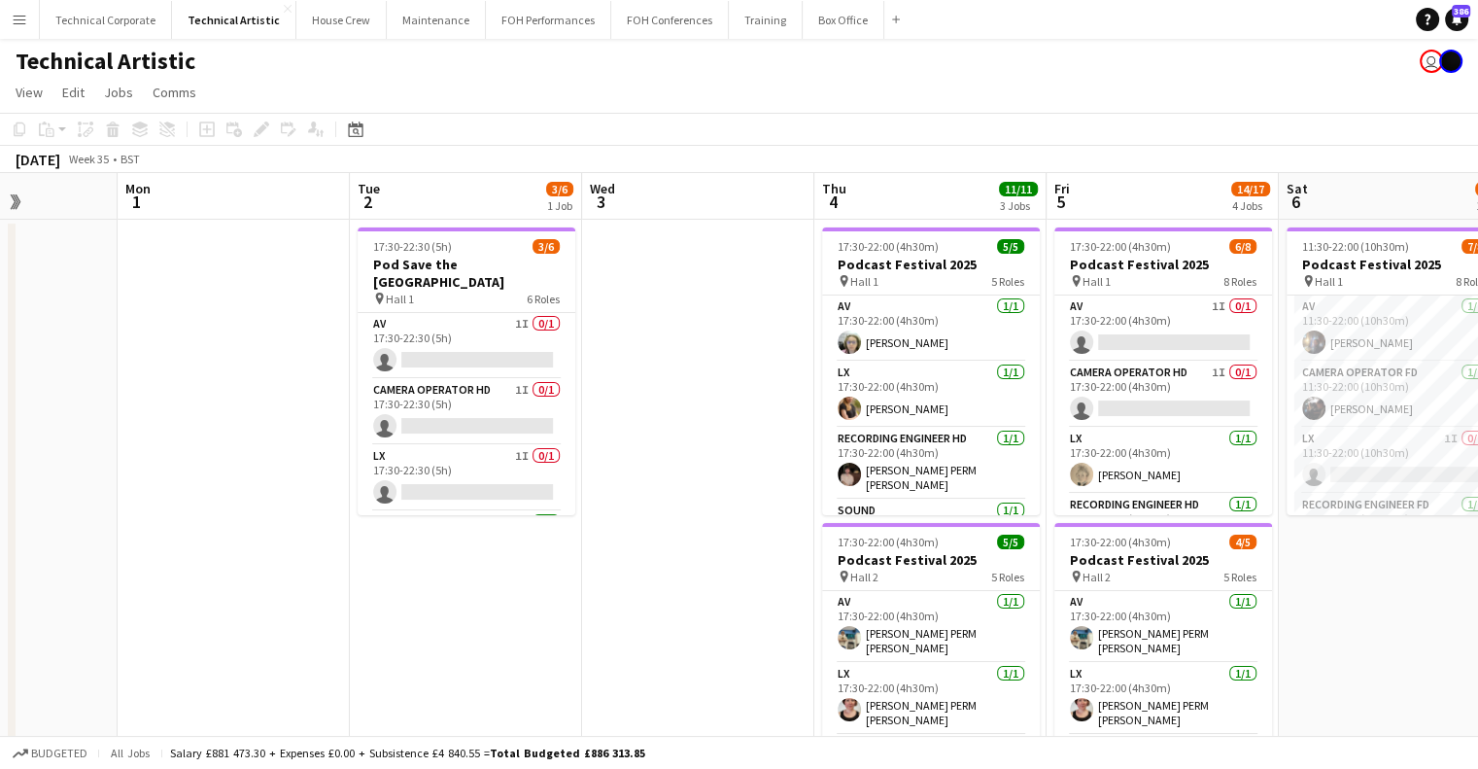
drag, startPoint x: 1017, startPoint y: 265, endPoint x: 705, endPoint y: 328, distance: 319.2
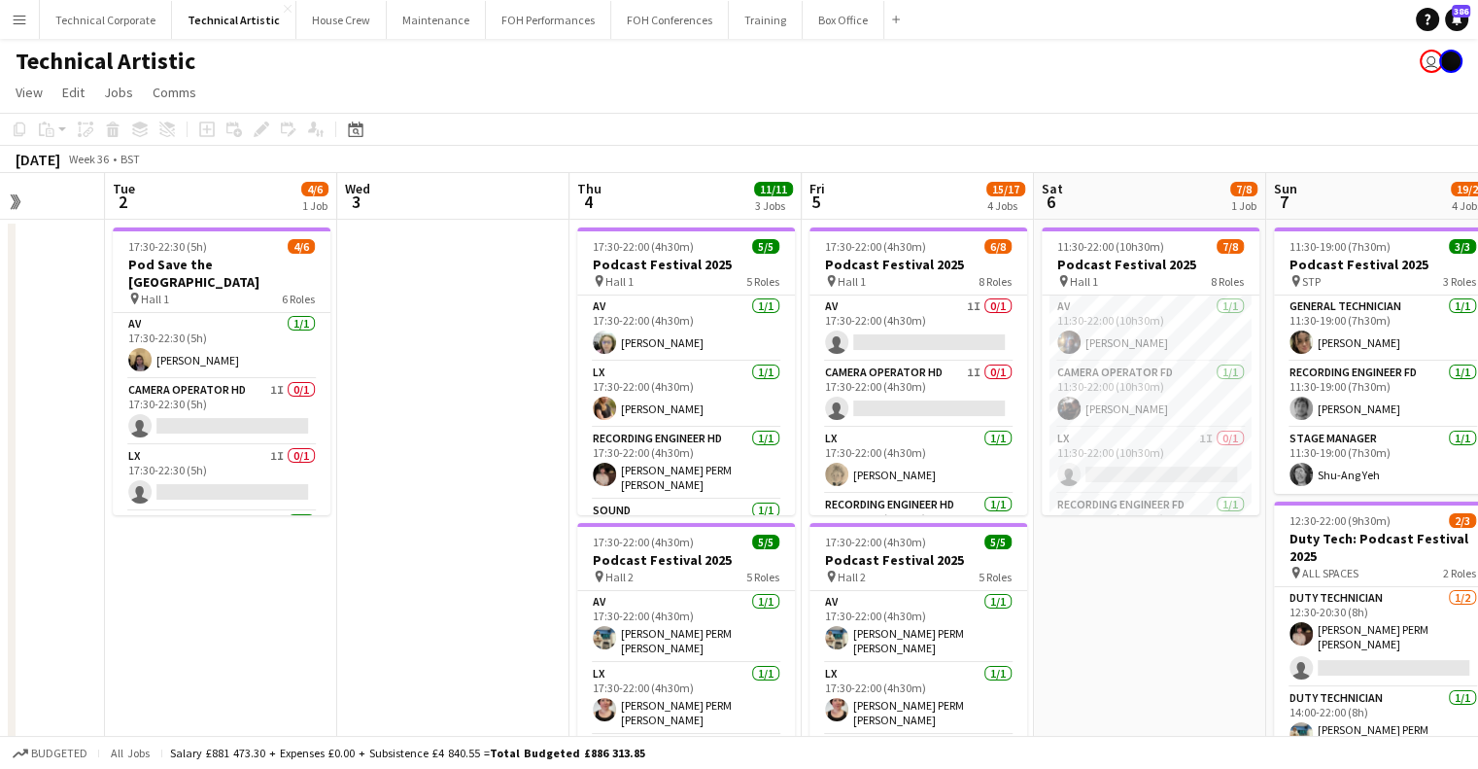
scroll to position [0, 878]
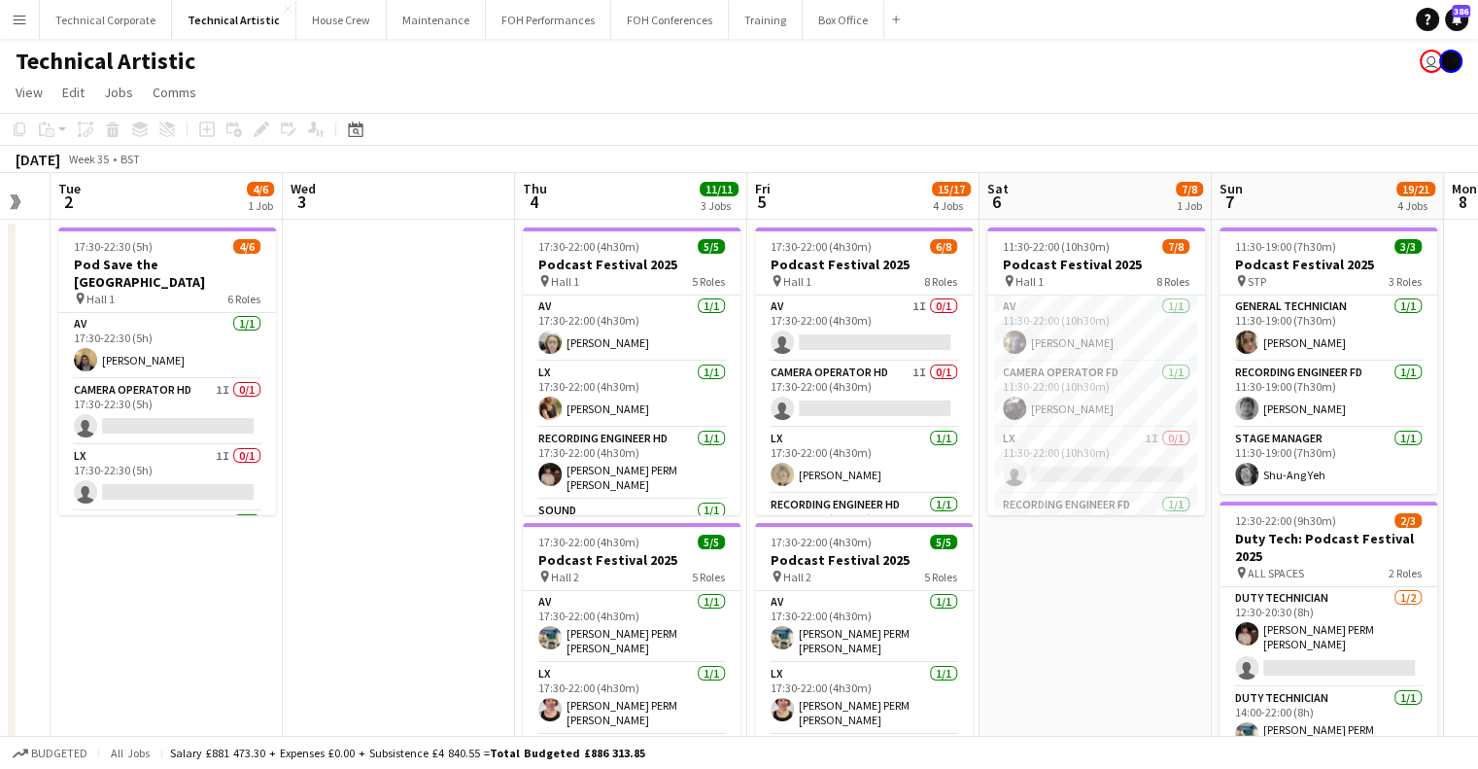
drag, startPoint x: 1368, startPoint y: 205, endPoint x: 1069, endPoint y: 228, distance: 300.2
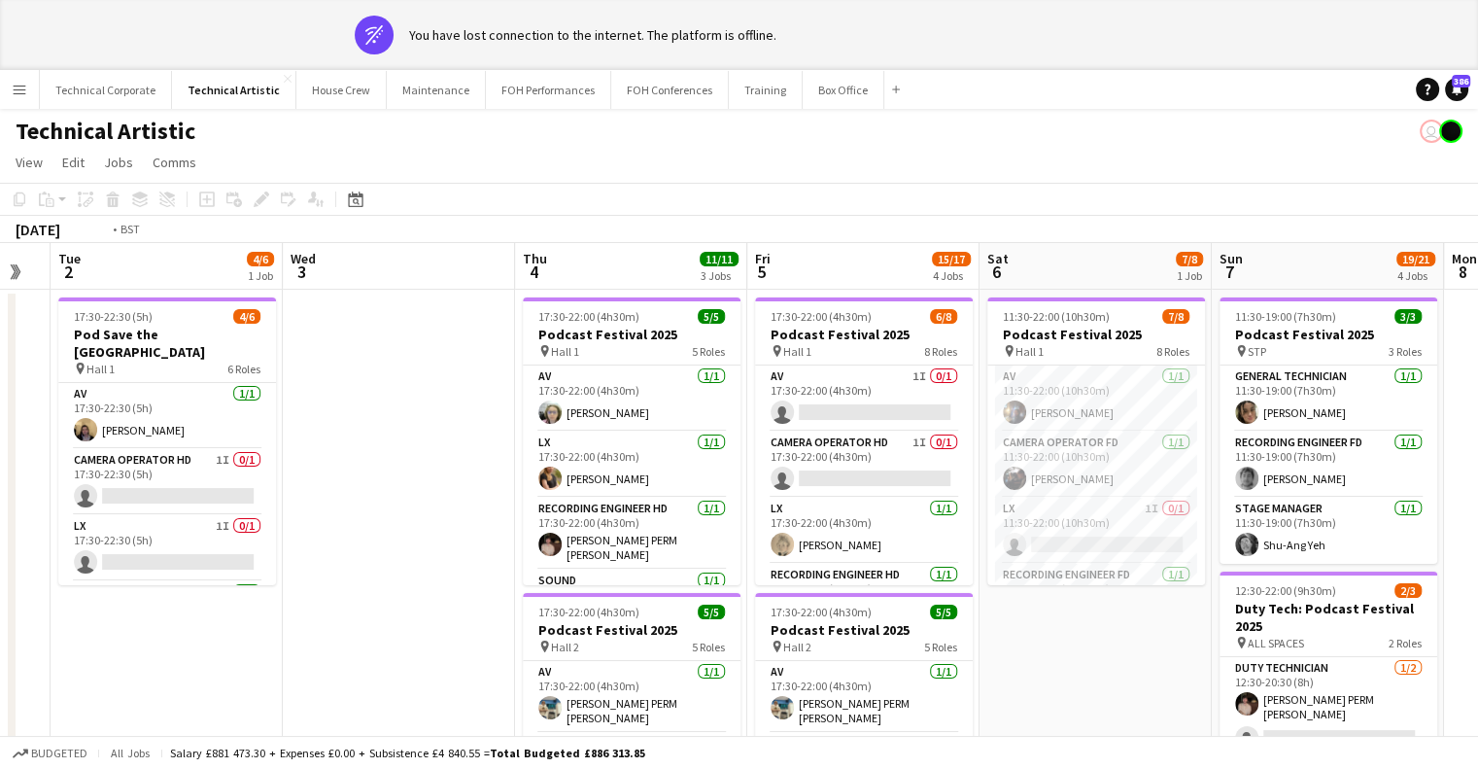
scroll to position [0, 595]
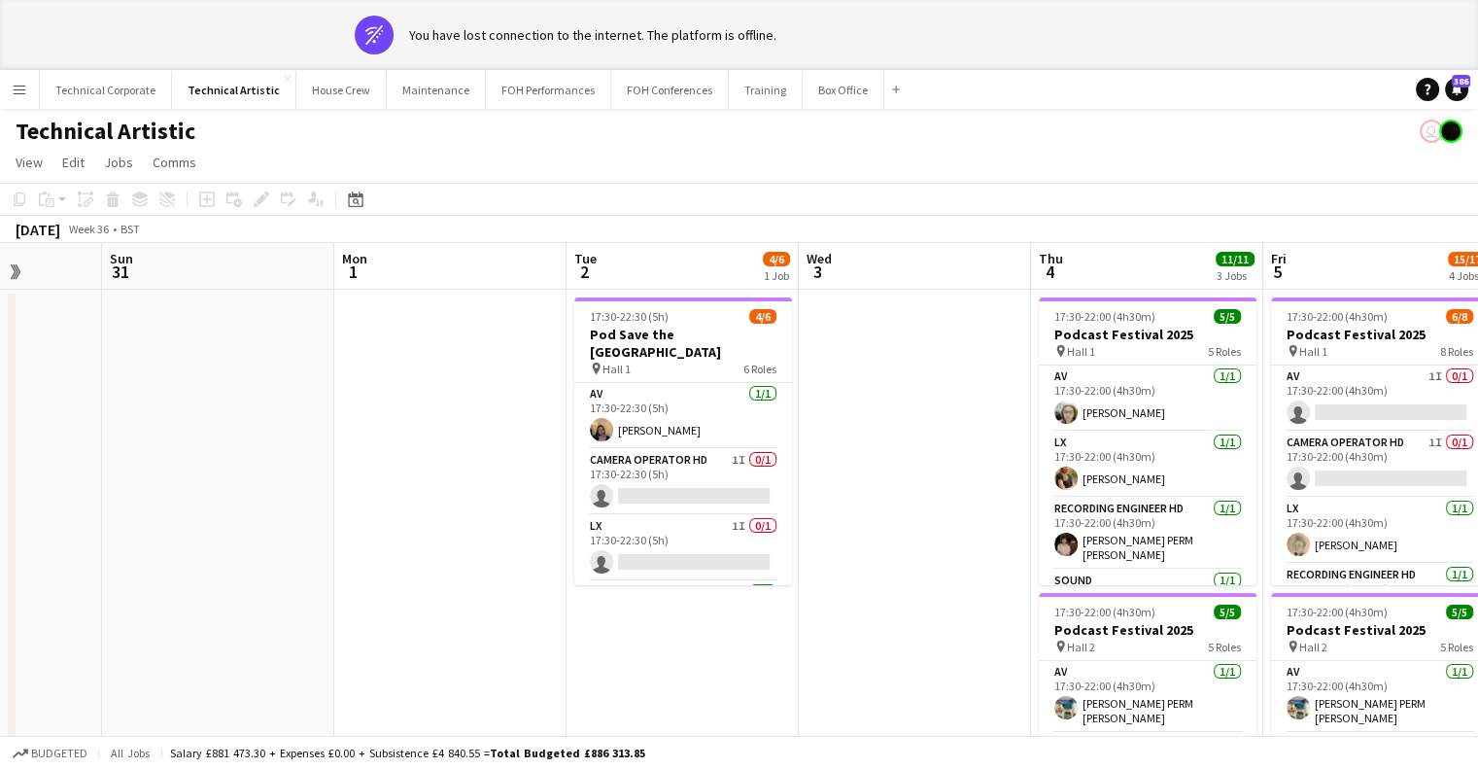
drag, startPoint x: 303, startPoint y: 421, endPoint x: 819, endPoint y: 439, distance: 516.3
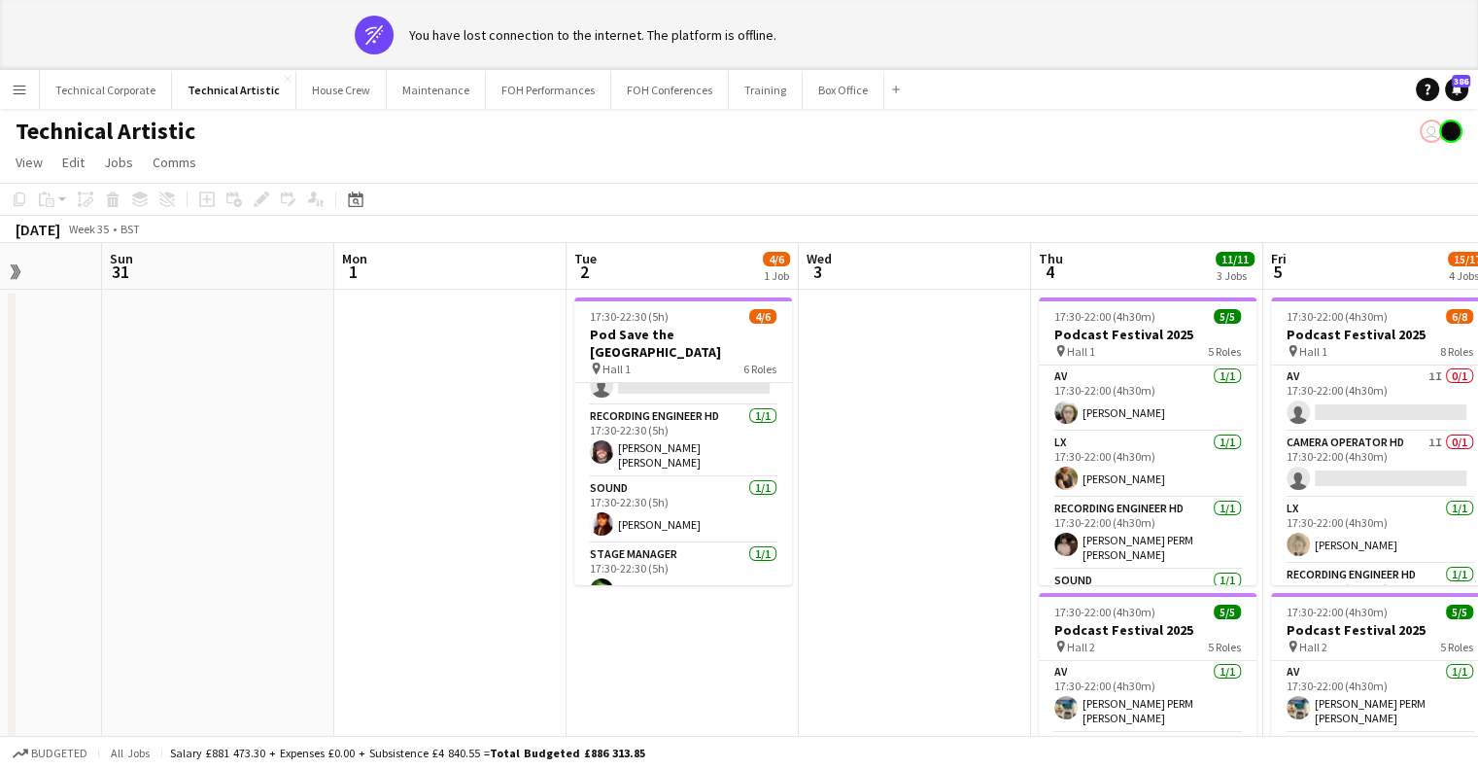
scroll to position [0, 0]
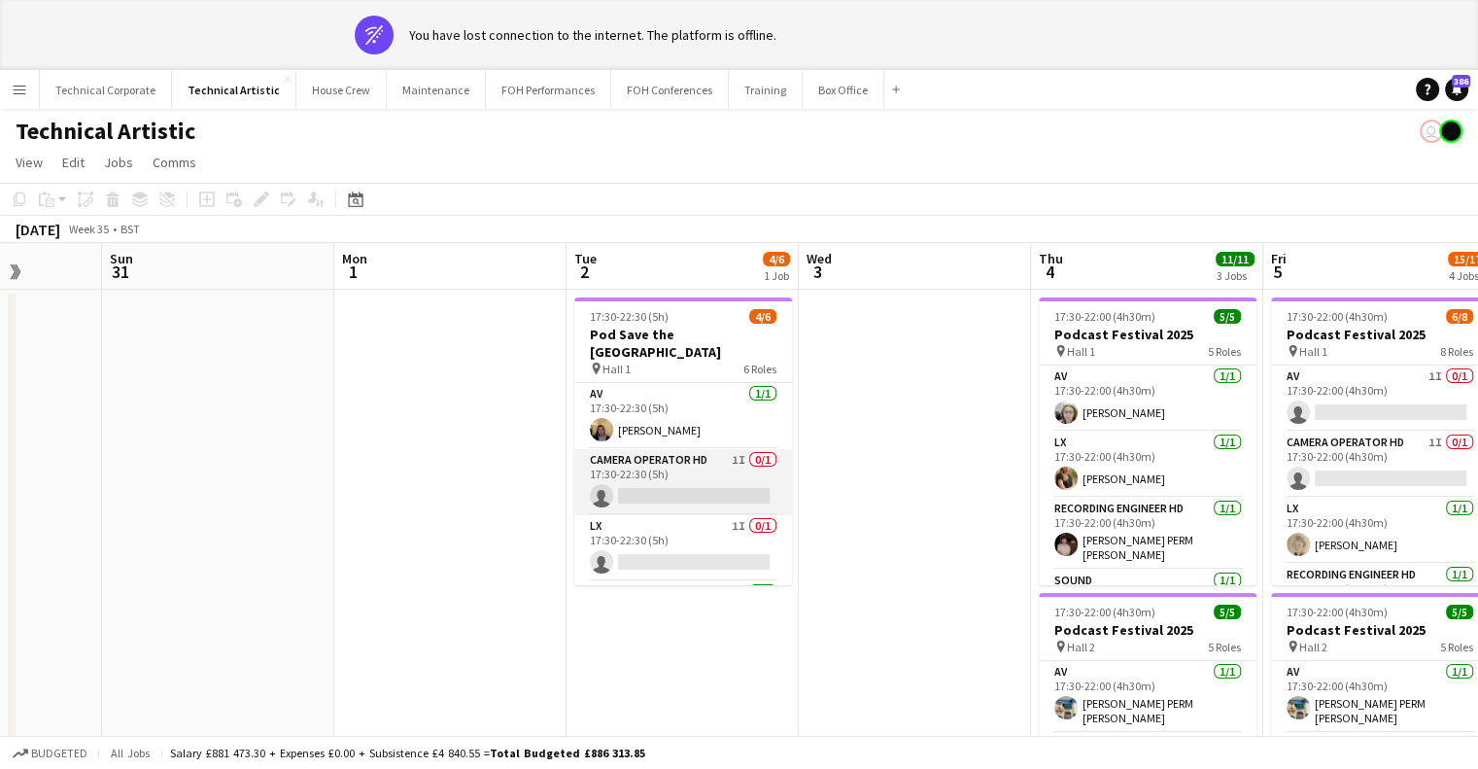
click at [689, 490] on app-card-role "Camera Operator HD 1I 0/1 17:30-22:30 (5h) single-neutral-actions" at bounding box center [683, 482] width 218 height 66
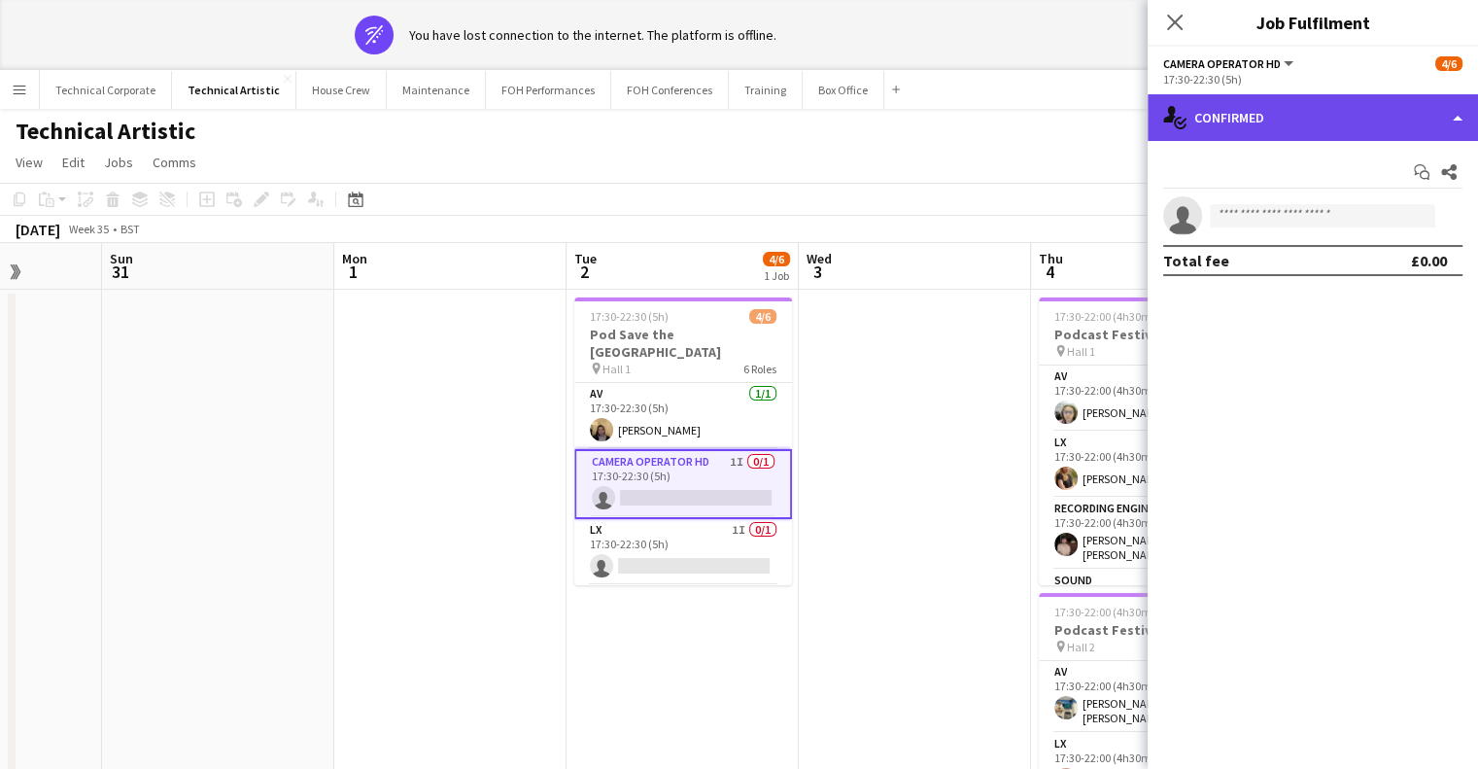
click at [1282, 100] on div "single-neutral-actions-check-2 Confirmed" at bounding box center [1313, 117] width 330 height 47
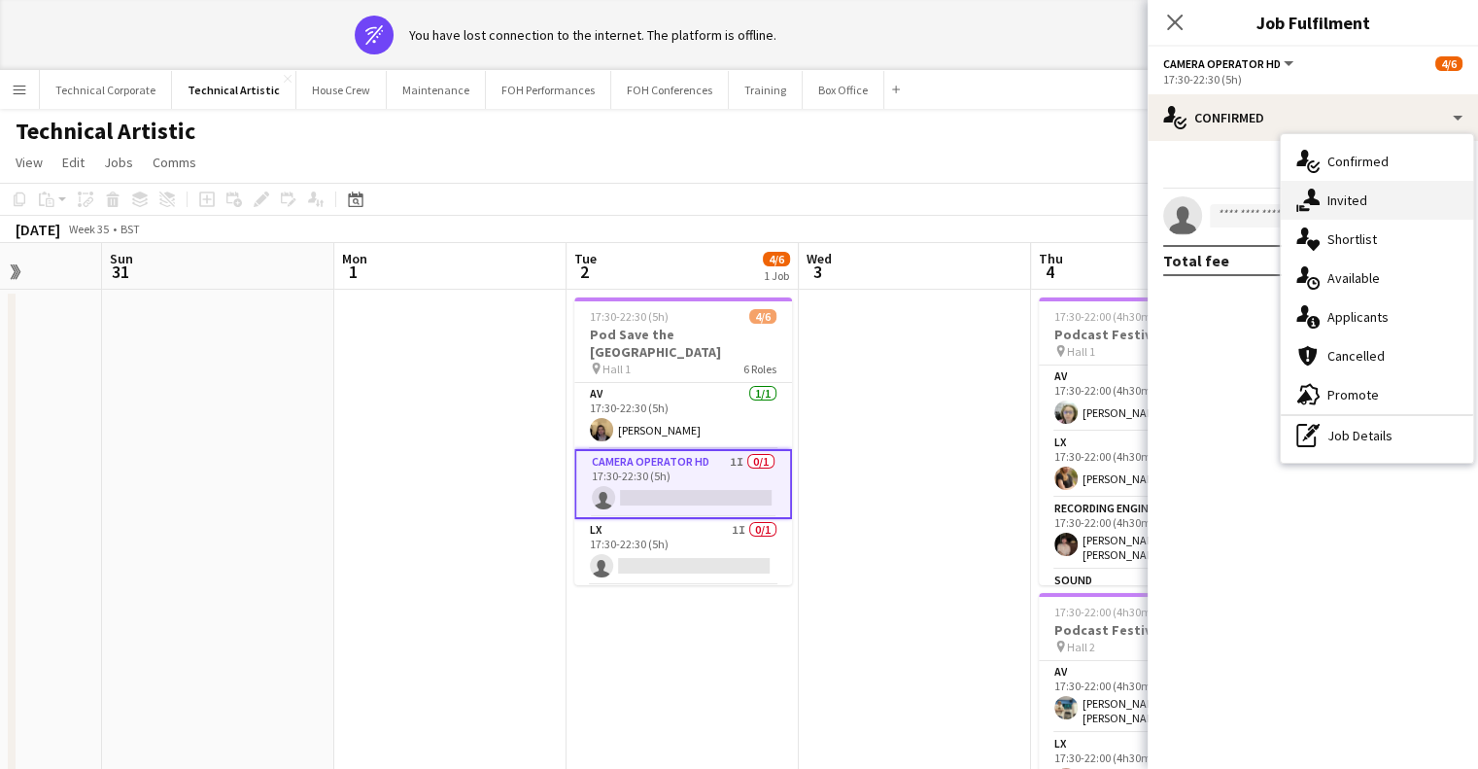
click at [1368, 205] on div "single-neutral-actions-share-1 Invited" at bounding box center [1377, 200] width 192 height 39
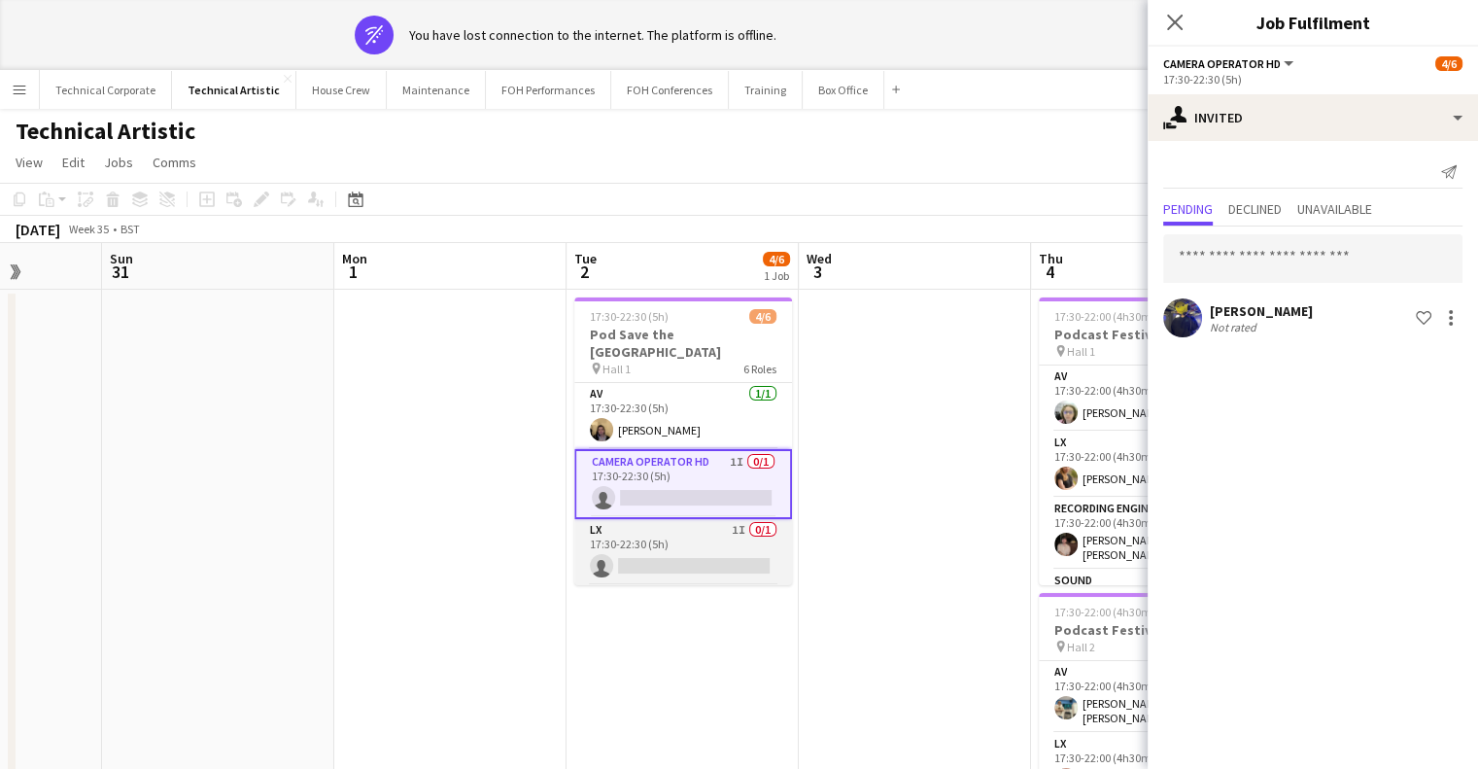
click at [627, 519] on app-card-role "LX 1I 0/1 17:30-22:30 (5h) single-neutral-actions" at bounding box center [683, 552] width 218 height 66
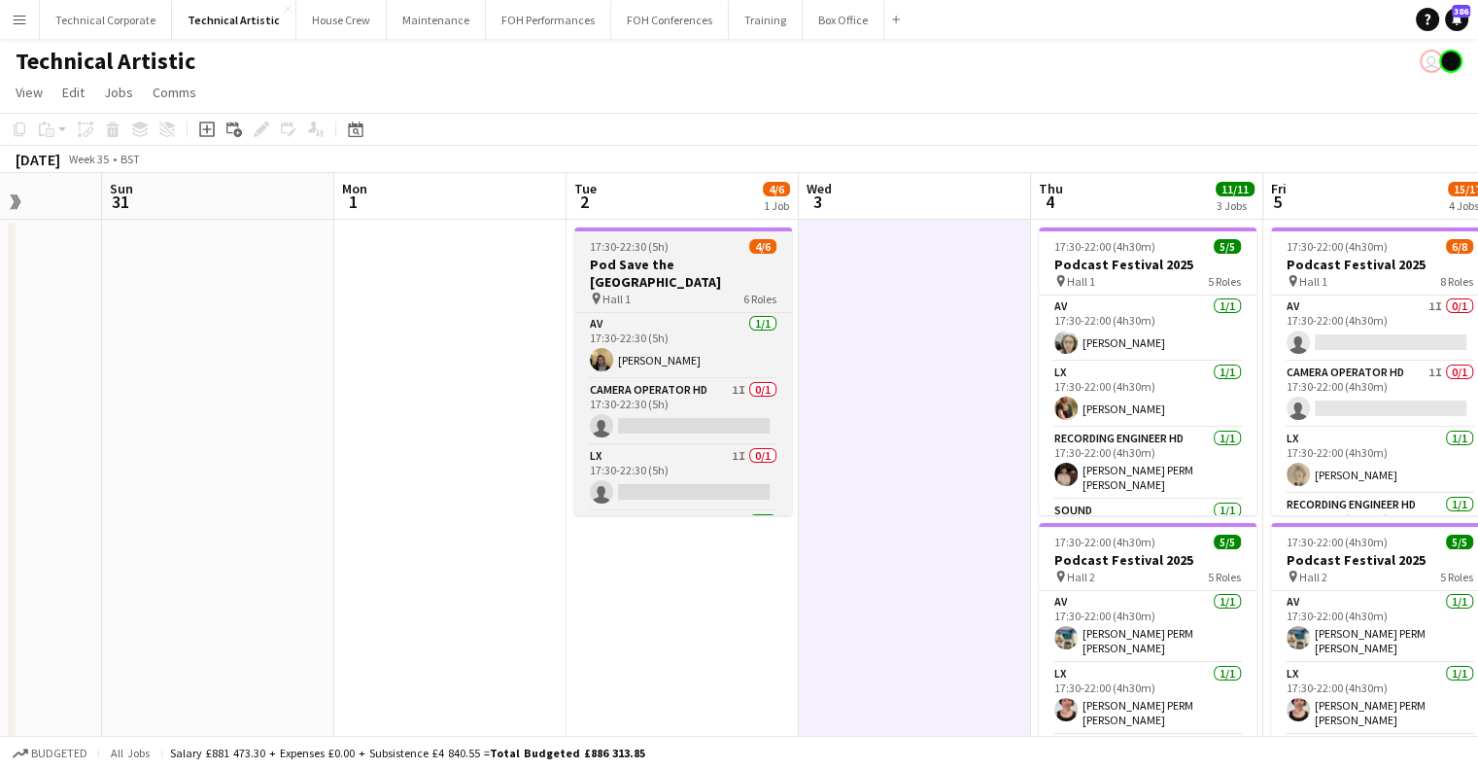
scroll to position [39, 0]
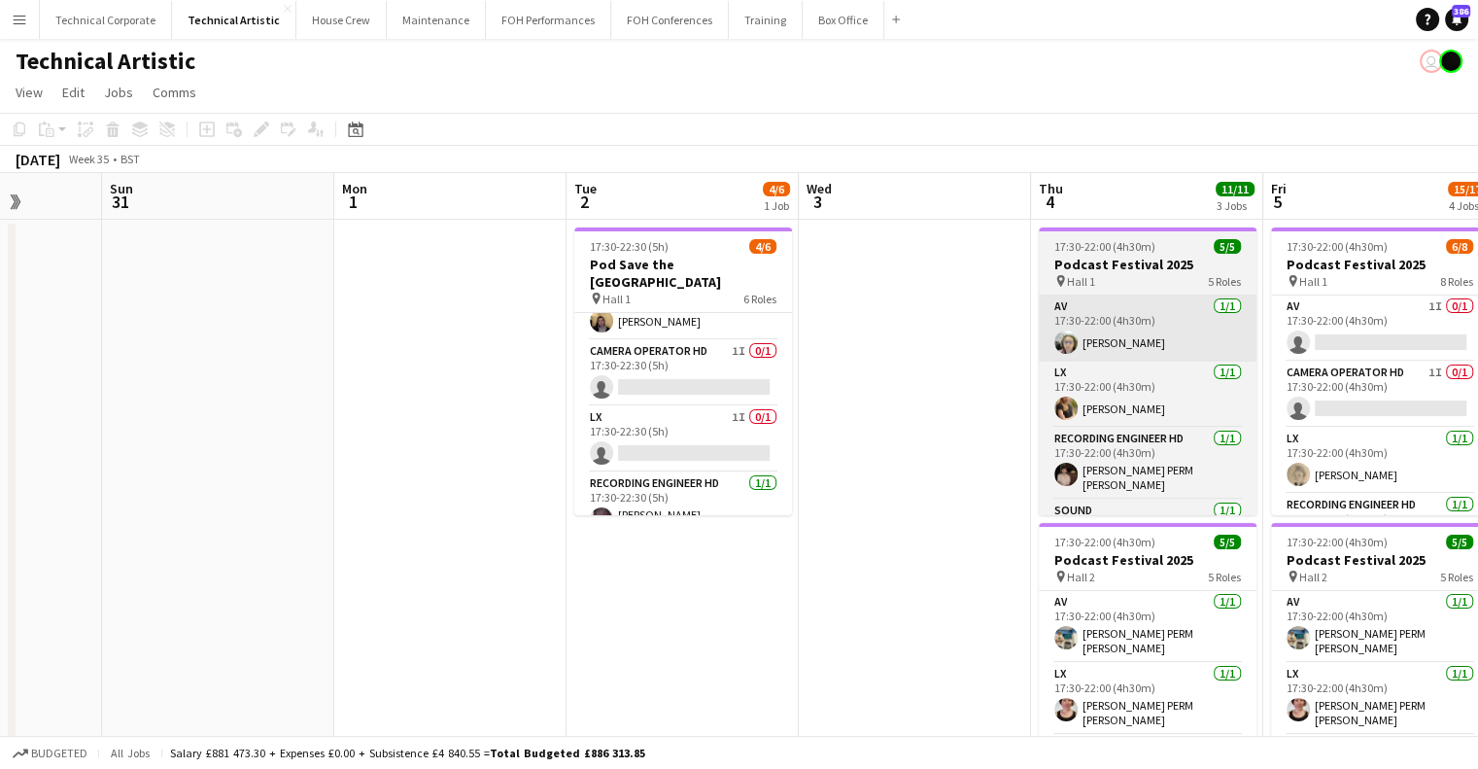
scroll to position [0, 594]
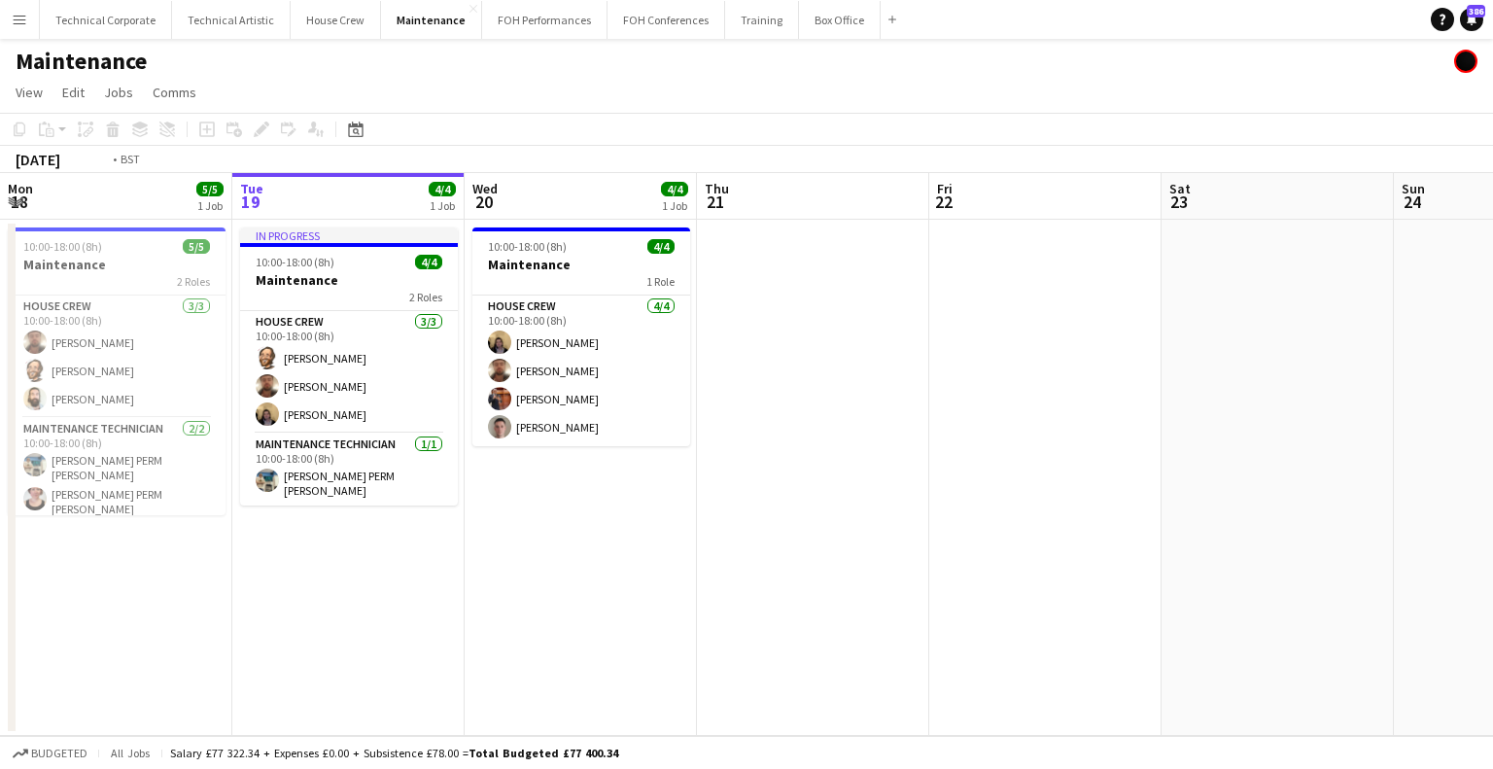
click at [840, 583] on app-date-cell at bounding box center [813, 478] width 232 height 516
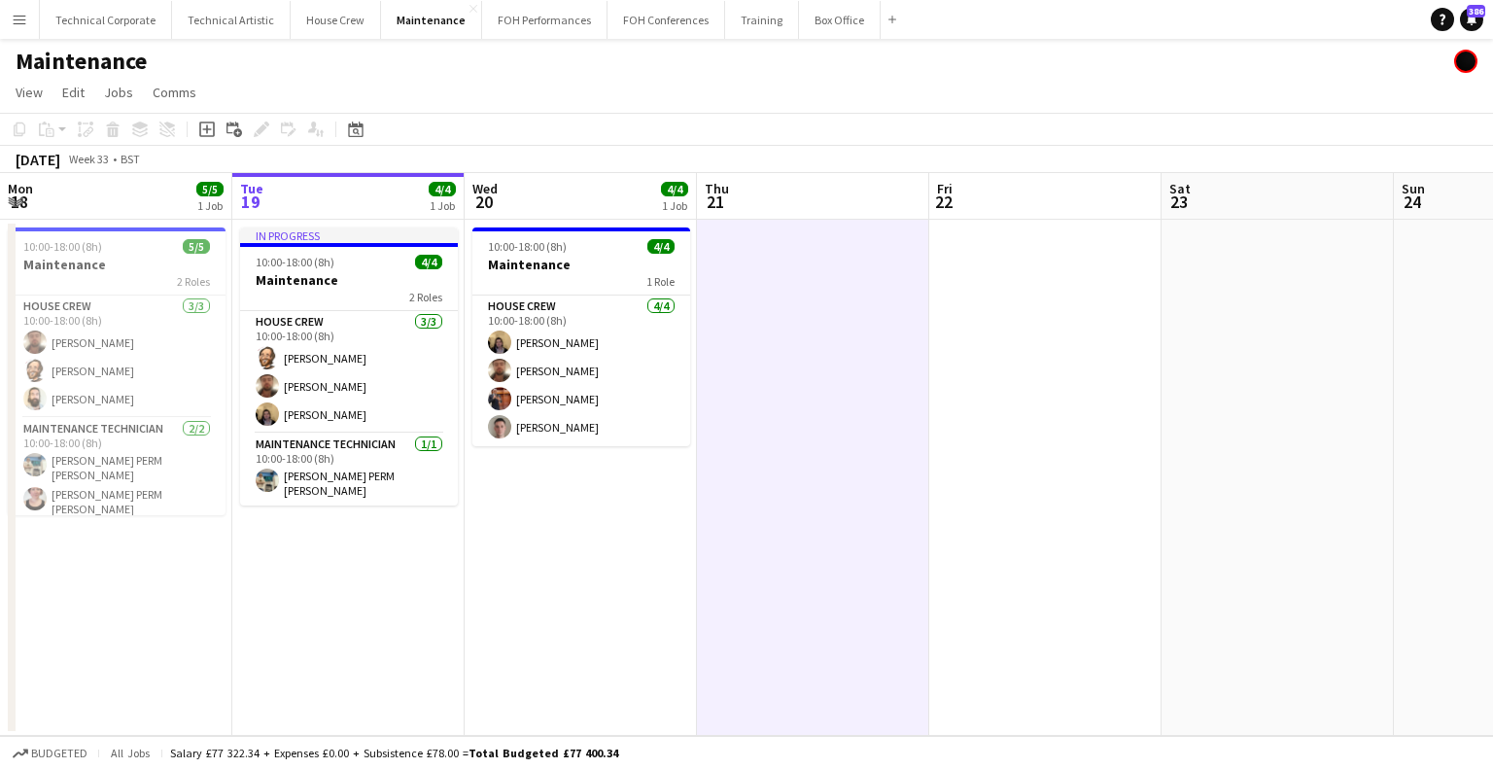
scroll to position [0, 464]
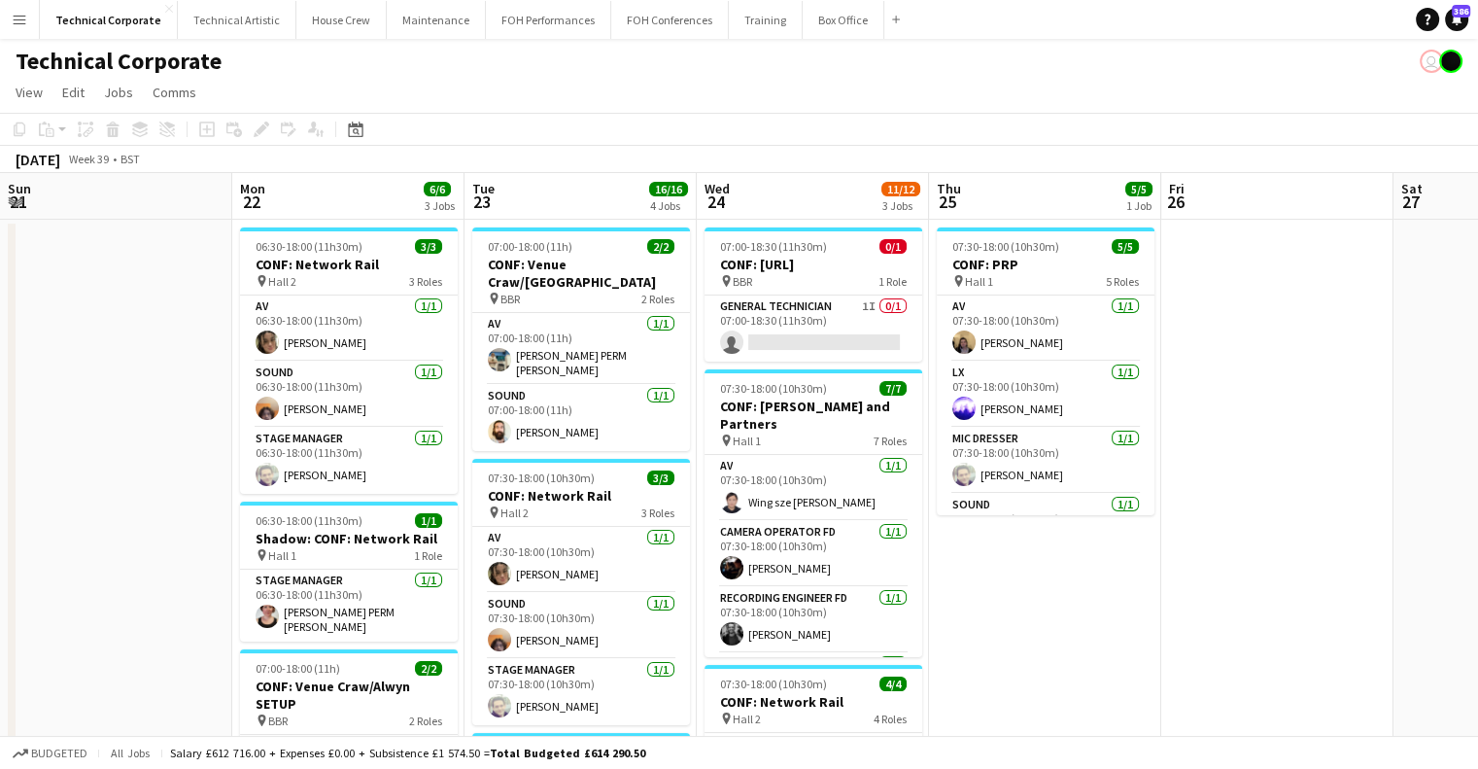
scroll to position [0, 551]
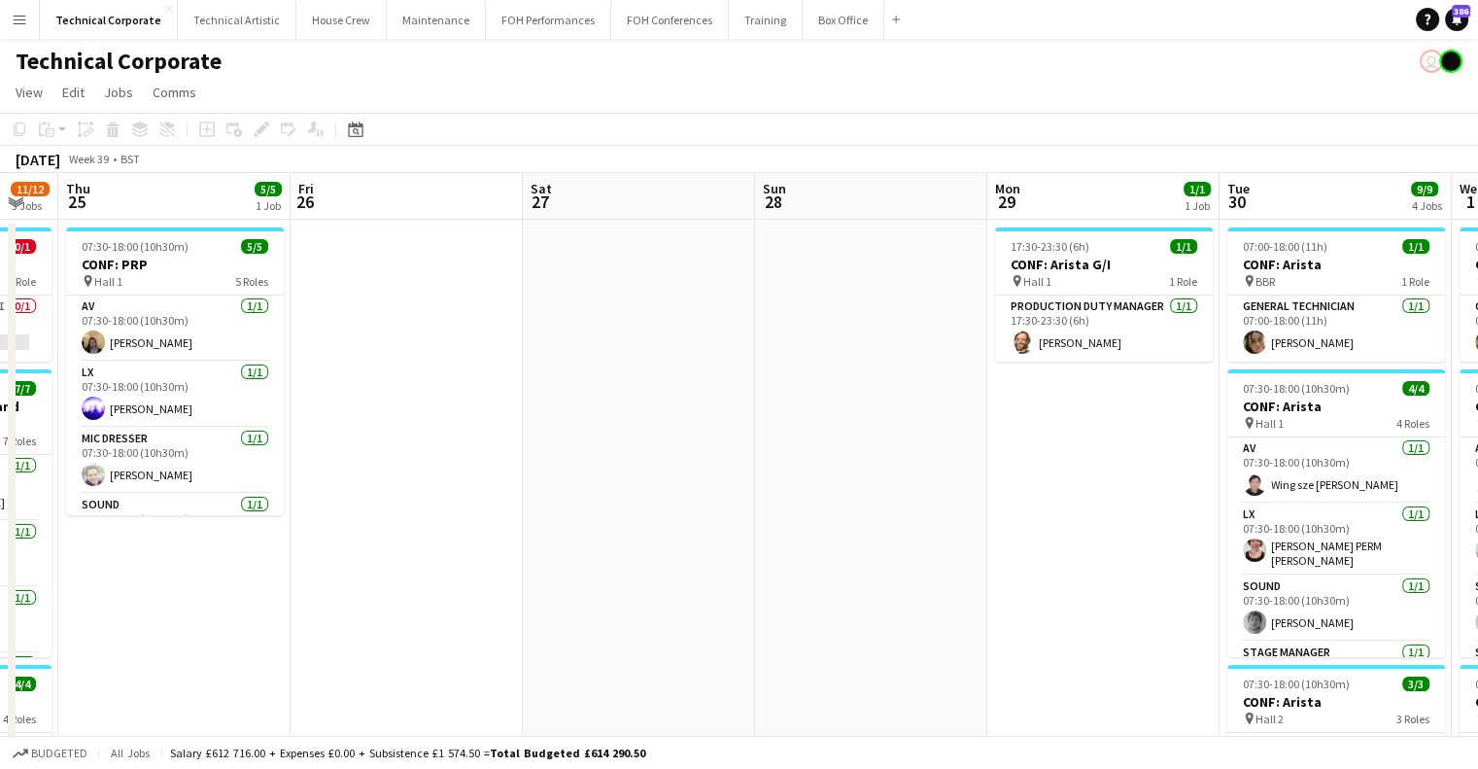
drag, startPoint x: 1319, startPoint y: 395, endPoint x: 496, endPoint y: 478, distance: 827.2
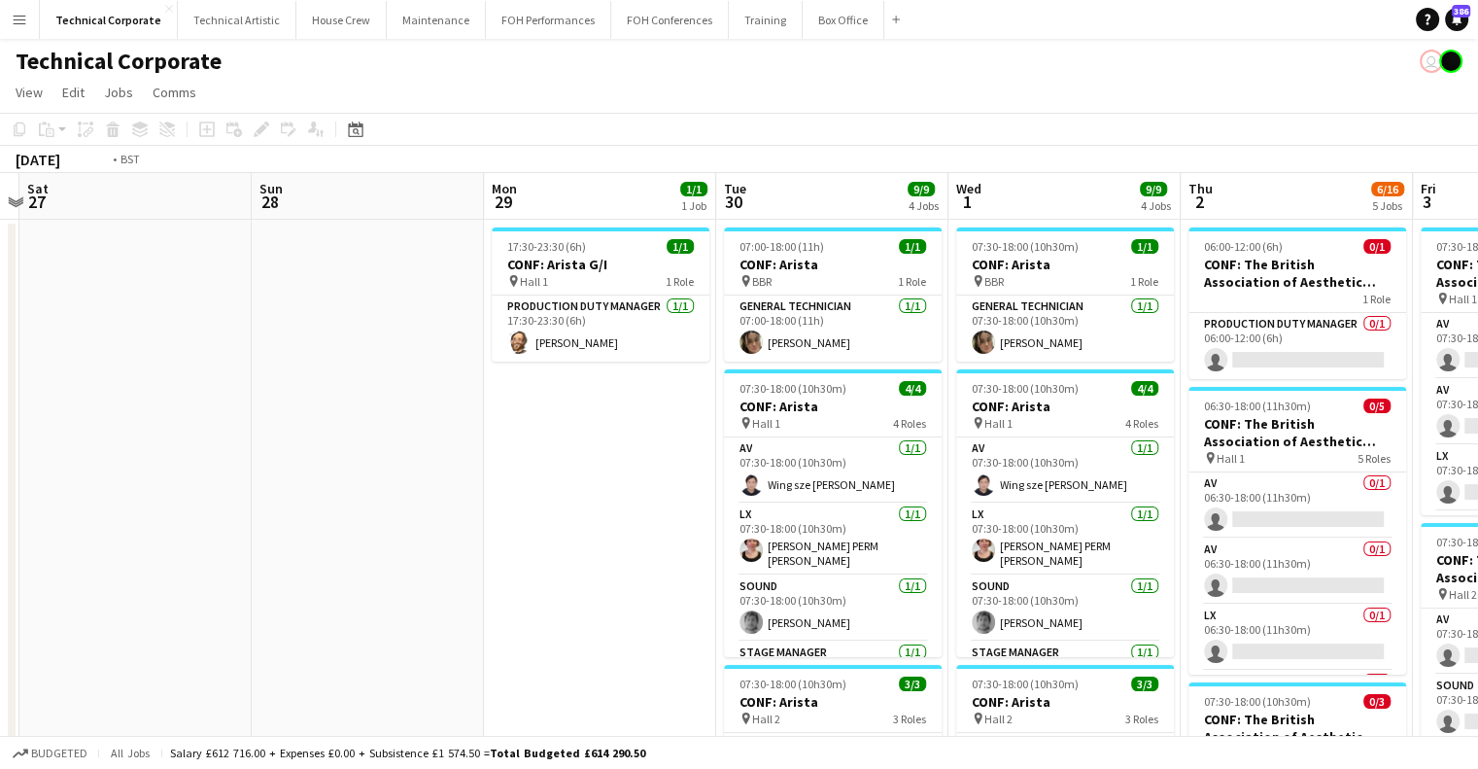
scroll to position [0, 706]
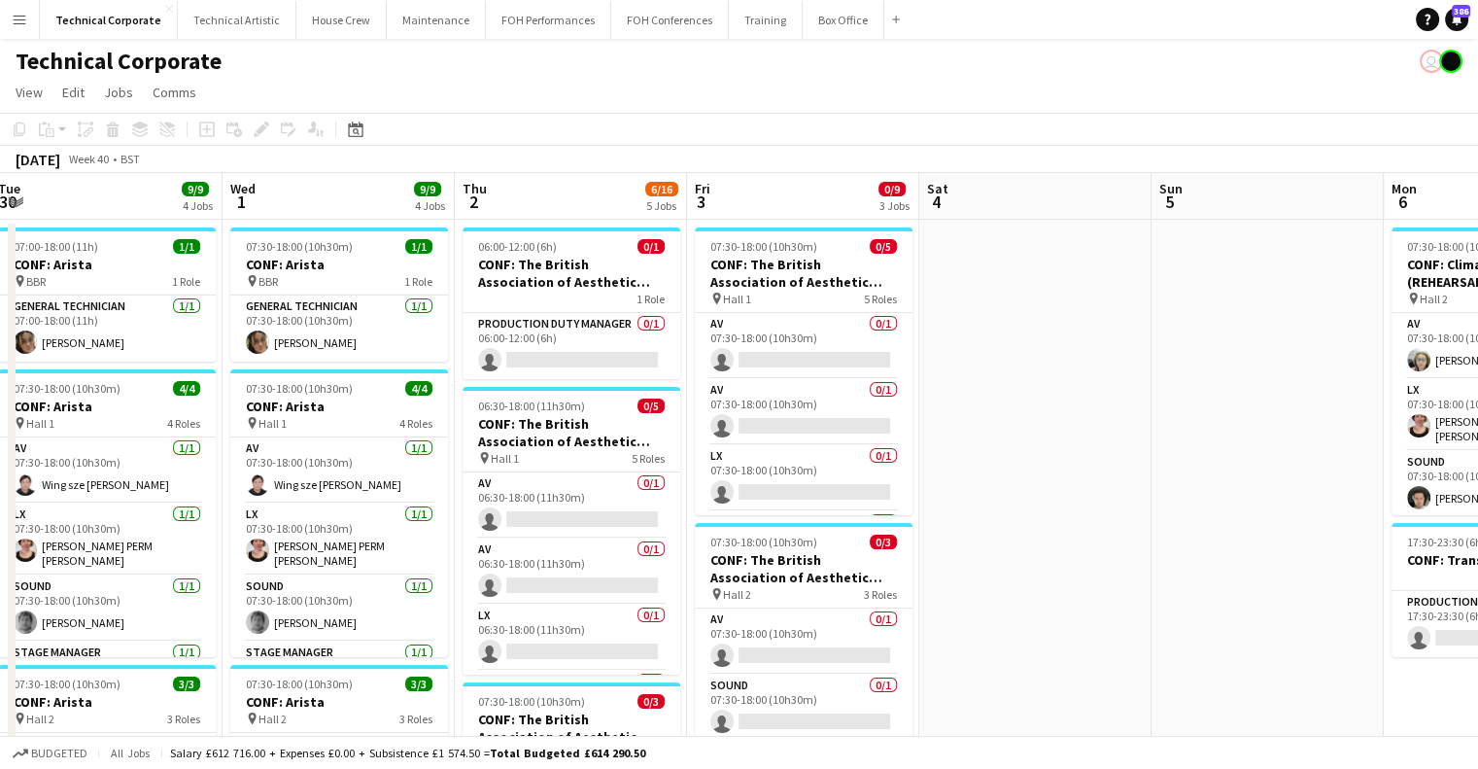
drag, startPoint x: 842, startPoint y: 445, endPoint x: 455, endPoint y: 503, distance: 392.1
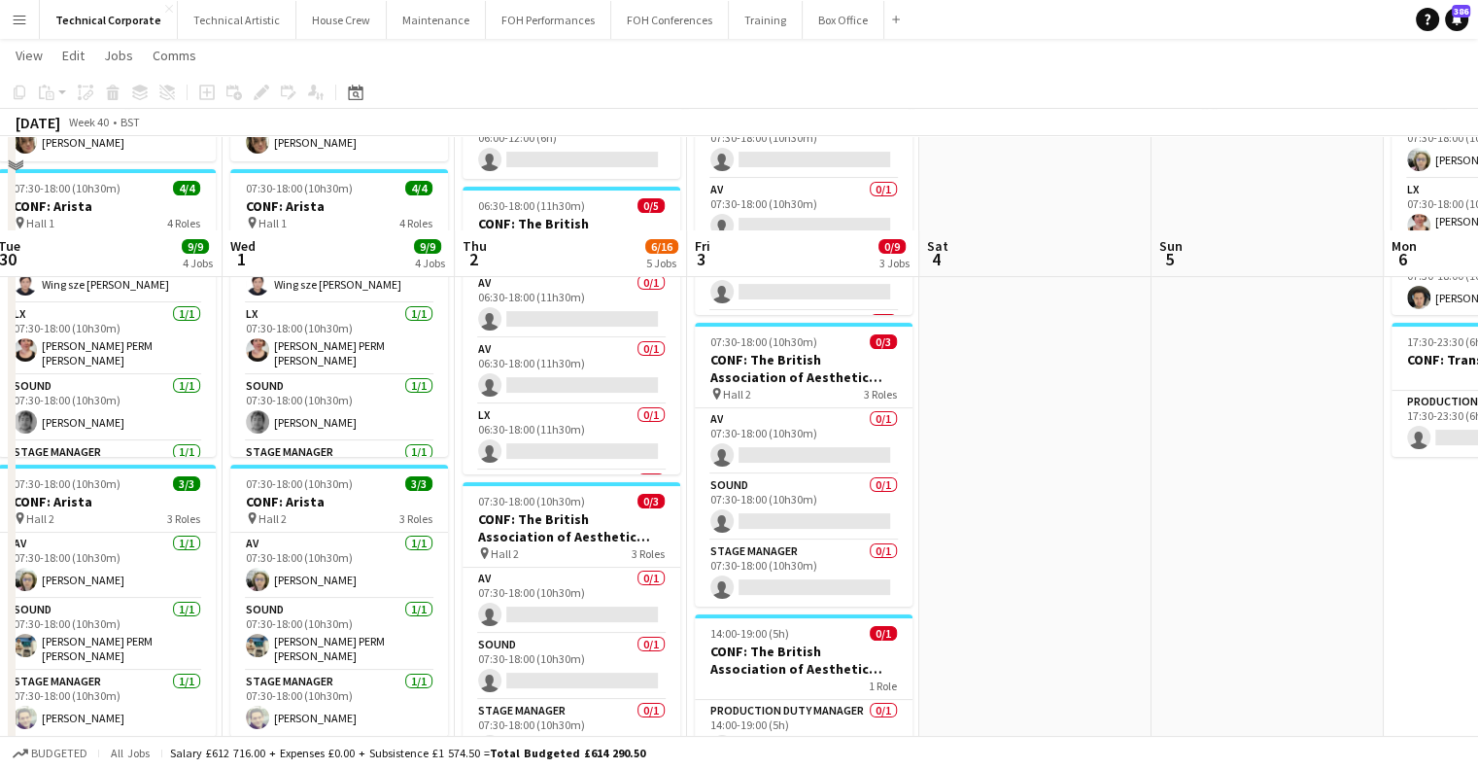
scroll to position [0, 0]
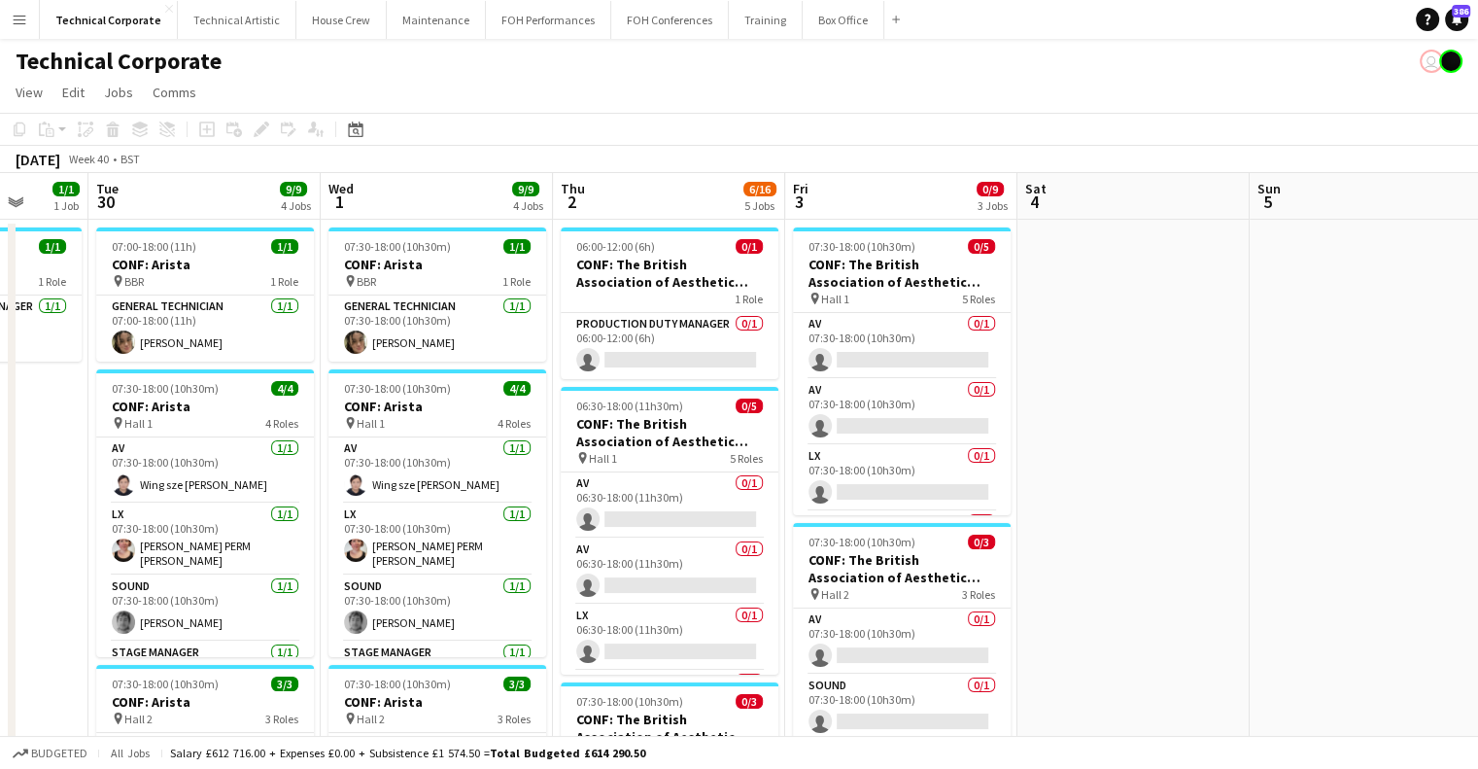
drag, startPoint x: 946, startPoint y: 451, endPoint x: 424, endPoint y: 475, distance: 522.4
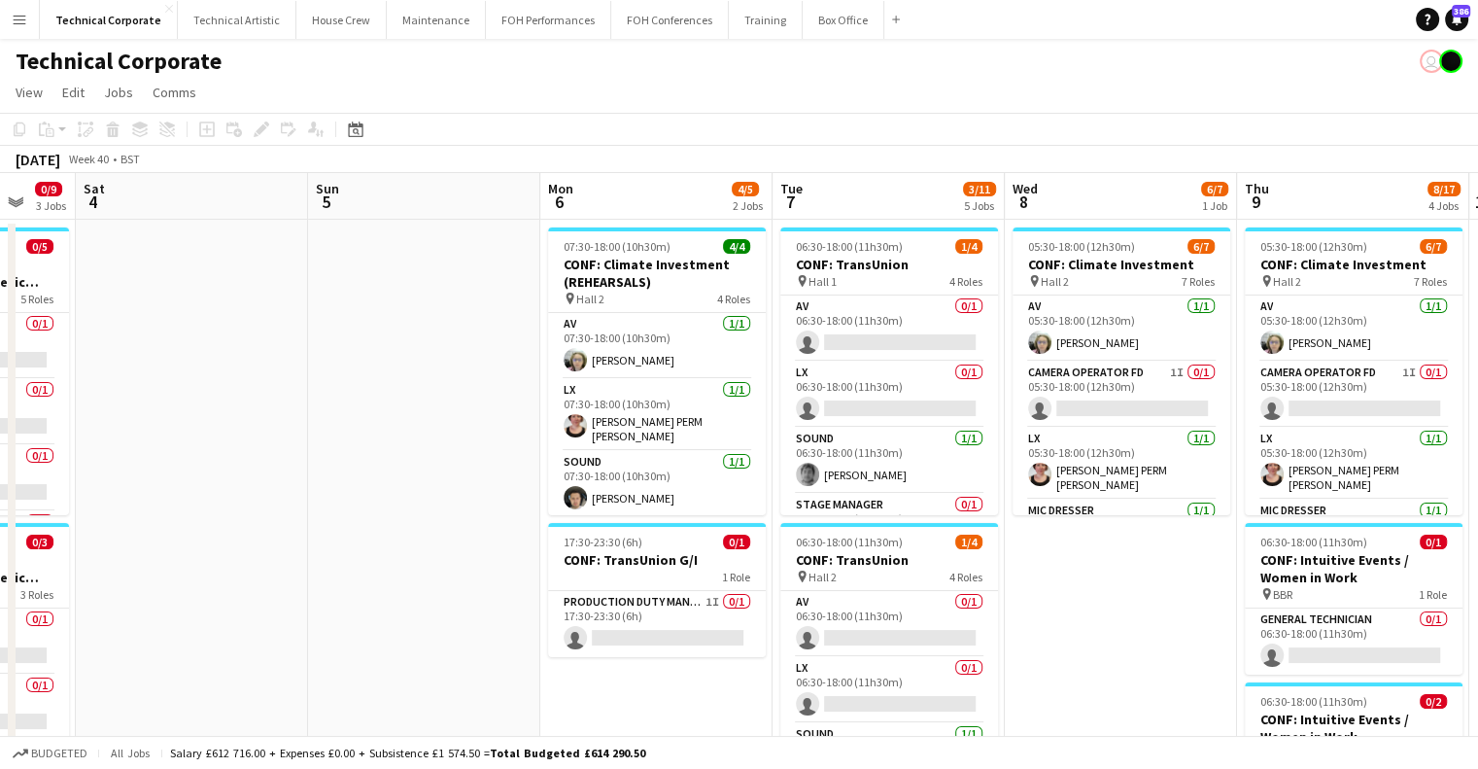
scroll to position [0, 634]
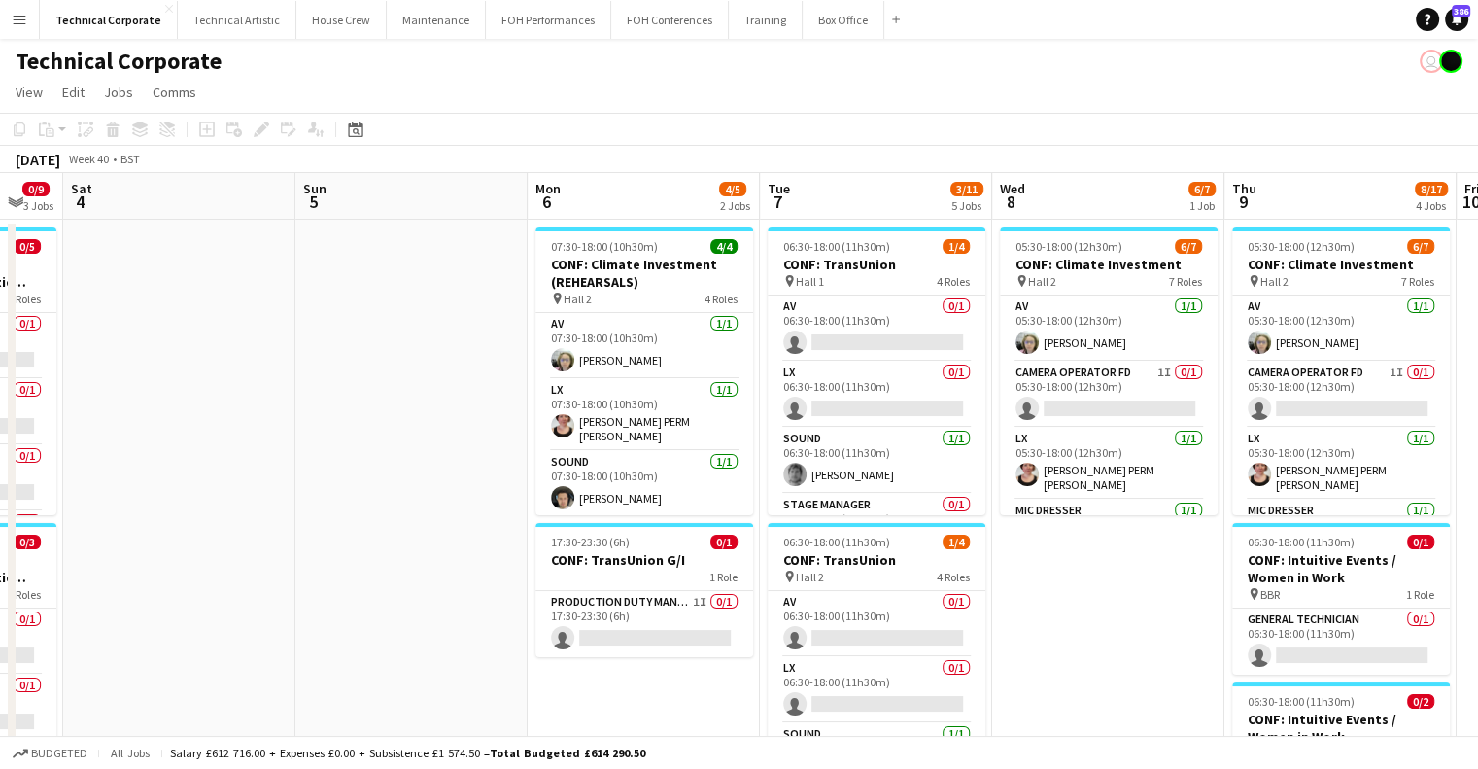
drag, startPoint x: 1132, startPoint y: 414, endPoint x: 790, endPoint y: 468, distance: 346.4
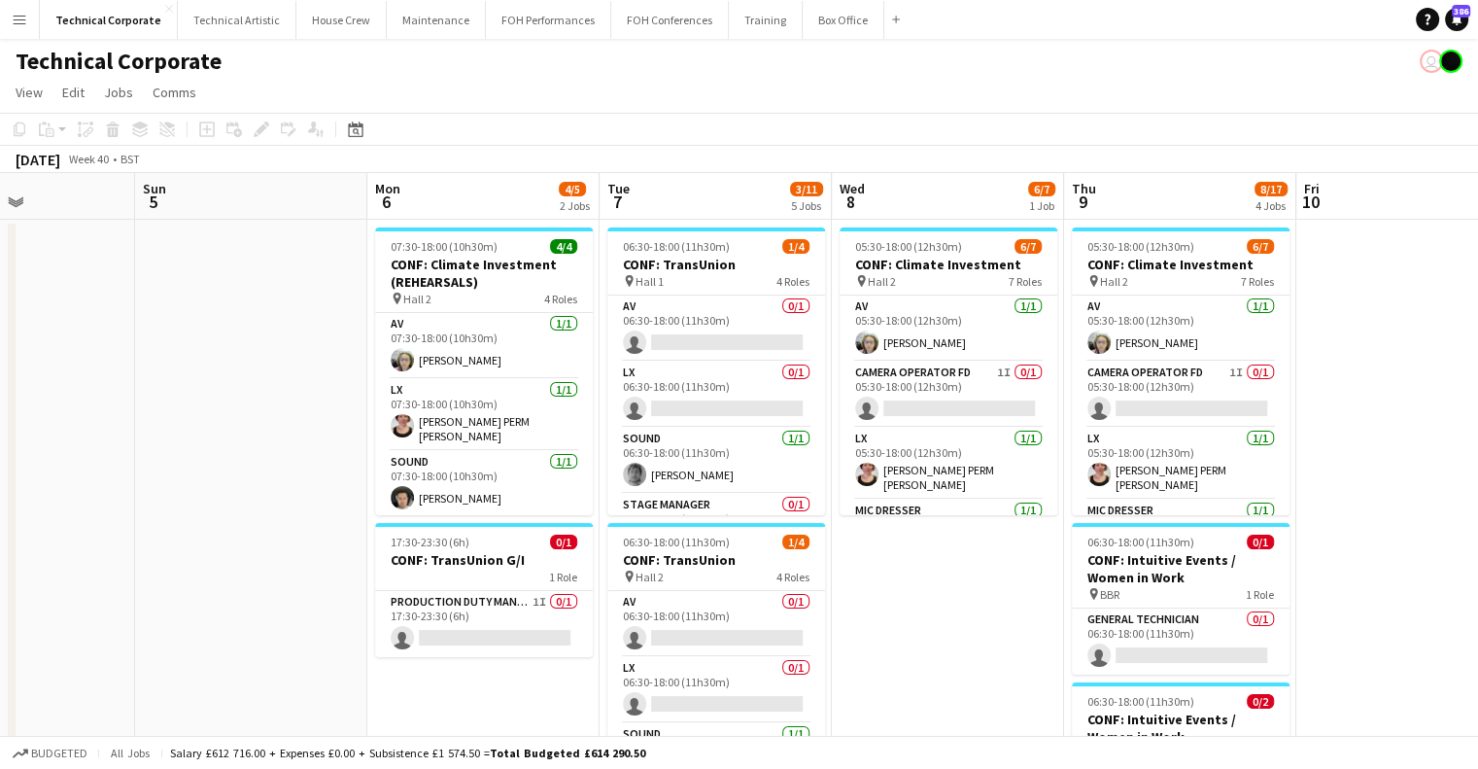
scroll to position [0, 806]
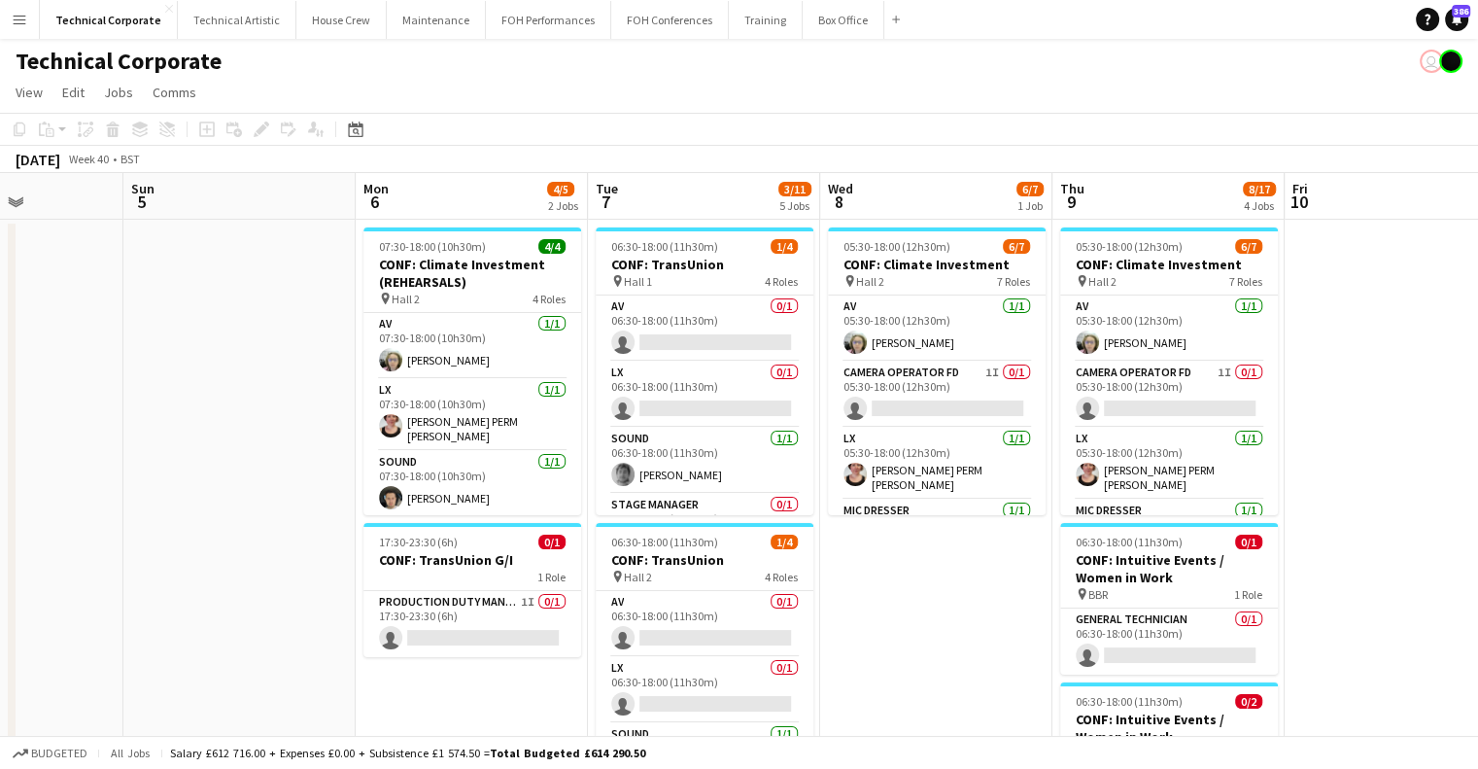
drag, startPoint x: 925, startPoint y: 562, endPoint x: 900, endPoint y: 566, distance: 25.6
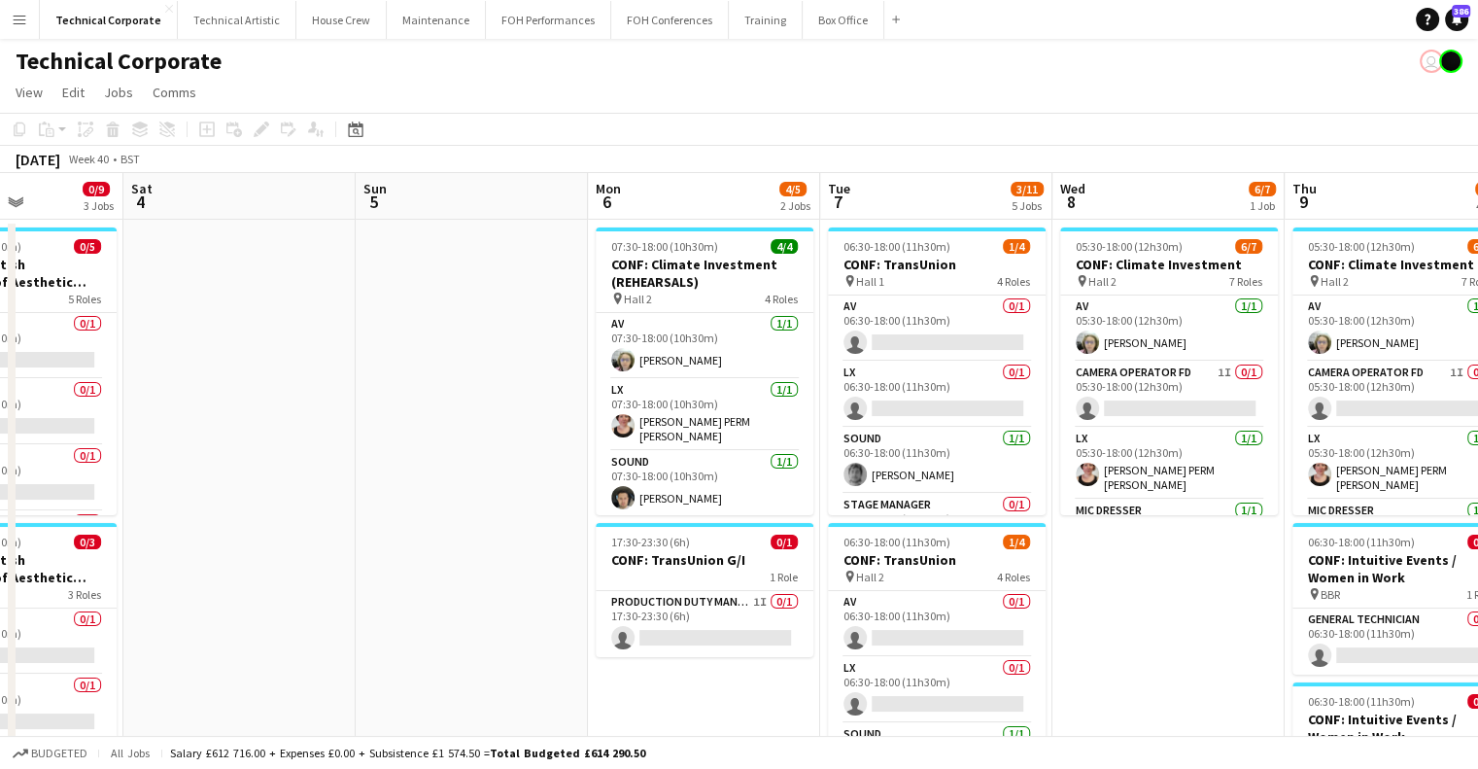
drag, startPoint x: 303, startPoint y: 599, endPoint x: 1136, endPoint y: 520, distance: 836.5
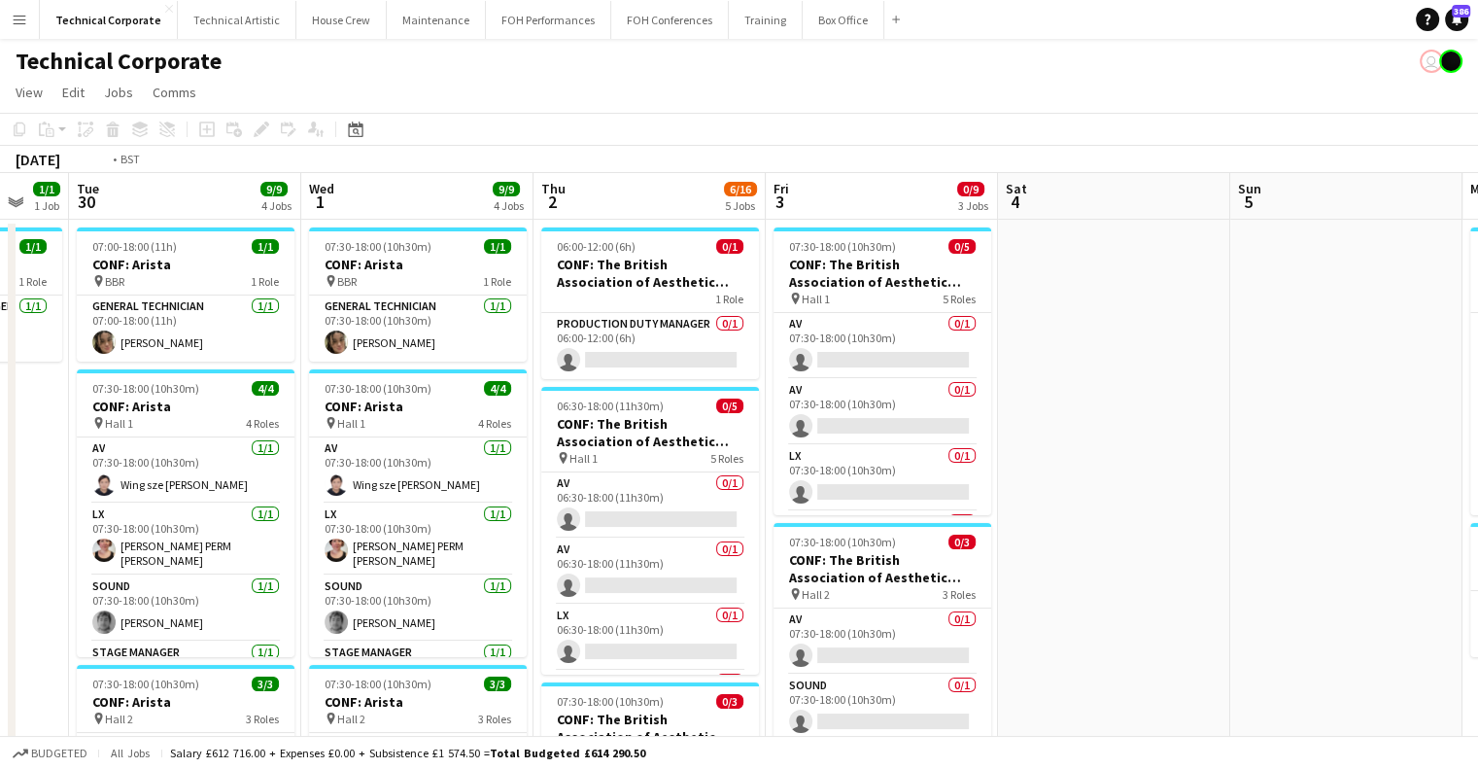
drag, startPoint x: 668, startPoint y: 579, endPoint x: 1305, endPoint y: 536, distance: 638.9
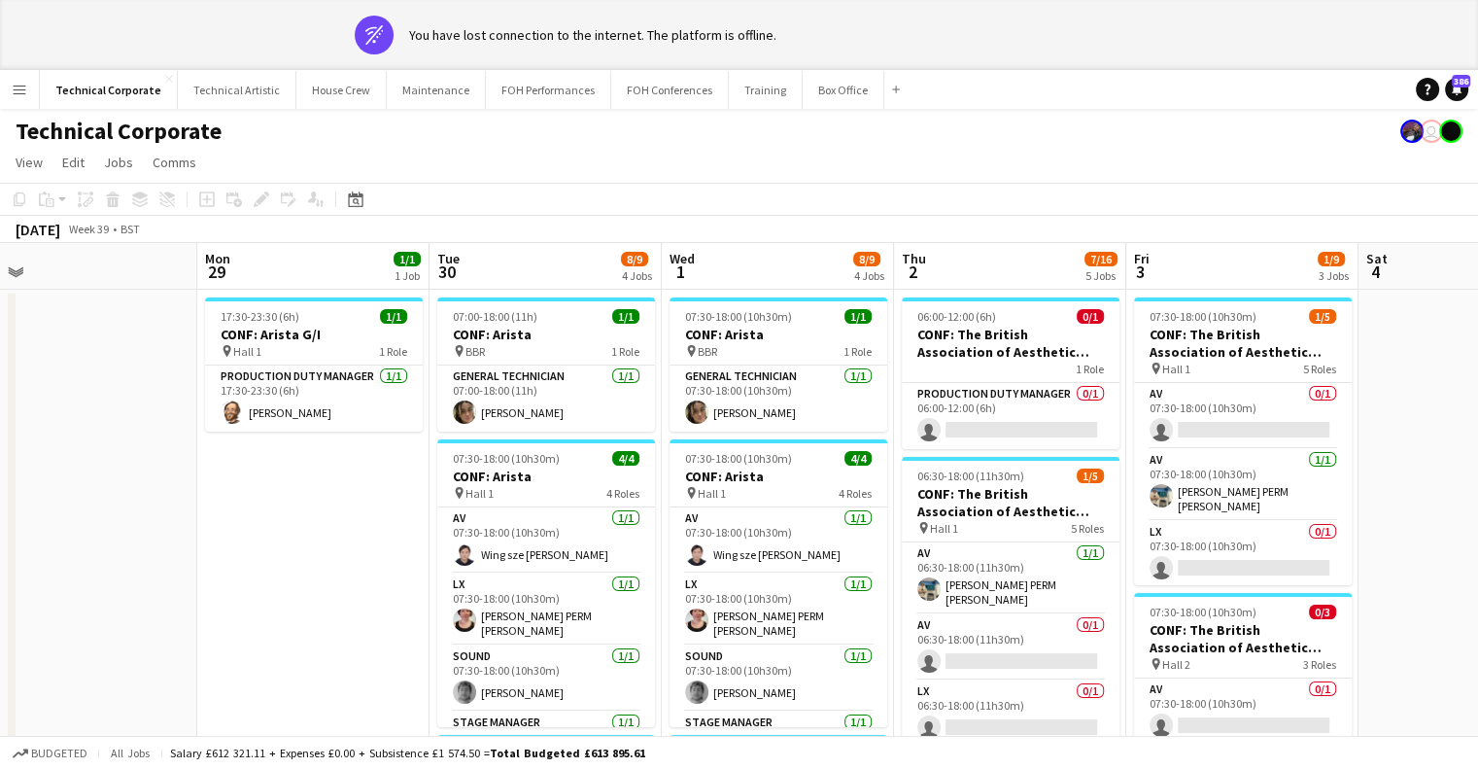
scroll to position [0, 406]
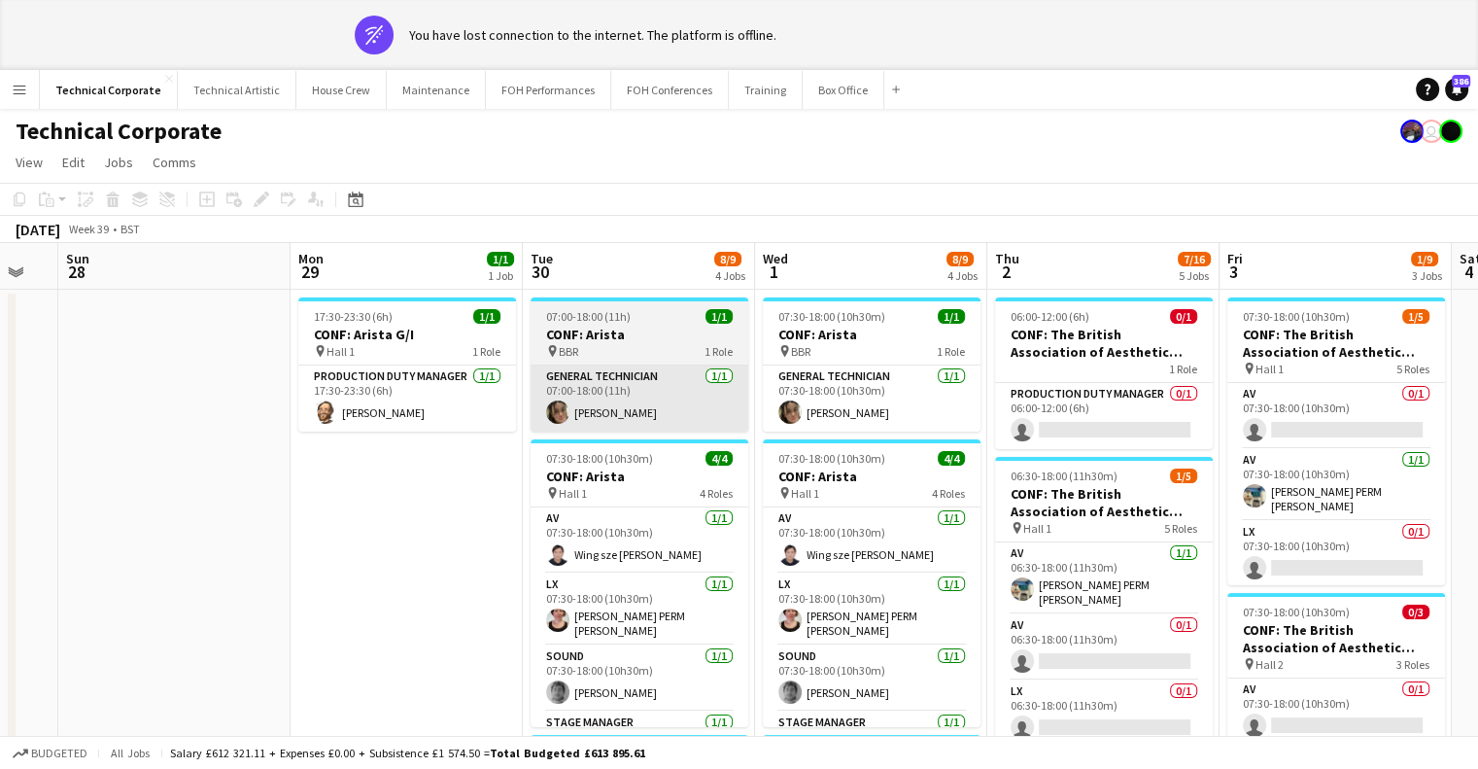
drag, startPoint x: 636, startPoint y: 415, endPoint x: 703, endPoint y: 407, distance: 67.5
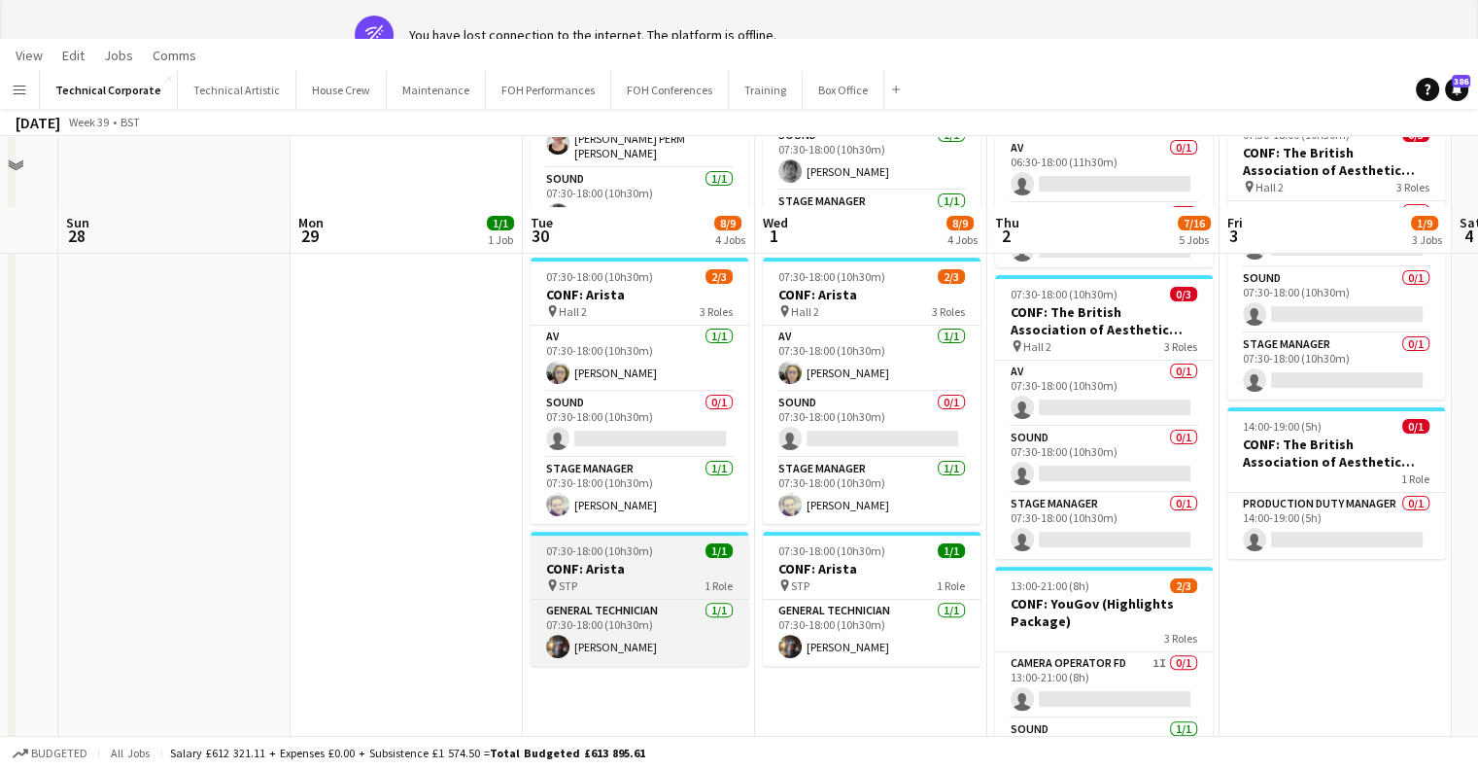
scroll to position [486, 0]
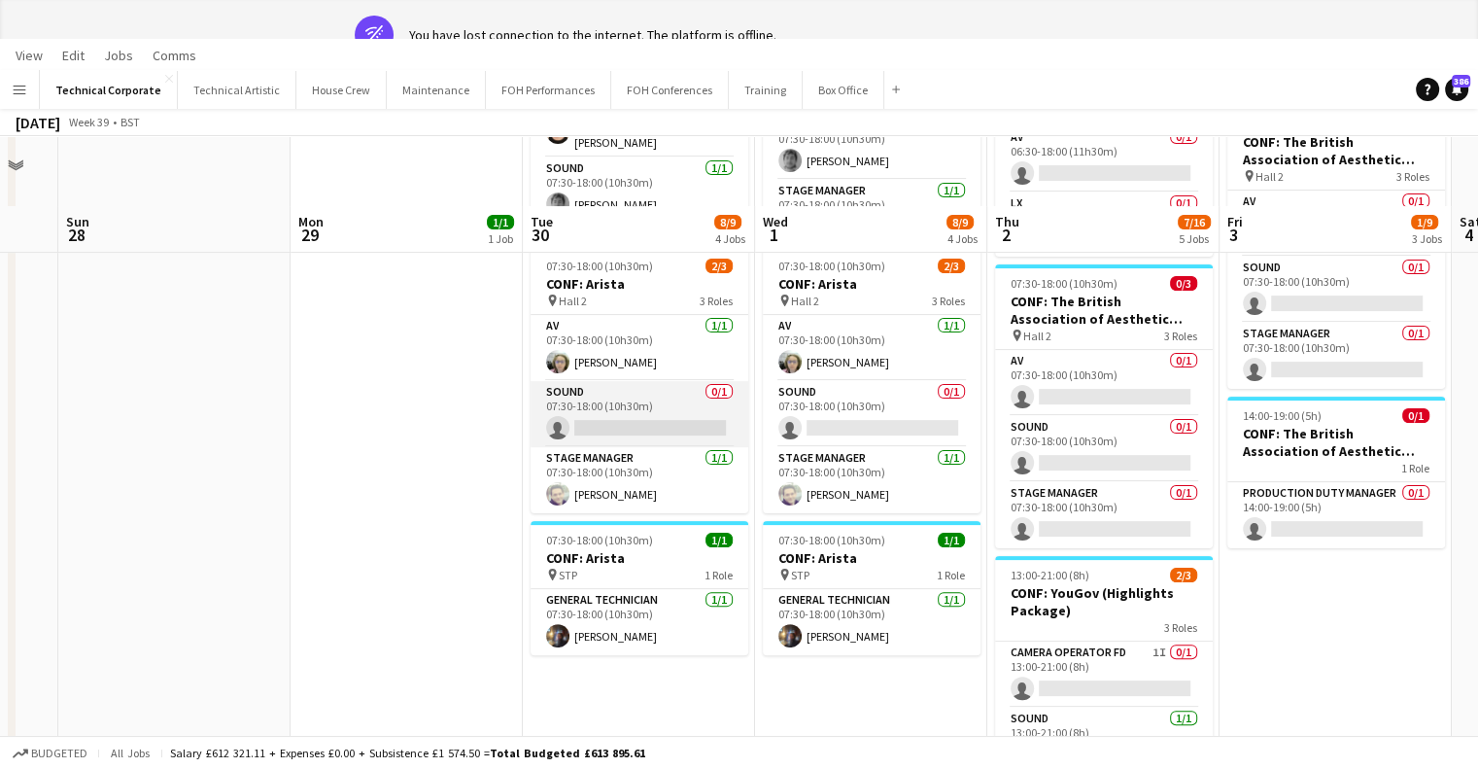
click at [650, 438] on app-card-role "Sound 0/1 07:30-18:00 (10h30m) single-neutral-actions" at bounding box center [640, 414] width 218 height 66
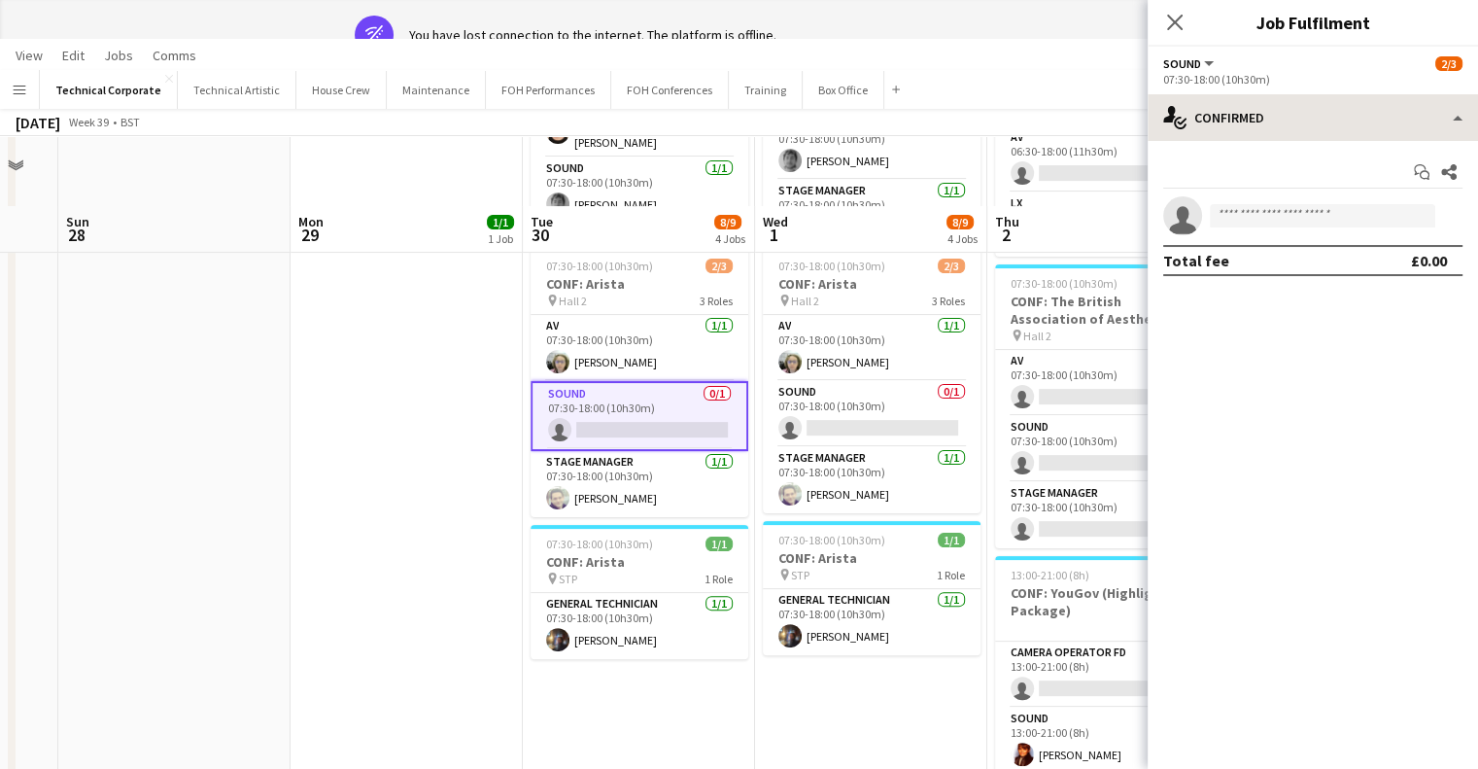
click at [1371, 139] on div "single-neutral-actions-check-2 Confirmed single-neutral-actions-check-2 Confirm…" at bounding box center [1313, 431] width 330 height 674
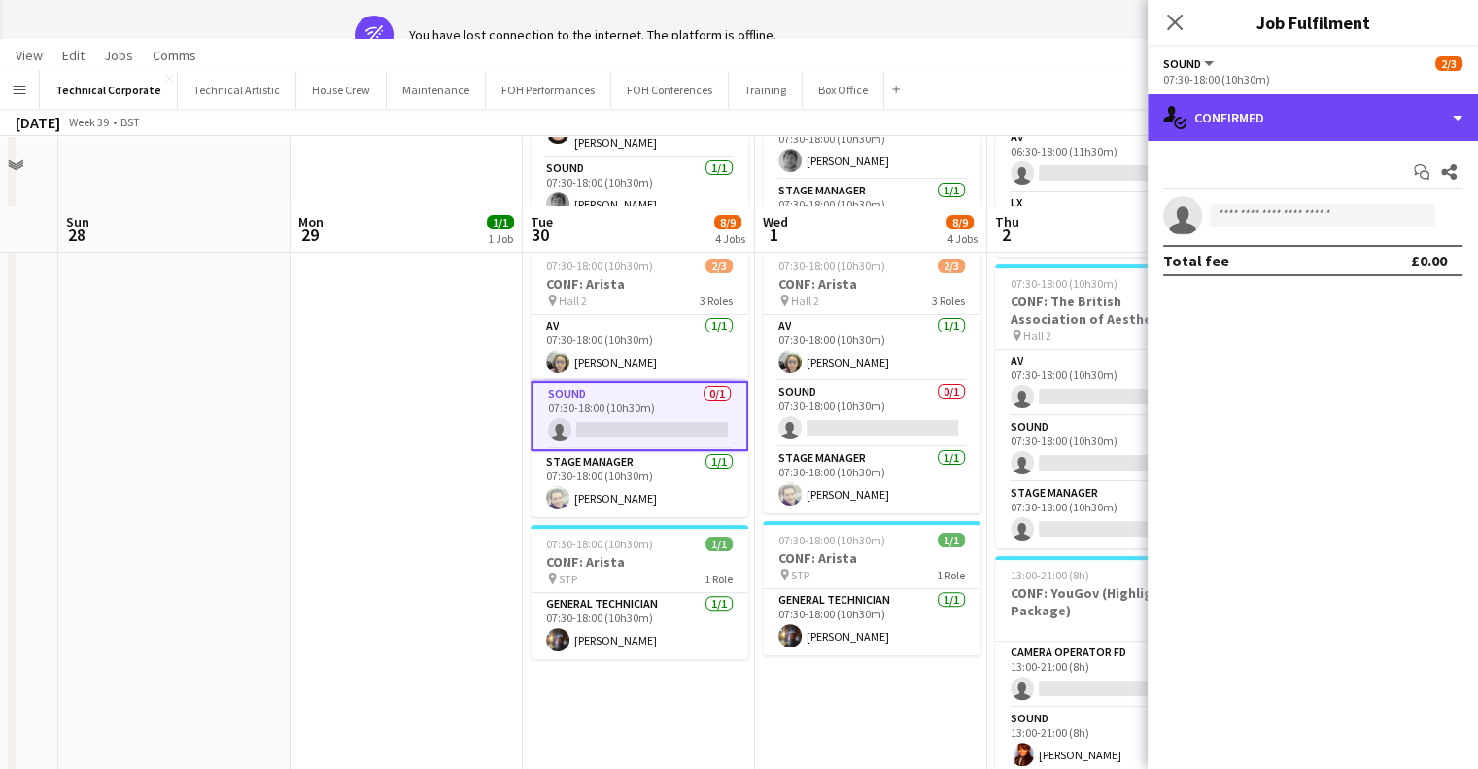
drag, startPoint x: 1364, startPoint y: 122, endPoint x: 1340, endPoint y: 229, distance: 109.6
click at [1364, 123] on div "single-neutral-actions-check-2 Confirmed" at bounding box center [1313, 117] width 330 height 47
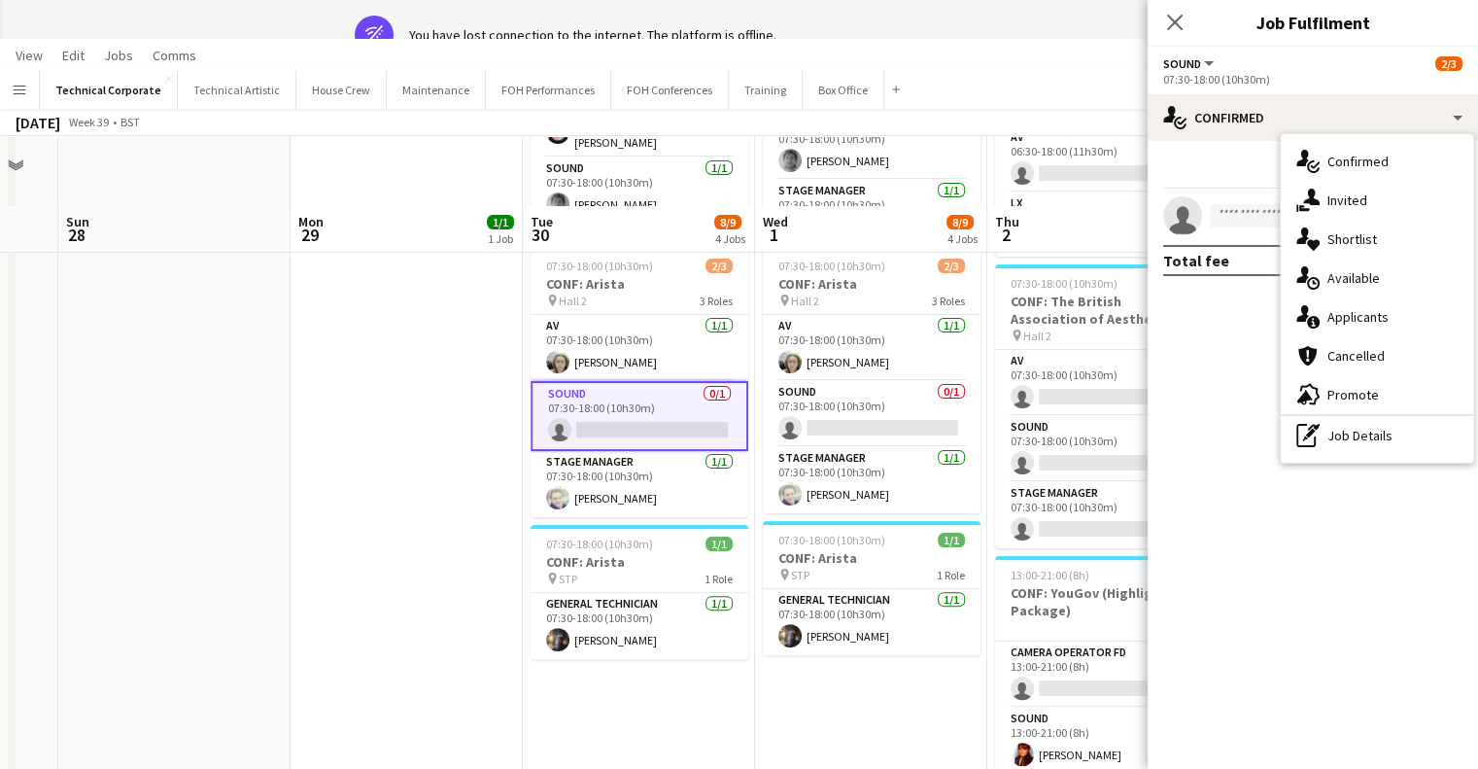
click at [1340, 283] on div "single-neutral-actions-upload Available" at bounding box center [1377, 277] width 192 height 39
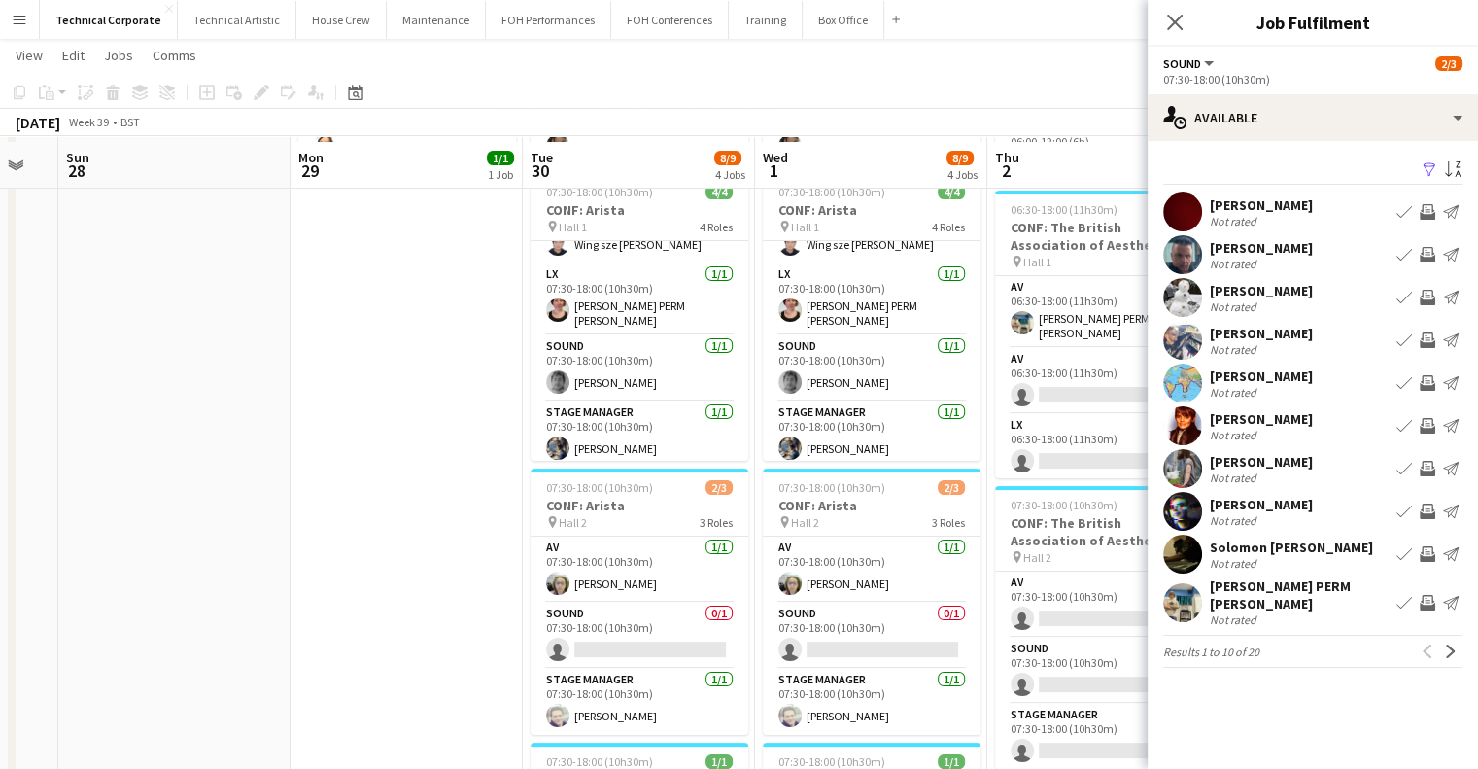
scroll to position [292, 0]
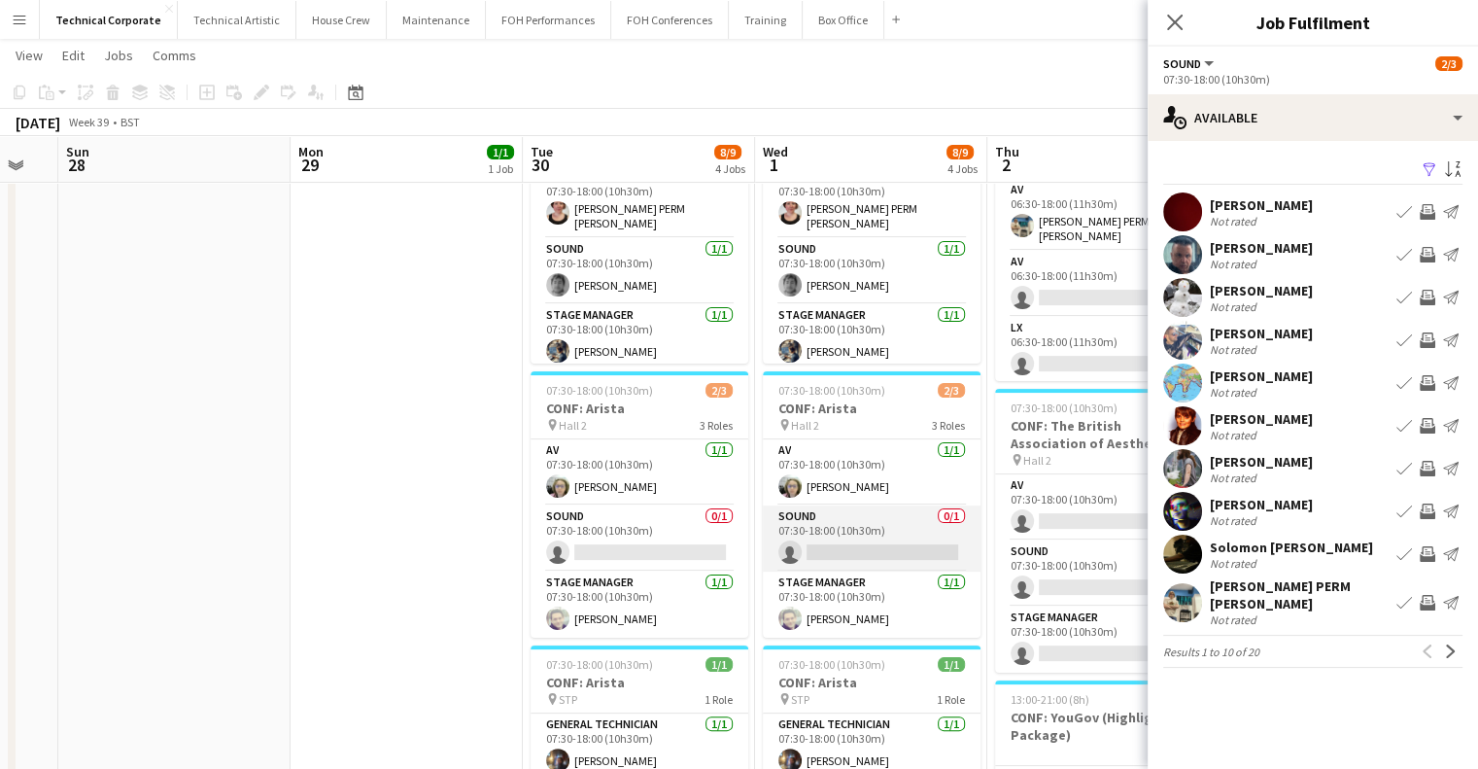
click at [789, 522] on app-card-role "Sound 0/1 07:30-18:00 (10h30m) single-neutral-actions" at bounding box center [872, 538] width 218 height 66
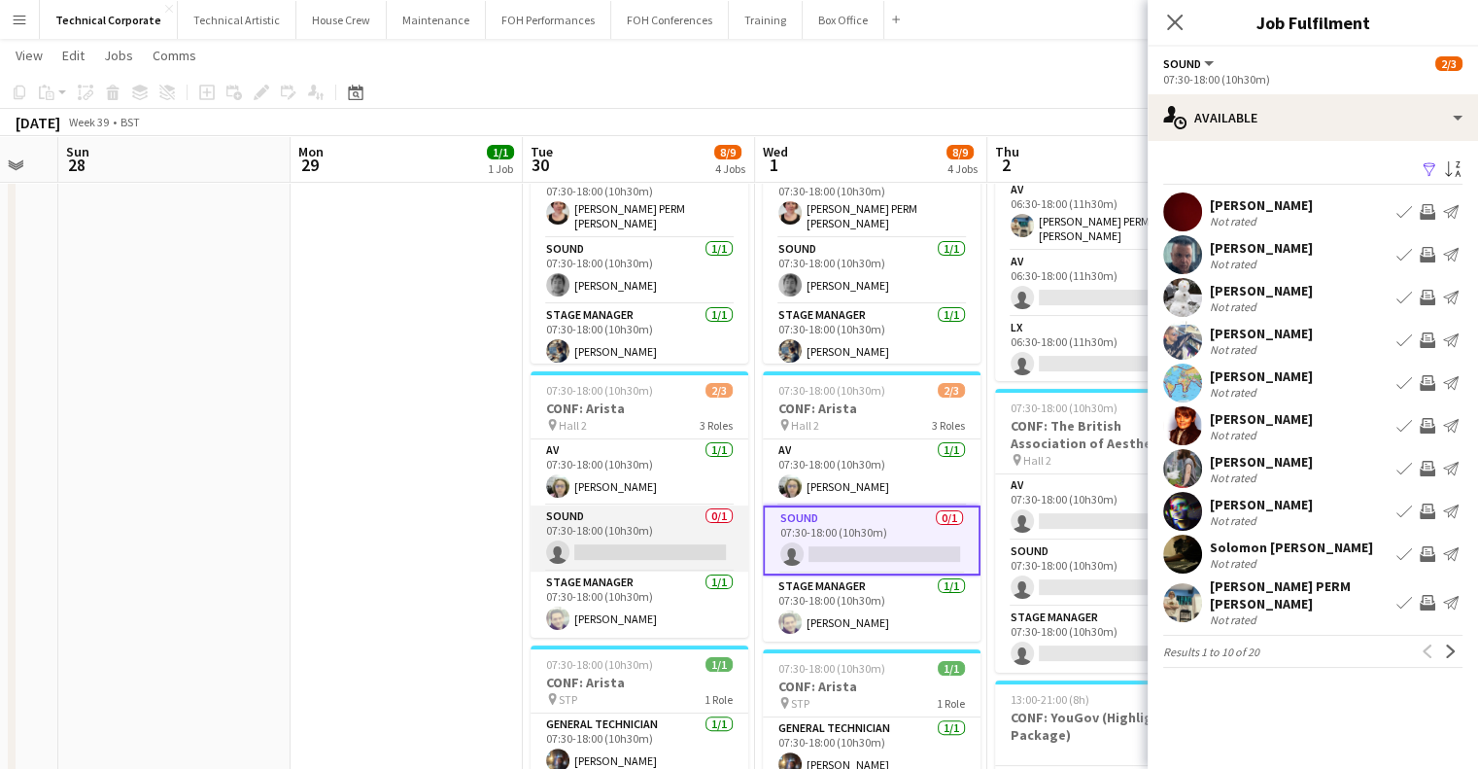
click at [687, 524] on app-card-role "Sound 0/1 07:30-18:00 (10h30m) single-neutral-actions" at bounding box center [640, 538] width 218 height 66
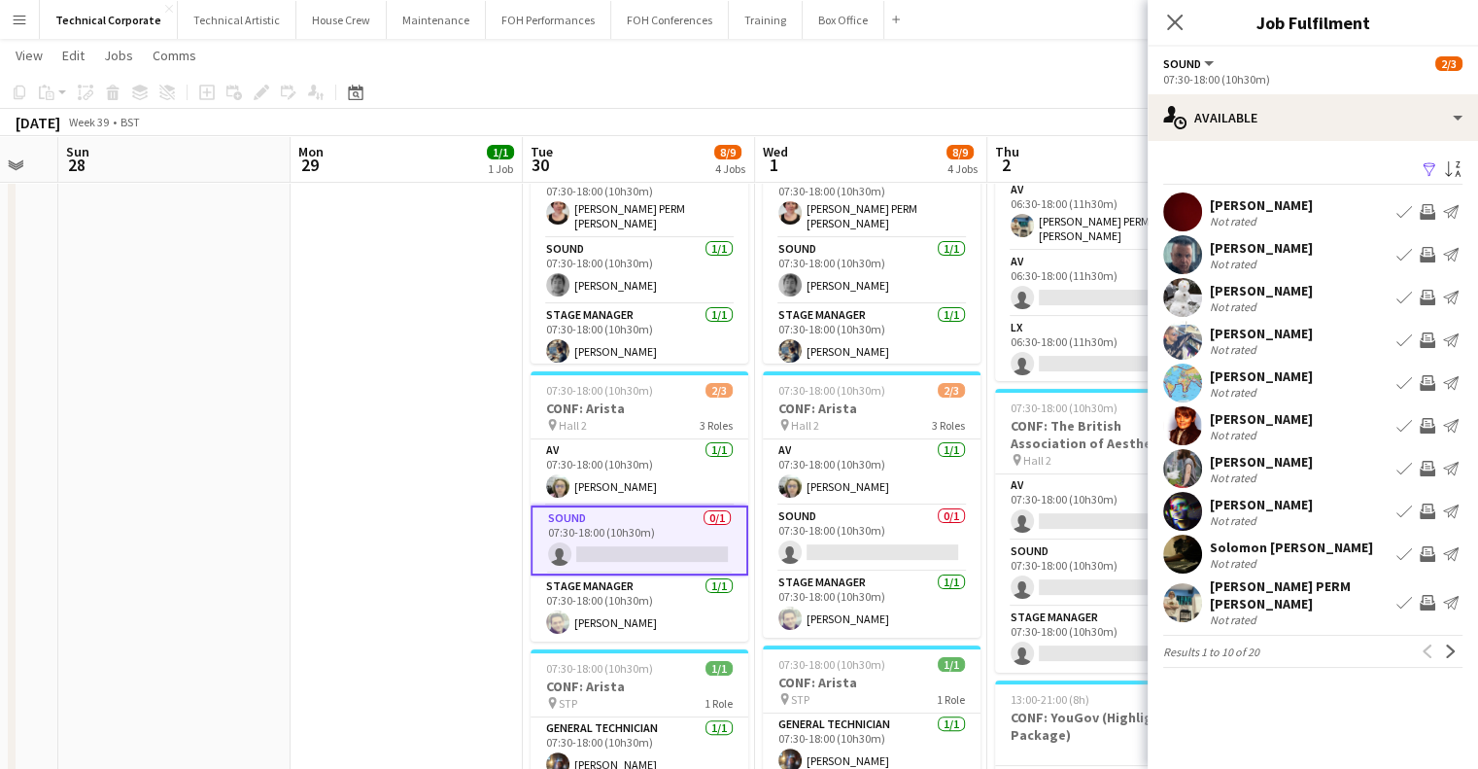
click at [474, 527] on app-date-cell "17:30-23:30 (6h) 1/1 CONF: Arista G/I pin Hall 1 1 Role Production Duty Manager…" at bounding box center [407, 614] width 232 height 1377
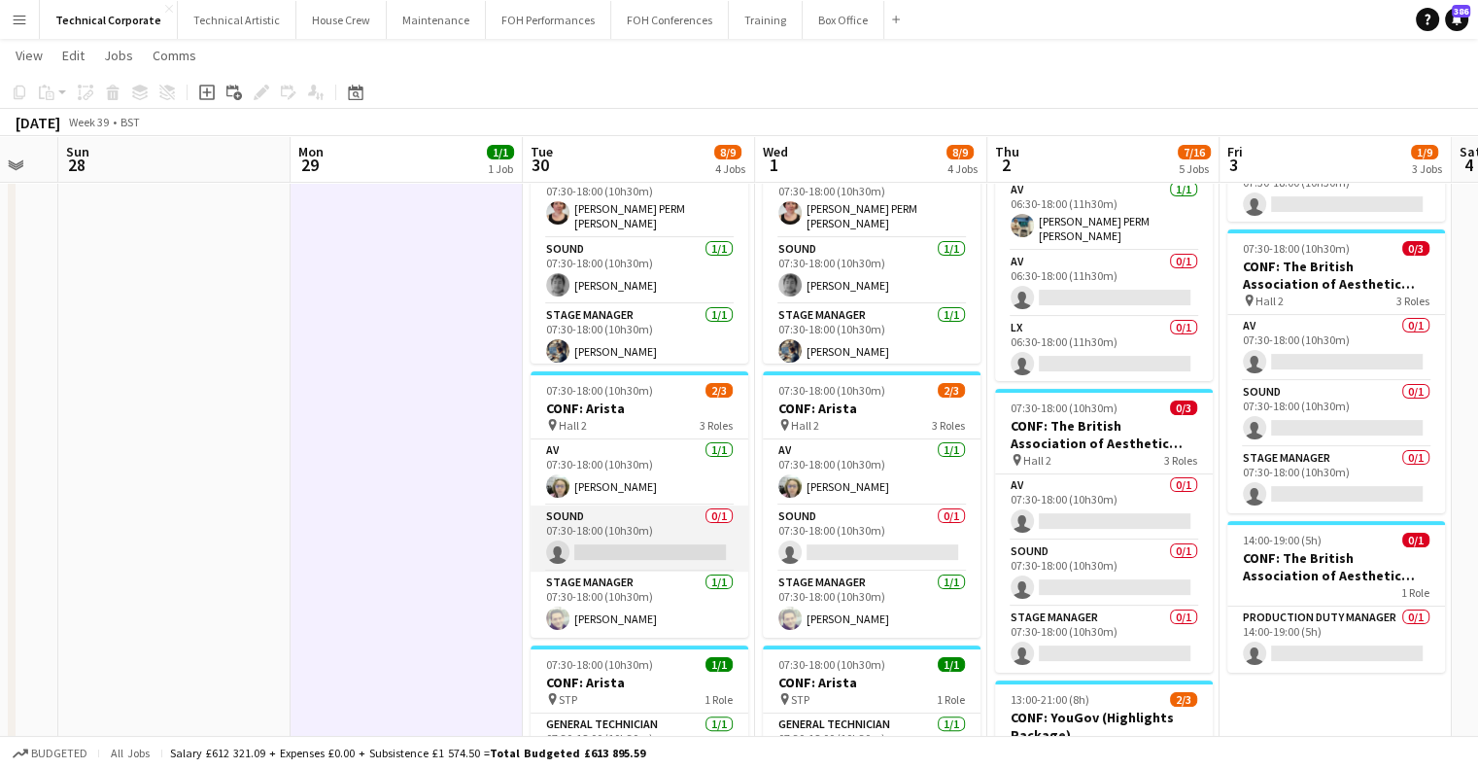
click at [692, 513] on app-card-role "Sound 0/1 07:30-18:00 (10h30m) single-neutral-actions" at bounding box center [640, 538] width 218 height 66
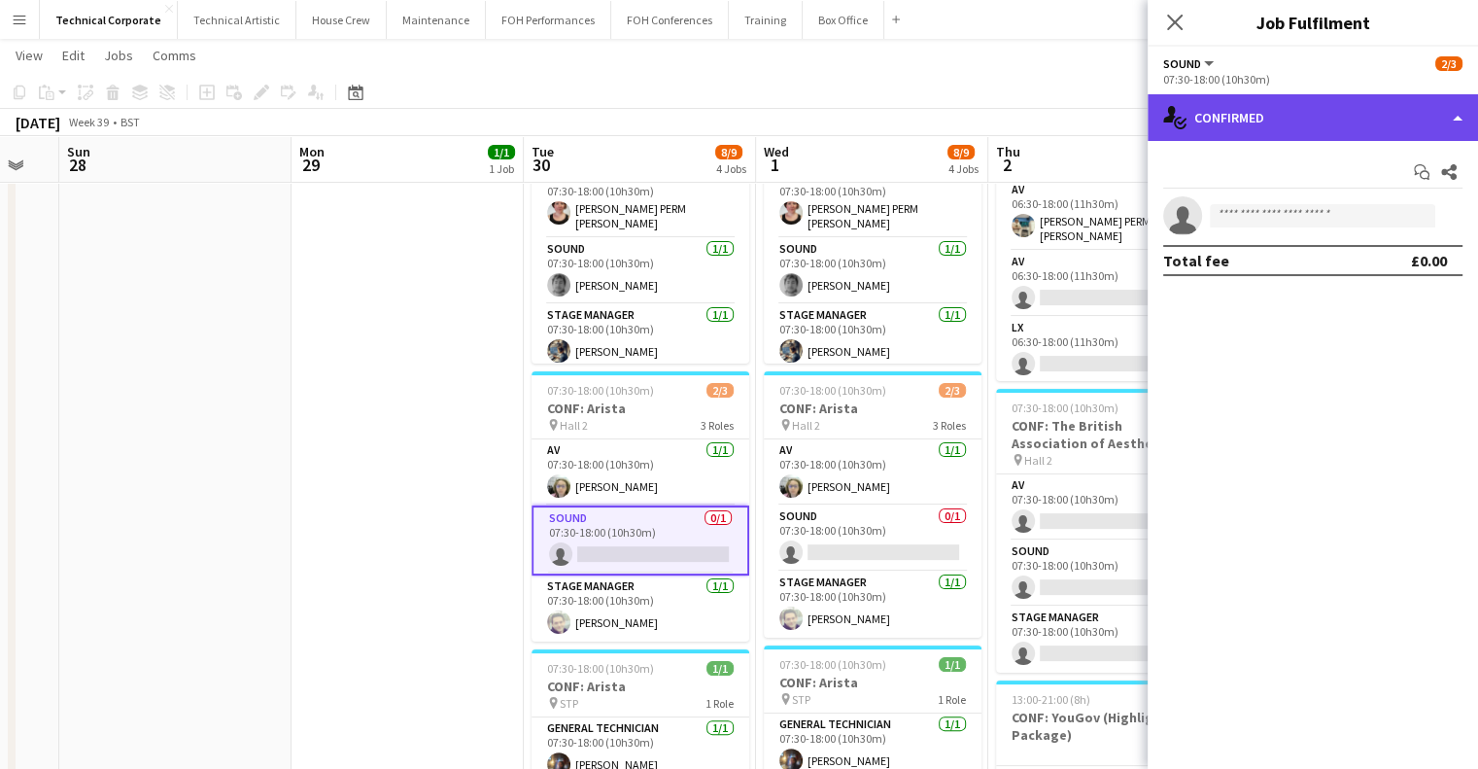
click at [1259, 121] on div "single-neutral-actions-check-2 Confirmed" at bounding box center [1313, 117] width 330 height 47
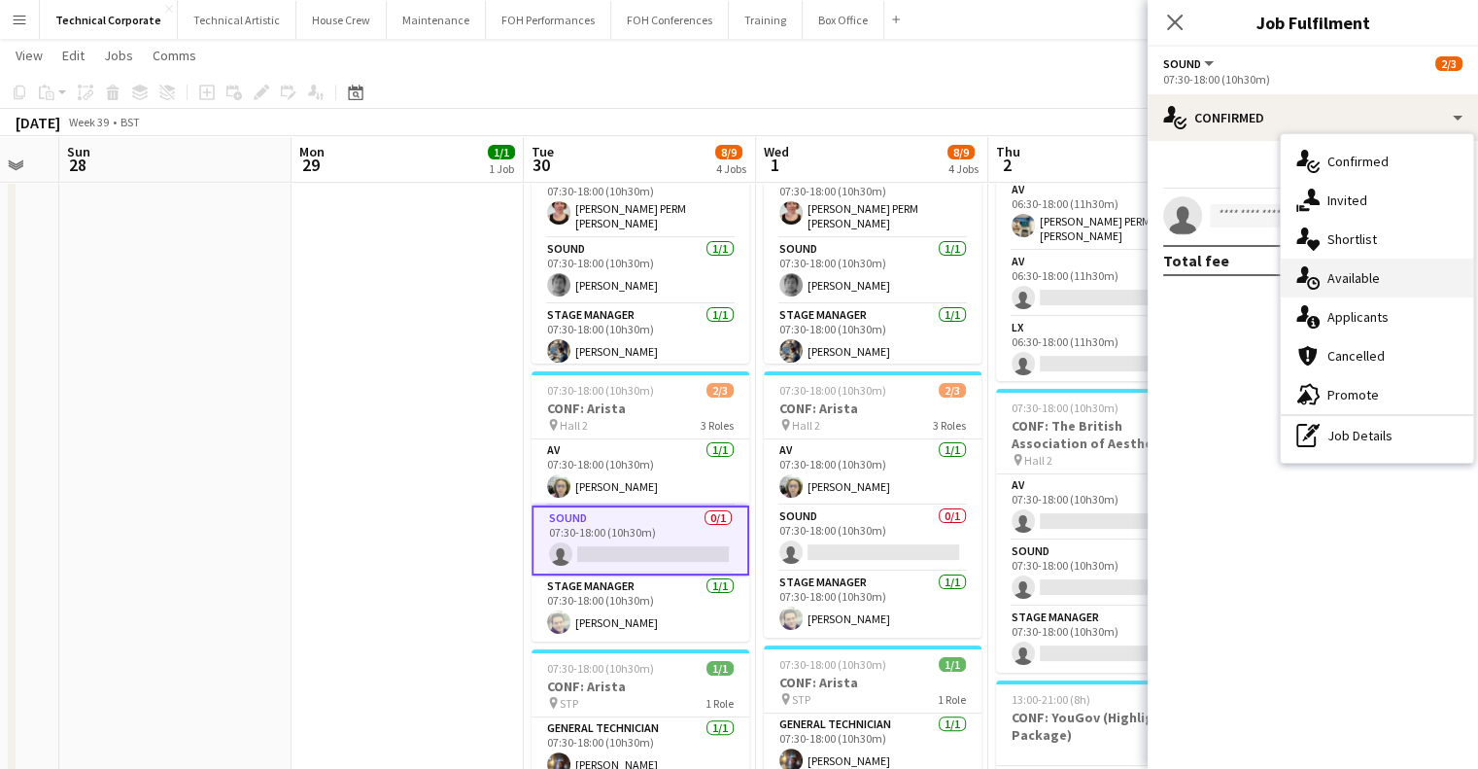
click at [1331, 279] on div "single-neutral-actions-upload Available" at bounding box center [1377, 277] width 192 height 39
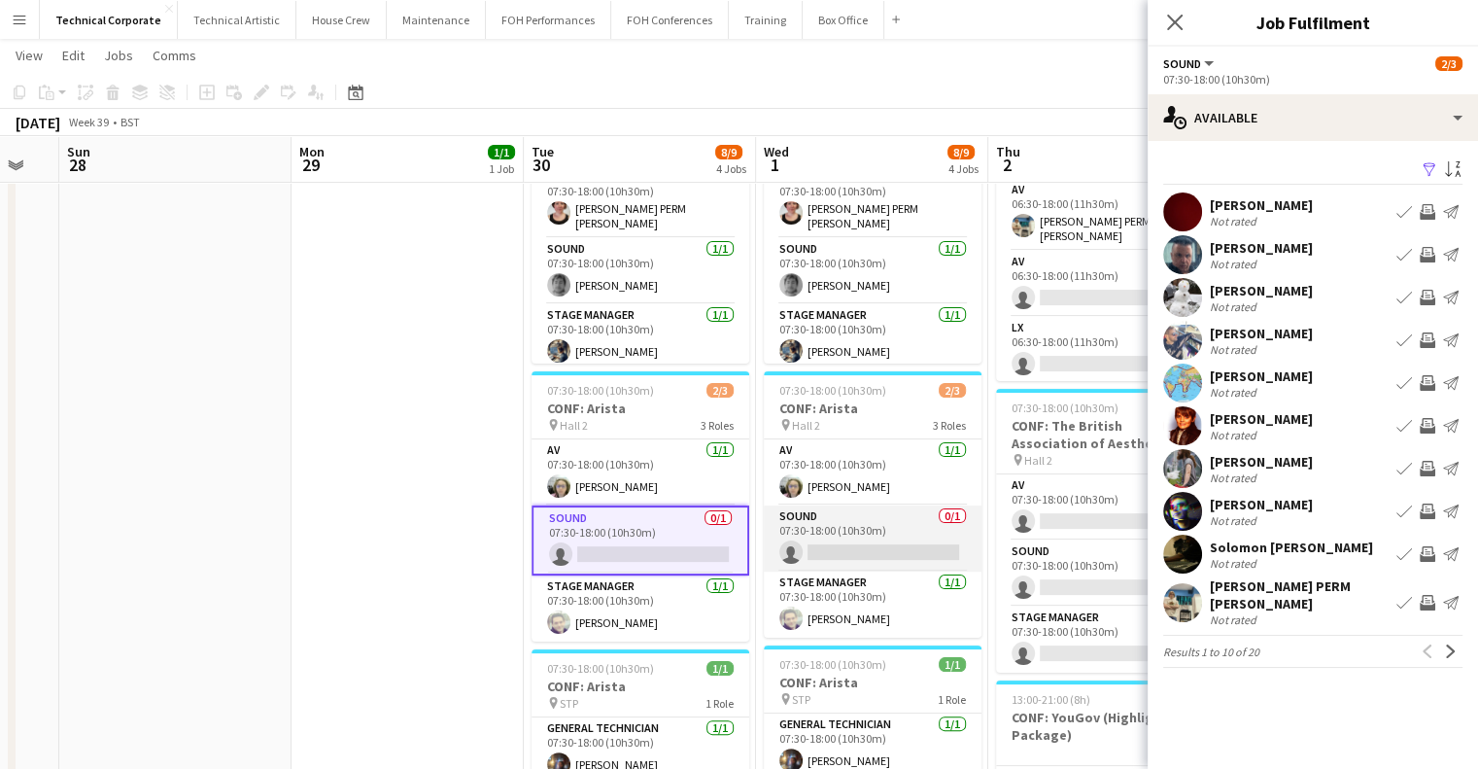
click at [902, 515] on app-card-role "Sound 0/1 07:30-18:00 (10h30m) single-neutral-actions" at bounding box center [873, 538] width 218 height 66
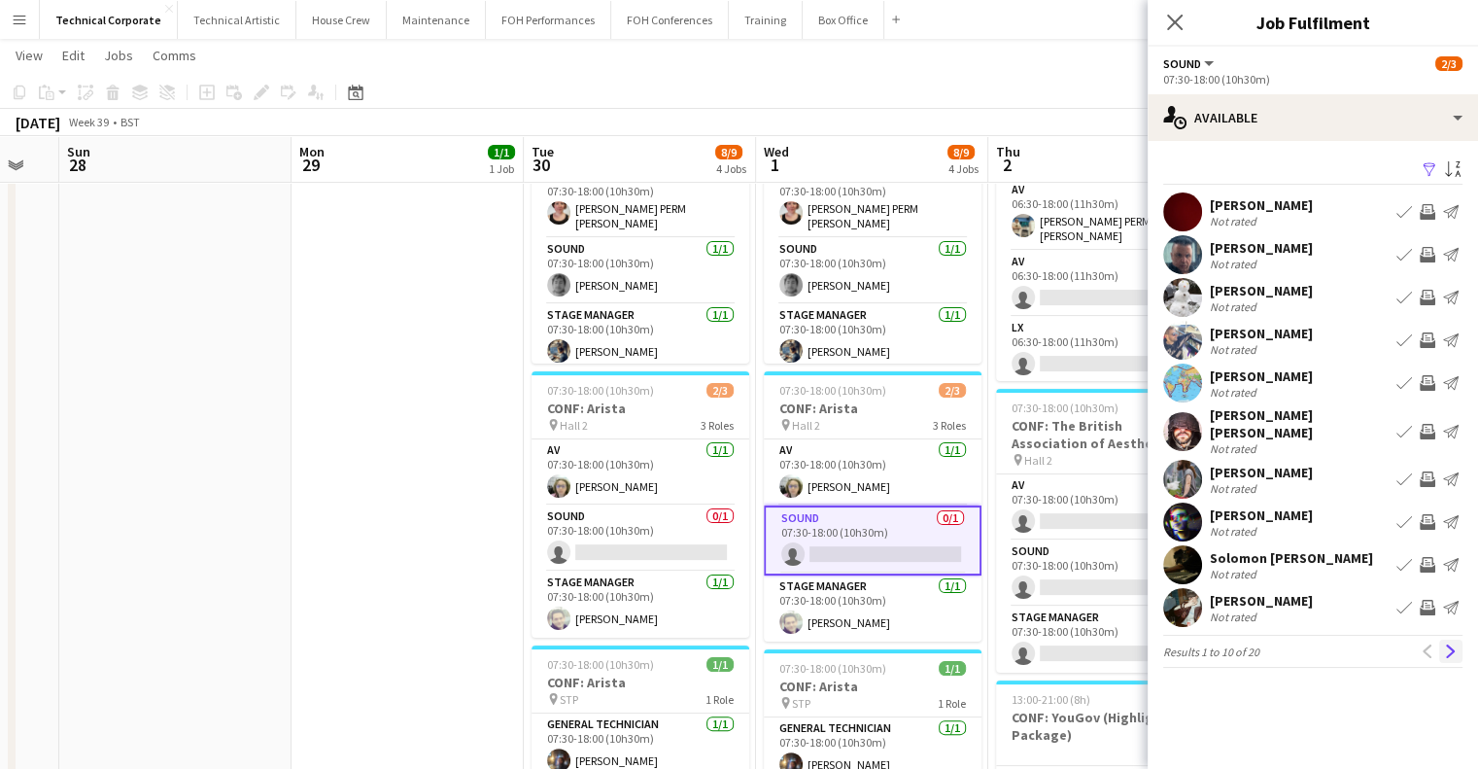
click at [1452, 639] on button "Next" at bounding box center [1450, 650] width 23 height 23
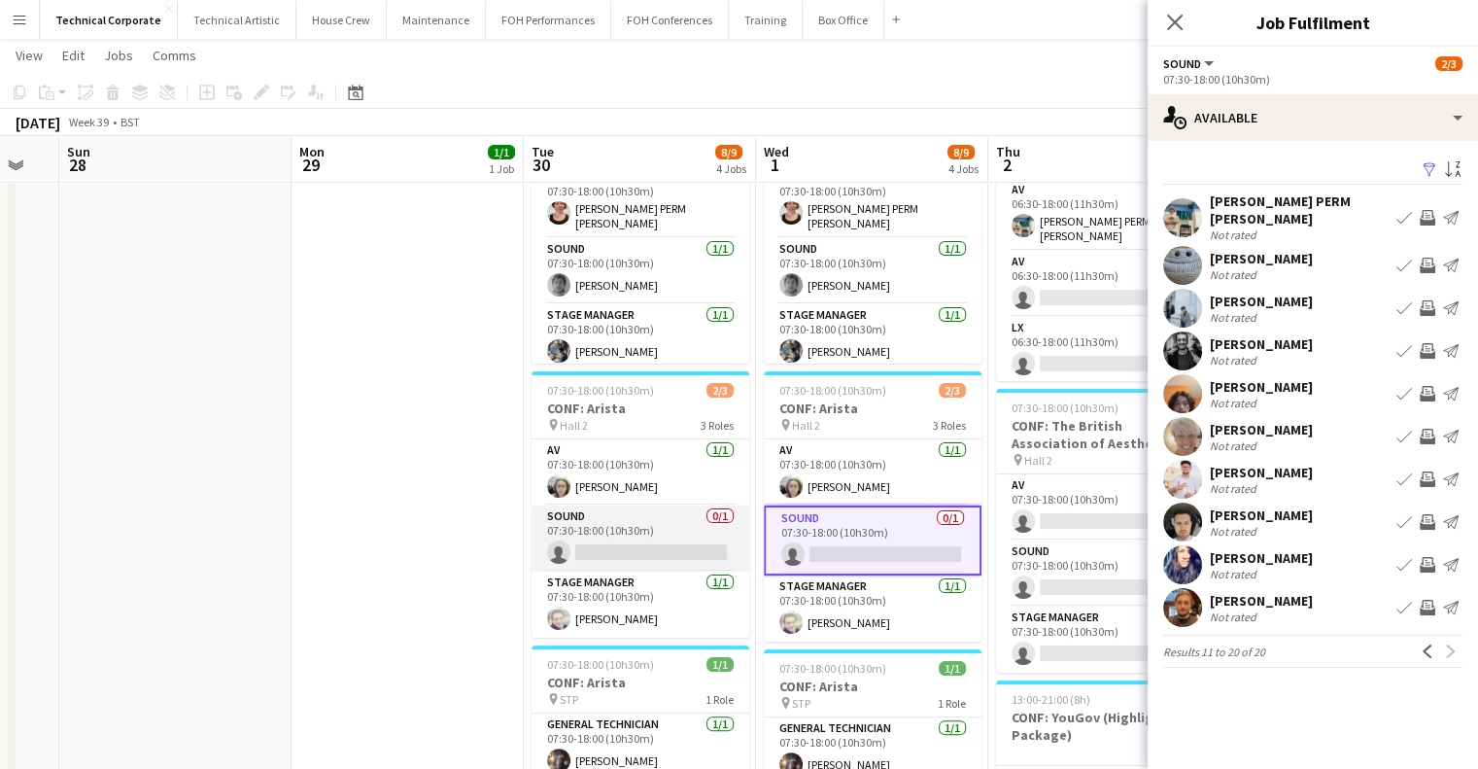
click at [644, 538] on app-card-role "Sound 0/1 07:30-18:00 (10h30m) single-neutral-actions" at bounding box center [641, 538] width 218 height 66
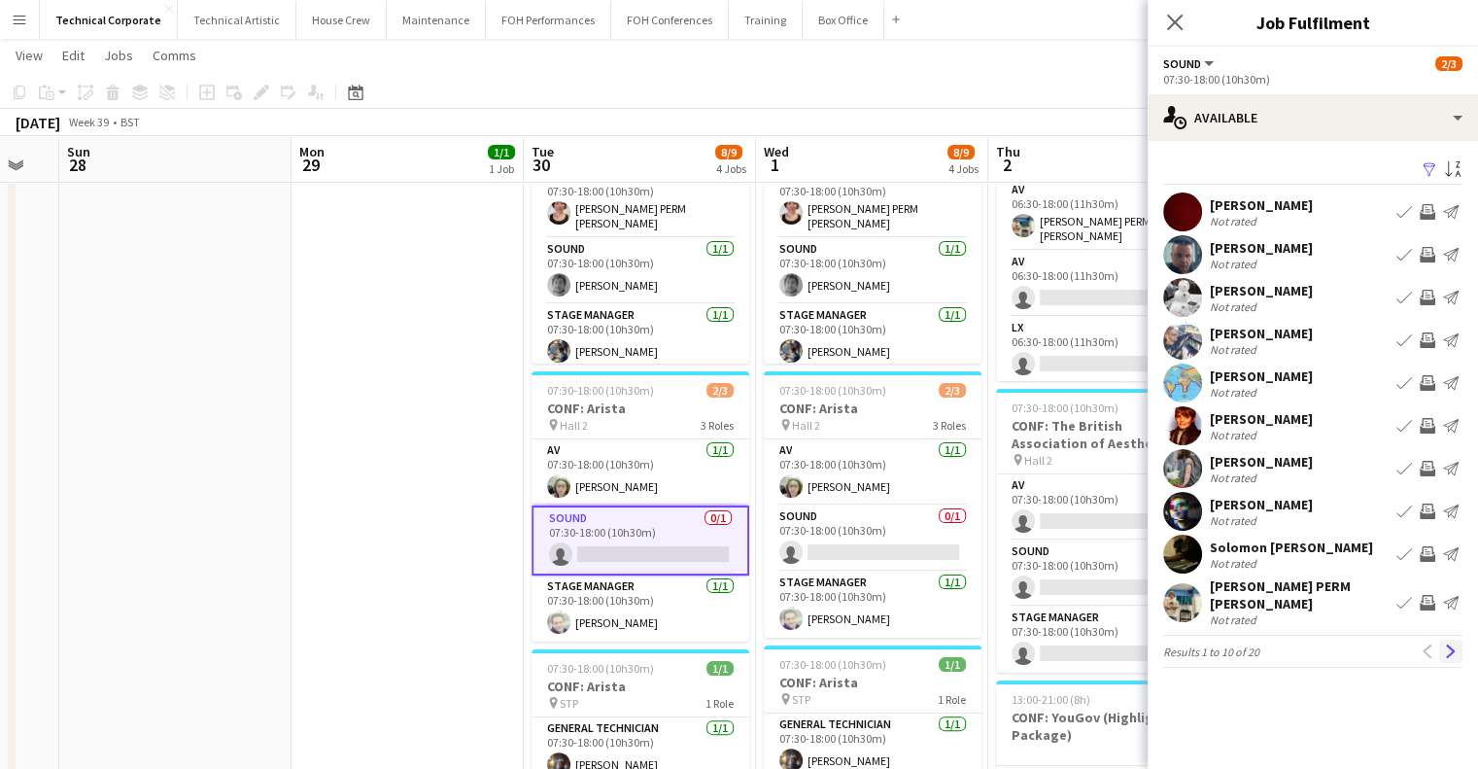
click at [1446, 644] on app-icon "Next" at bounding box center [1451, 651] width 14 height 14
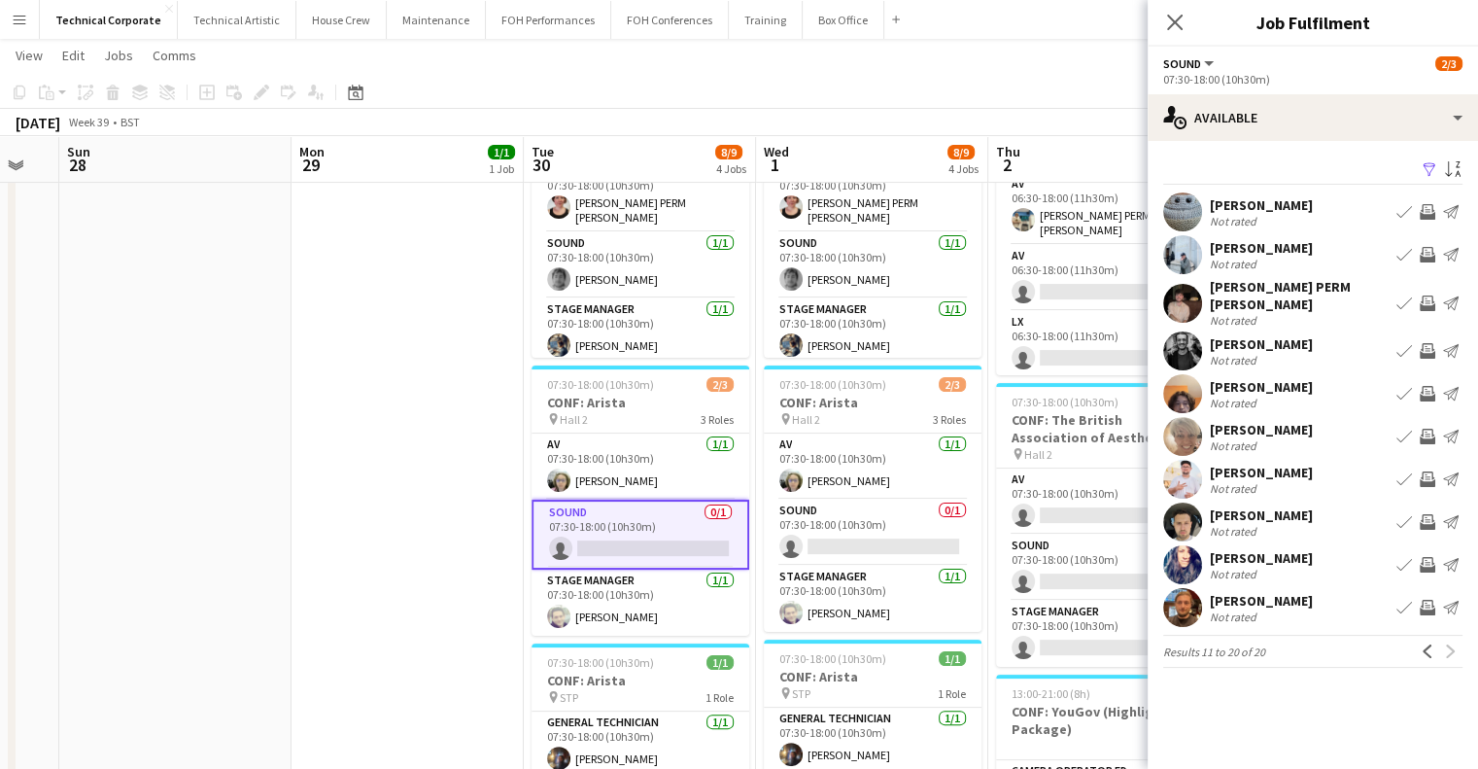
scroll to position [486, 0]
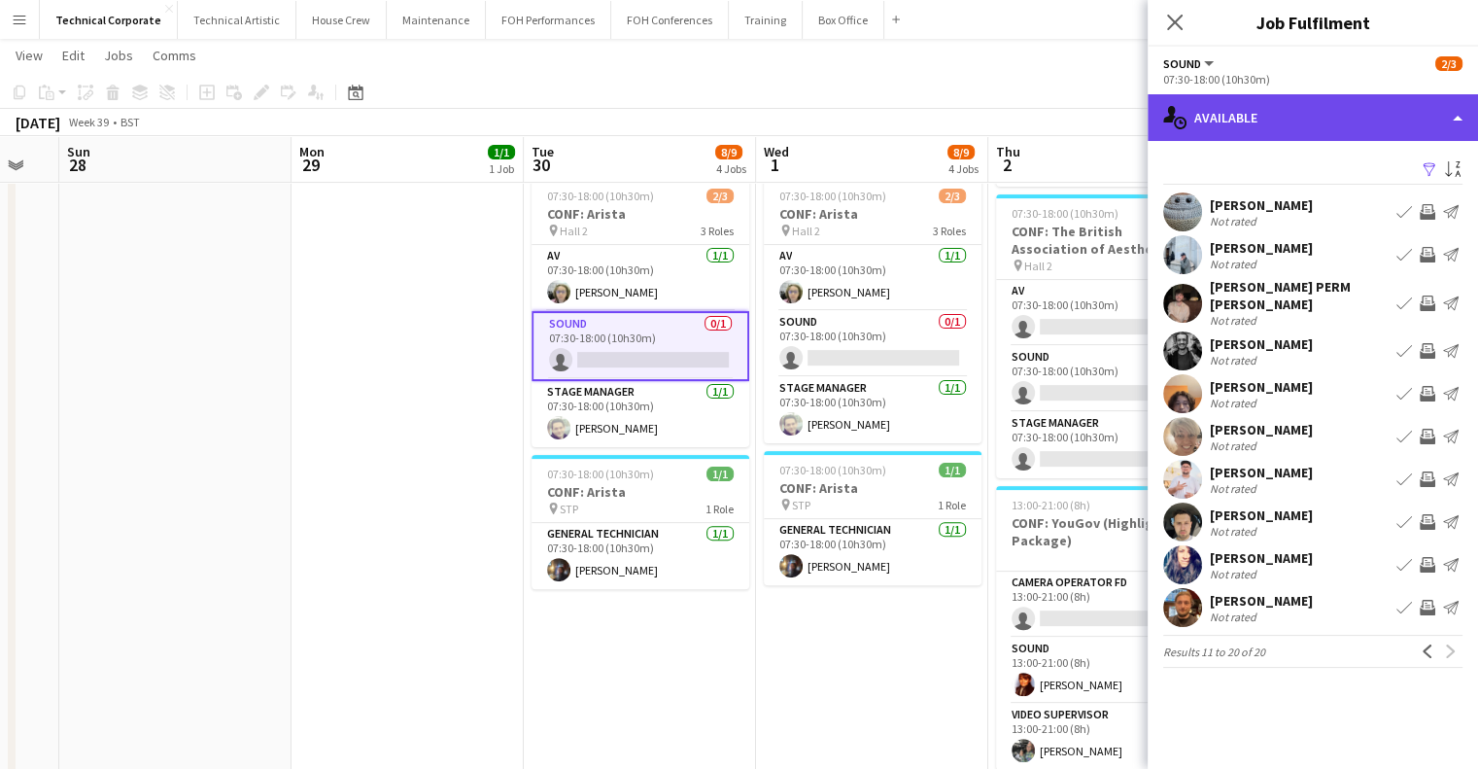
click at [1277, 113] on div "single-neutral-actions-upload Available" at bounding box center [1313, 117] width 330 height 47
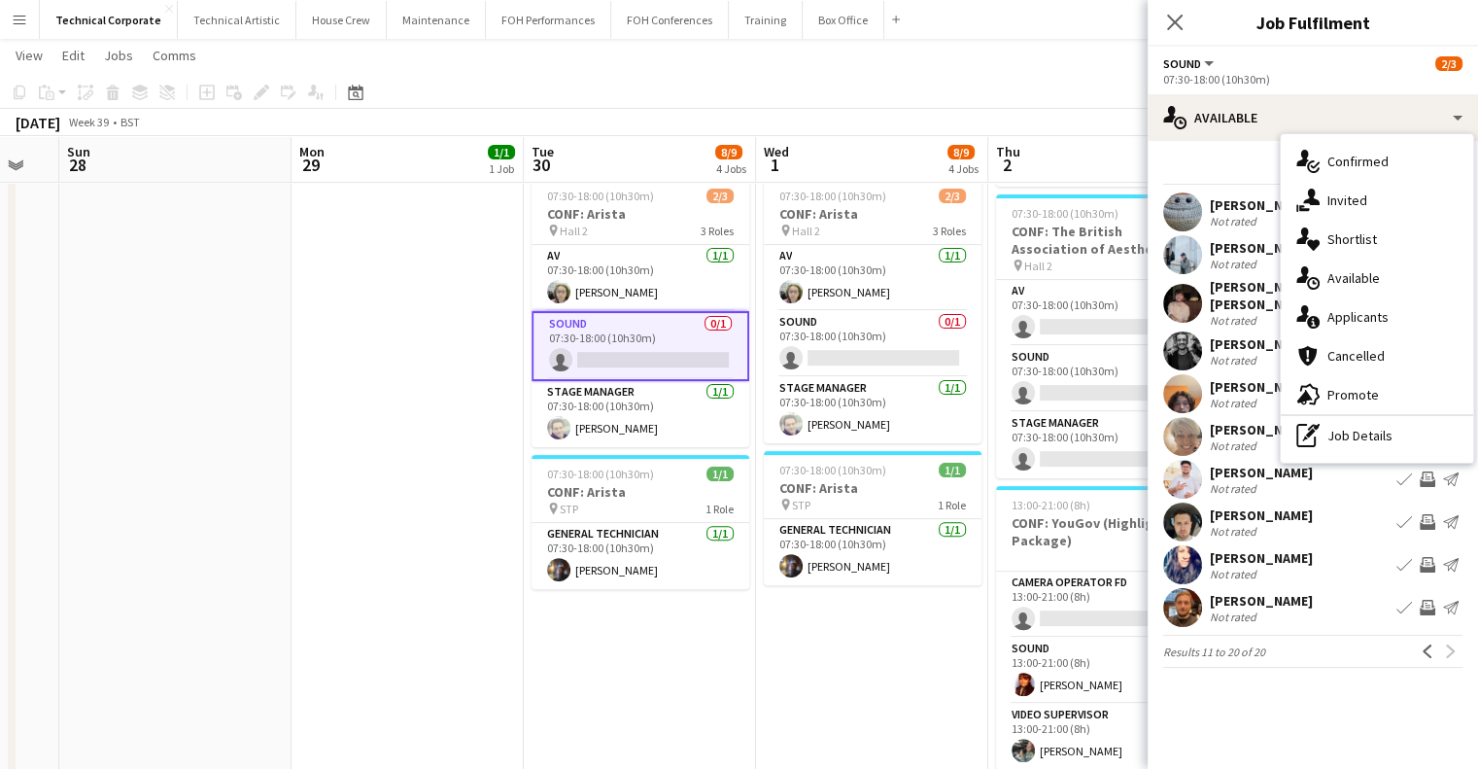
click at [1310, 188] on div "single-neutral-actions-share-1 Invited" at bounding box center [1377, 200] width 192 height 39
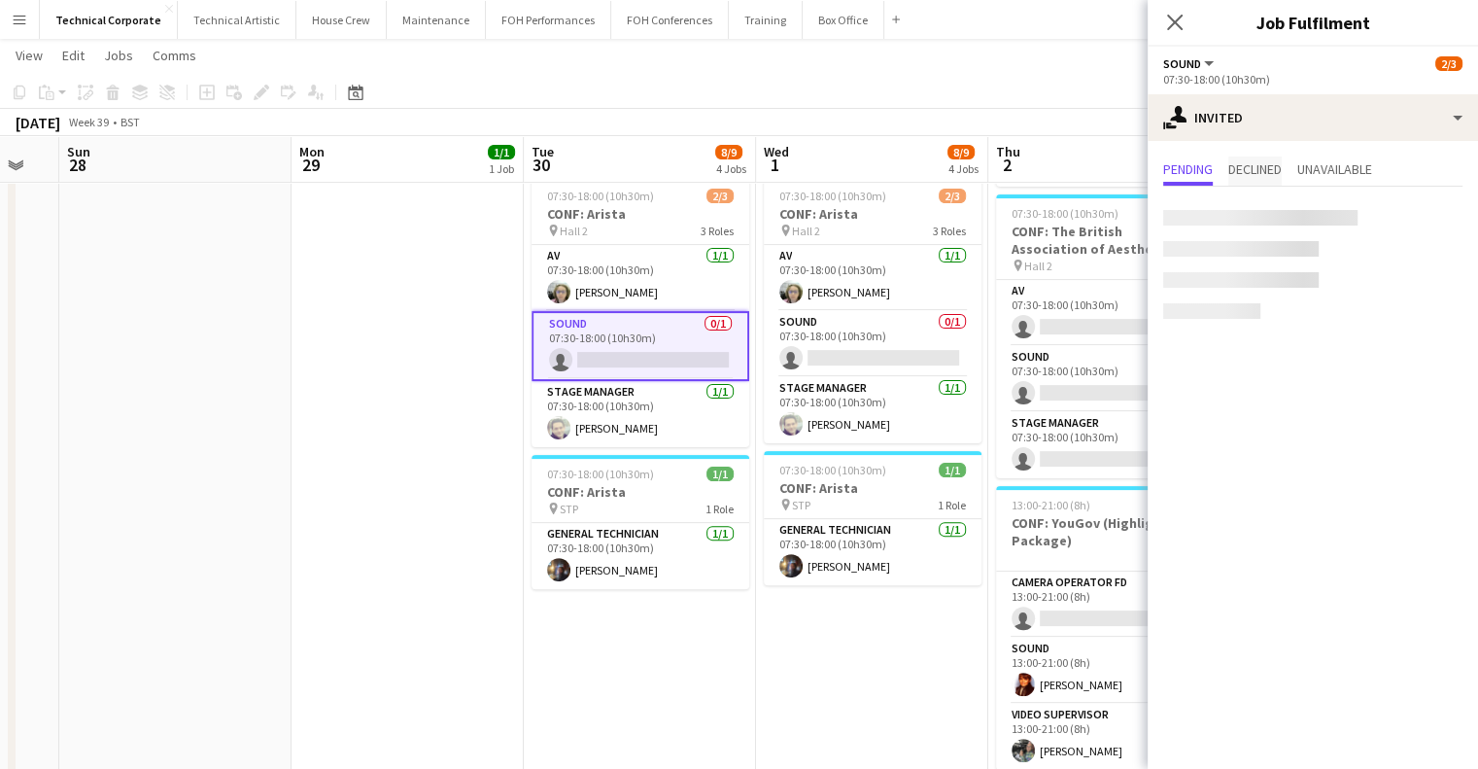
click at [1236, 180] on span "Declined" at bounding box center [1254, 170] width 53 height 29
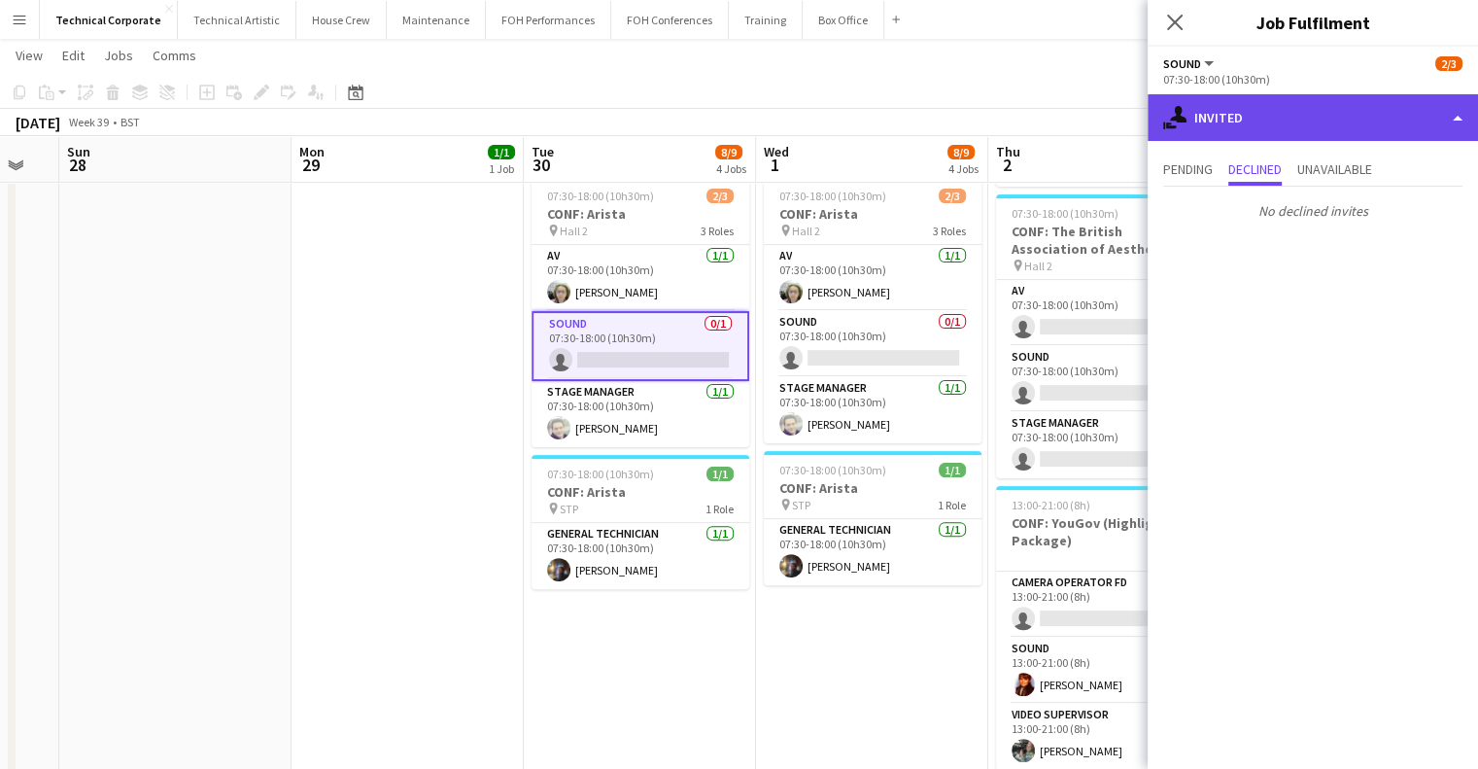
click at [1301, 130] on div "single-neutral-actions-share-1 Invited" at bounding box center [1313, 117] width 330 height 47
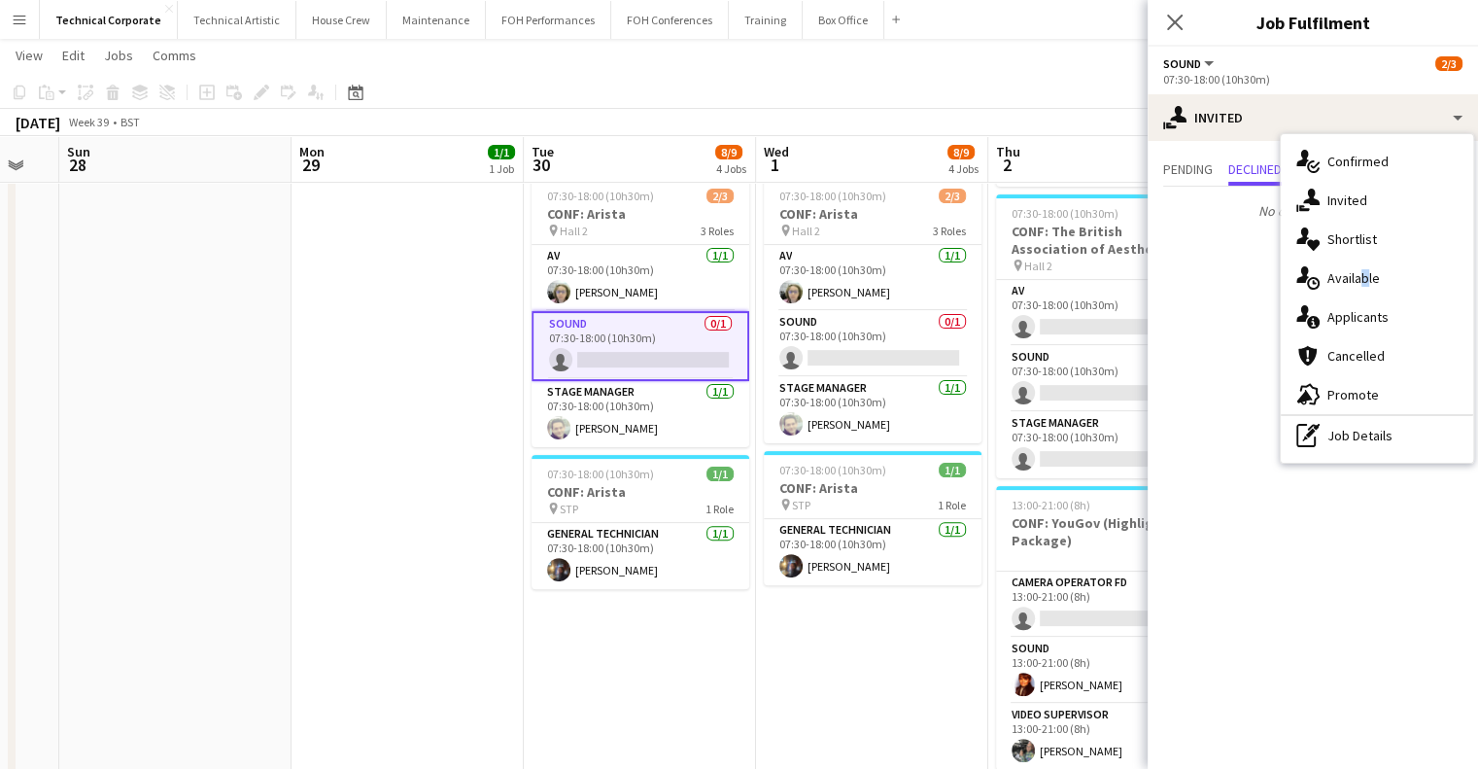
click at [1358, 278] on div "single-neutral-actions-upload Available" at bounding box center [1377, 277] width 192 height 39
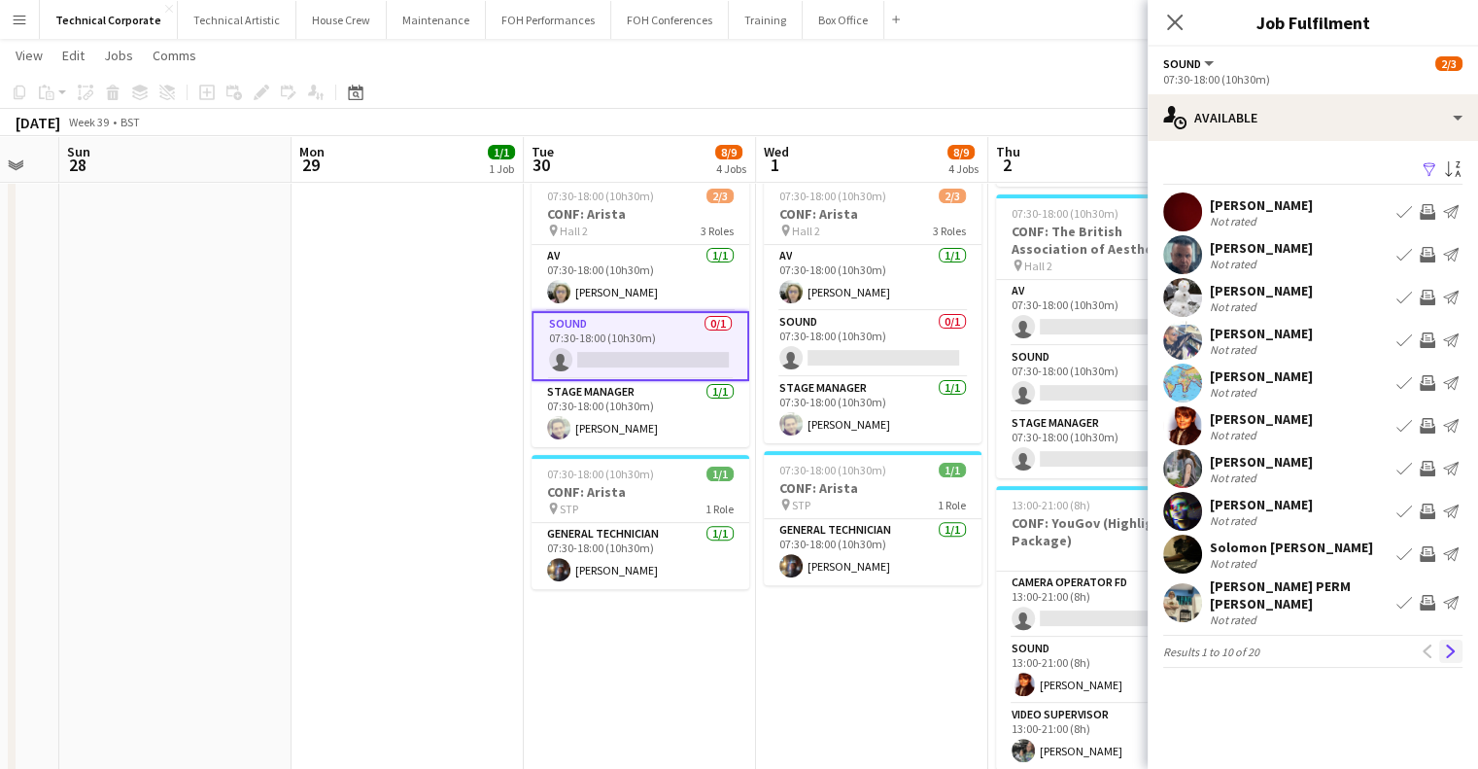
click at [1449, 647] on button "Next" at bounding box center [1450, 650] width 23 height 23
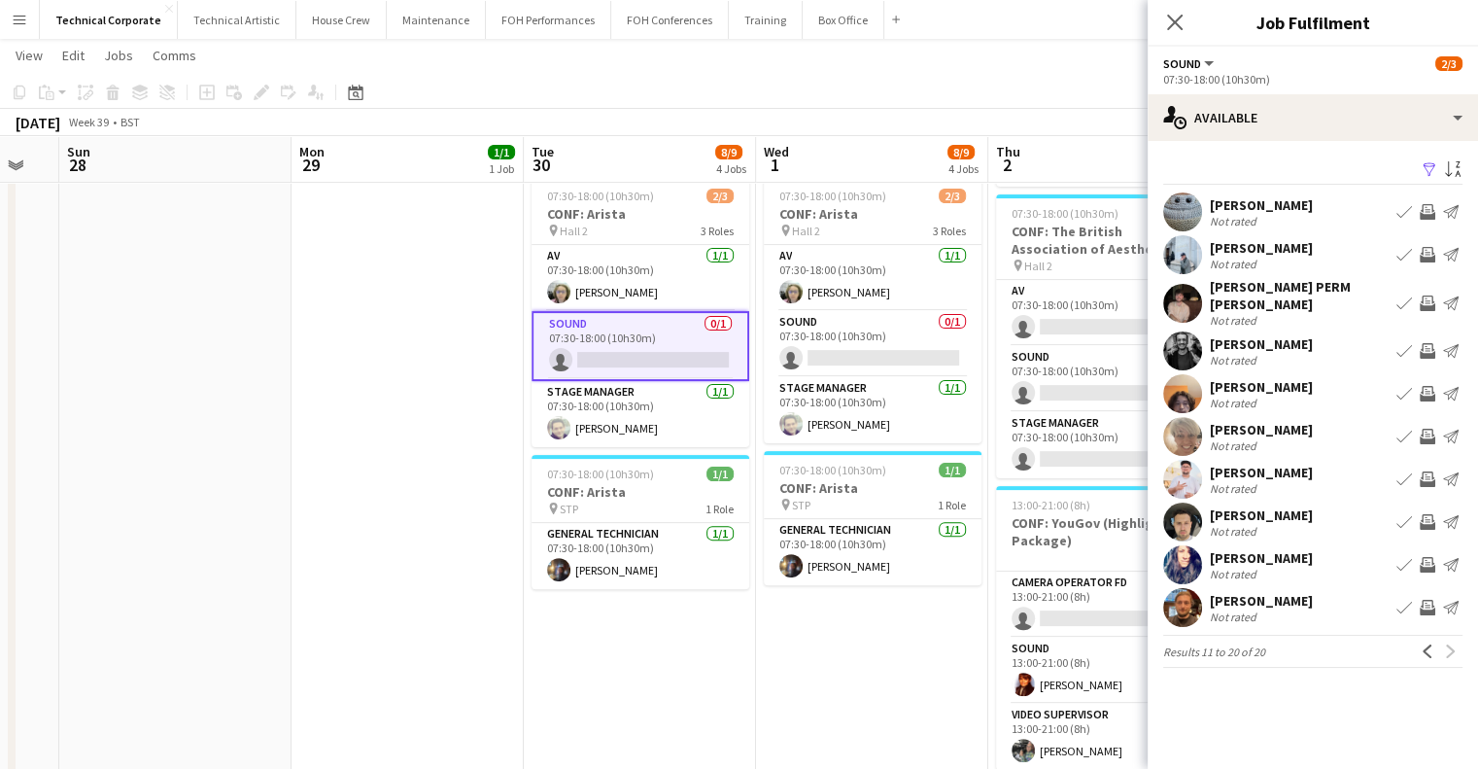
click at [1420, 518] on app-icon "Invite crew" at bounding box center [1428, 522] width 16 height 16
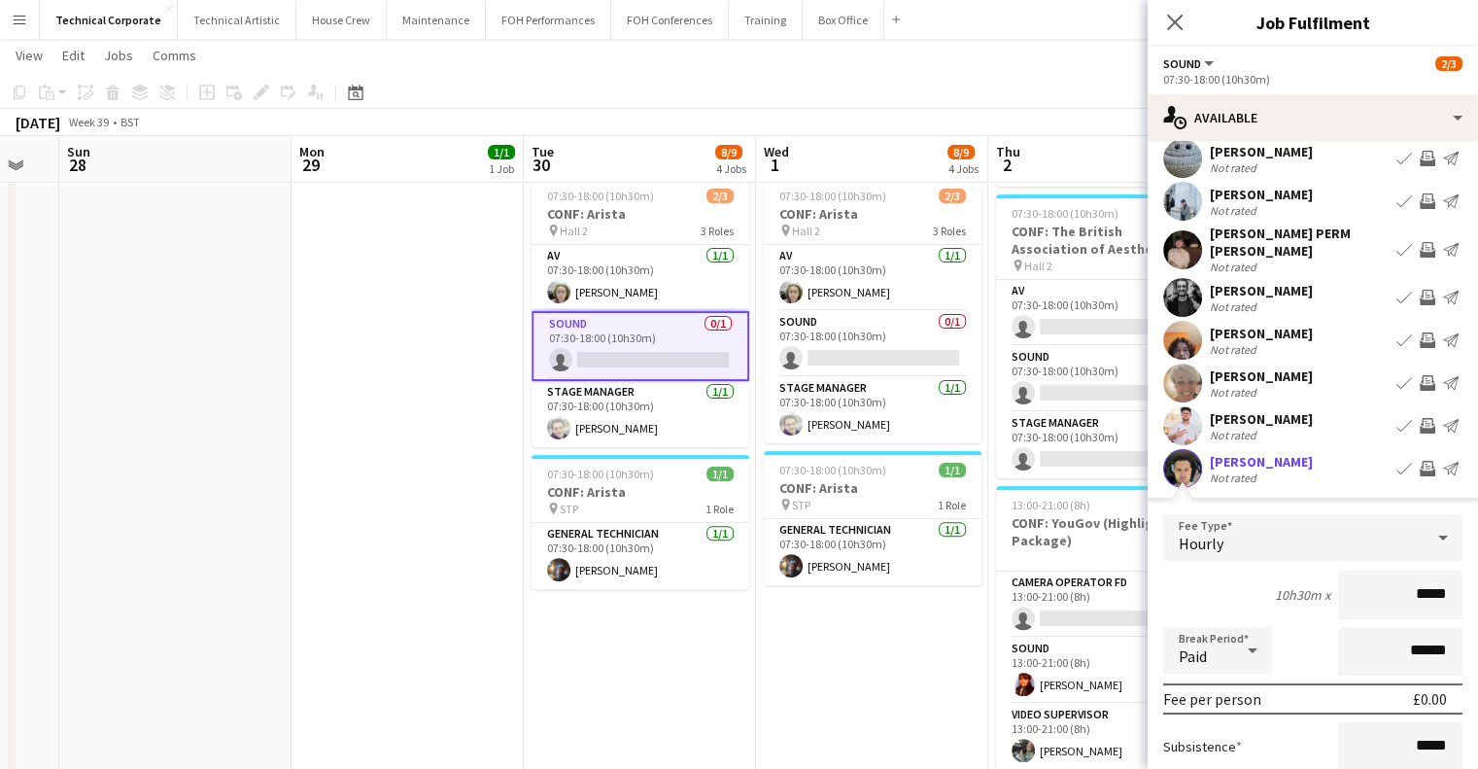
scroll to position [194, 0]
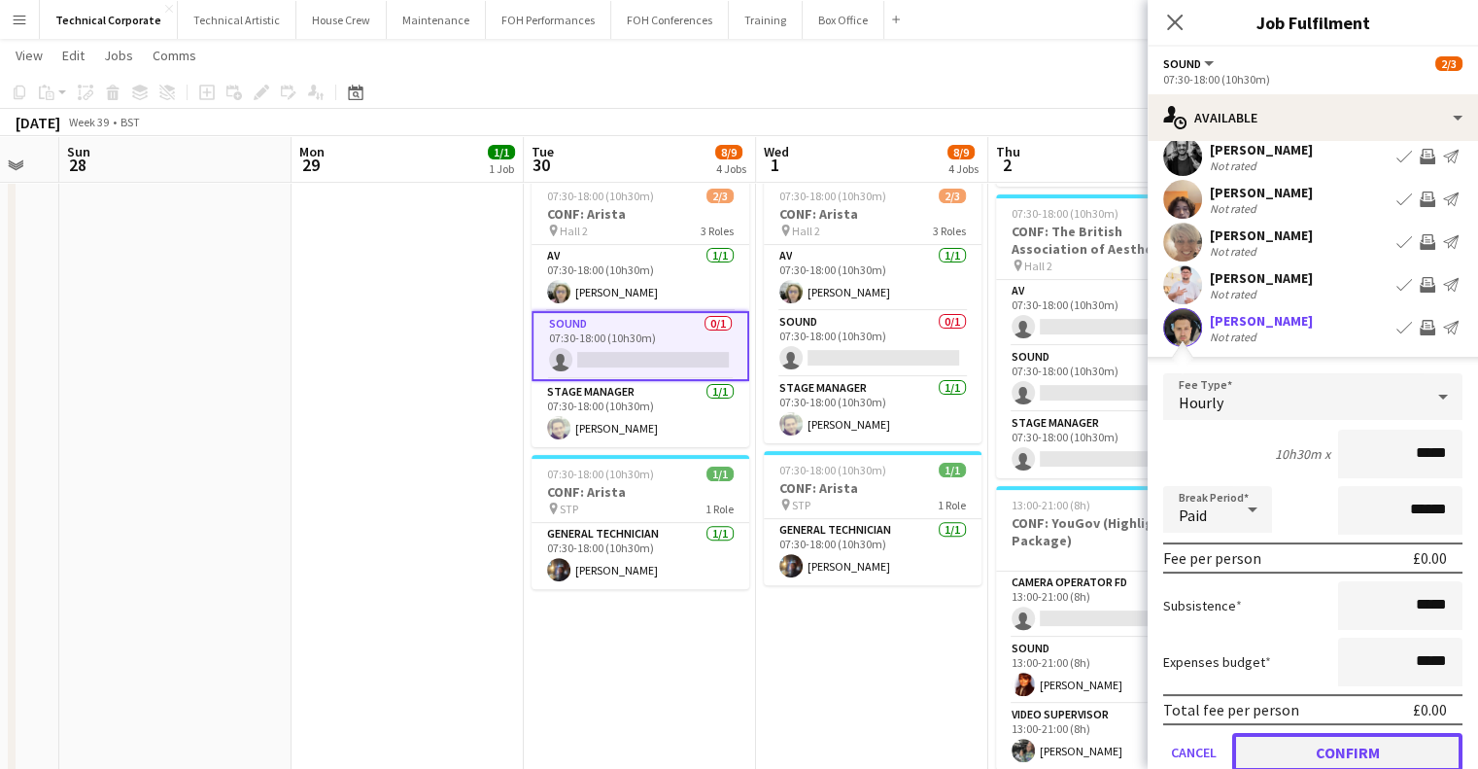
click at [1353, 733] on button "Confirm" at bounding box center [1347, 752] width 230 height 39
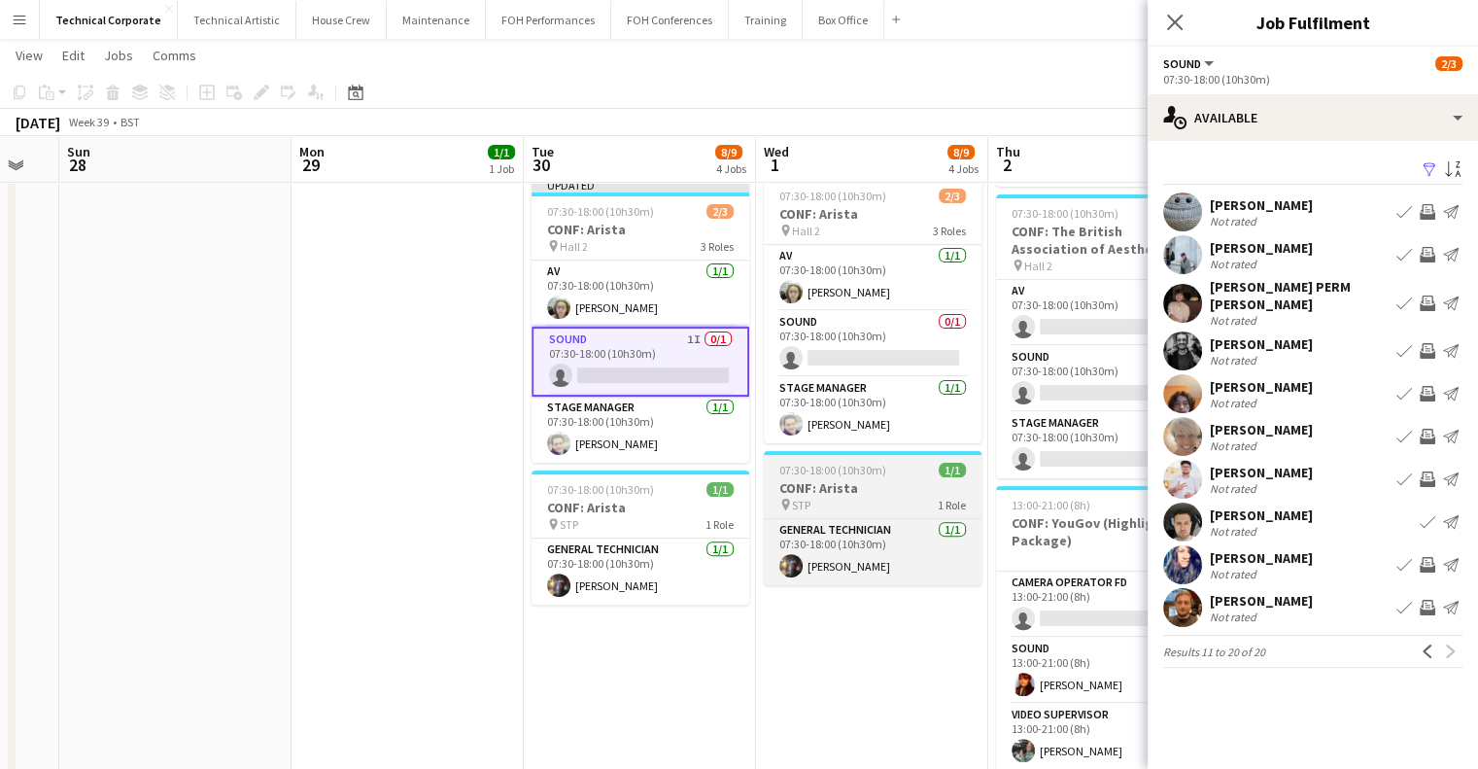
scroll to position [0, 0]
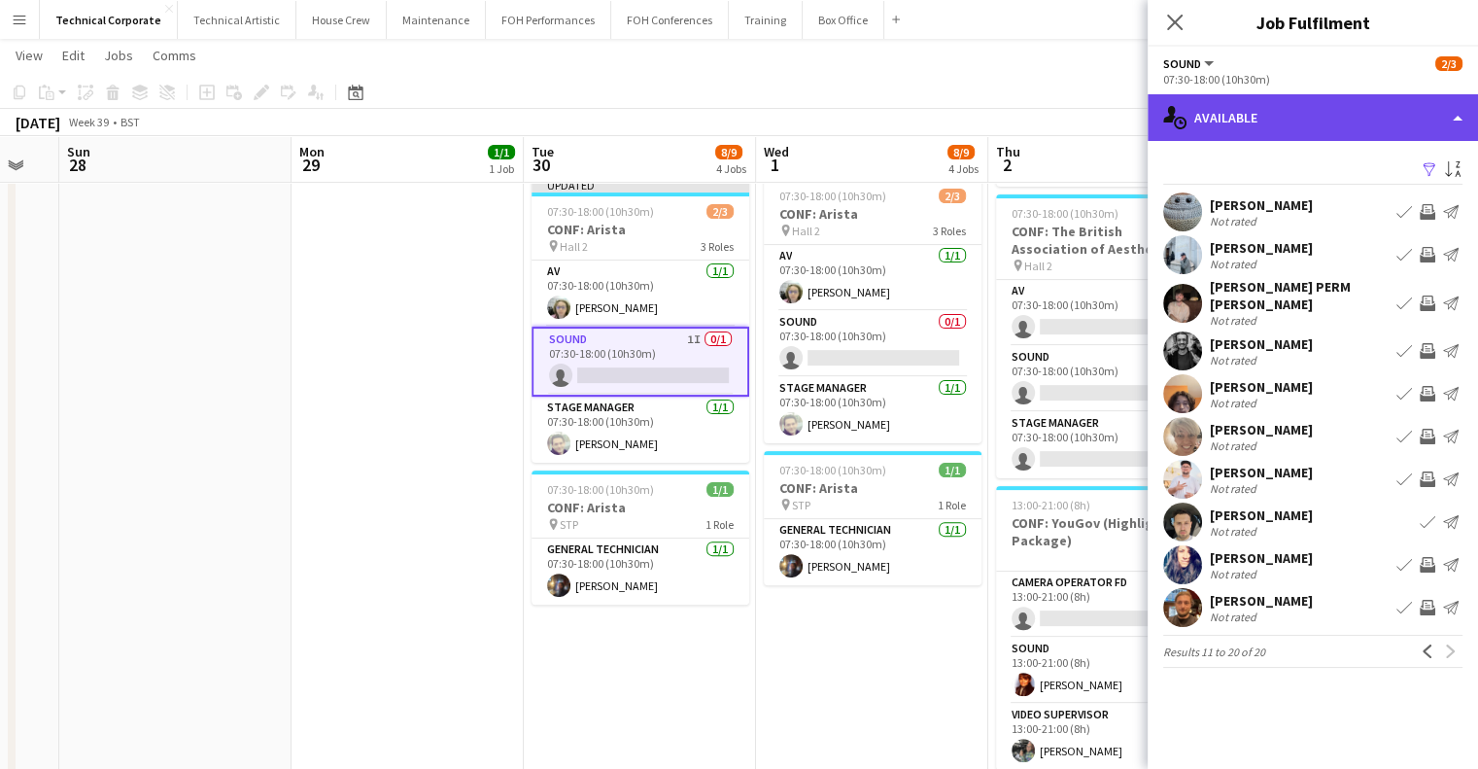
click at [1217, 112] on div "single-neutral-actions-upload Available" at bounding box center [1313, 117] width 330 height 47
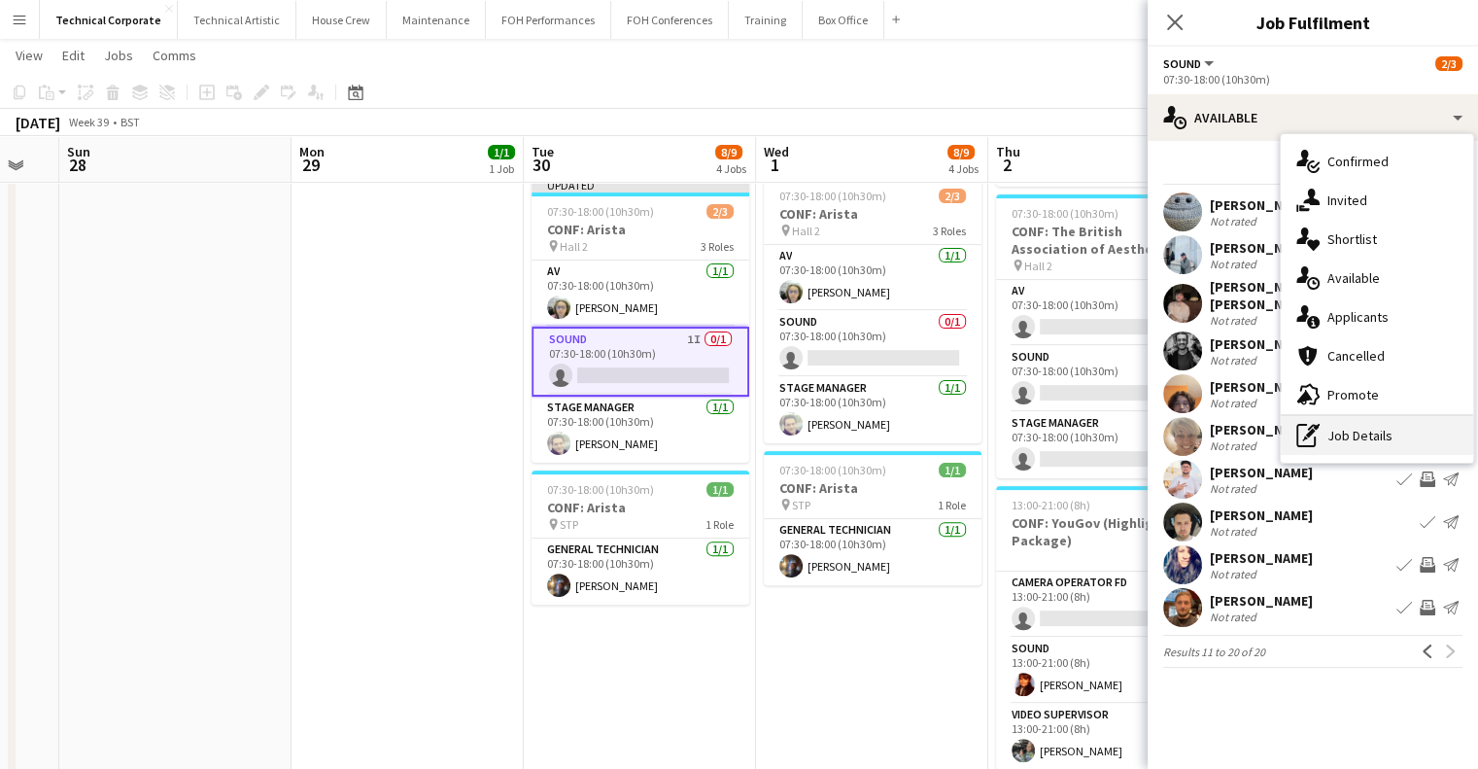
click at [1403, 430] on div "pen-write Job Details" at bounding box center [1377, 435] width 192 height 39
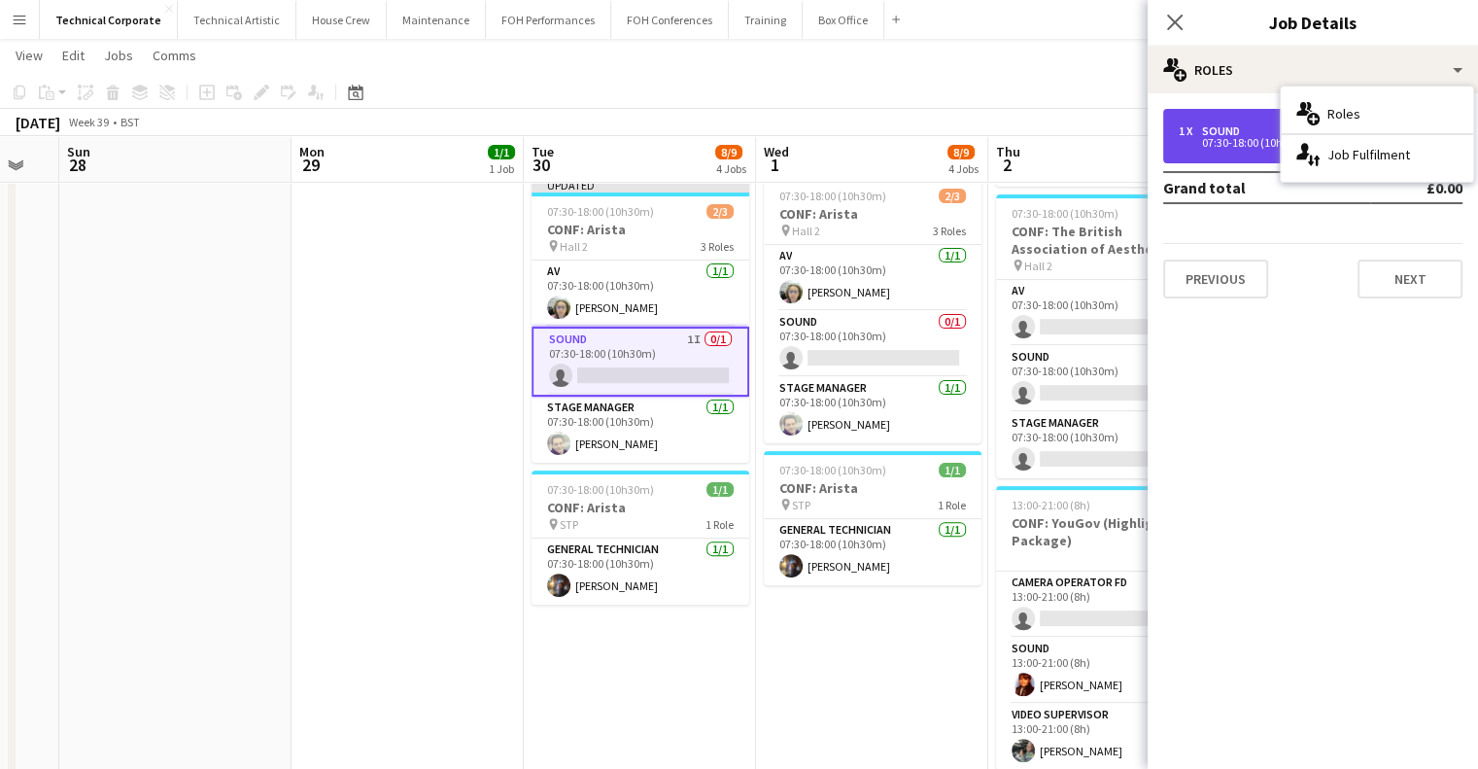
click at [1257, 139] on div "07:30-18:00 (10h30m)" at bounding box center [1303, 143] width 248 height 10
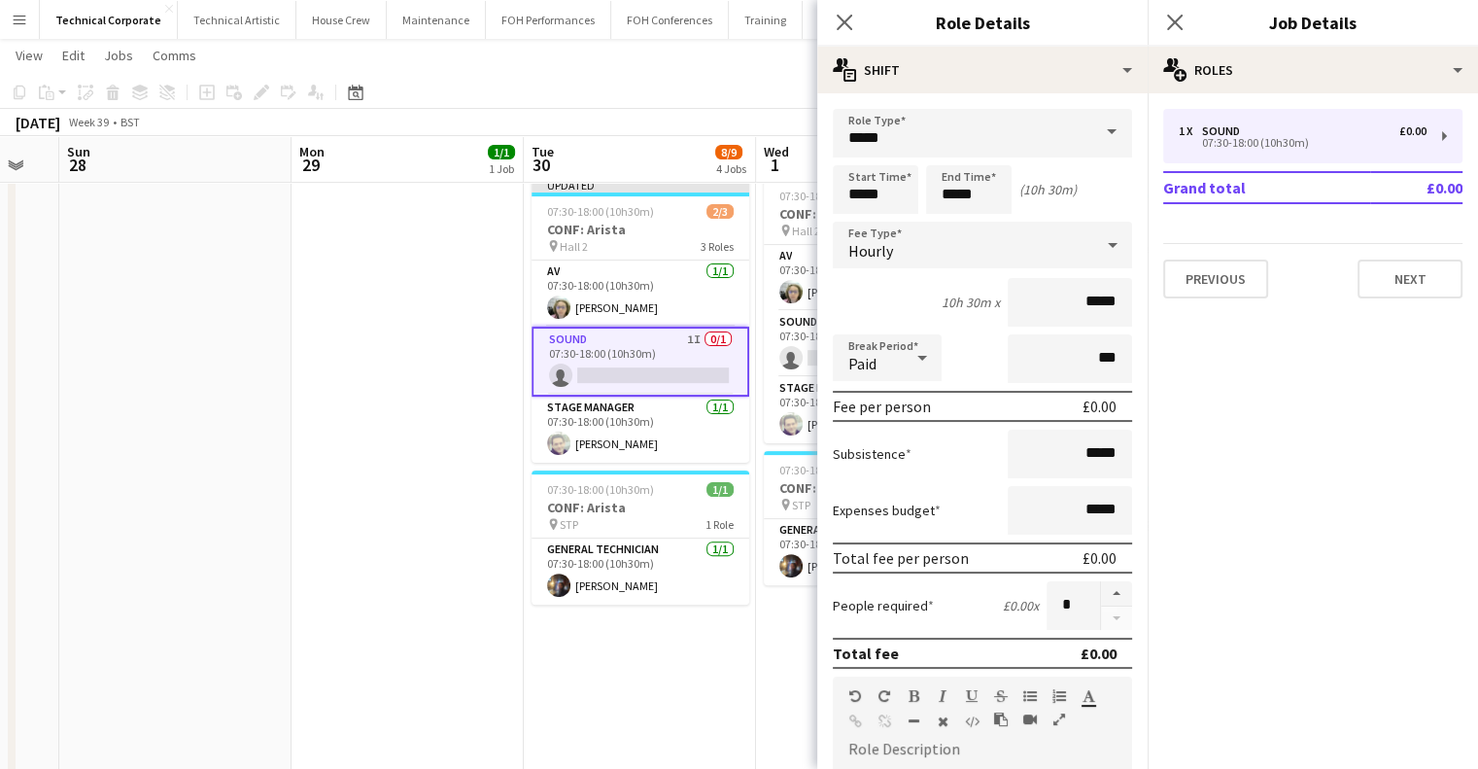
click at [950, 259] on div "Hourly" at bounding box center [963, 245] width 260 height 47
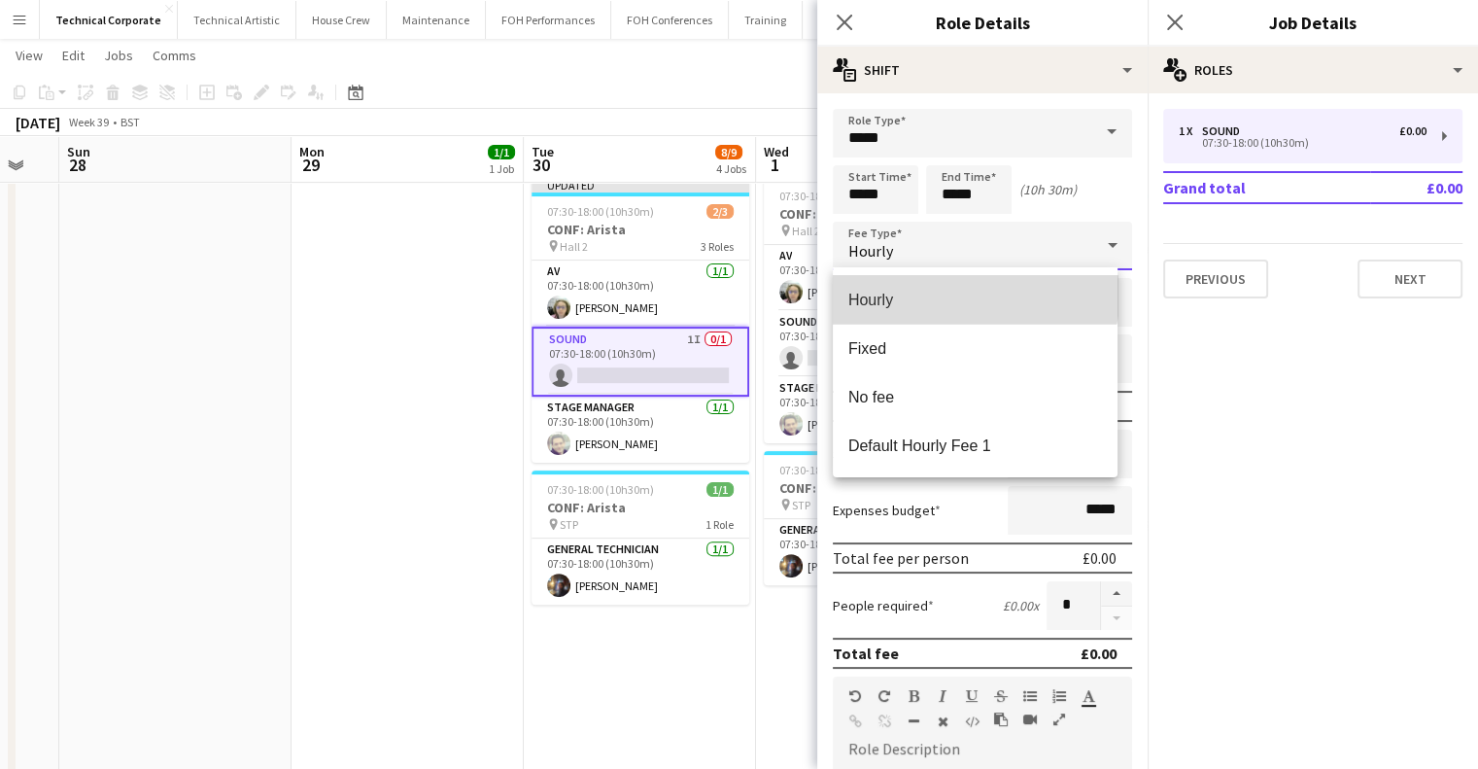
click at [942, 284] on mat-option "Hourly" at bounding box center [975, 299] width 285 height 49
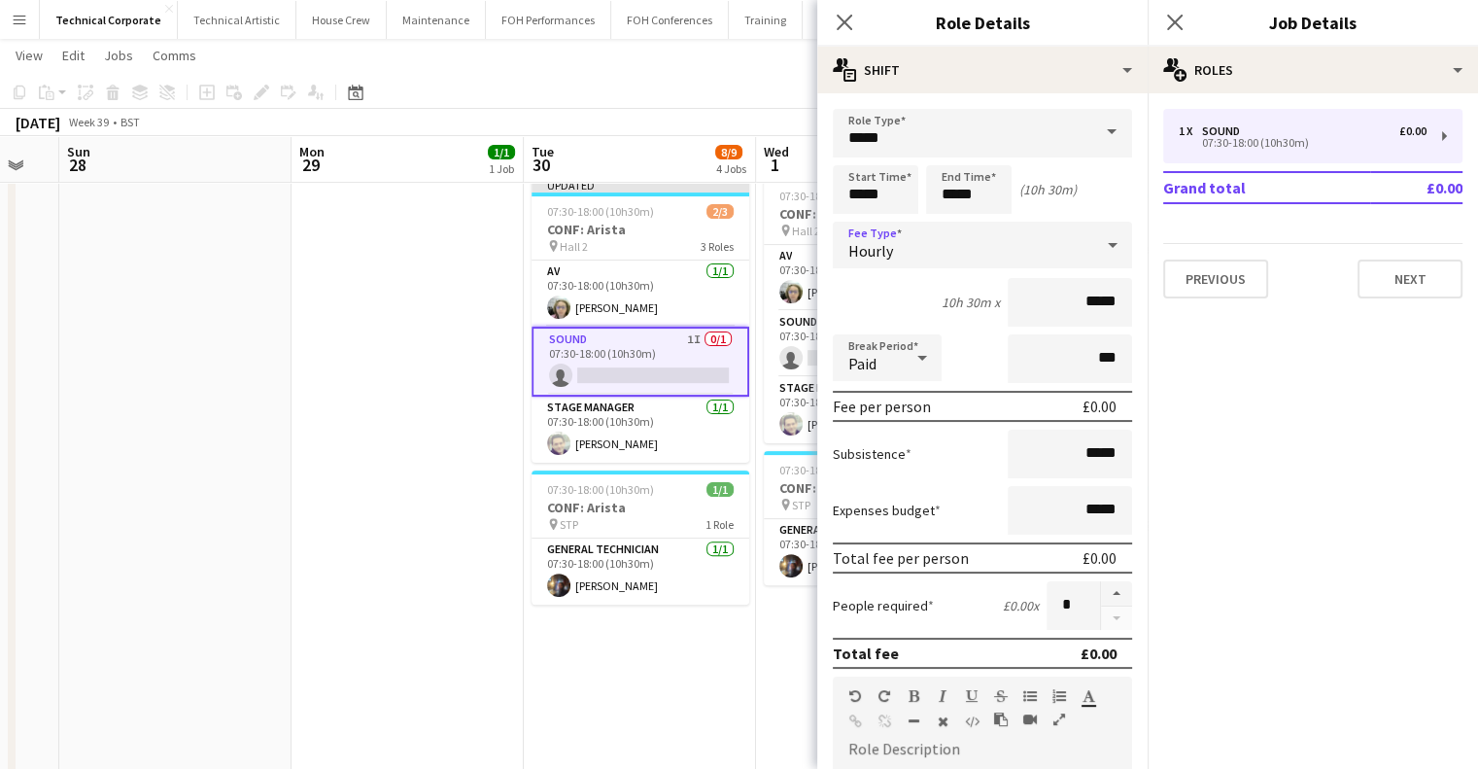
click at [965, 242] on div "Hourly" at bounding box center [963, 245] width 260 height 47
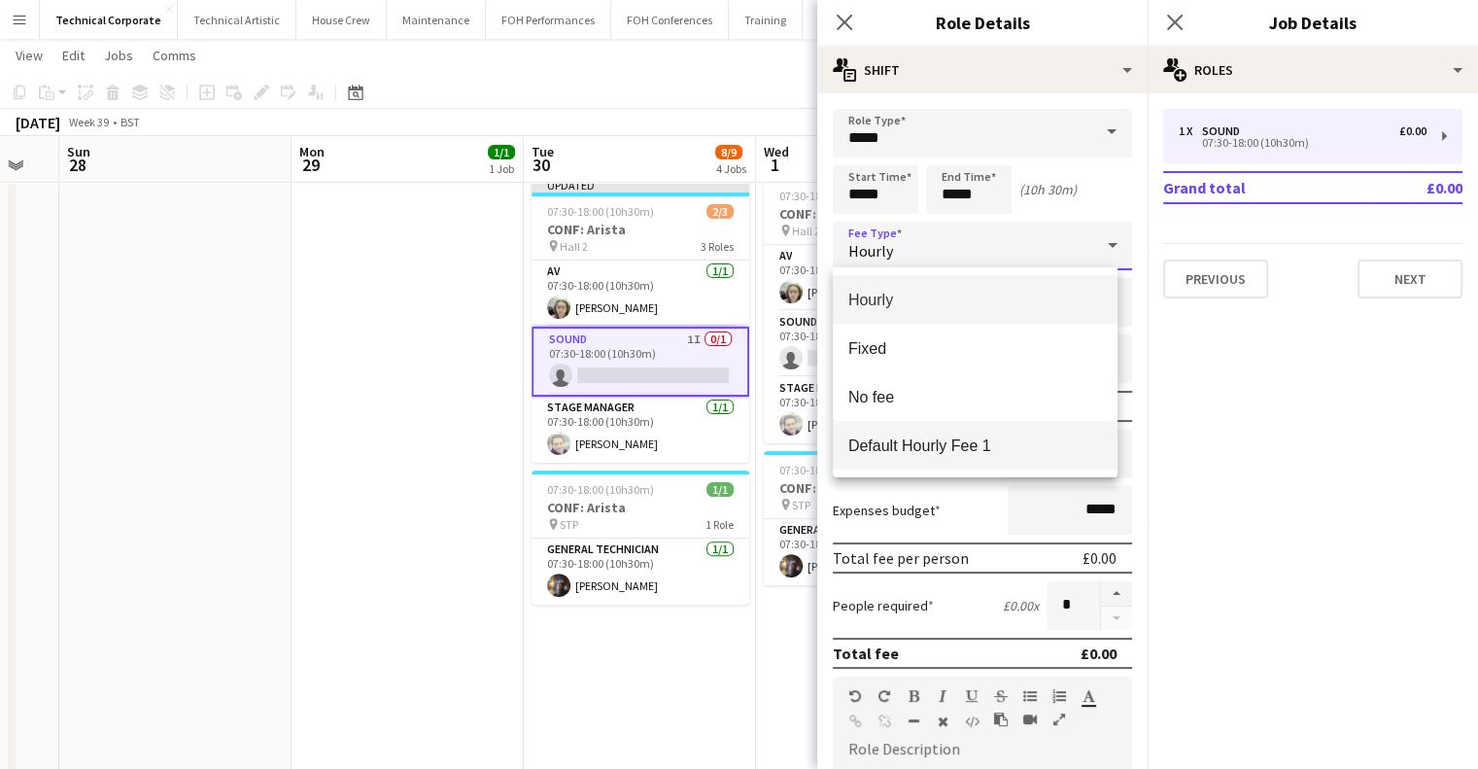
click at [914, 438] on span "Default Hourly Fee 1" at bounding box center [975, 445] width 254 height 18
type input "******"
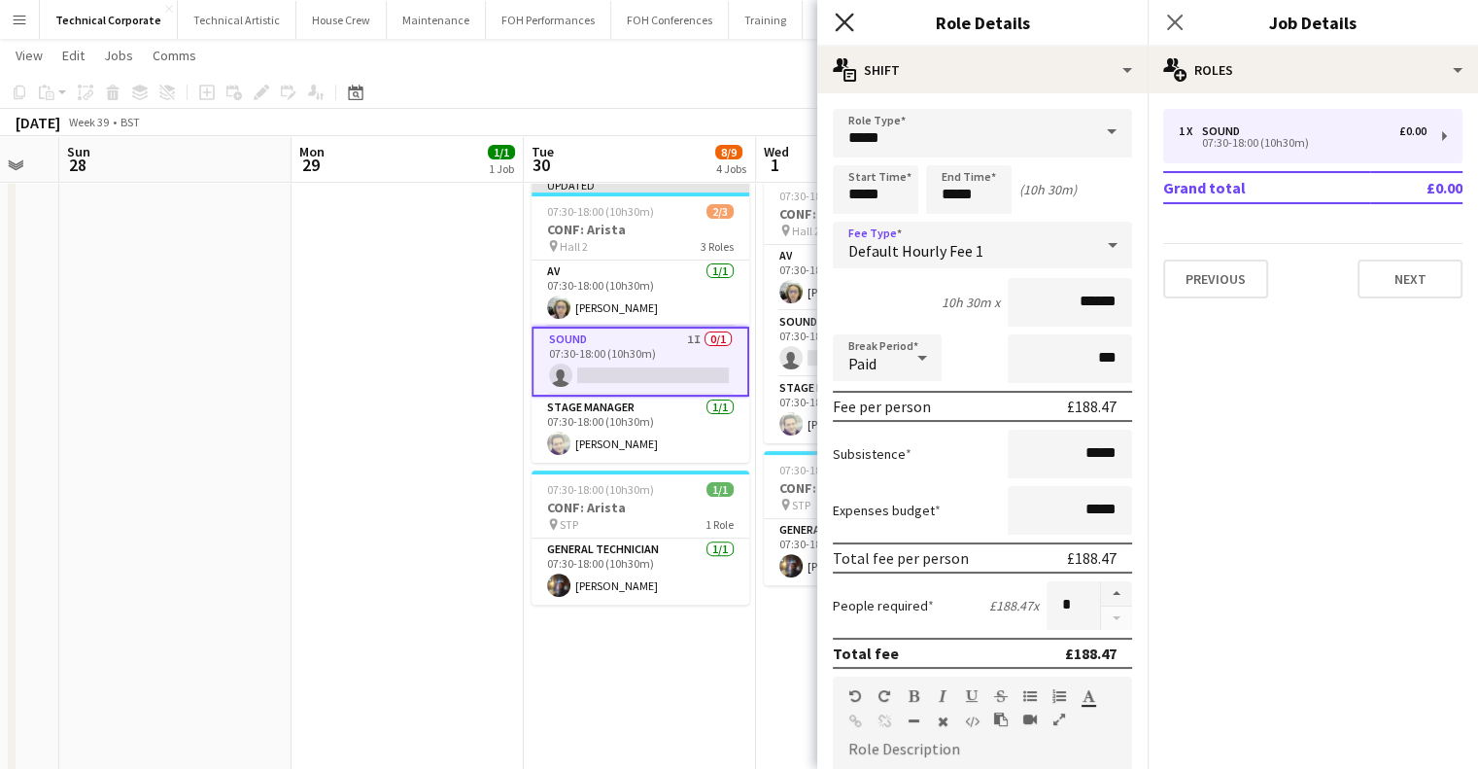
click at [839, 24] on icon "Close pop-in" at bounding box center [844, 22] width 18 height 18
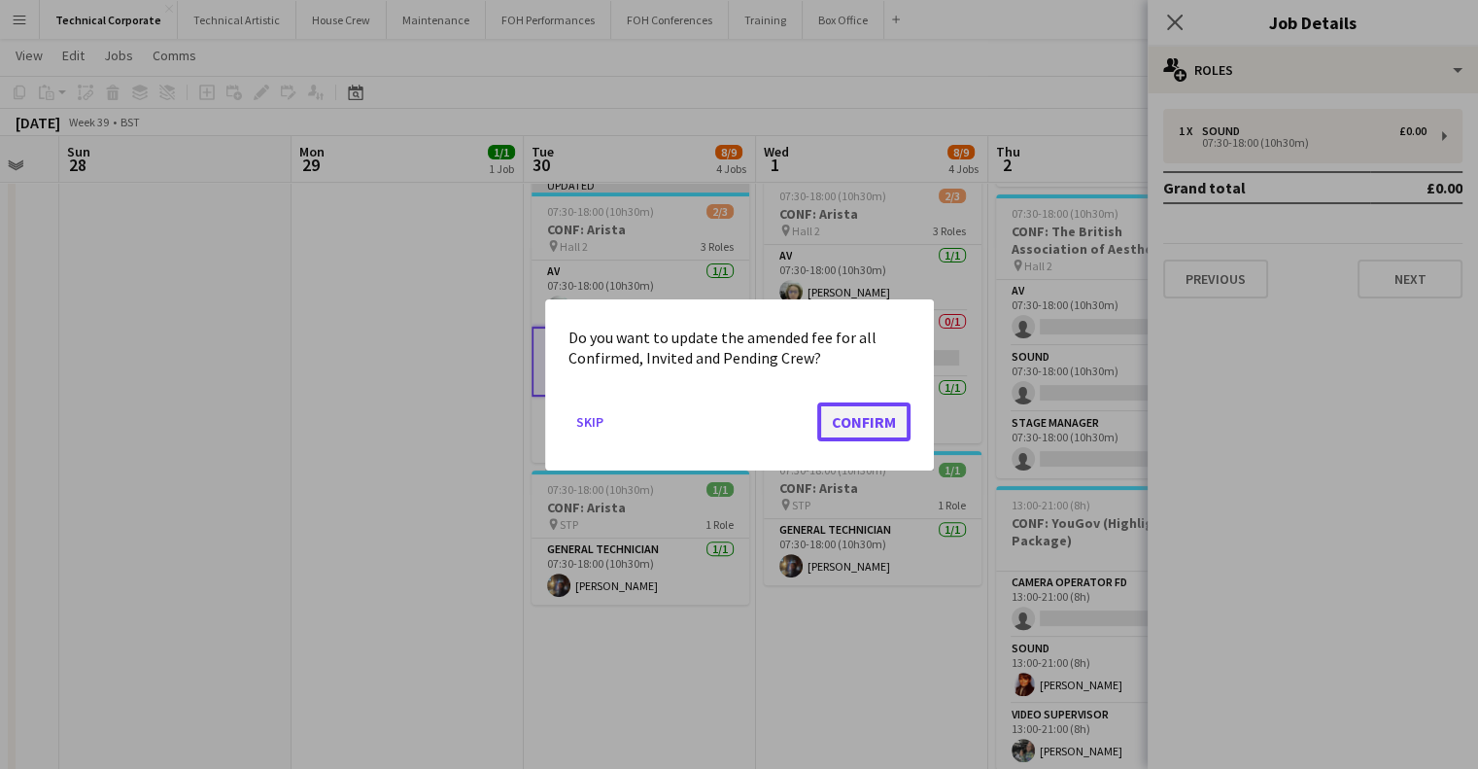
click at [871, 421] on button "Confirm" at bounding box center [863, 420] width 93 height 39
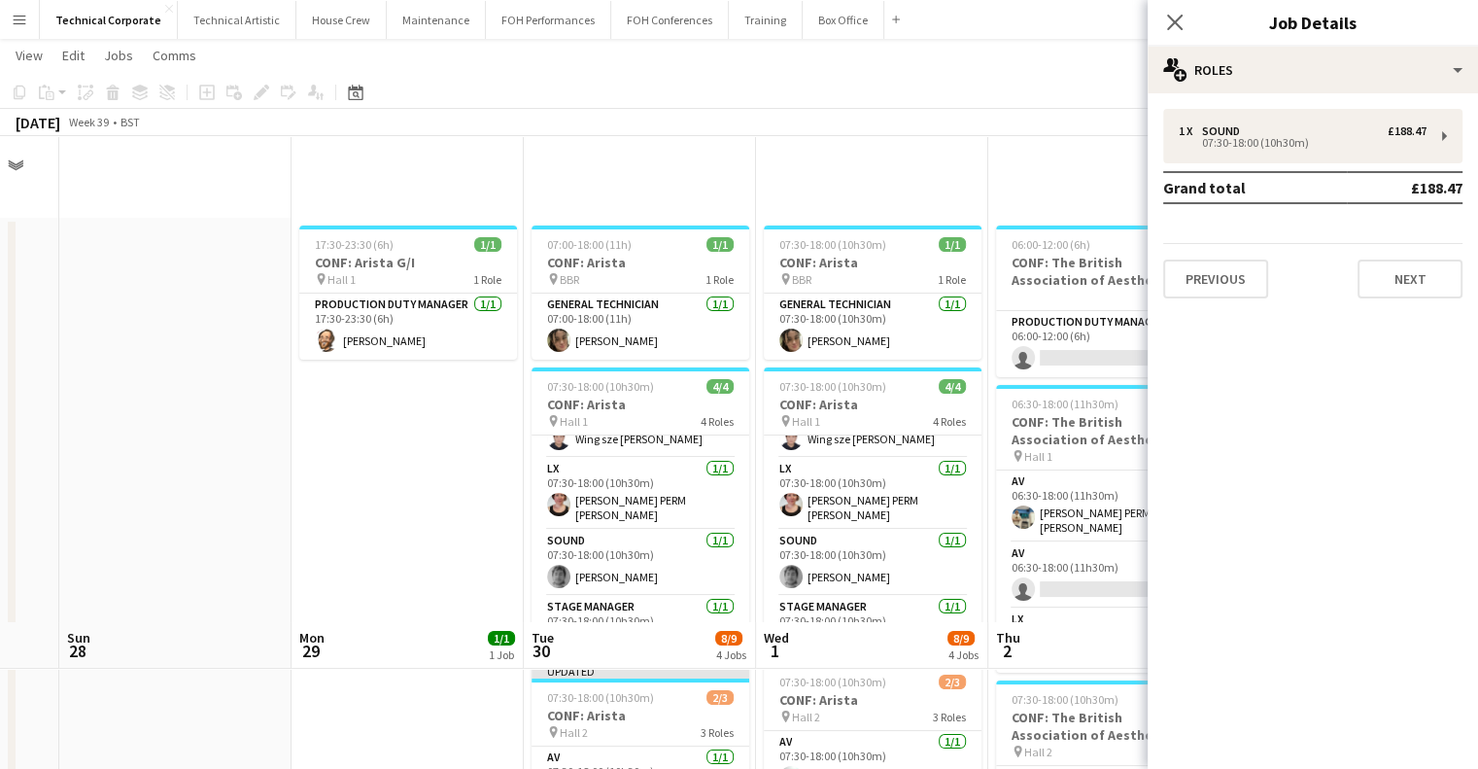
scroll to position [486, 0]
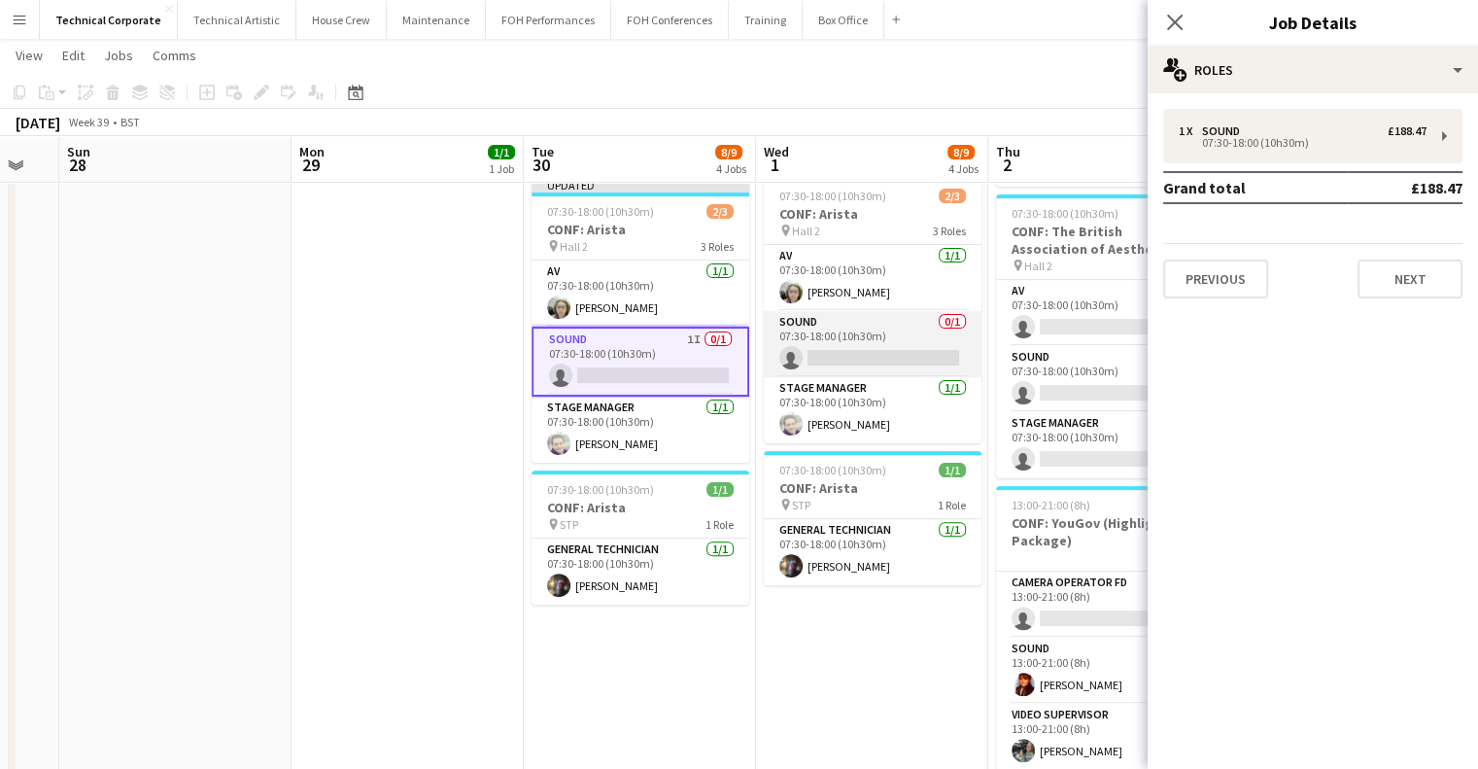
click at [875, 348] on app-card-role "Sound 0/1 07:30-18:00 (10h30m) single-neutral-actions" at bounding box center [873, 344] width 218 height 66
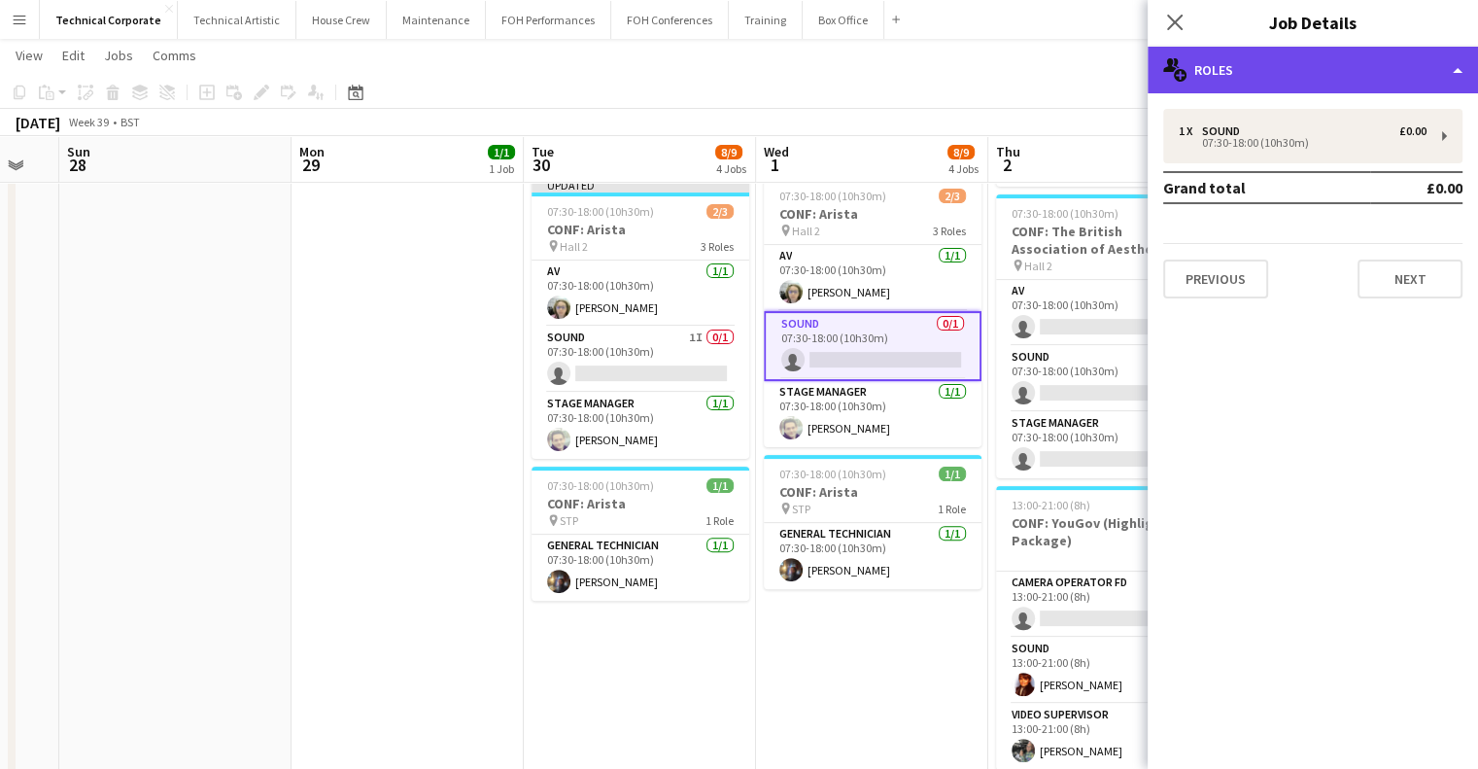
click at [1295, 50] on div "multiple-users-add Roles" at bounding box center [1313, 70] width 330 height 47
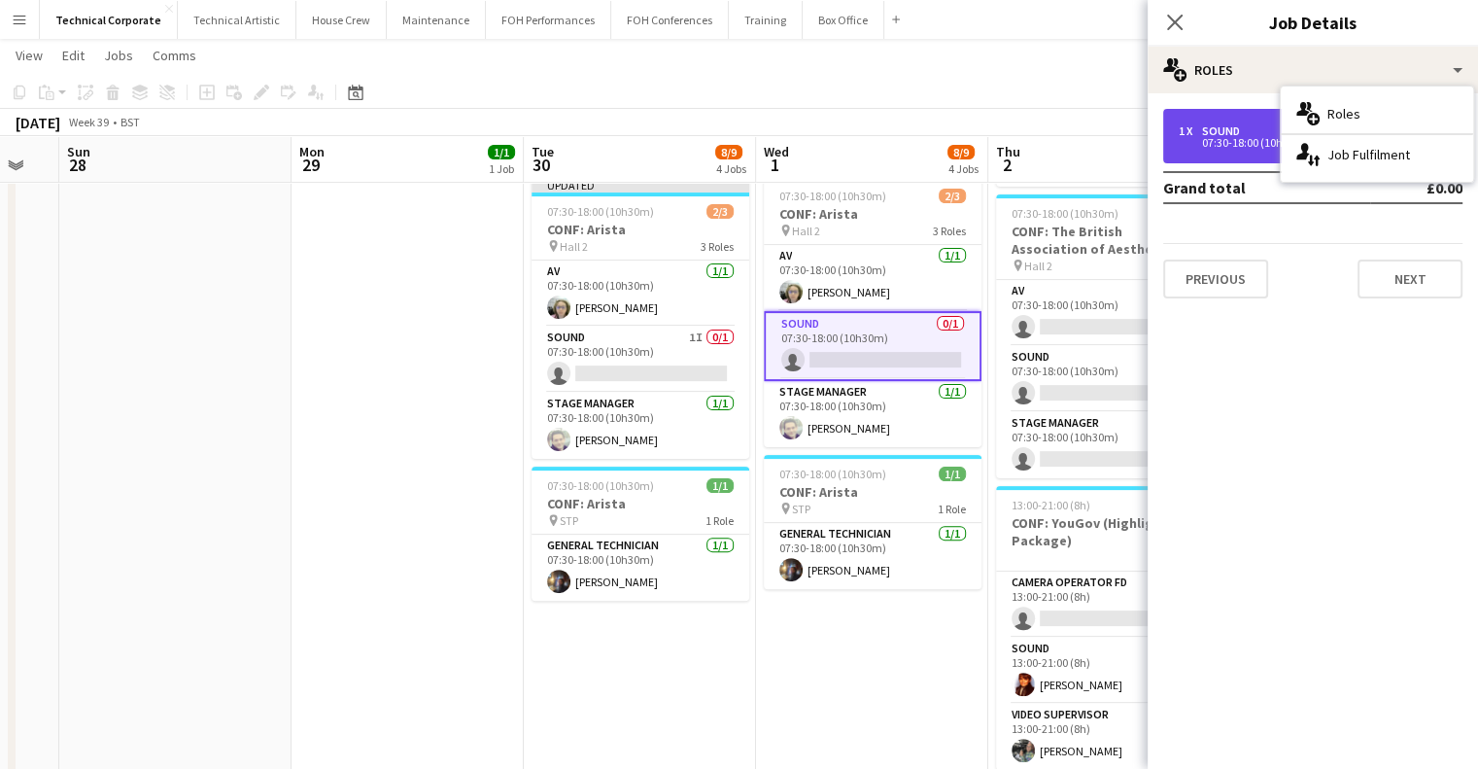
click at [1192, 151] on div "1 x Sound £0.00 07:30-18:00 (10h30m)" at bounding box center [1312, 136] width 299 height 54
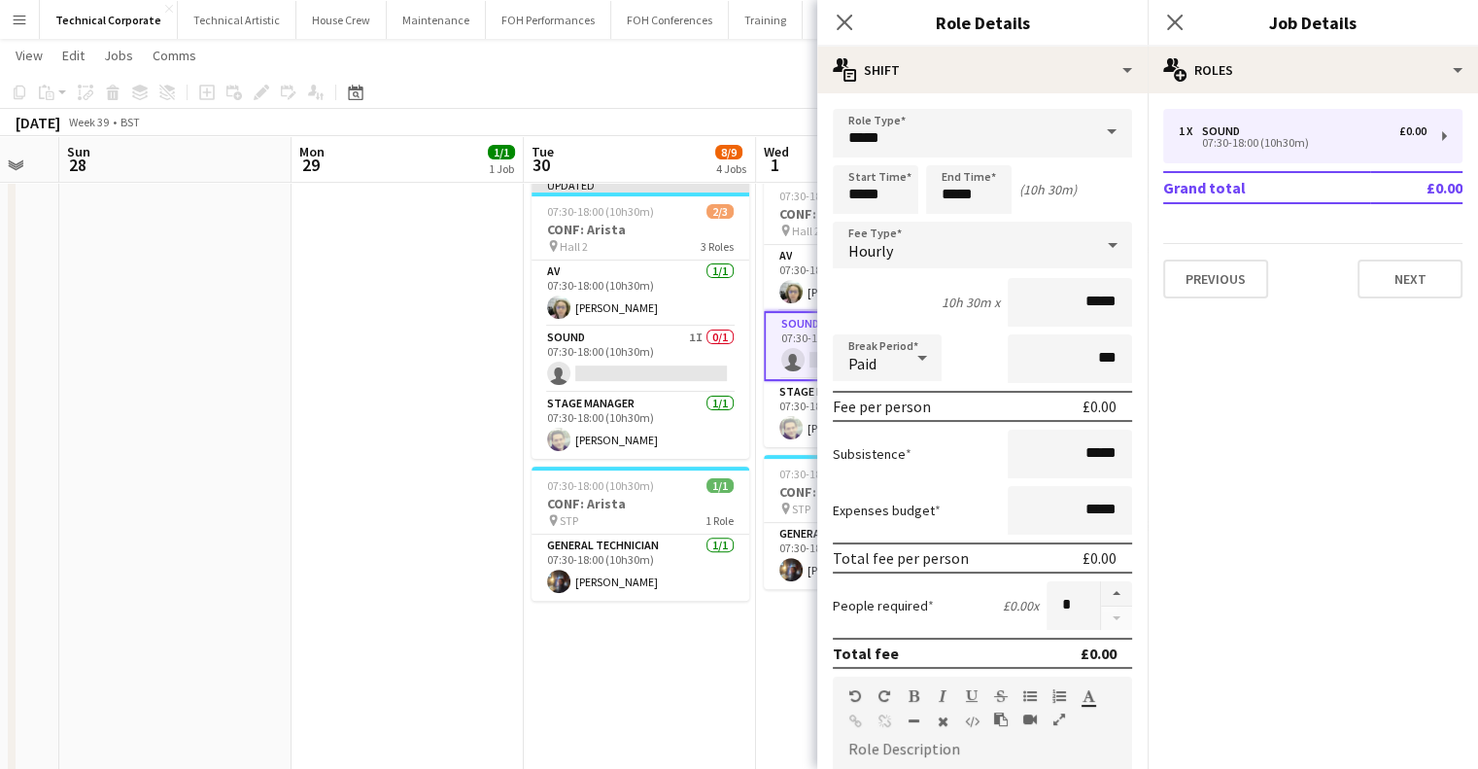
click at [930, 255] on div "Hourly" at bounding box center [963, 245] width 260 height 47
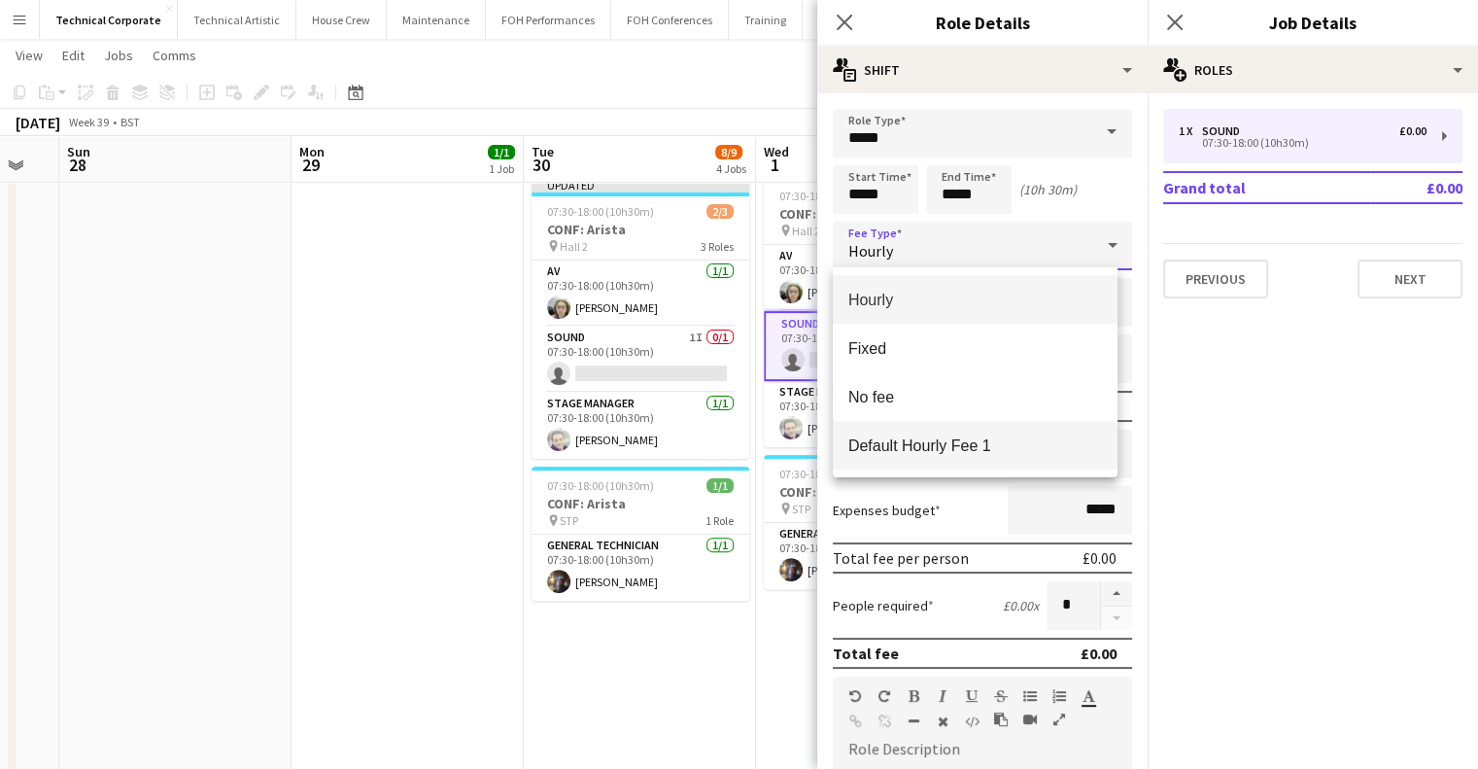
click at [933, 437] on span "Default Hourly Fee 1" at bounding box center [975, 445] width 254 height 18
type input "******"
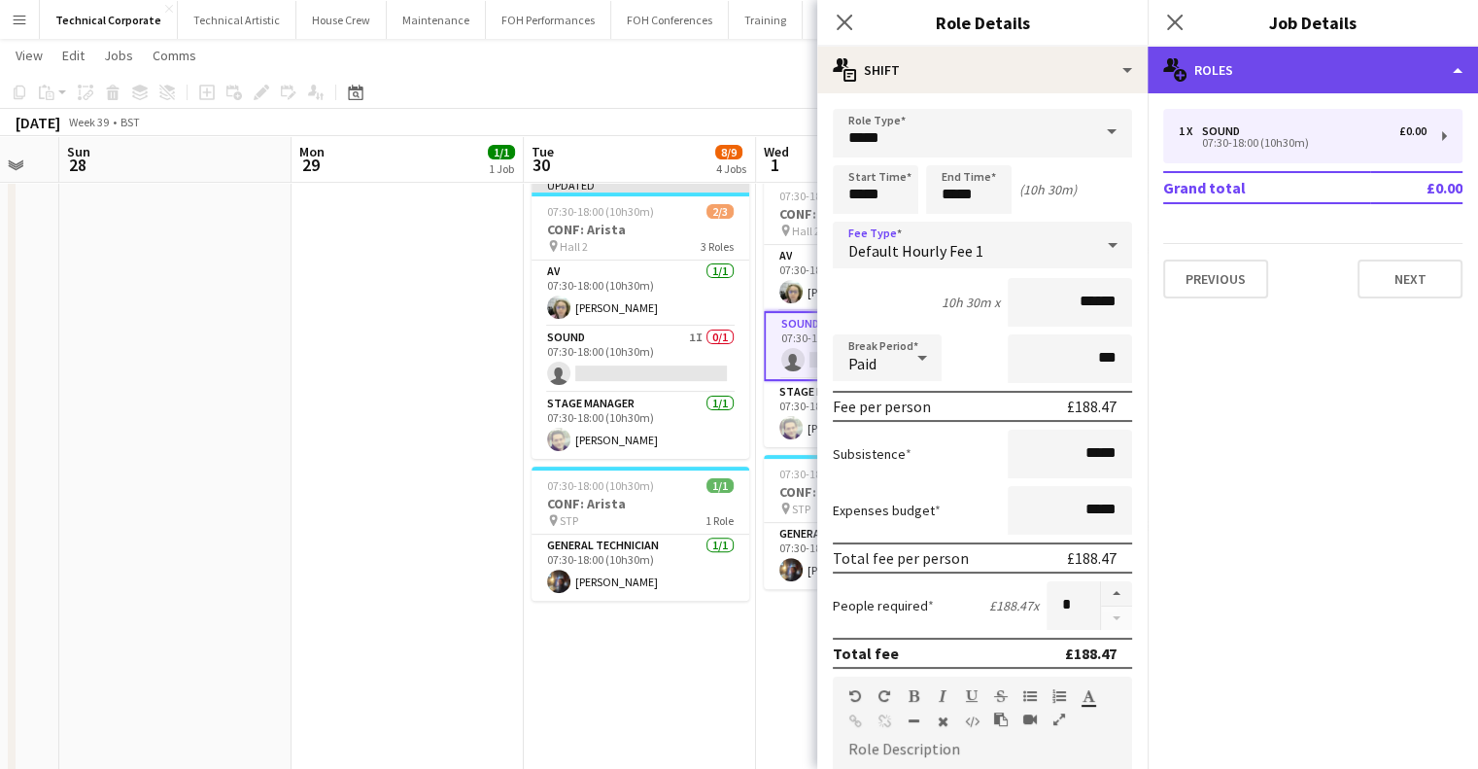
click at [1273, 74] on div "multiple-users-add Roles" at bounding box center [1313, 70] width 330 height 47
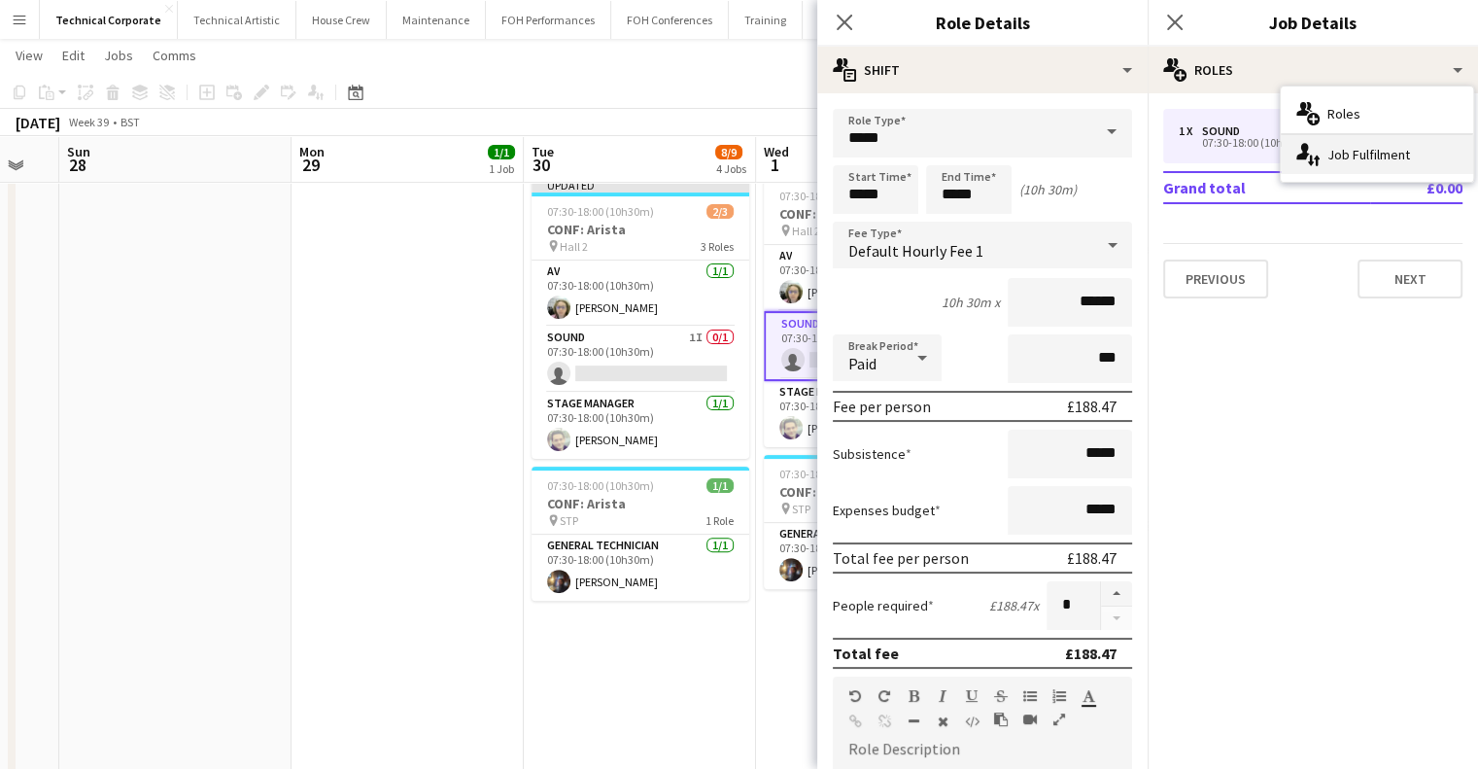
click at [1329, 161] on div "single-neutral-actions-up-down Job Fulfilment" at bounding box center [1377, 154] width 192 height 39
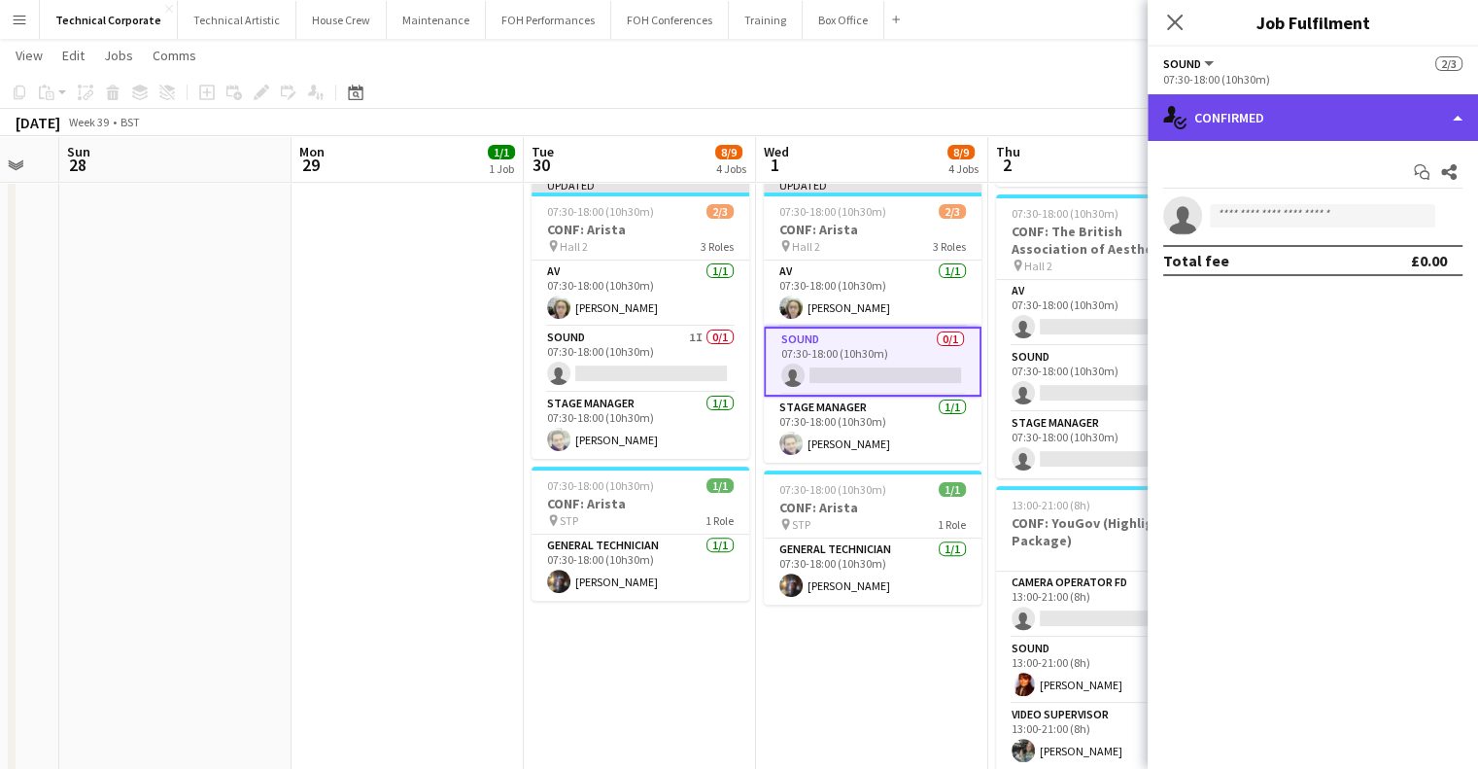
click at [1291, 114] on div "single-neutral-actions-check-2 Confirmed" at bounding box center [1313, 117] width 330 height 47
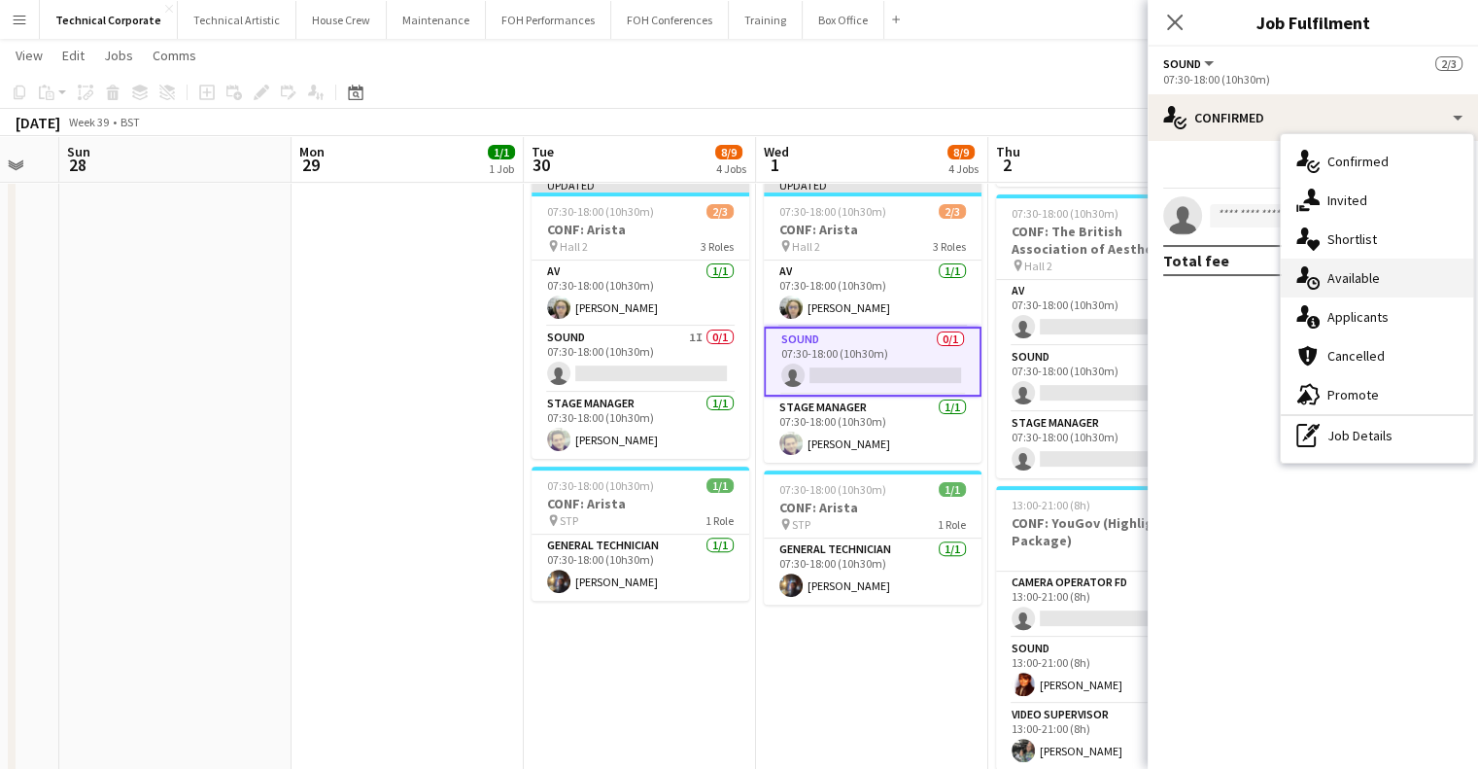
click at [1372, 263] on div "single-neutral-actions-upload Available" at bounding box center [1377, 277] width 192 height 39
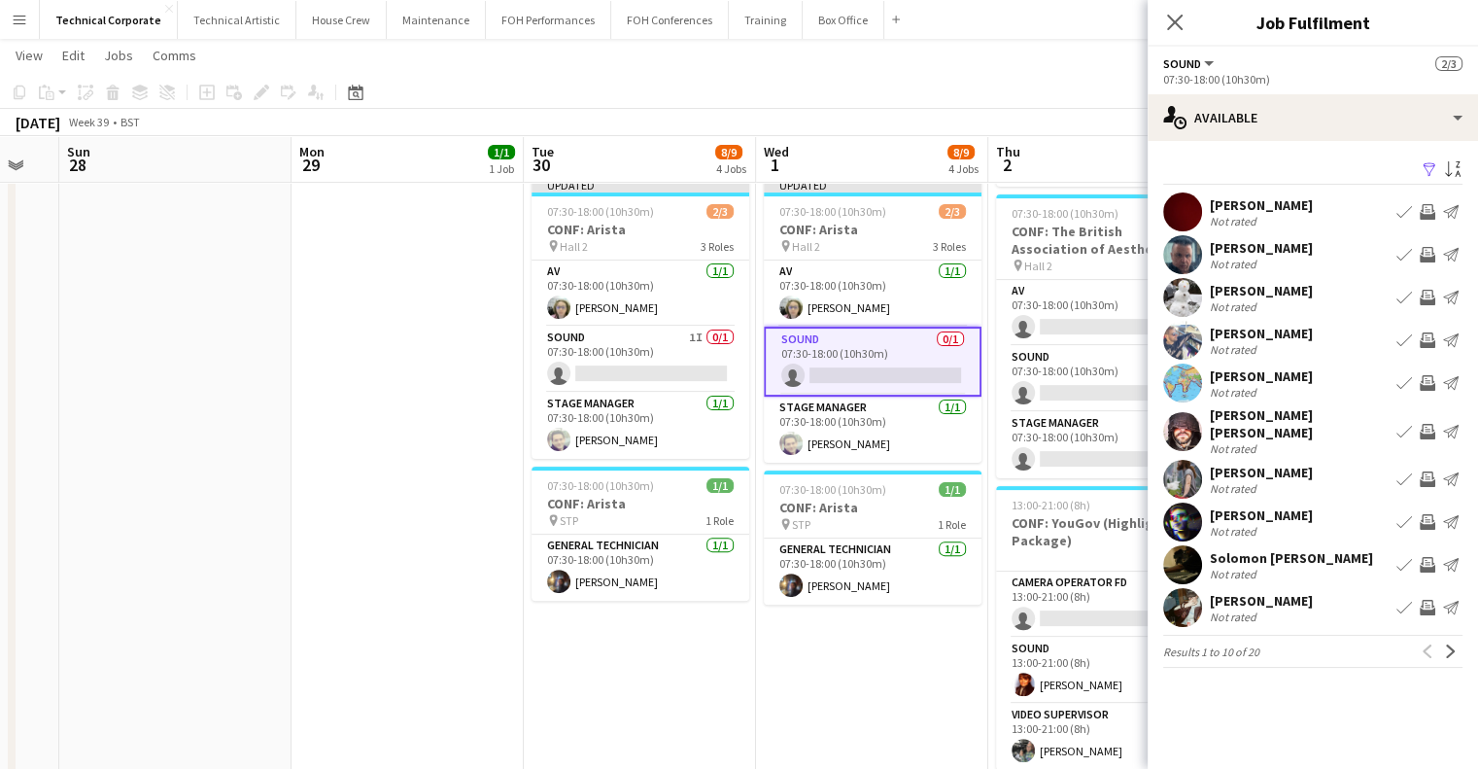
click at [1453, 652] on app-pager "Results 1 to 10 of 20 Previous Next" at bounding box center [1312, 651] width 299 height 33
click at [1458, 646] on button "Next" at bounding box center [1450, 650] width 23 height 23
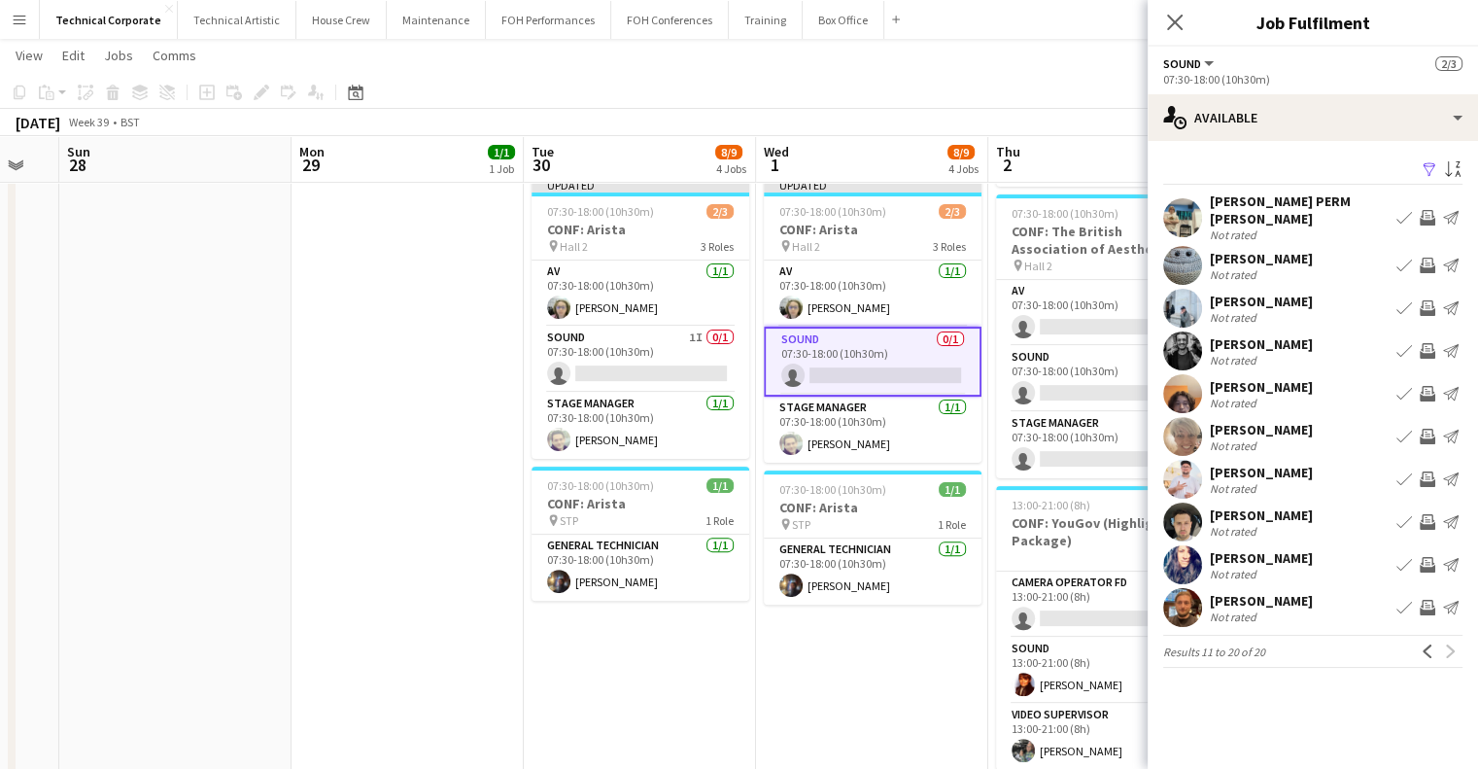
click at [1431, 516] on app-icon "Invite crew" at bounding box center [1428, 522] width 16 height 16
click at [1423, 514] on app-icon "Invite crew" at bounding box center [1428, 522] width 16 height 16
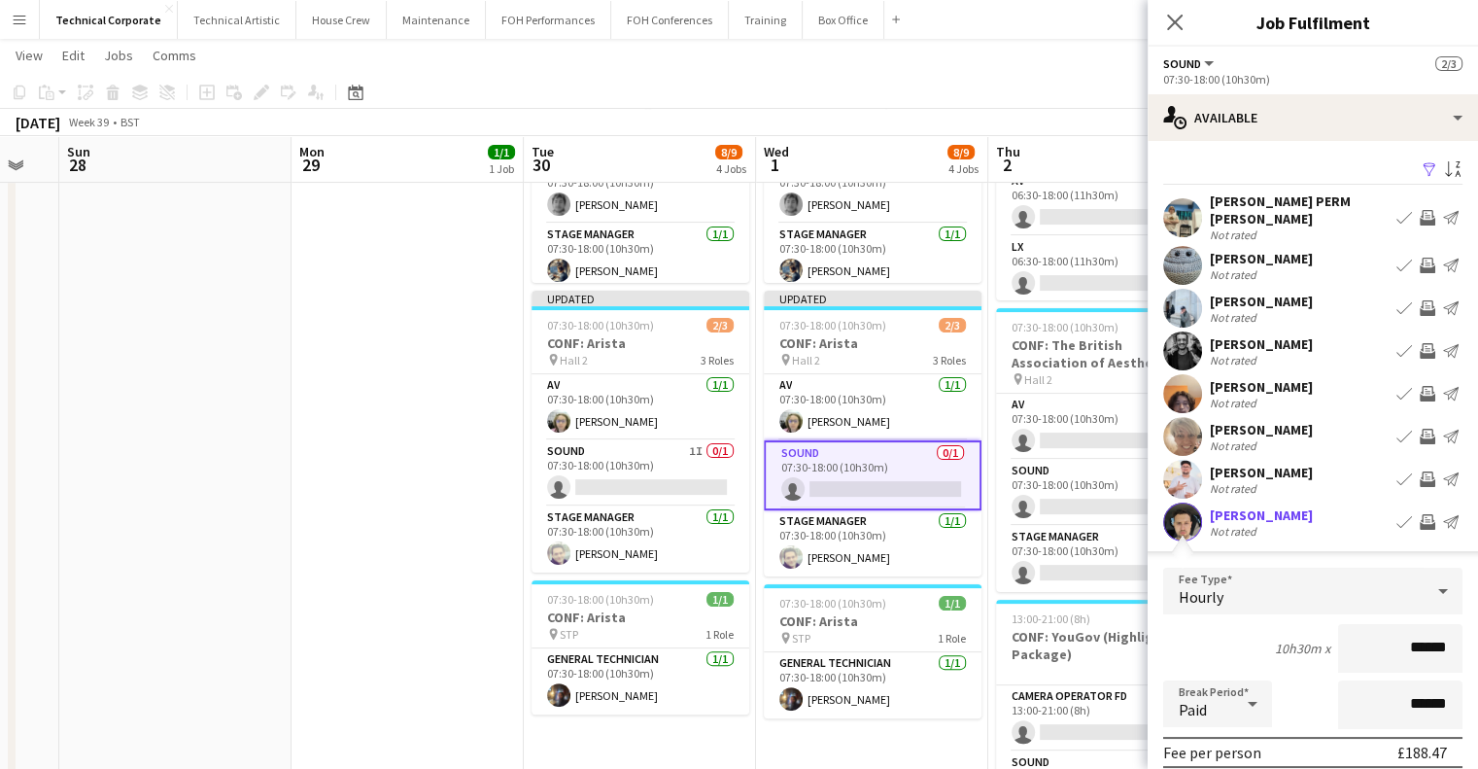
scroll to position [194, 0]
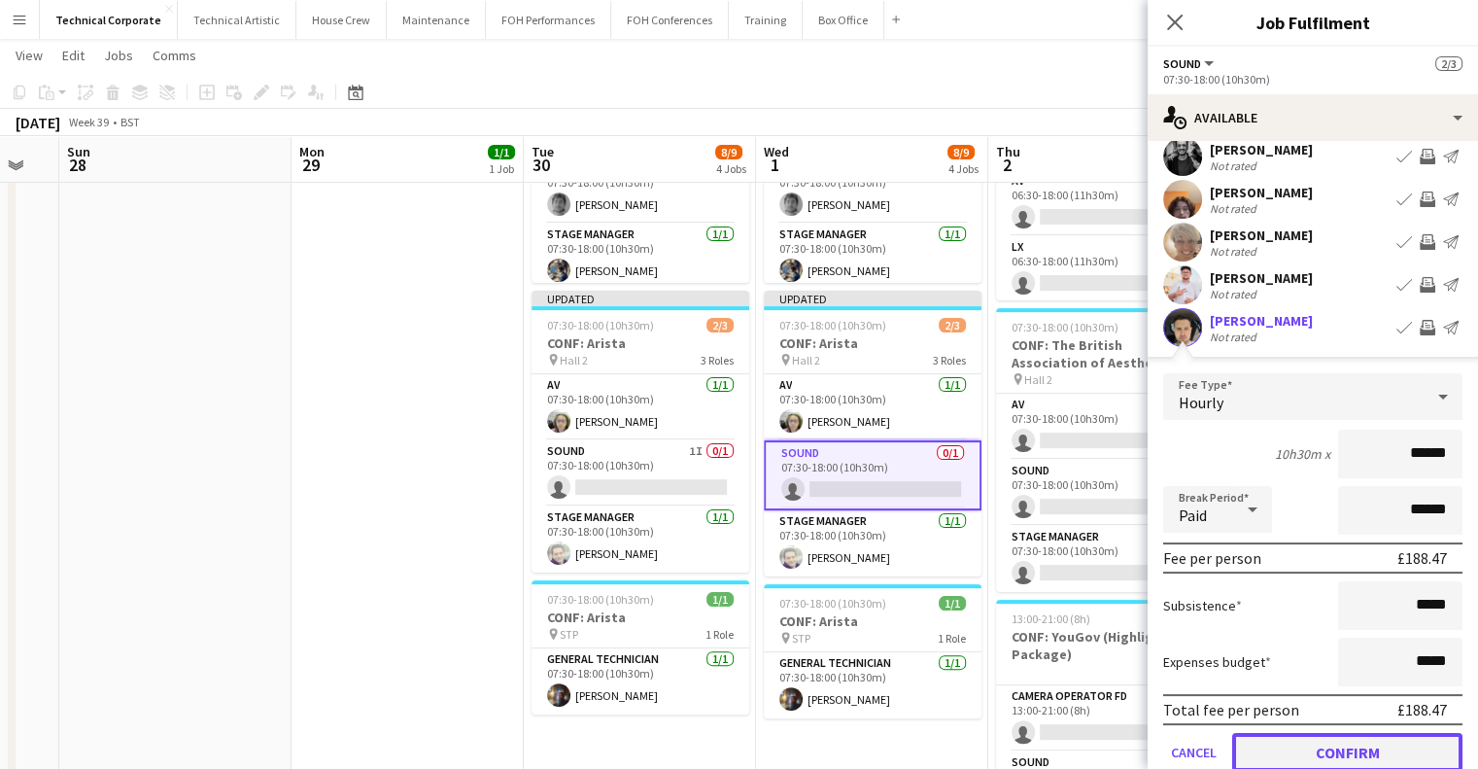
click at [1347, 741] on button "Confirm" at bounding box center [1347, 752] width 230 height 39
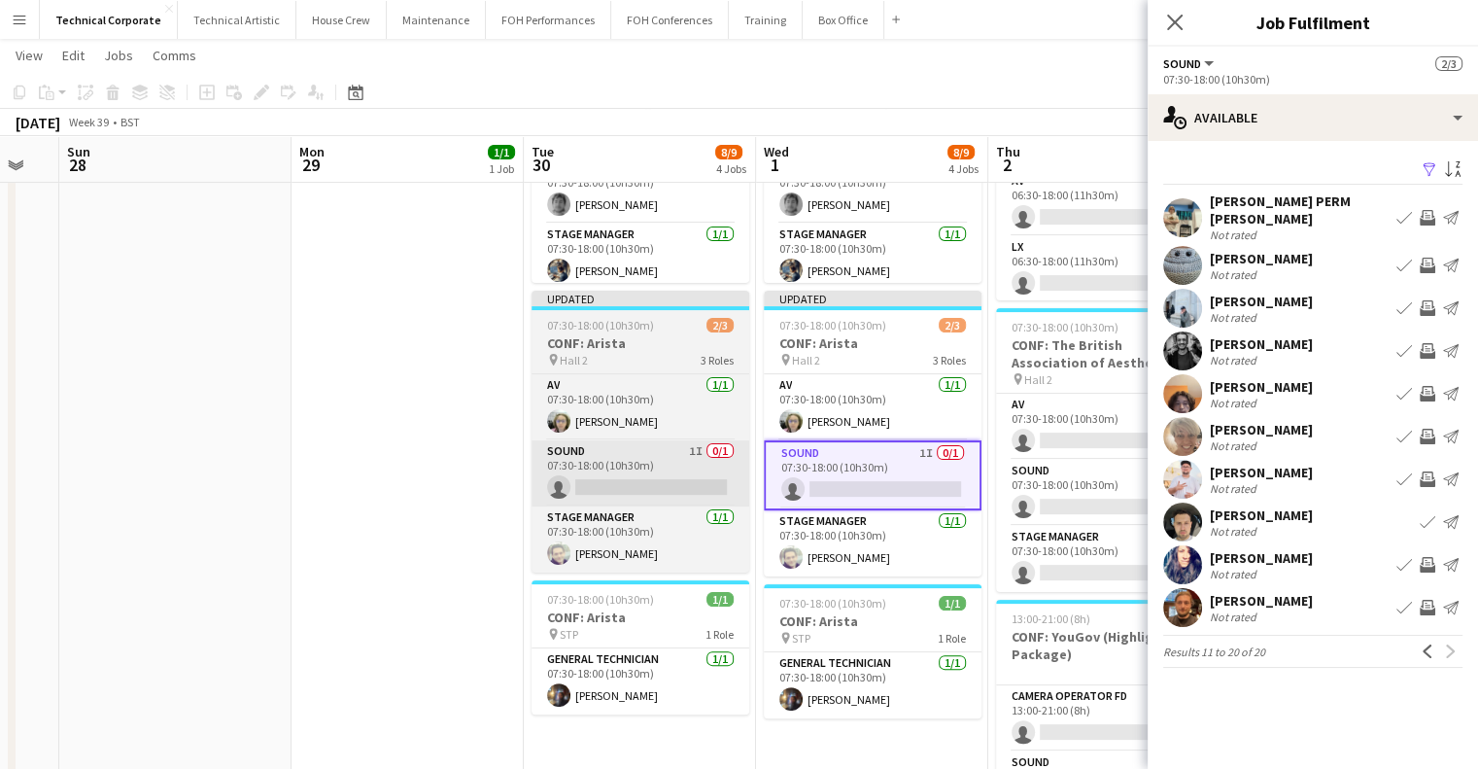
scroll to position [0, 0]
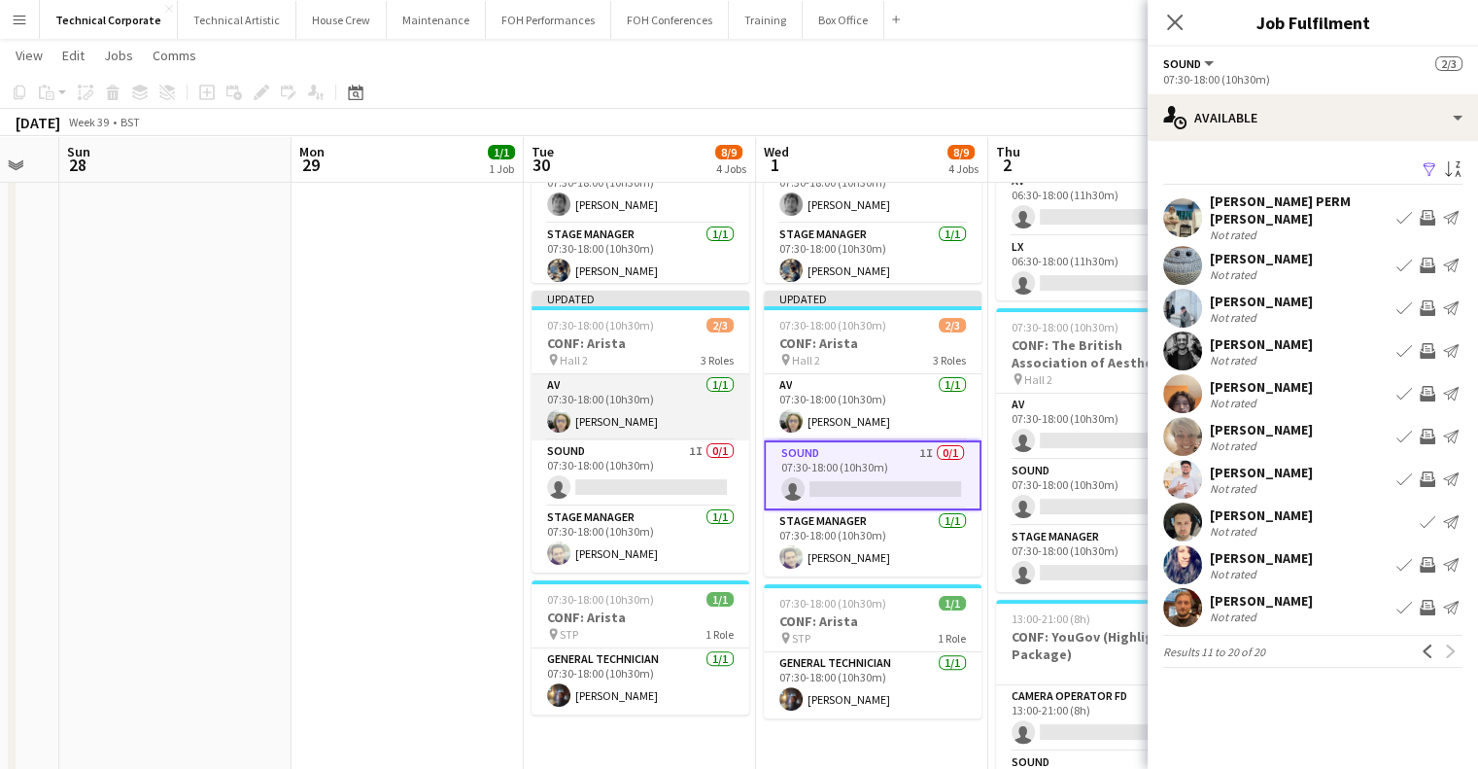
click at [638, 438] on app-card-role "AV 1/1 07:30-18:00 (10h30m) Sophie PERM Richardson" at bounding box center [641, 407] width 218 height 66
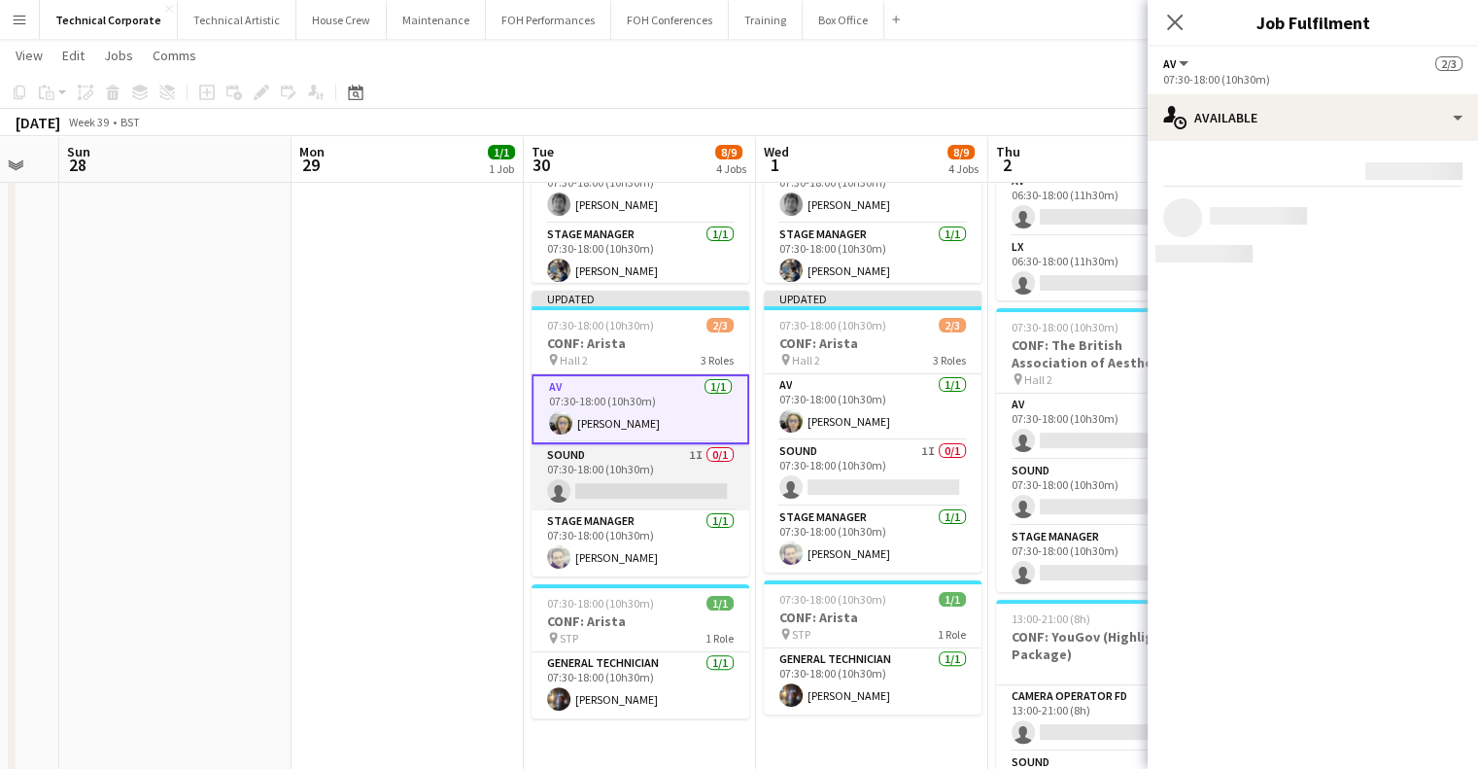
click at [651, 460] on app-card-role "Sound 1I 0/1 07:30-18:00 (10h30m) single-neutral-actions" at bounding box center [641, 477] width 218 height 66
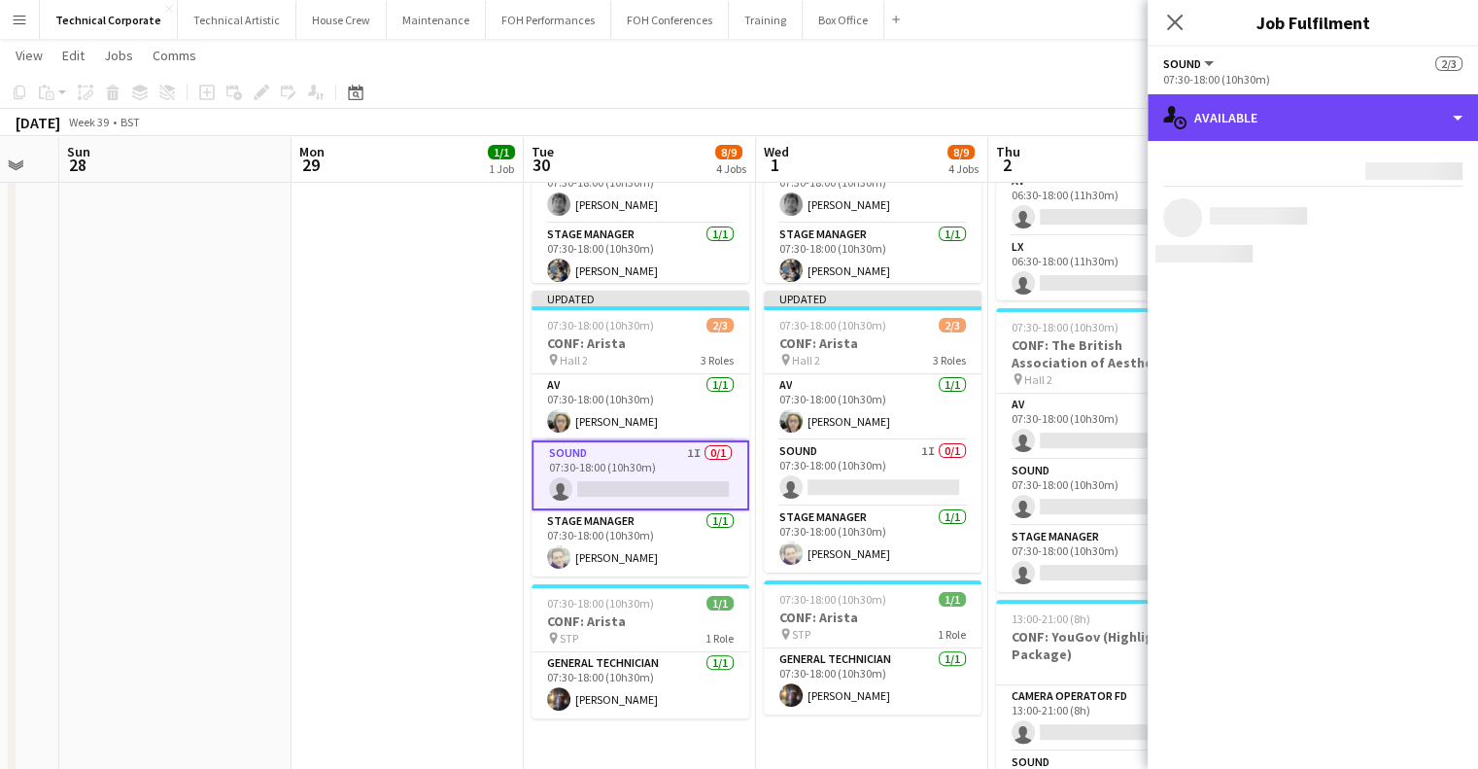
drag, startPoint x: 1242, startPoint y: 126, endPoint x: 1256, endPoint y: 155, distance: 31.7
click at [1243, 126] on div "single-neutral-actions-upload Available" at bounding box center [1313, 117] width 330 height 47
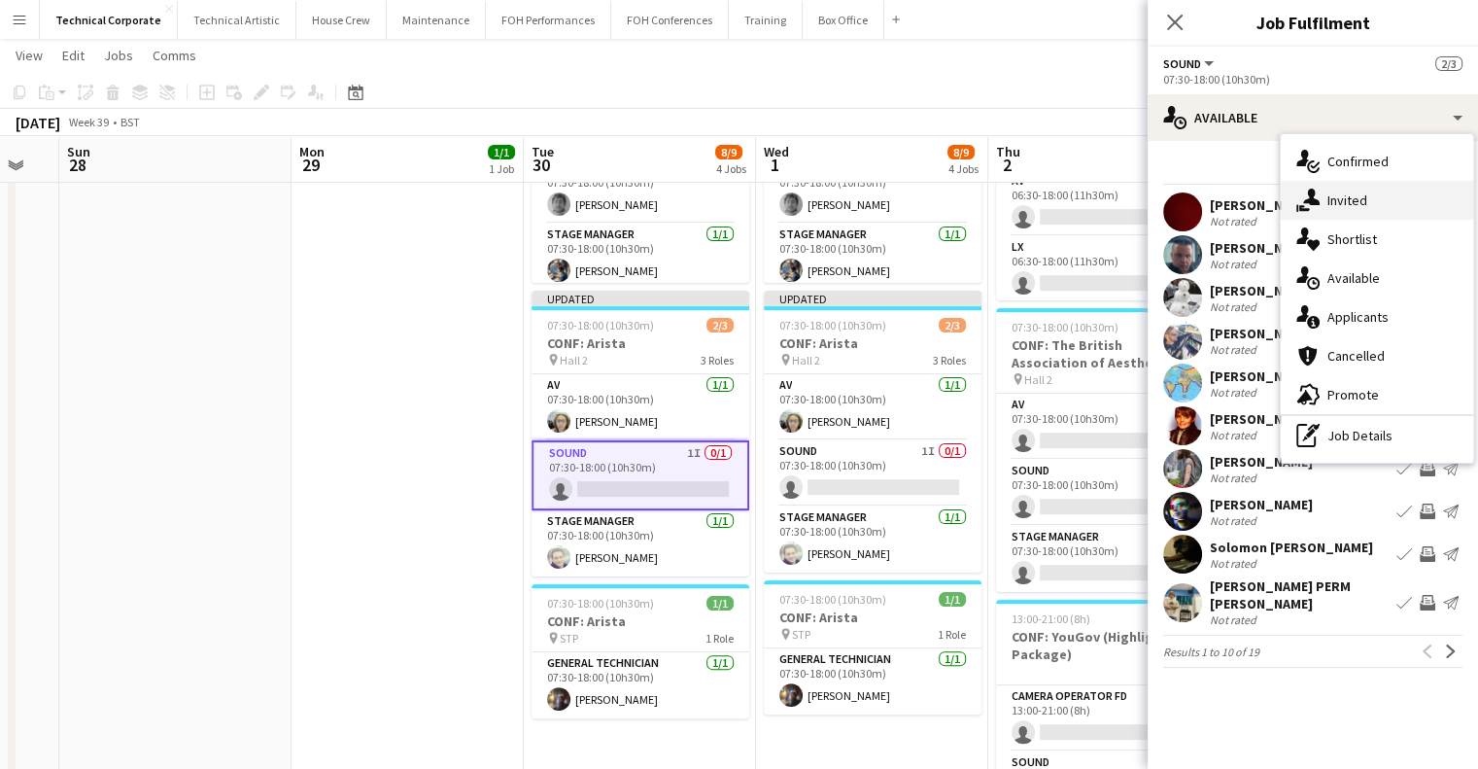
click at [1300, 197] on icon "single-neutral-actions-share-1" at bounding box center [1307, 200] width 23 height 23
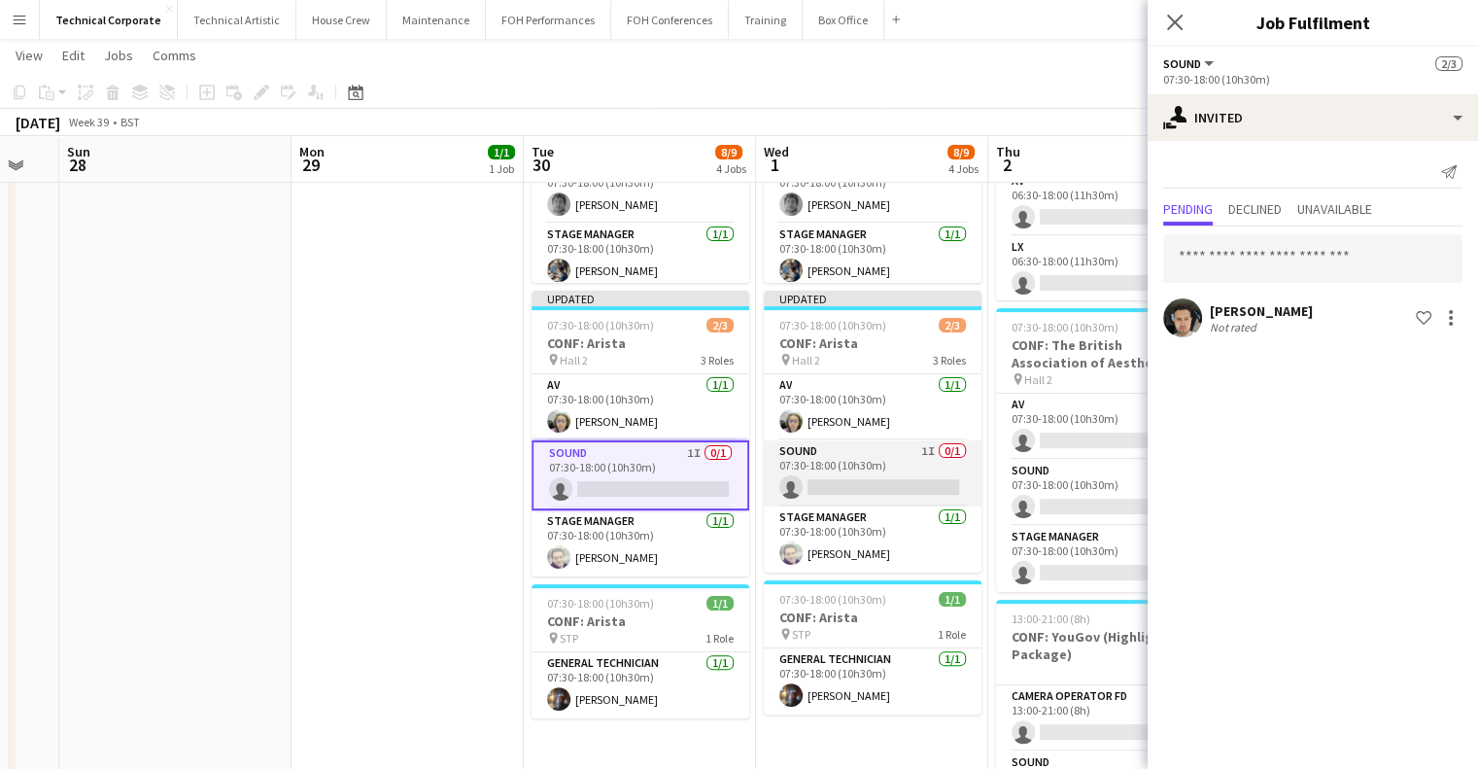
click at [820, 474] on app-card-role "Sound 1I 0/1 07:30-18:00 (10h30m) single-neutral-actions" at bounding box center [873, 473] width 218 height 66
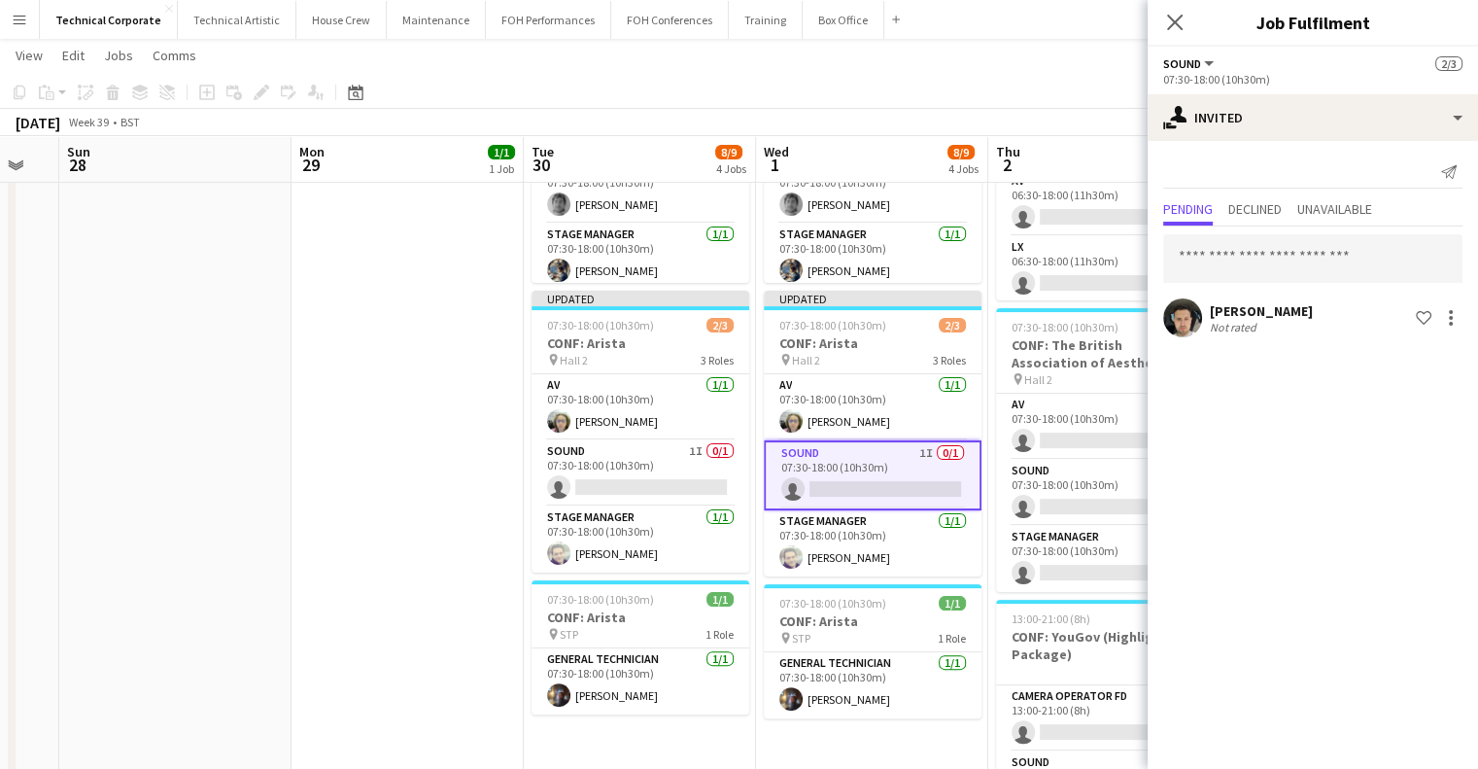
click at [442, 460] on app-date-cell "17:30-23:30 (6h) 1/1 CONF: Arista G/I pin Hall 1 1 Role Production Duty Manager…" at bounding box center [408, 533] width 232 height 1377
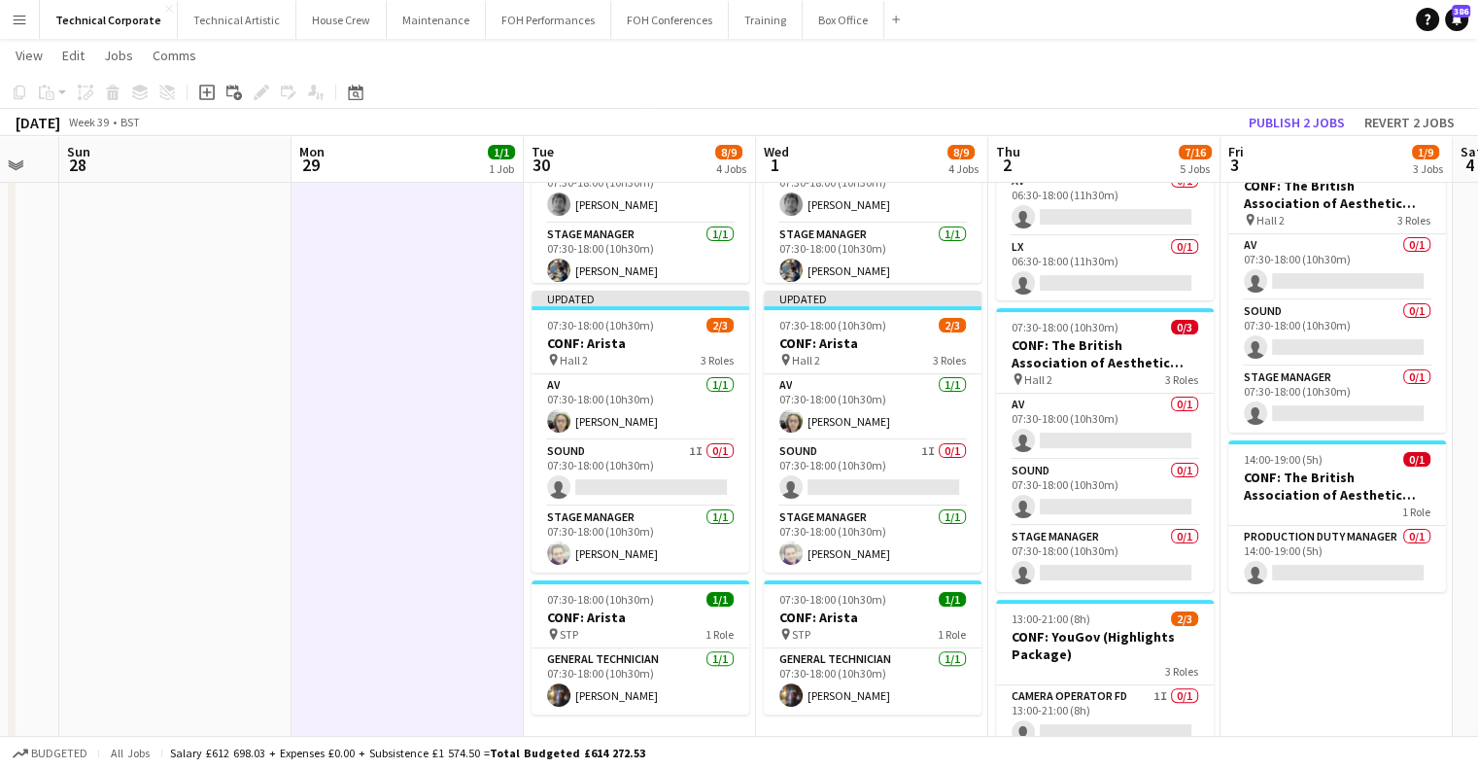
click at [442, 460] on app-date-cell "17:30-23:30 (6h) 1/1 CONF: Arista G/I pin Hall 1 1 Role Production Duty Manager…" at bounding box center [408, 533] width 232 height 1377
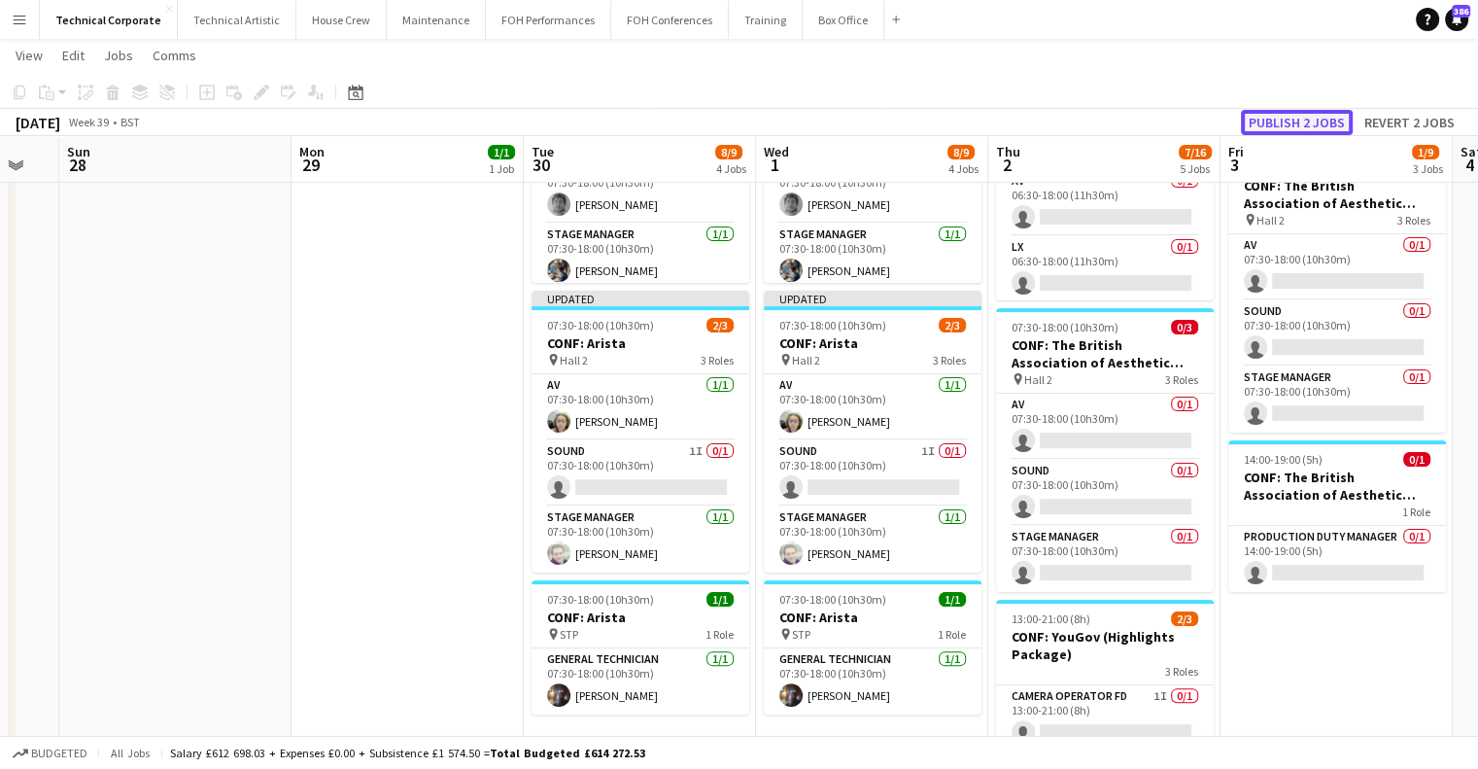
click at [1298, 123] on button "Publish 2 jobs" at bounding box center [1297, 122] width 112 height 25
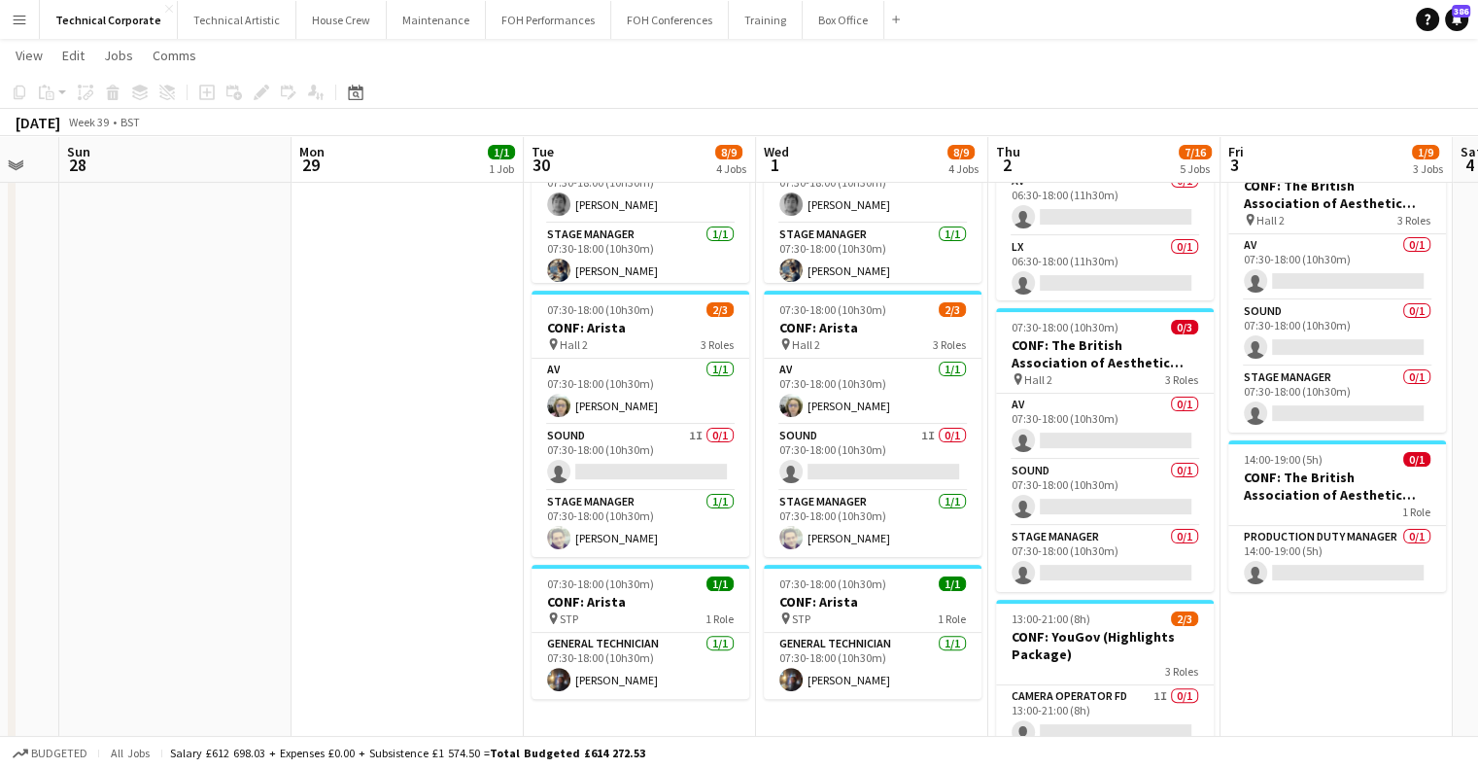
click at [441, 554] on app-date-cell "17:30-23:30 (6h) 1/1 CONF: Arista G/I pin Hall 1 1 Role Production Duty Manager…" at bounding box center [408, 533] width 232 height 1377
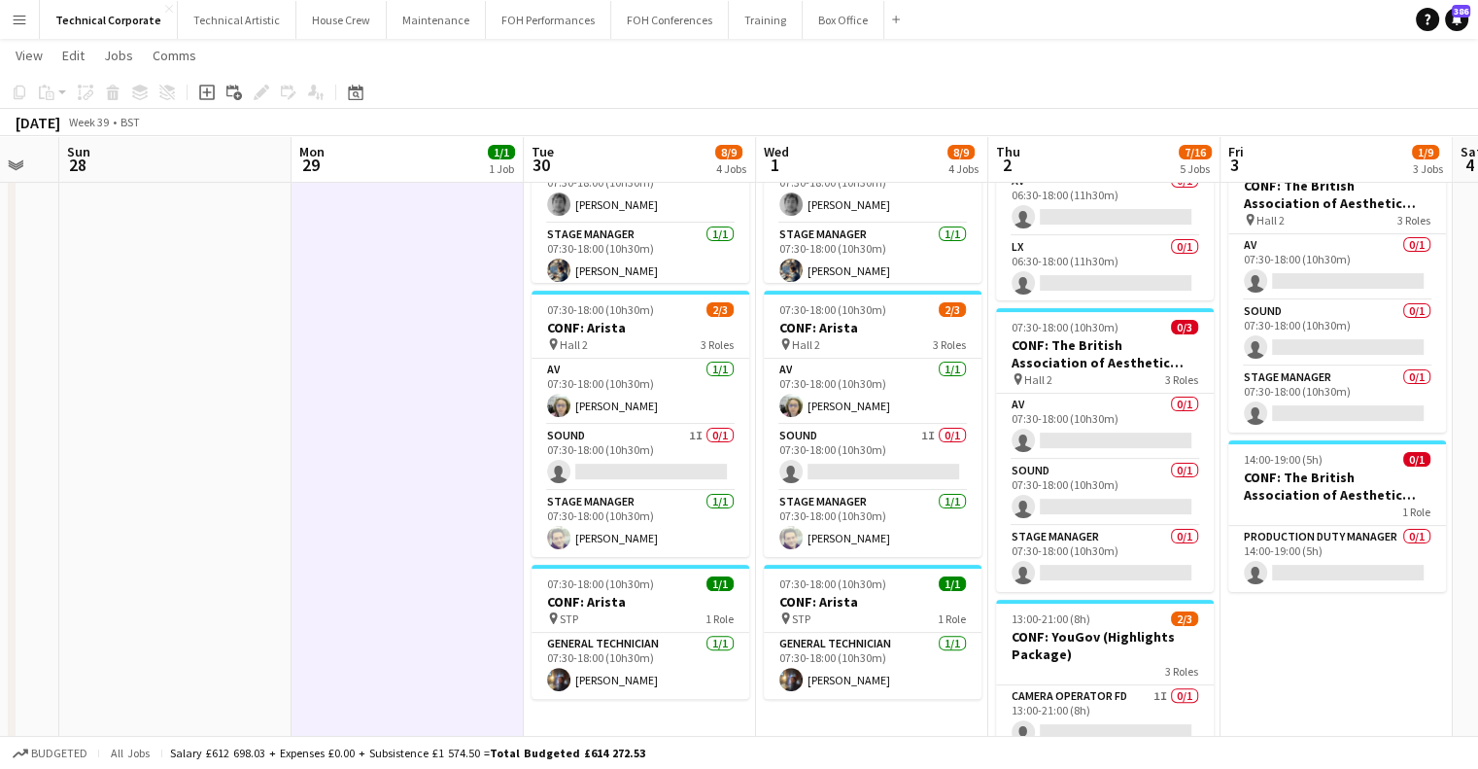
click at [441, 554] on app-date-cell "17:30-23:30 (6h) 1/1 CONF: Arista G/I pin Hall 1 1 Role Production Duty Manager…" at bounding box center [408, 533] width 232 height 1377
